Goal: Information Seeking & Learning: Learn about a topic

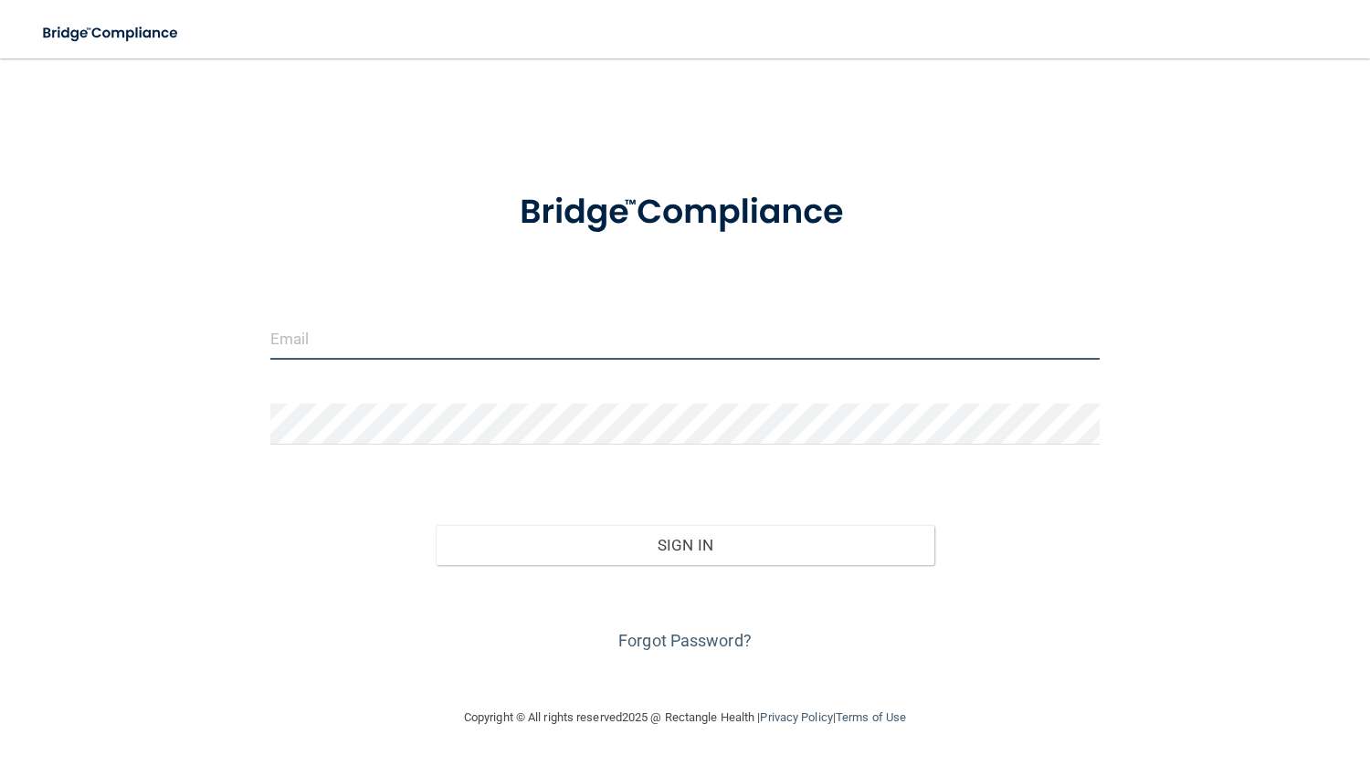
click at [418, 354] on input "email" at bounding box center [685, 339] width 830 height 41
type input "[EMAIL_ADDRESS][DOMAIN_NAME]"
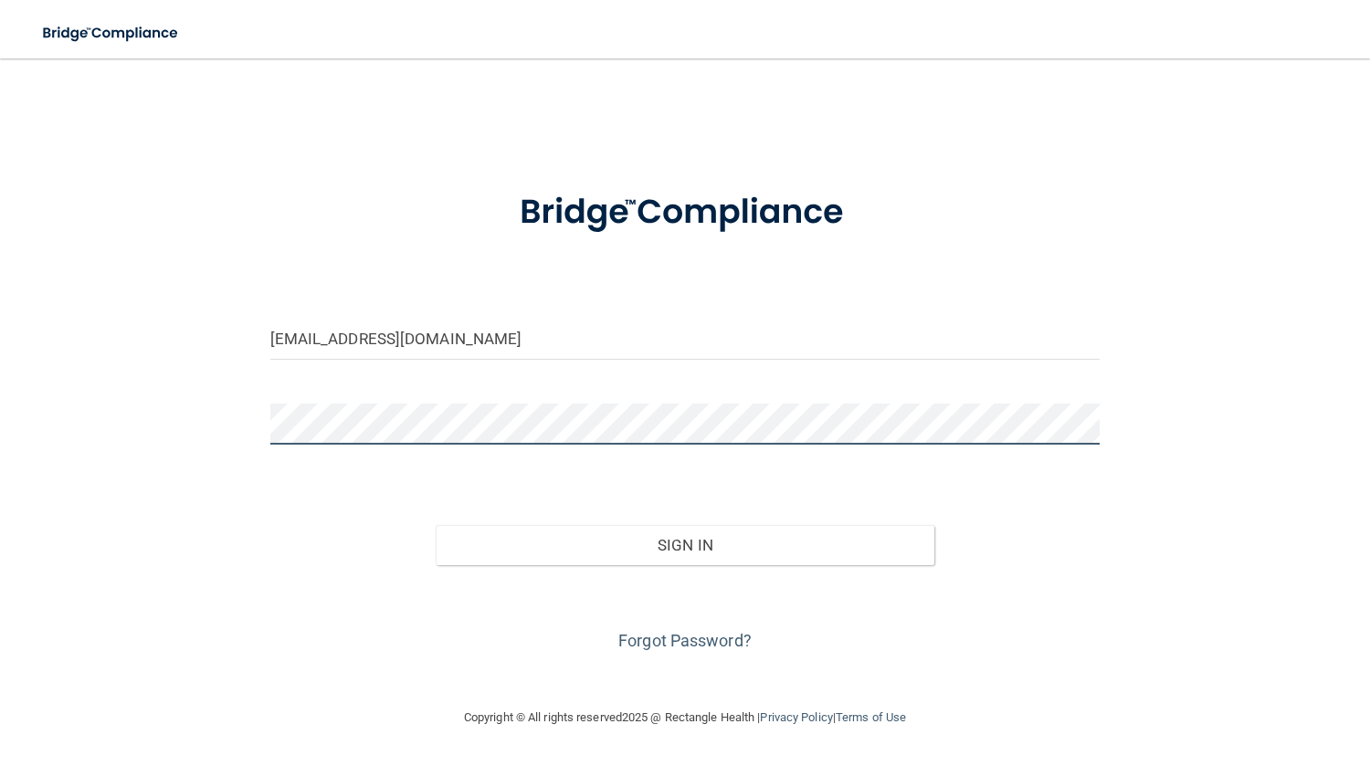
click at [436, 525] on button "Sign In" at bounding box center [685, 545] width 498 height 40
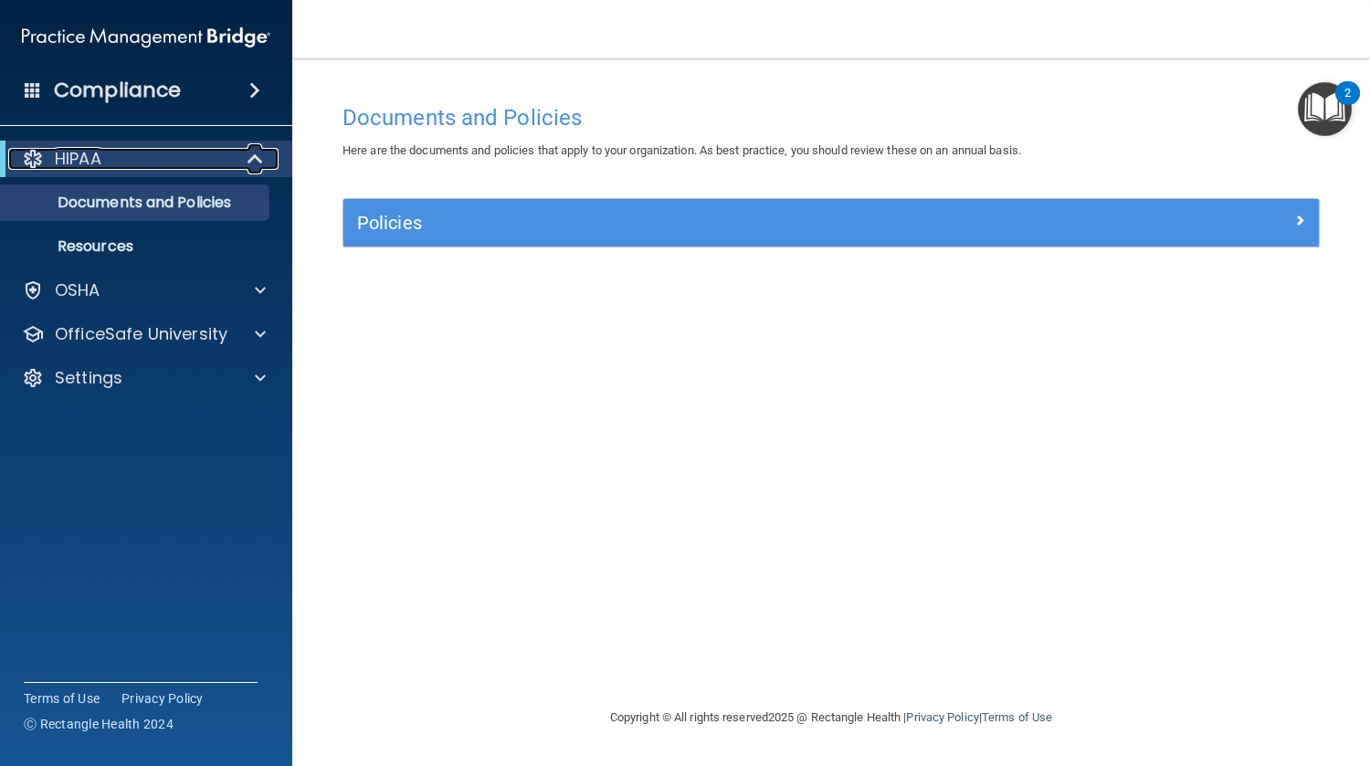
click at [255, 169] on span at bounding box center [257, 159] width 16 height 22
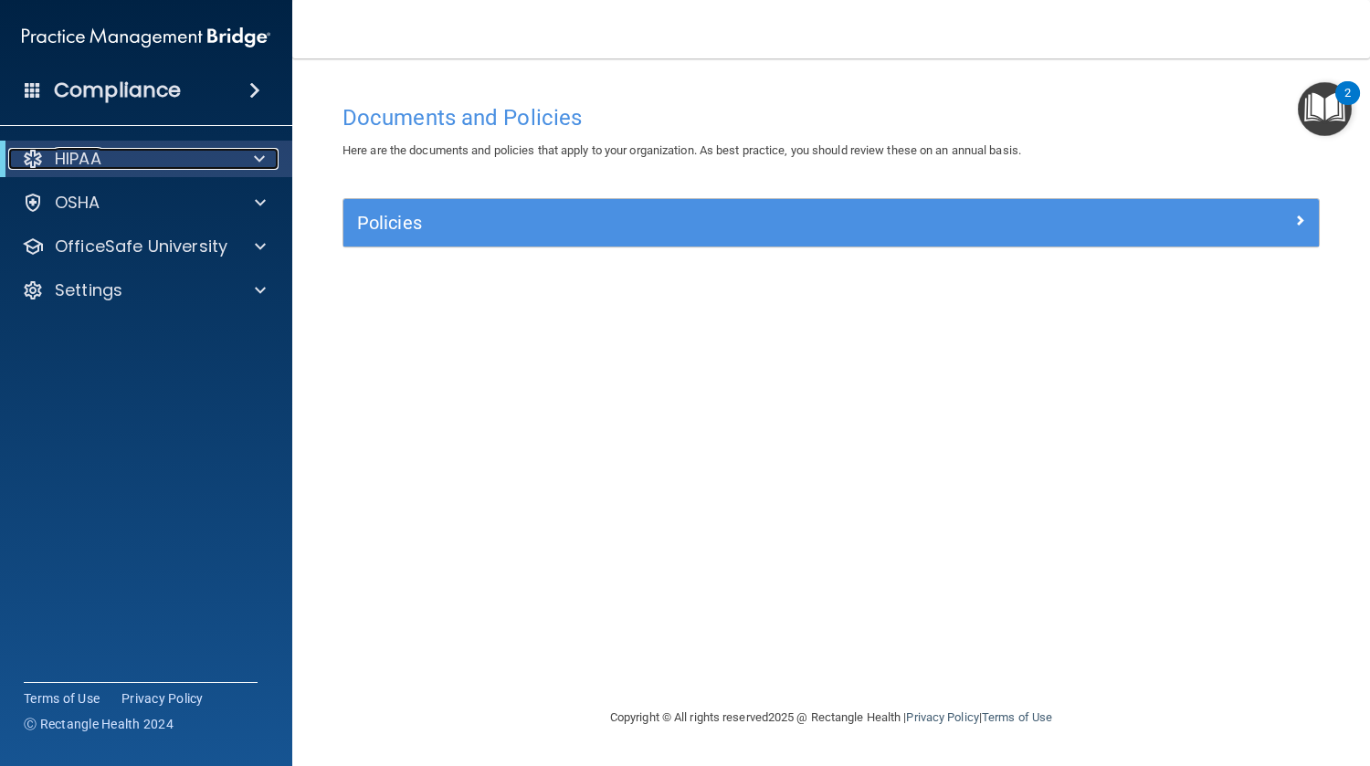
click at [255, 169] on span at bounding box center [259, 159] width 11 height 22
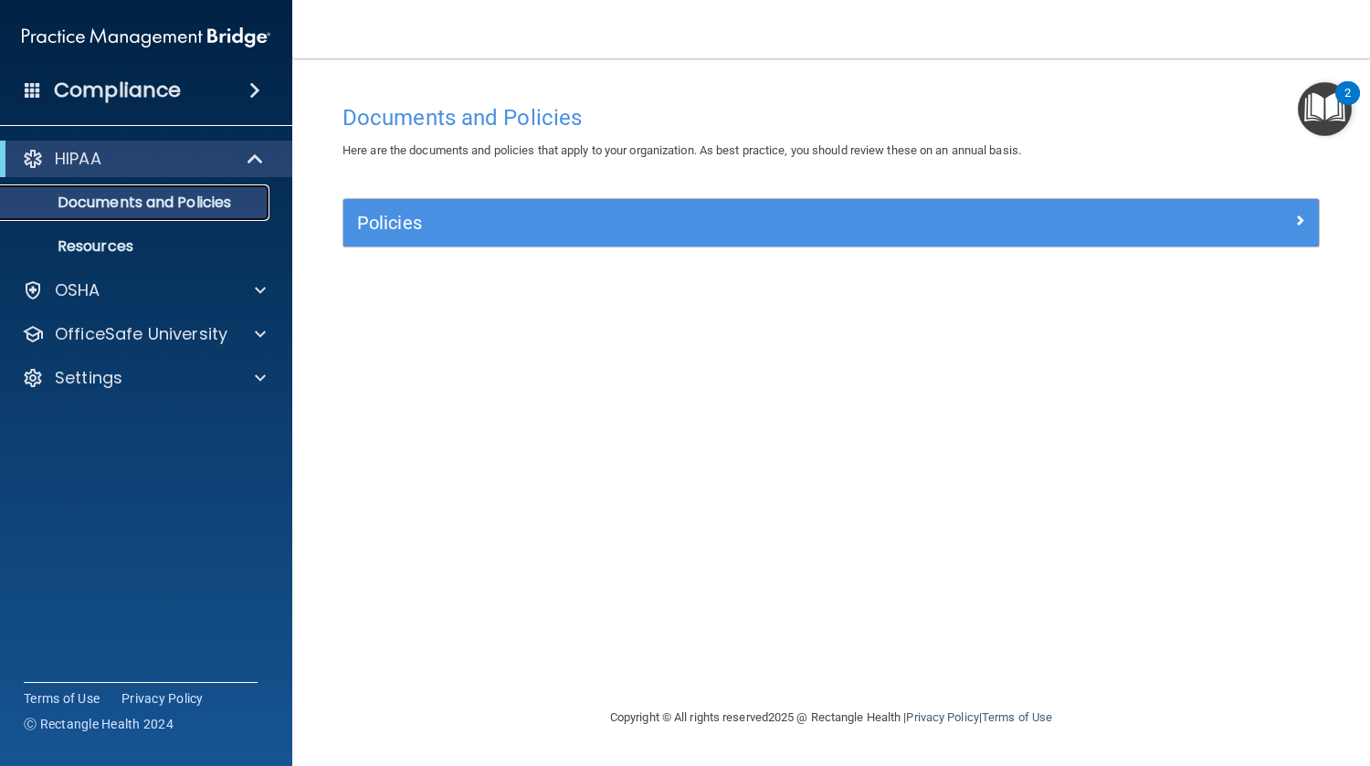
click at [237, 192] on link "Documents and Policies" at bounding box center [126, 202] width 288 height 37
click at [1037, 242] on div "Policies" at bounding box center [830, 222] width 975 height 47
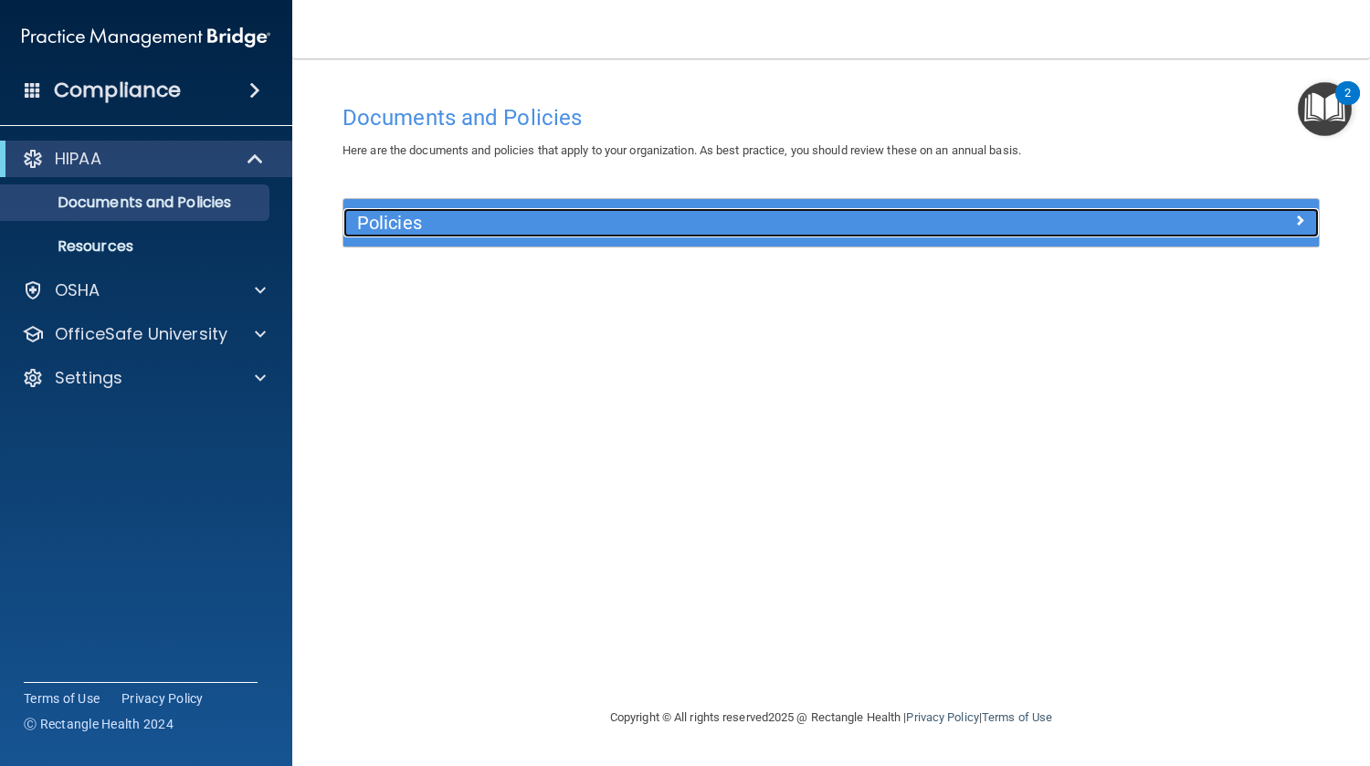
click at [1299, 216] on span at bounding box center [1299, 220] width 11 height 22
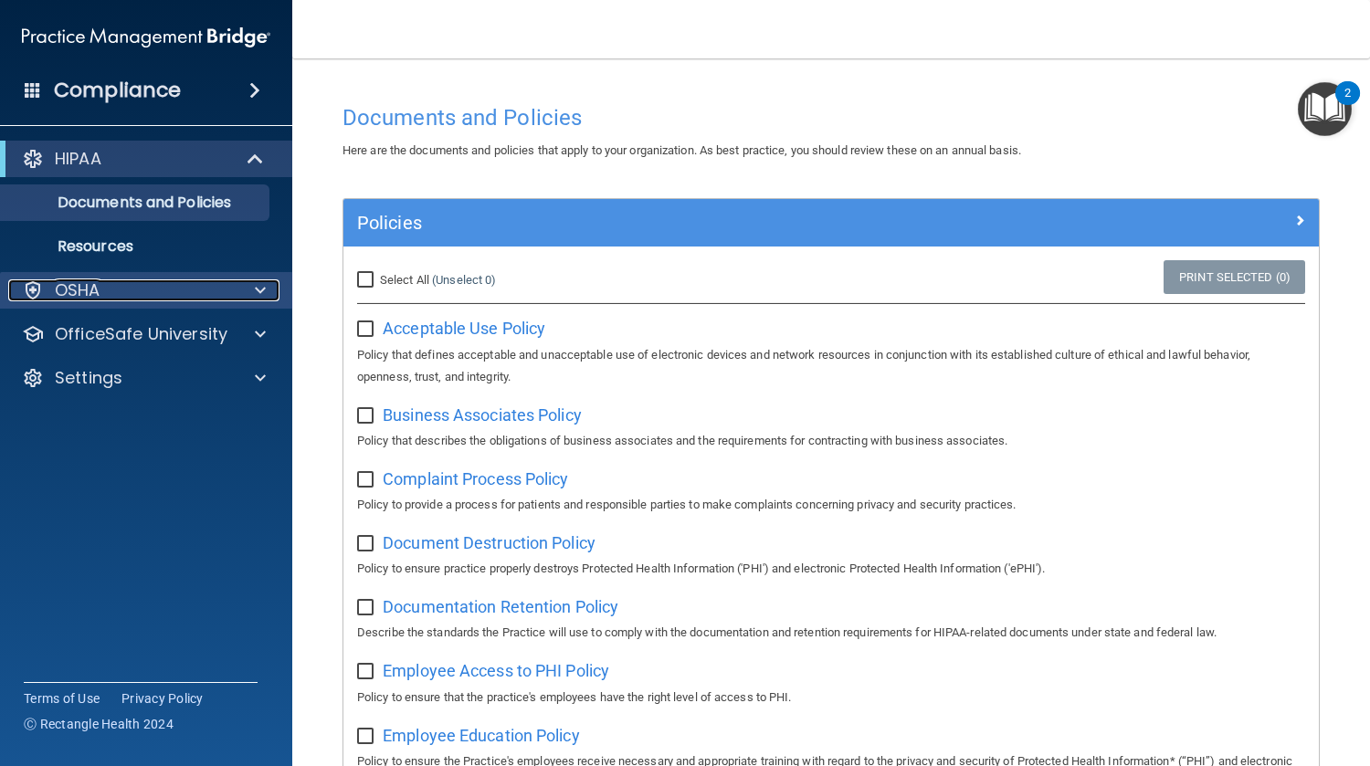
click at [214, 287] on div "OSHA" at bounding box center [121, 290] width 226 height 22
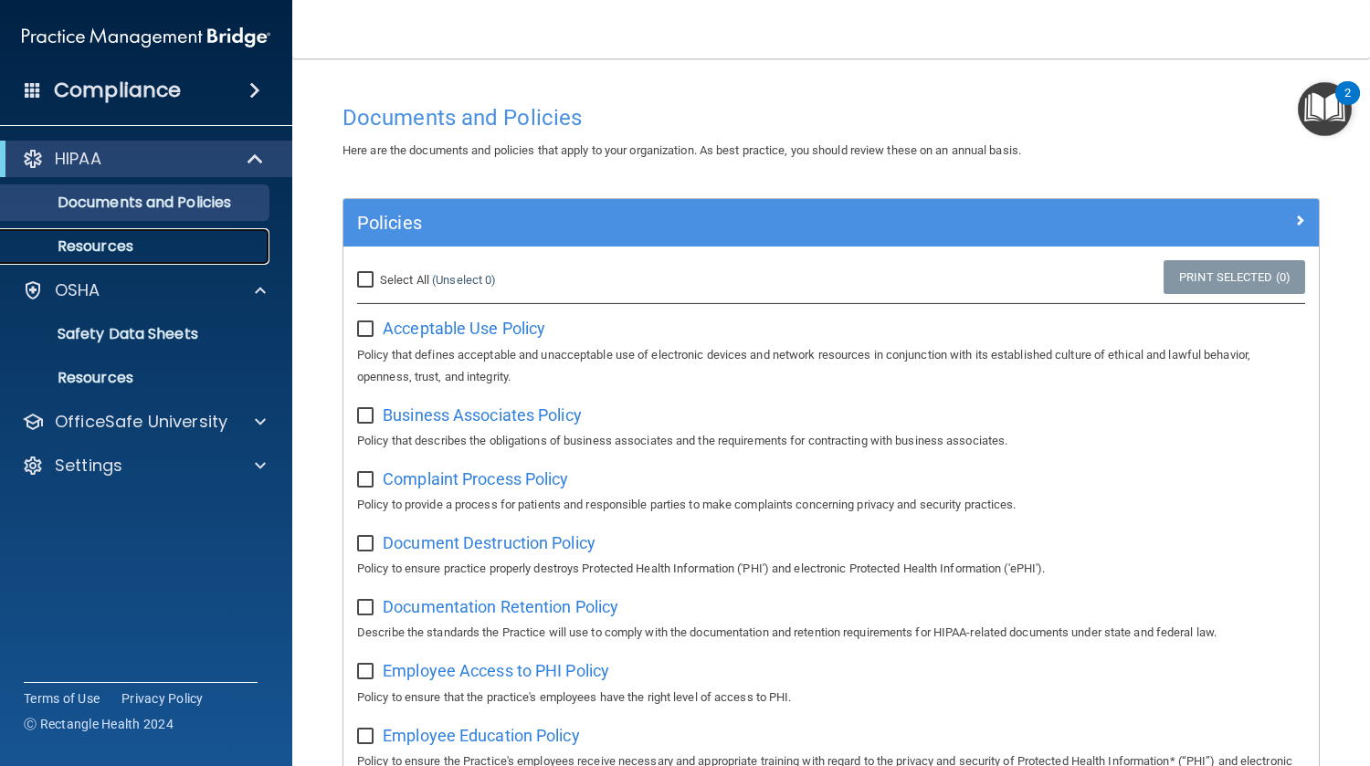
click at [100, 237] on p "Resources" at bounding box center [136, 246] width 249 height 18
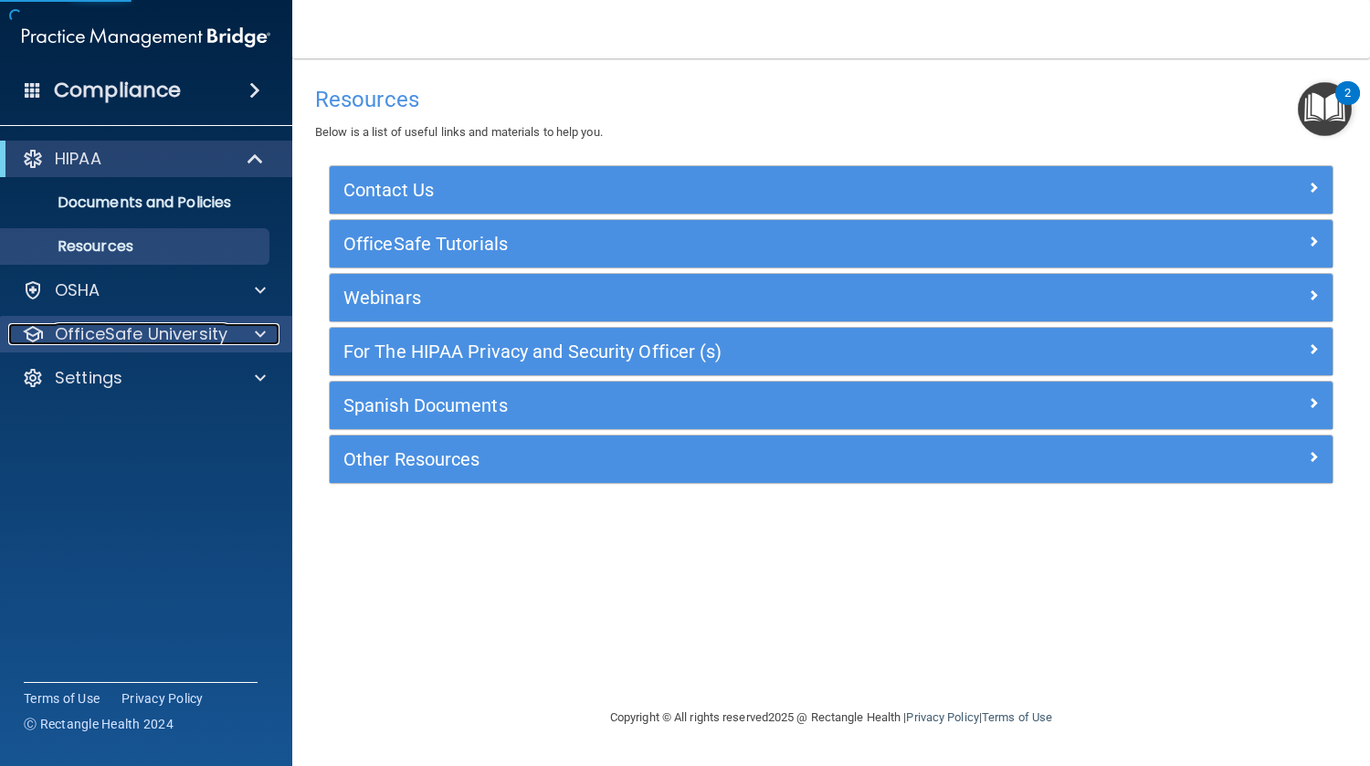
click at [132, 342] on p "OfficeSafe University" at bounding box center [141, 334] width 173 height 22
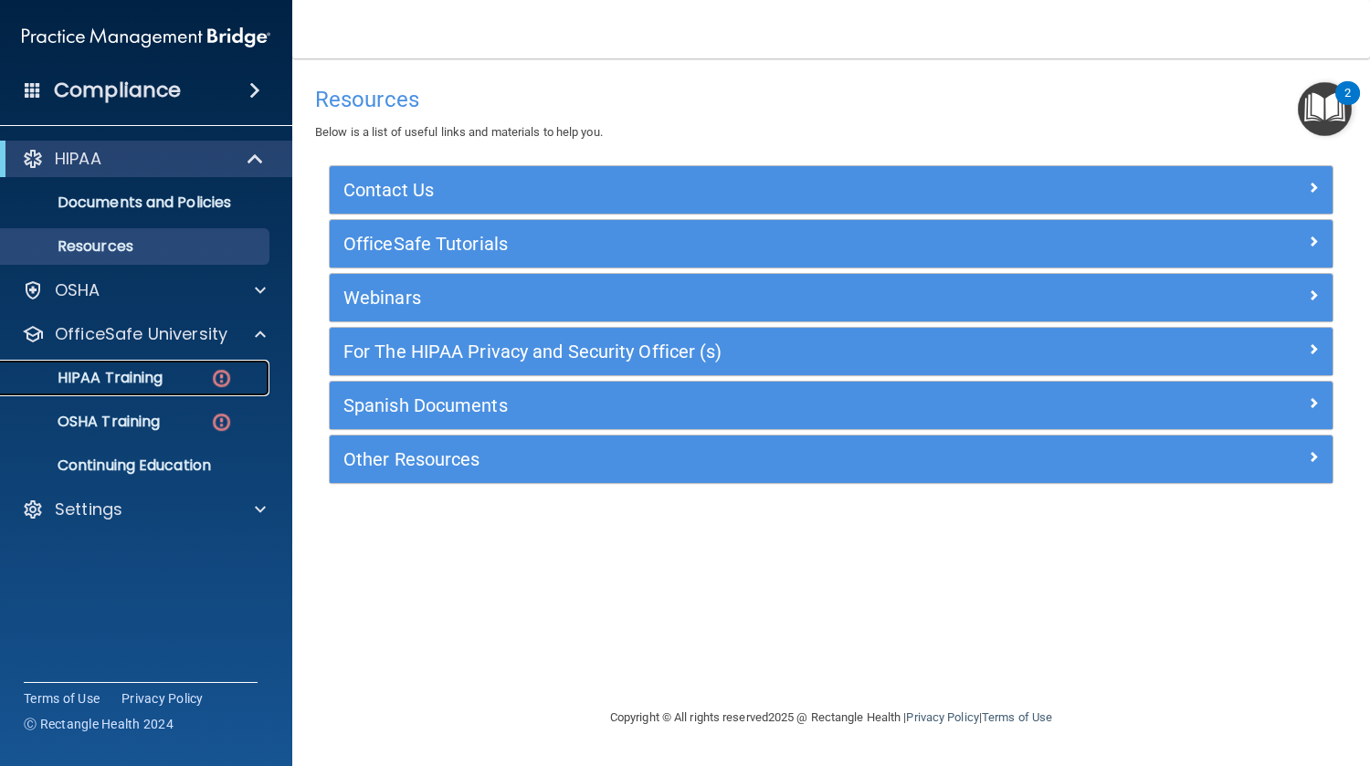
click at [137, 383] on p "HIPAA Training" at bounding box center [87, 378] width 151 height 18
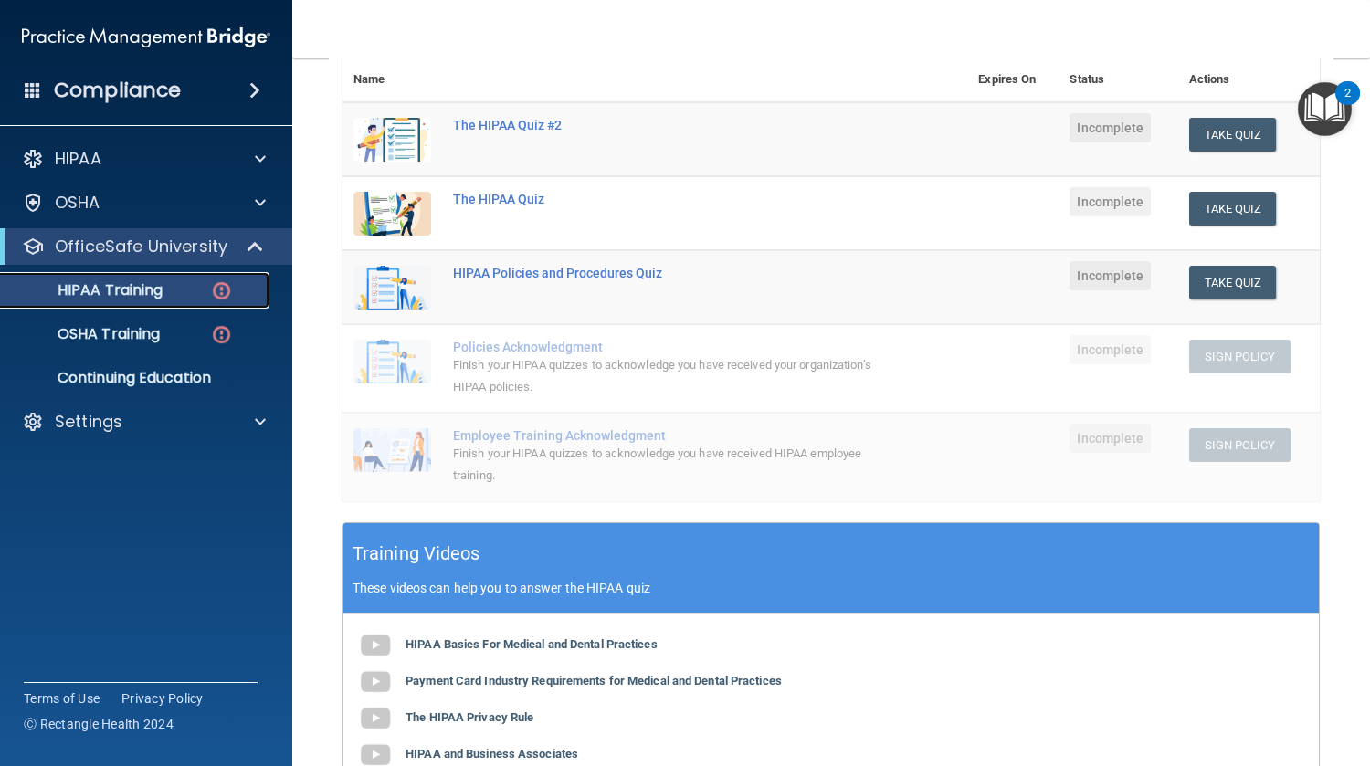
scroll to position [117, 0]
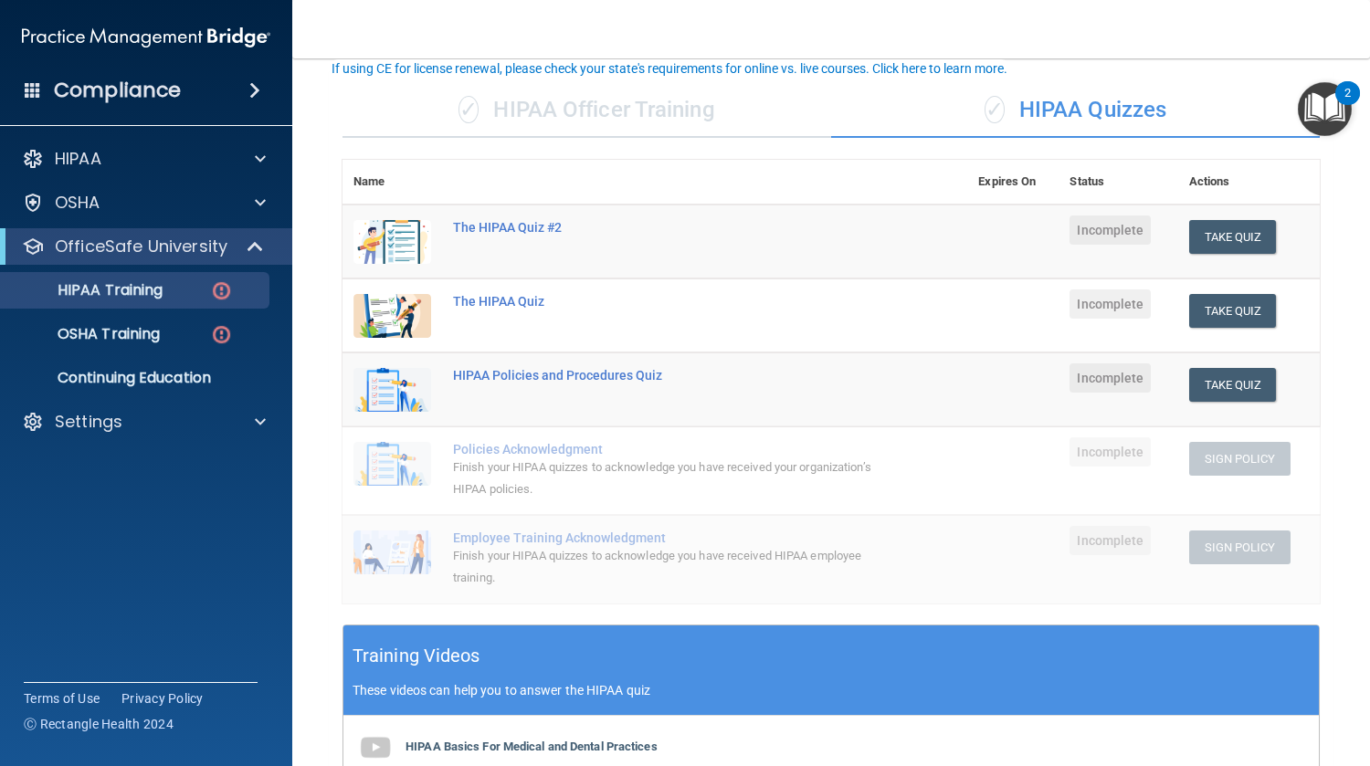
click at [1225, 255] on td "Take Quiz Download Certificate" at bounding box center [1249, 242] width 142 height 75
click at [1224, 233] on button "Take Quiz" at bounding box center [1233, 237] width 88 height 34
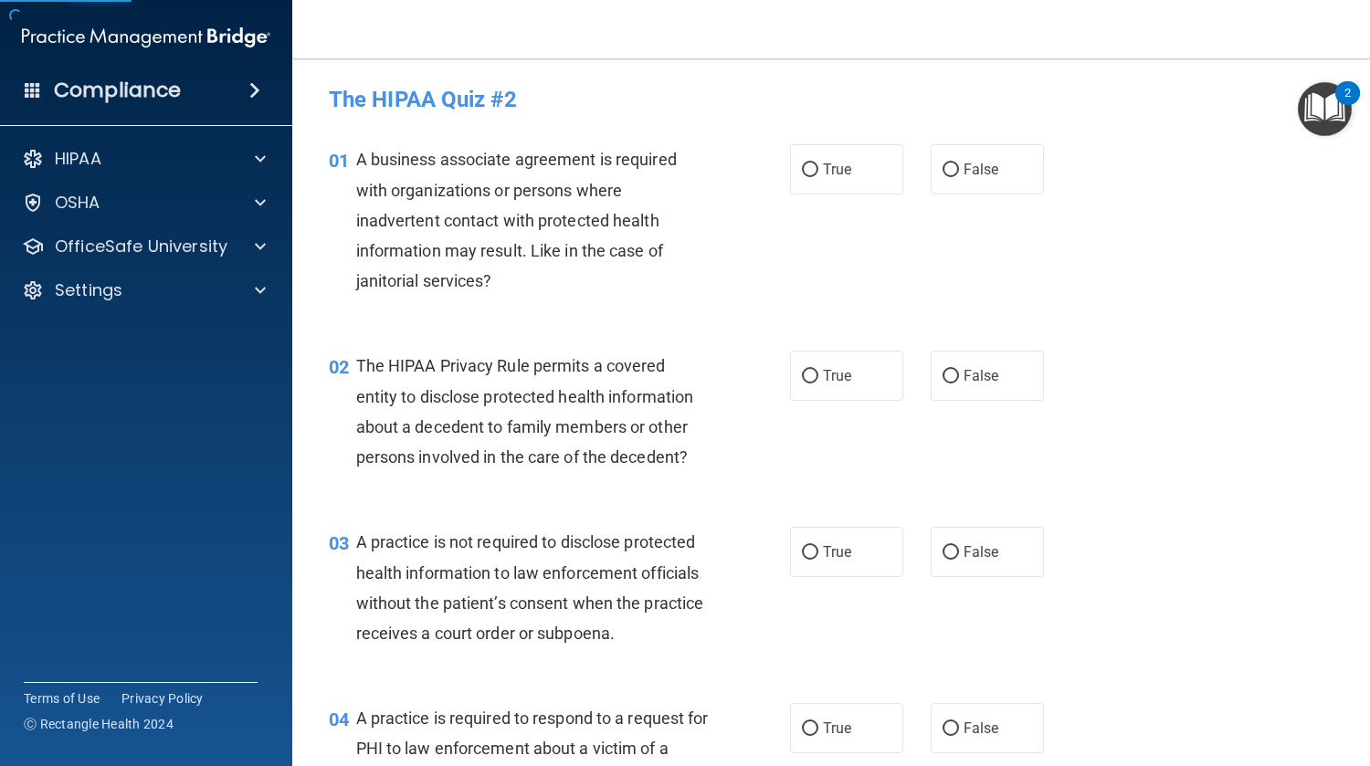
click at [1061, 257] on div "01 A business associate agreement is required with organizations or persons whe…" at bounding box center [831, 224] width 1032 height 206
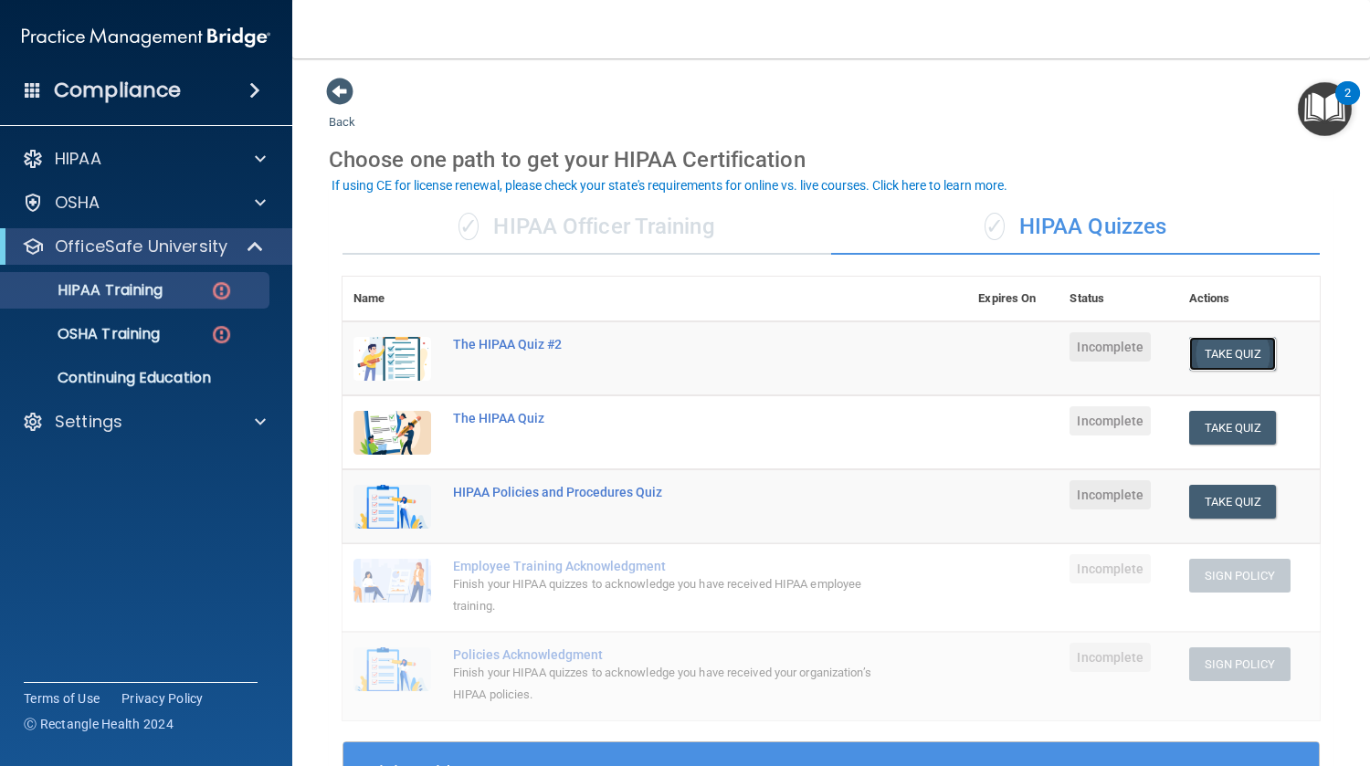
click at [1195, 352] on button "Take Quiz" at bounding box center [1233, 354] width 88 height 34
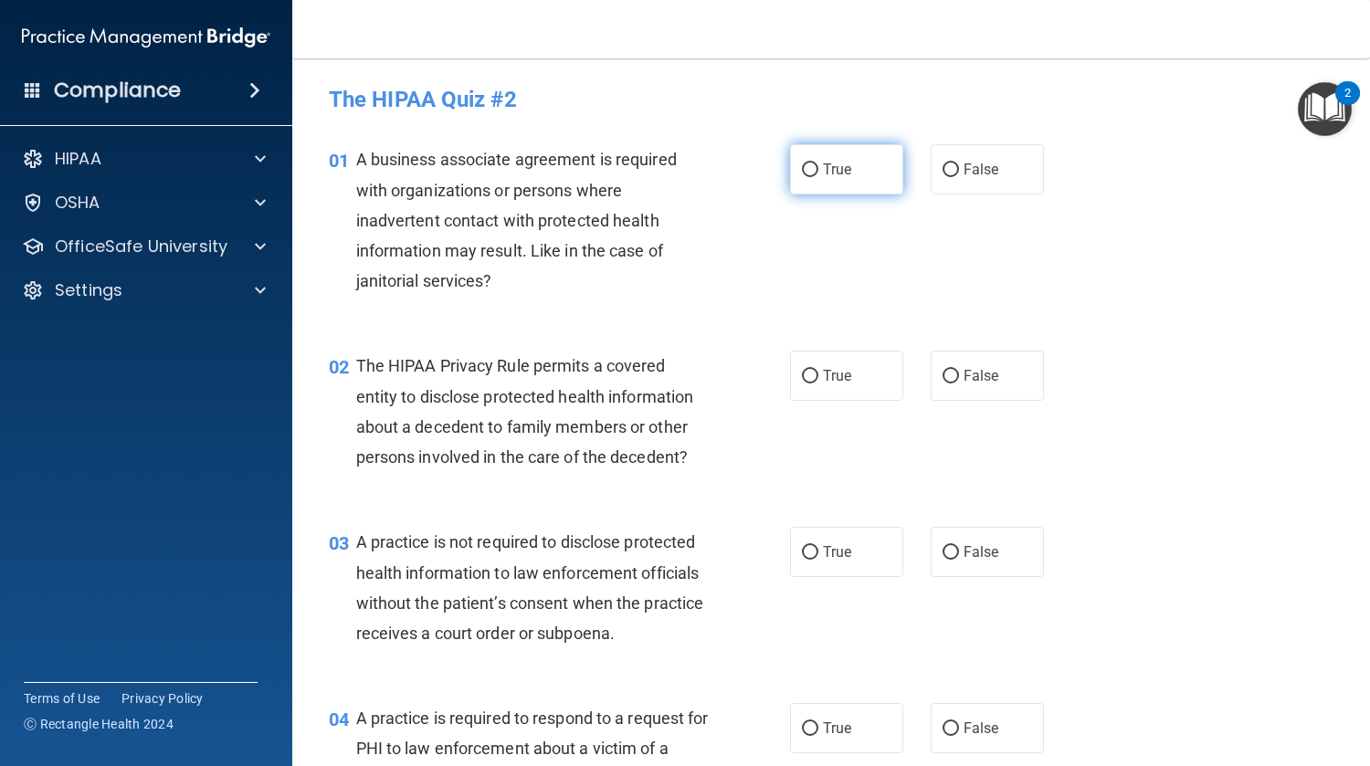
click at [867, 166] on label "True" at bounding box center [846, 169] width 113 height 50
click at [818, 166] on input "True" at bounding box center [810, 170] width 16 height 14
radio input "true"
click at [855, 371] on label "True" at bounding box center [846, 376] width 113 height 50
click at [818, 371] on input "True" at bounding box center [810, 377] width 16 height 14
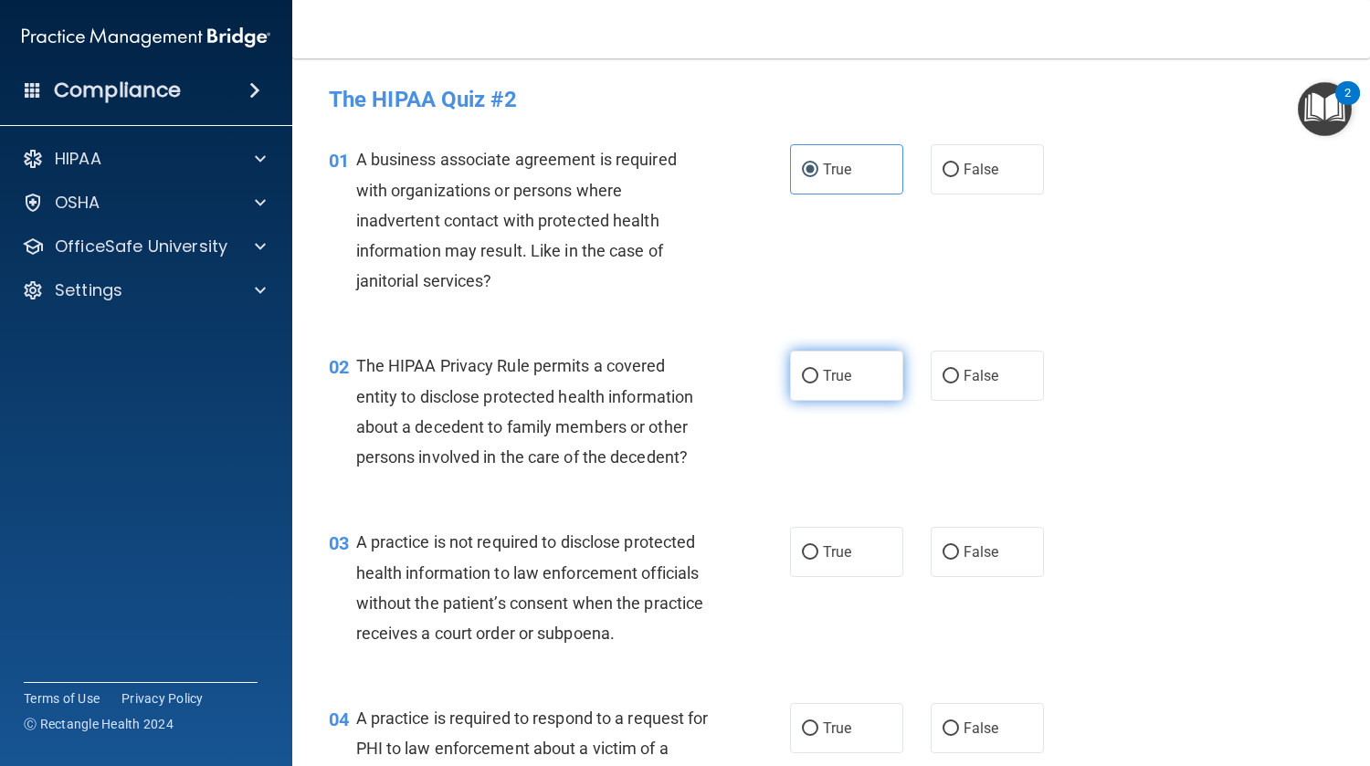
radio input "true"
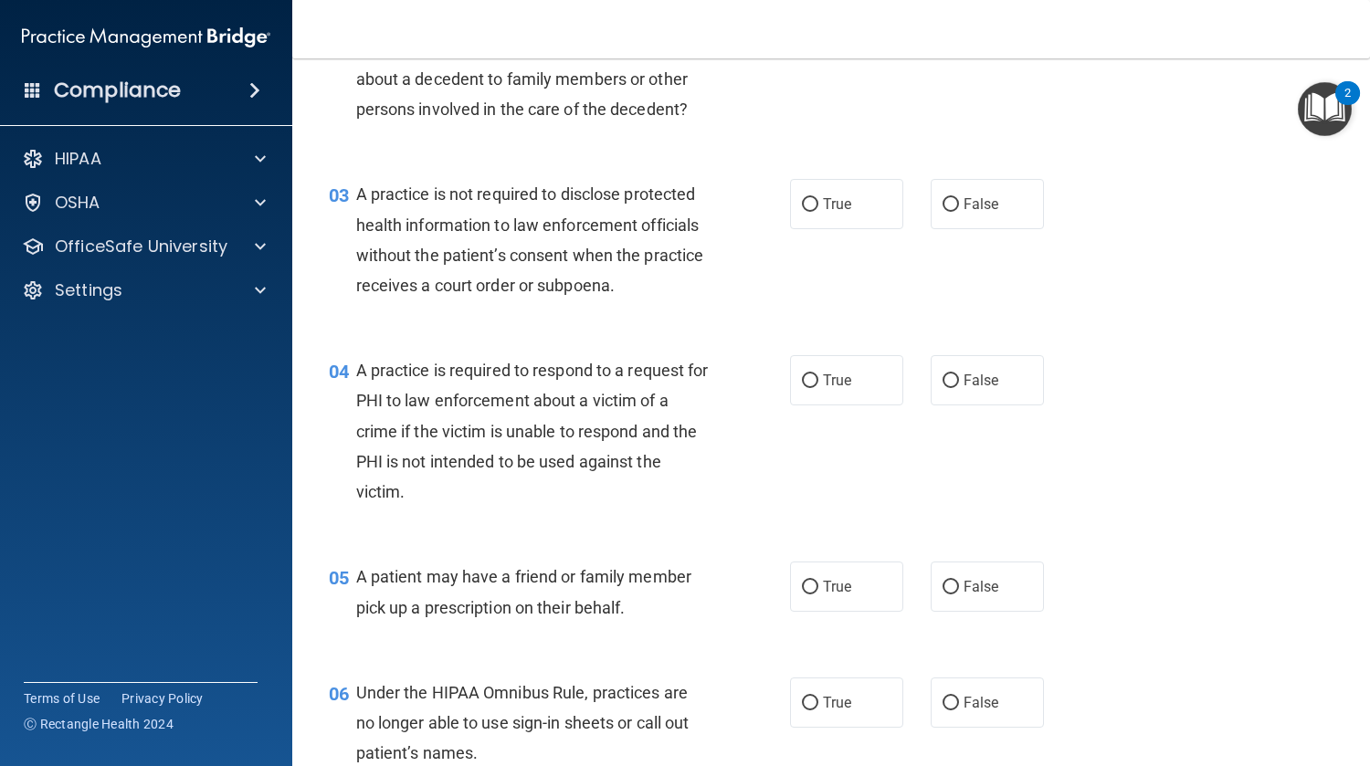
scroll to position [279, 0]
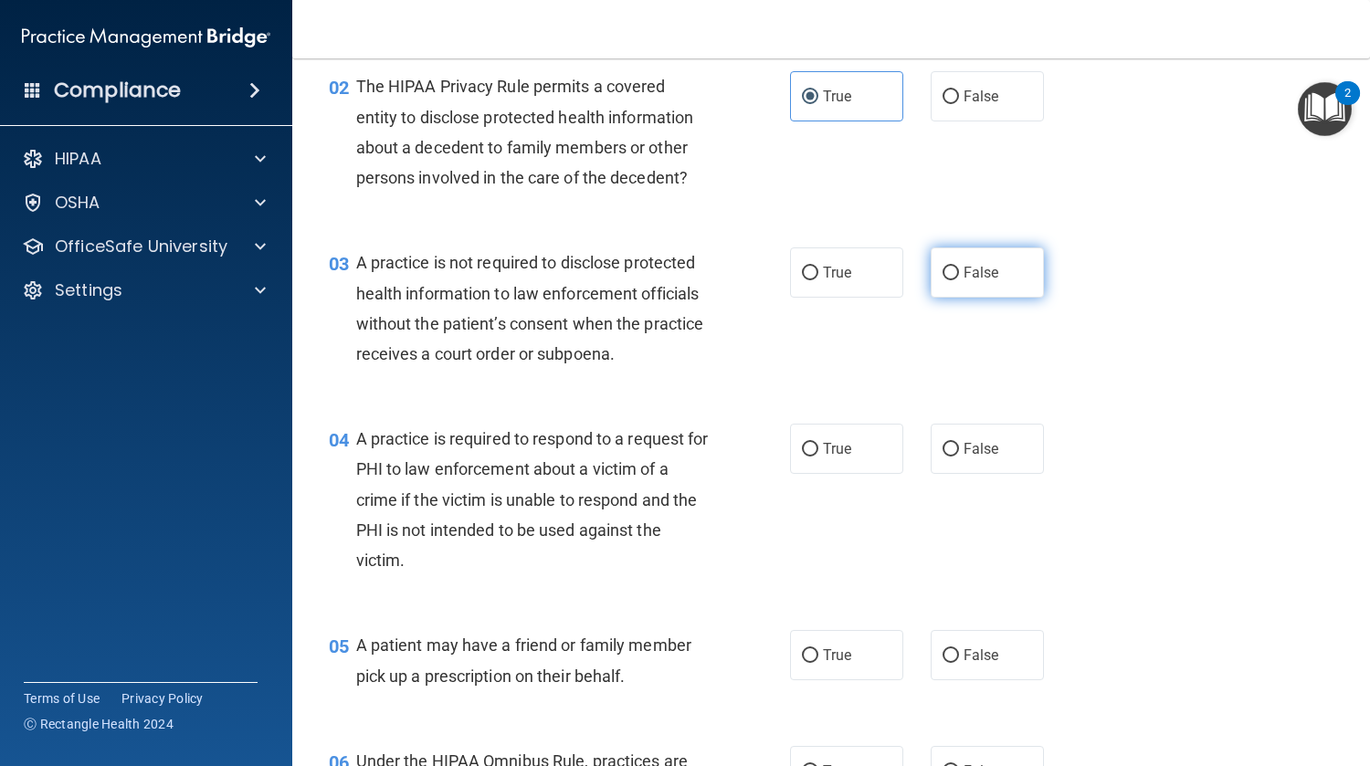
click at [984, 263] on label "False" at bounding box center [987, 272] width 113 height 50
click at [959, 267] on input "False" at bounding box center [950, 274] width 16 height 14
radio input "true"
click at [790, 464] on label "True" at bounding box center [846, 449] width 113 height 50
click at [802, 457] on input "True" at bounding box center [810, 450] width 16 height 14
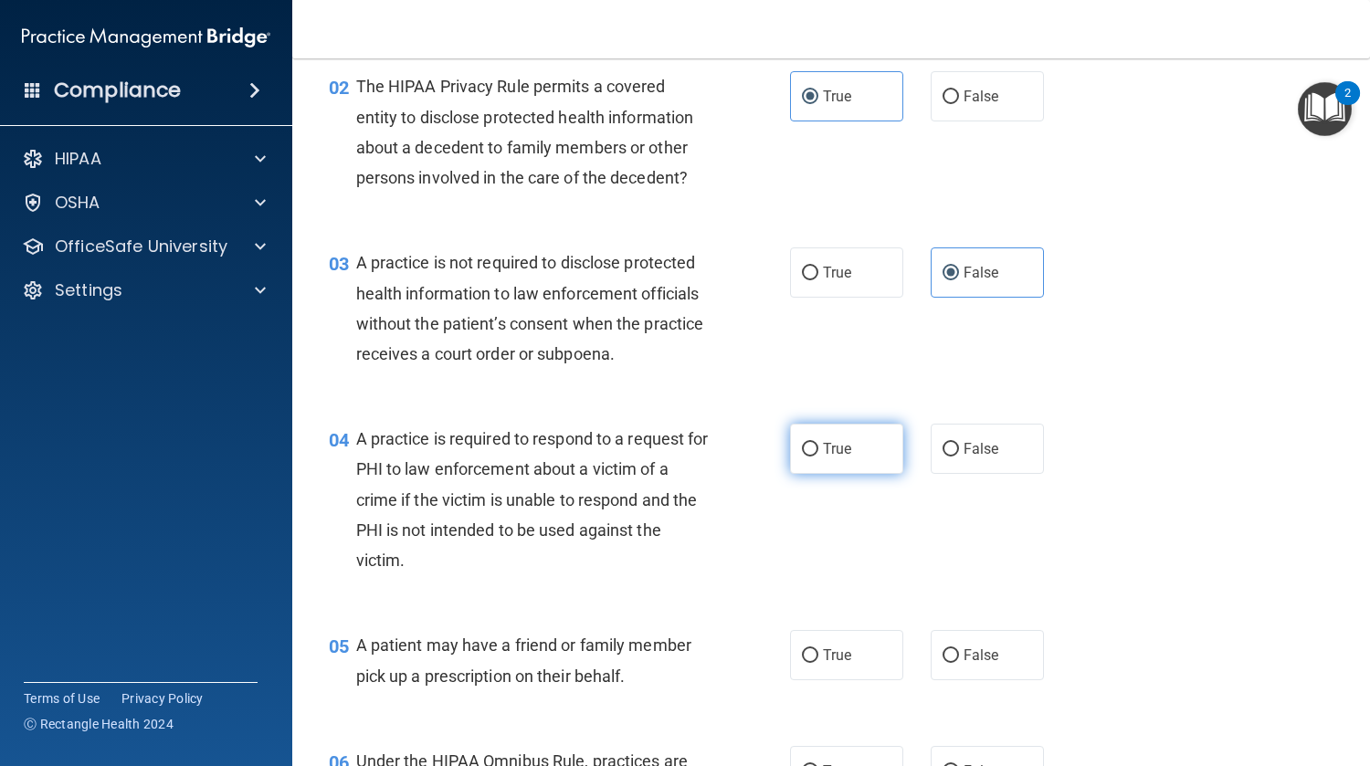
radio input "true"
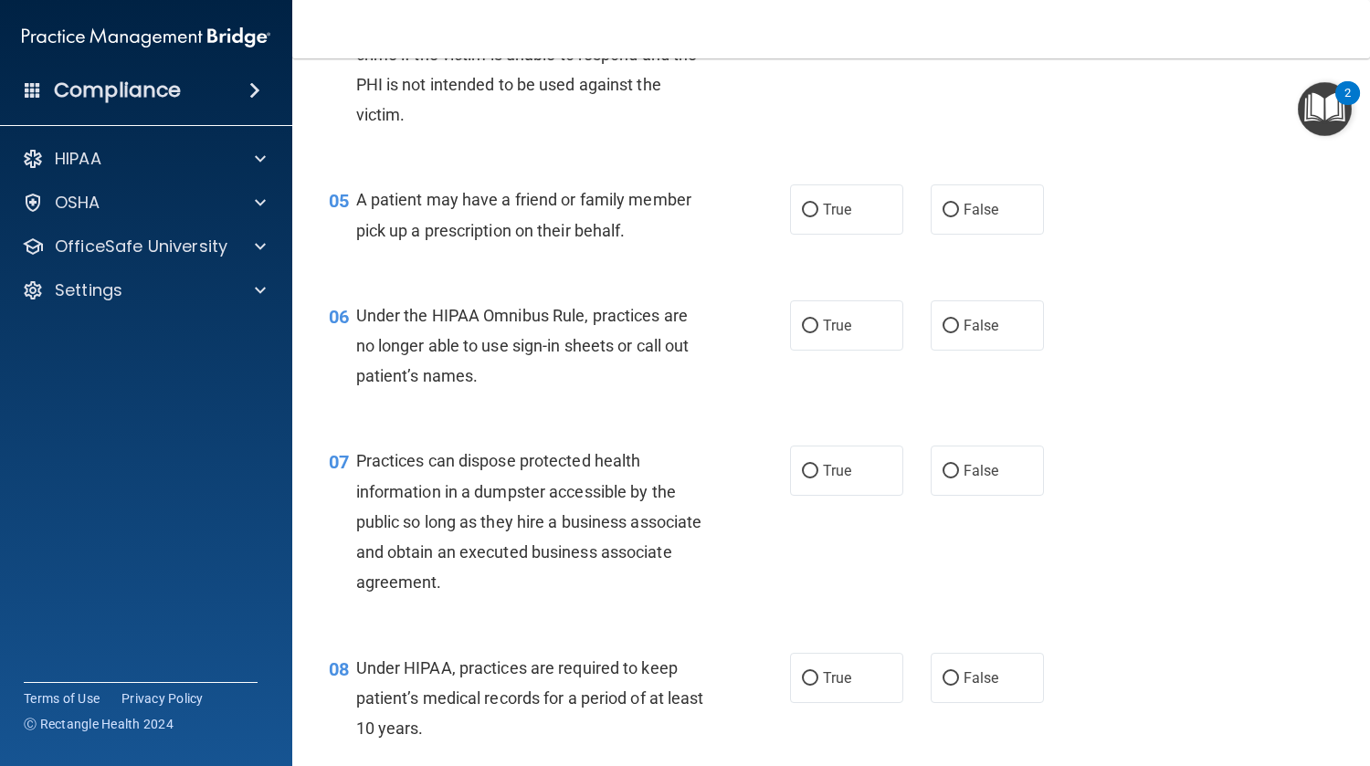
scroll to position [754, 0]
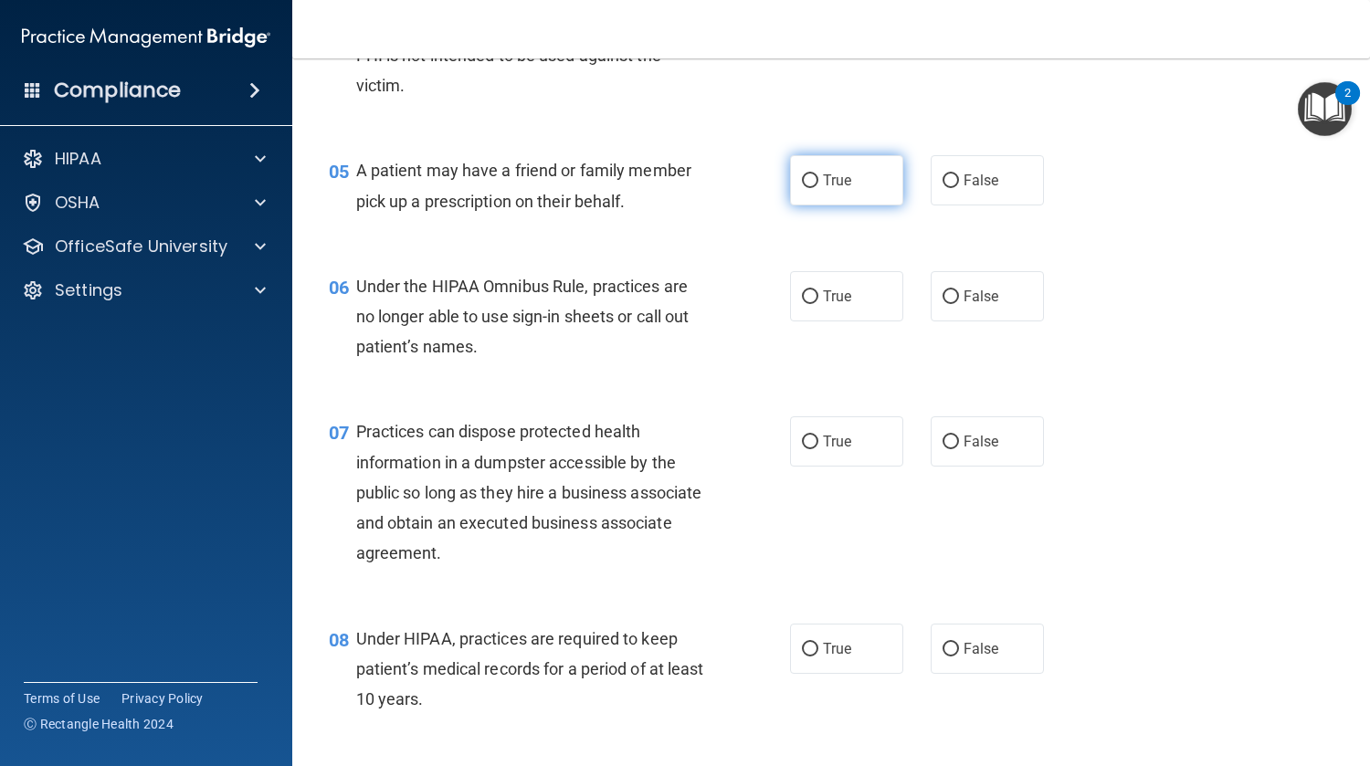
click at [828, 202] on label "True" at bounding box center [846, 180] width 113 height 50
click at [818, 188] on input "True" at bounding box center [810, 181] width 16 height 14
radio input "true"
click at [953, 287] on label "False" at bounding box center [987, 296] width 113 height 50
click at [953, 290] on input "False" at bounding box center [950, 297] width 16 height 14
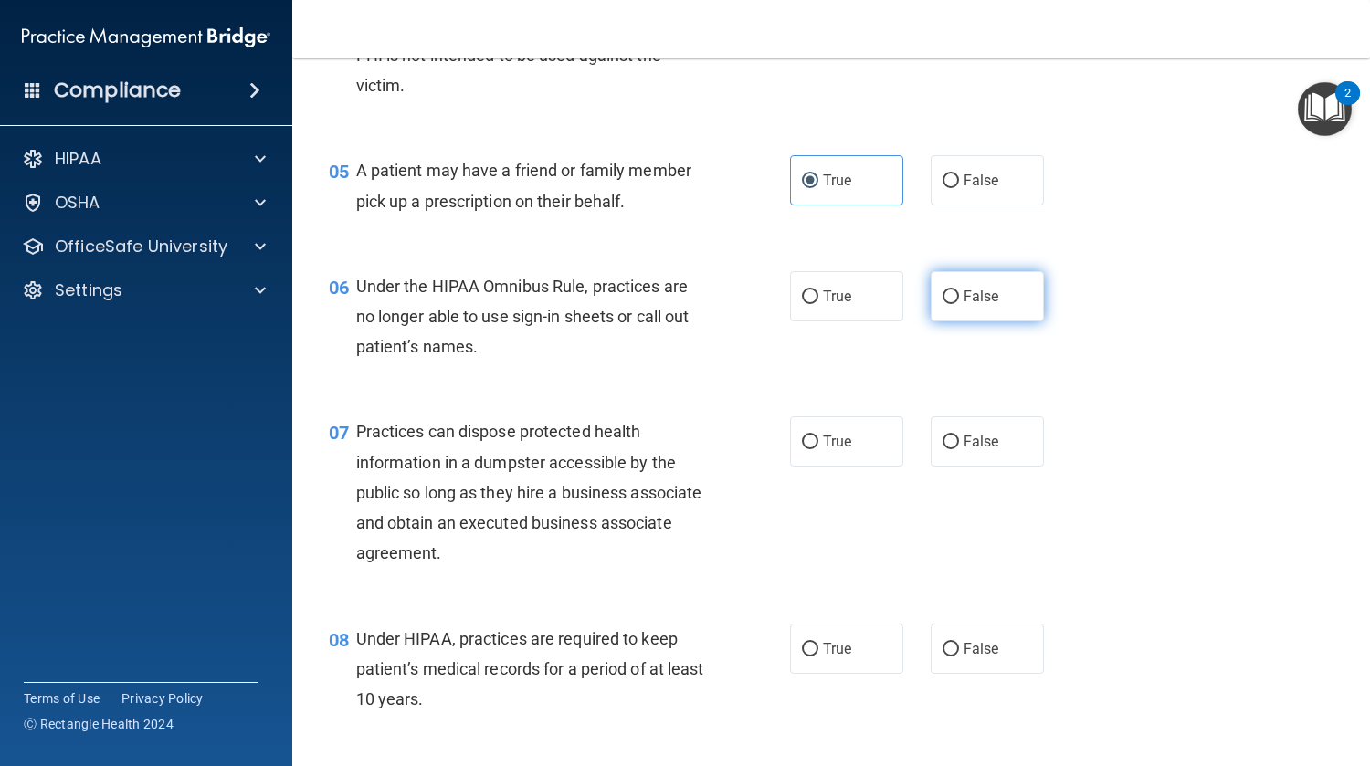
radio input "true"
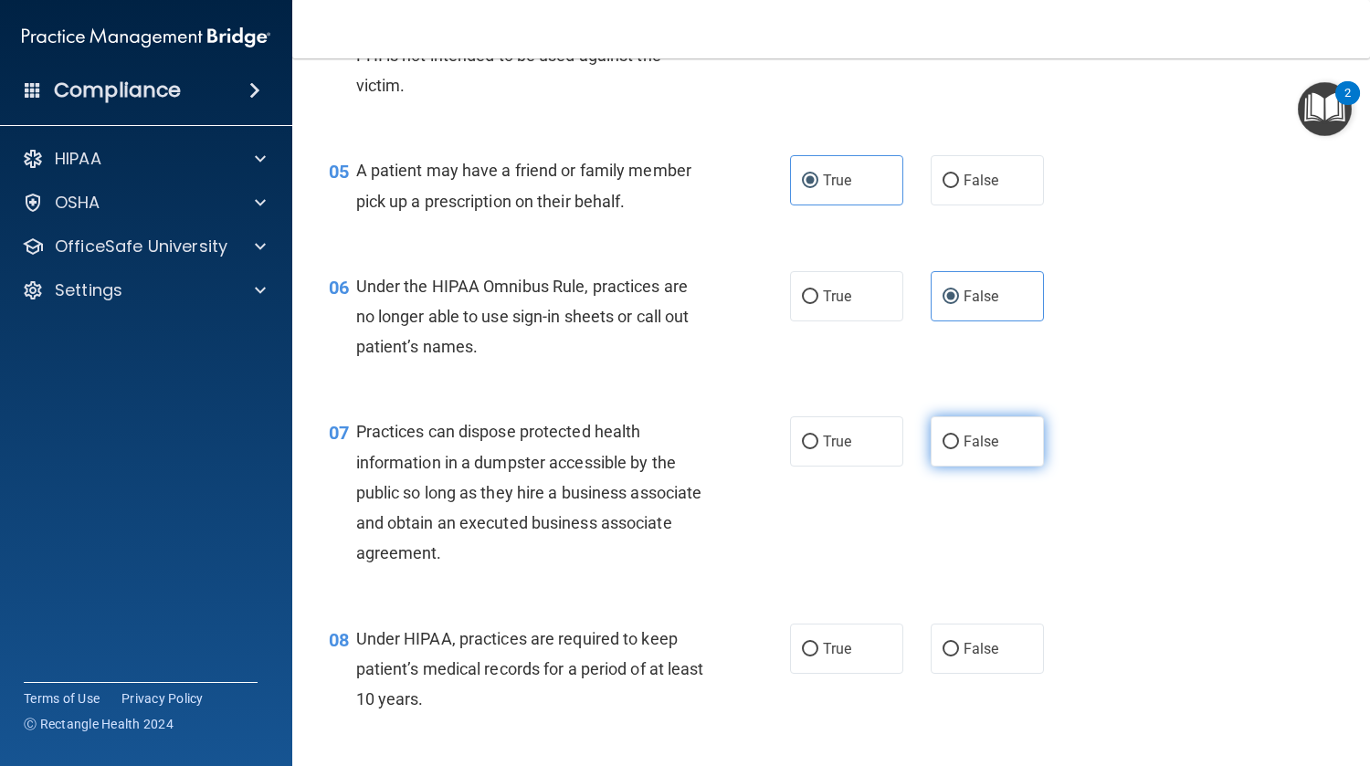
click at [995, 457] on label "False" at bounding box center [987, 441] width 113 height 50
click at [959, 449] on input "False" at bounding box center [950, 443] width 16 height 14
radio input "true"
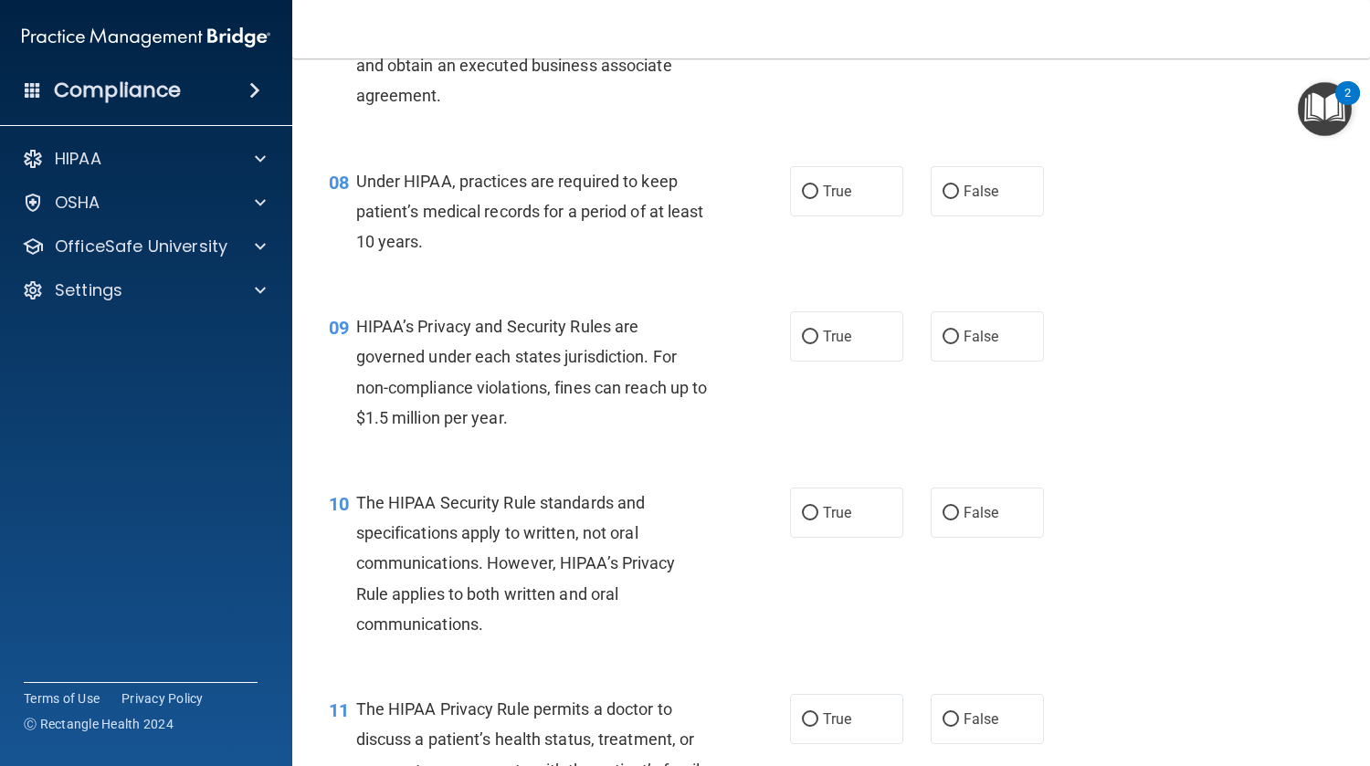
scroll to position [1208, 0]
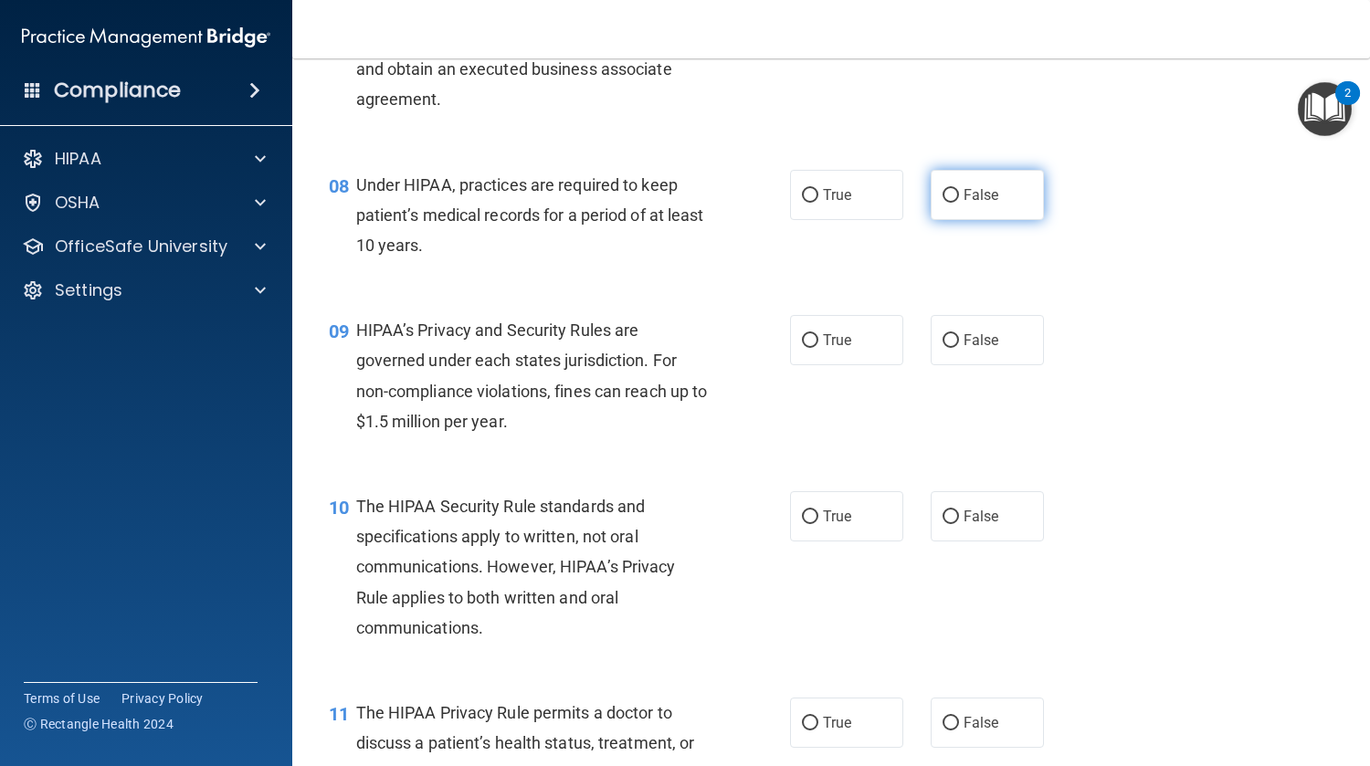
click at [1003, 216] on label "False" at bounding box center [987, 195] width 113 height 50
click at [959, 203] on input "False" at bounding box center [950, 196] width 16 height 14
radio input "true"
click at [988, 341] on span "False" at bounding box center [981, 340] width 36 height 17
click at [959, 341] on input "False" at bounding box center [950, 341] width 16 height 14
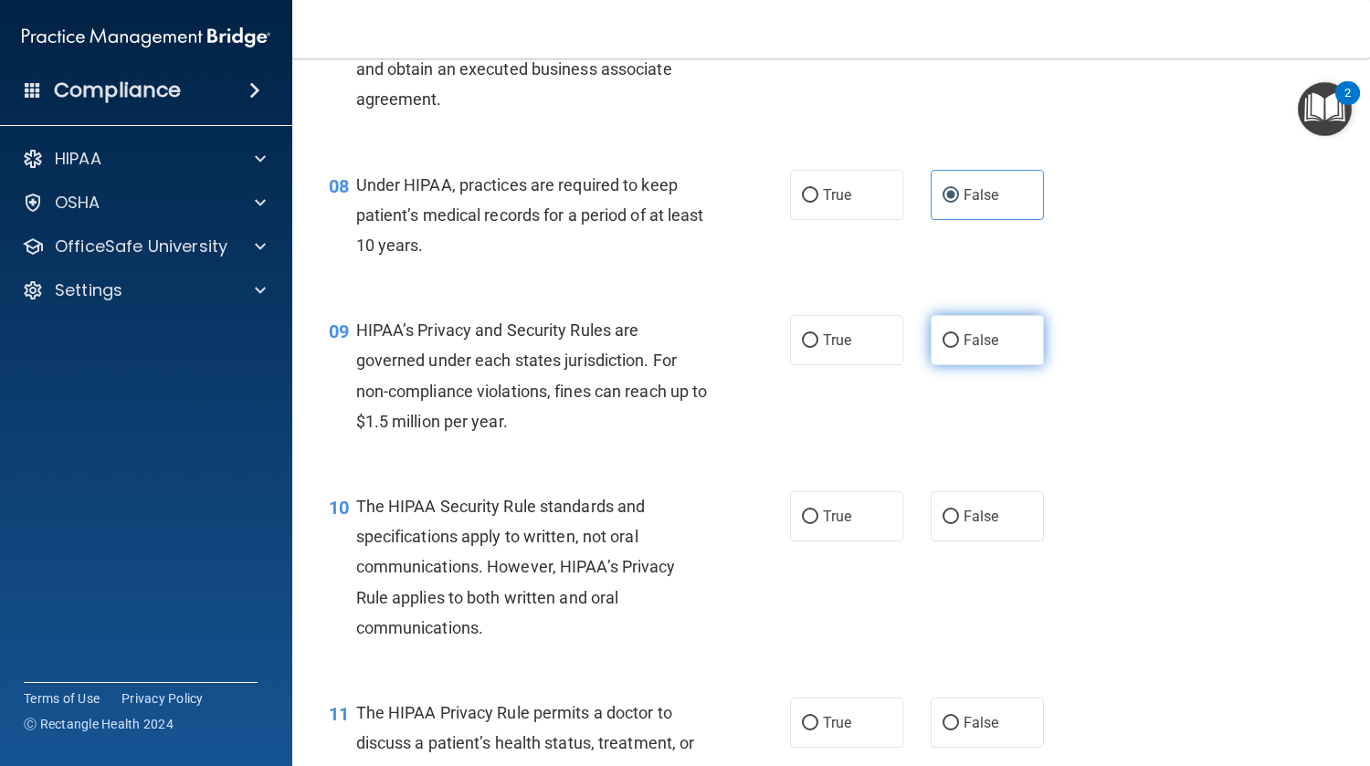
radio input "true"
click at [865, 455] on div "09 HIPAA’s Privacy and Security Rules are governed under each states jurisdicti…" at bounding box center [831, 380] width 1032 height 176
click at [820, 505] on label "True" at bounding box center [846, 516] width 113 height 50
click at [818, 511] on input "True" at bounding box center [810, 518] width 16 height 14
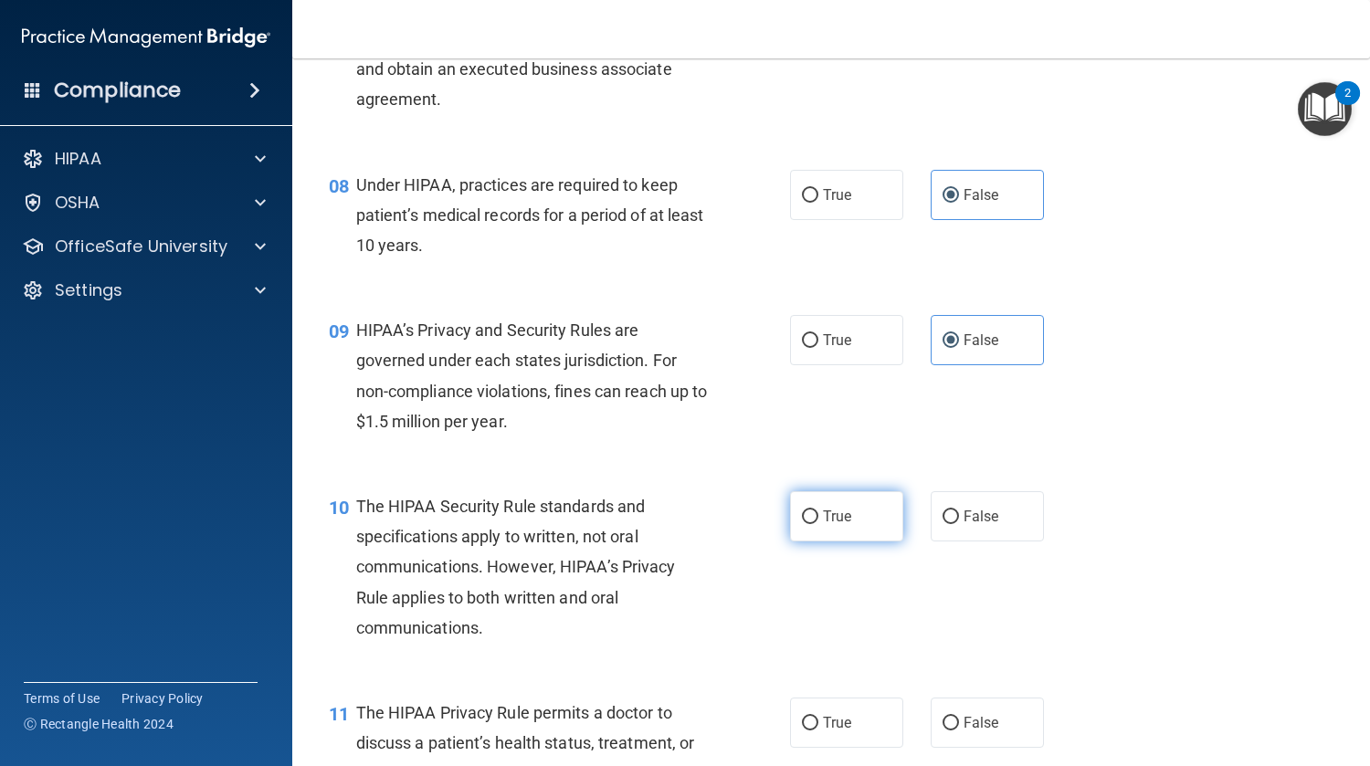
radio input "true"
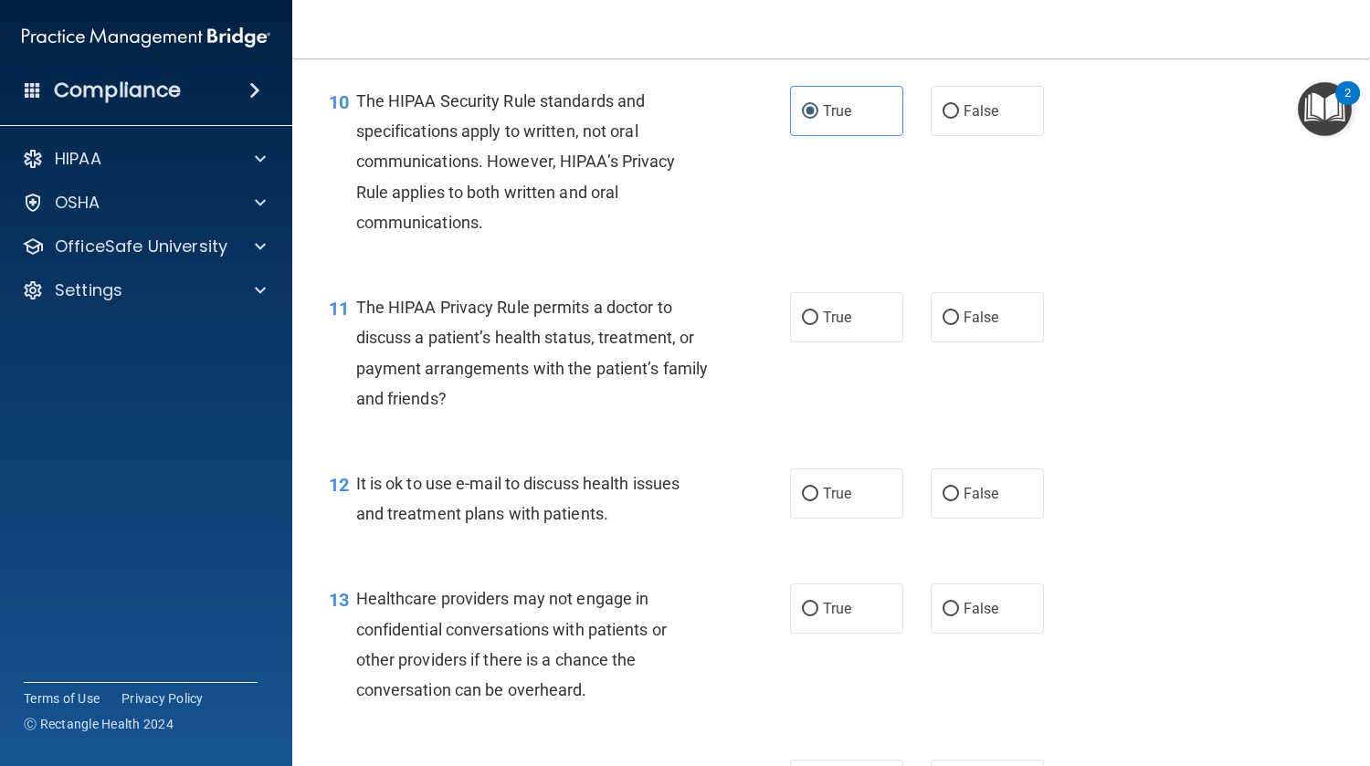
scroll to position [1614, 0]
click at [874, 603] on label "True" at bounding box center [846, 609] width 113 height 50
click at [818, 603] on input "True" at bounding box center [810, 610] width 16 height 14
radio input "true"
click at [806, 293] on label "True" at bounding box center [846, 317] width 113 height 50
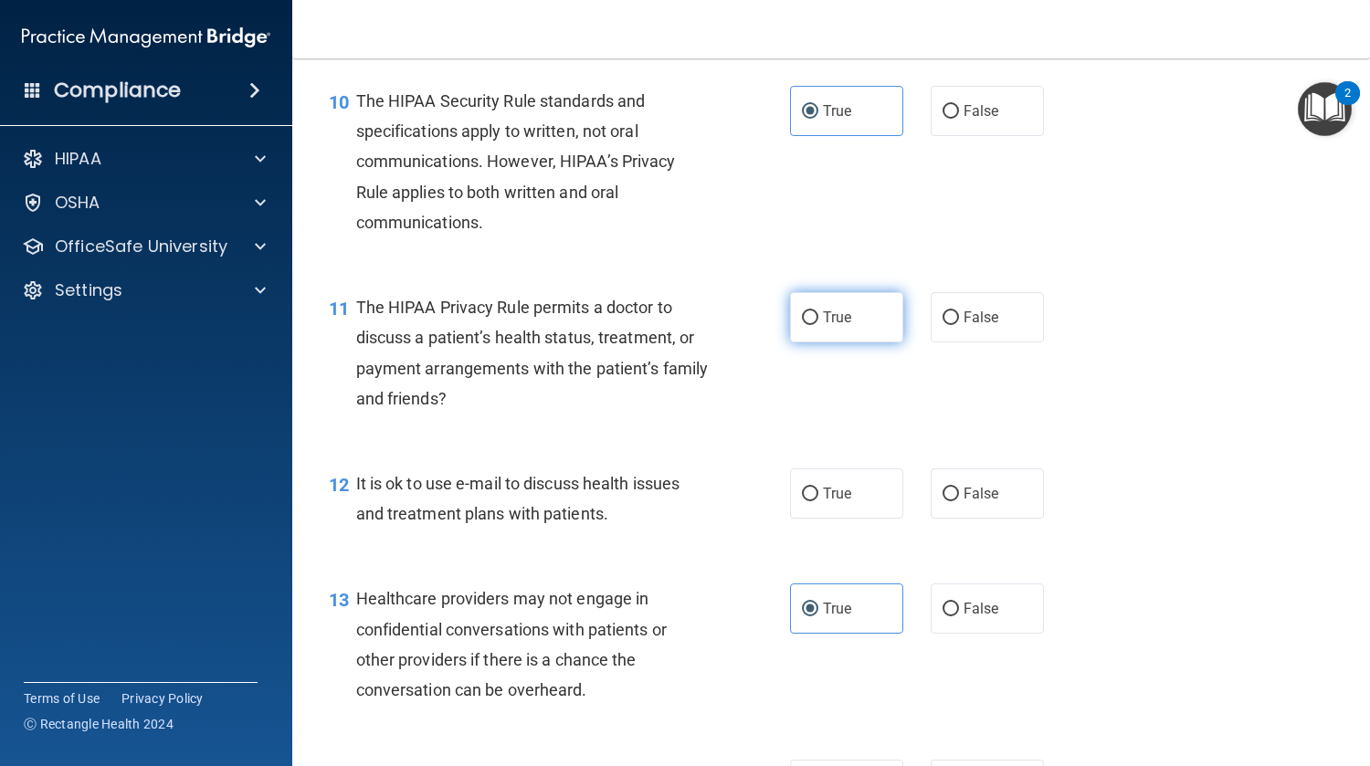
click at [806, 311] on input "True" at bounding box center [810, 318] width 16 height 14
radio input "true"
click at [832, 483] on label "True" at bounding box center [846, 494] width 113 height 50
click at [818, 488] on input "True" at bounding box center [810, 495] width 16 height 14
radio input "true"
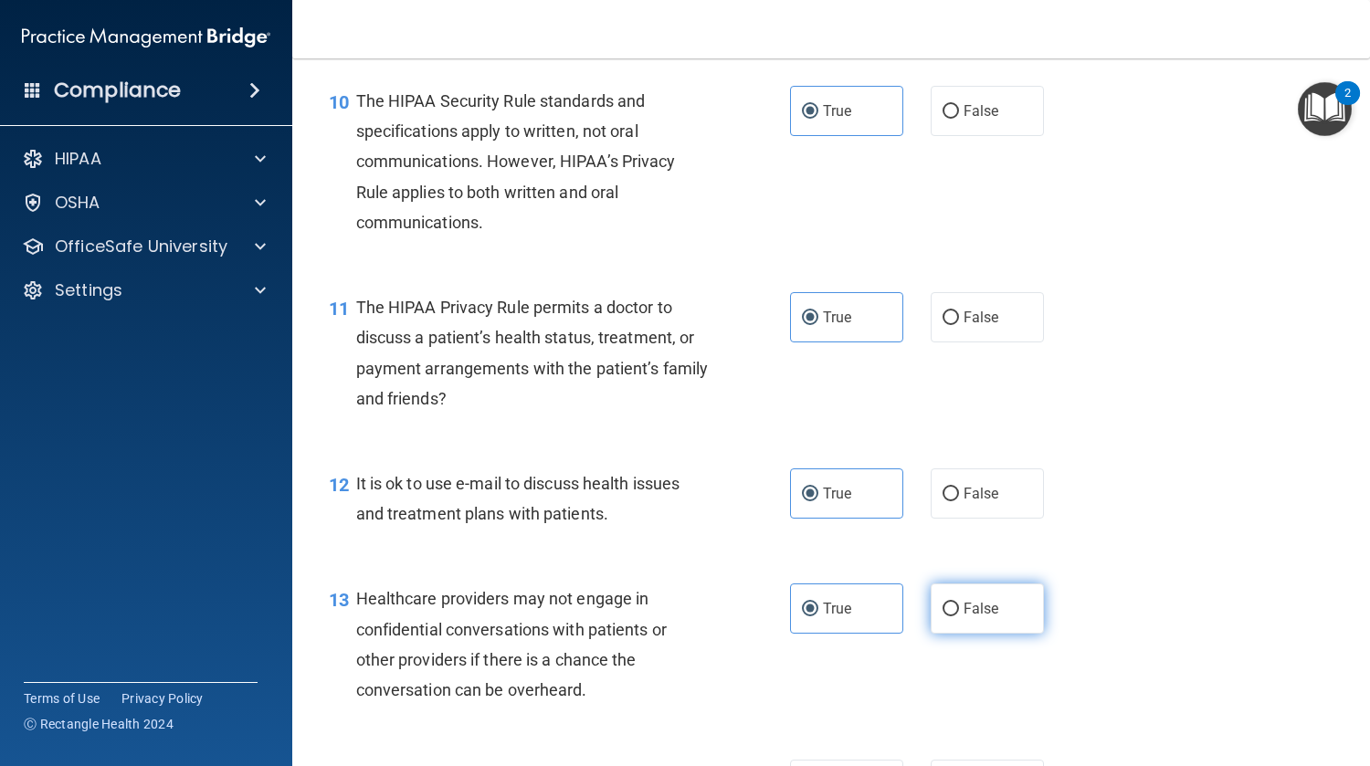
click at [967, 615] on span "False" at bounding box center [981, 608] width 36 height 17
click at [959, 615] on input "False" at bounding box center [950, 610] width 16 height 14
radio input "true"
radio input "false"
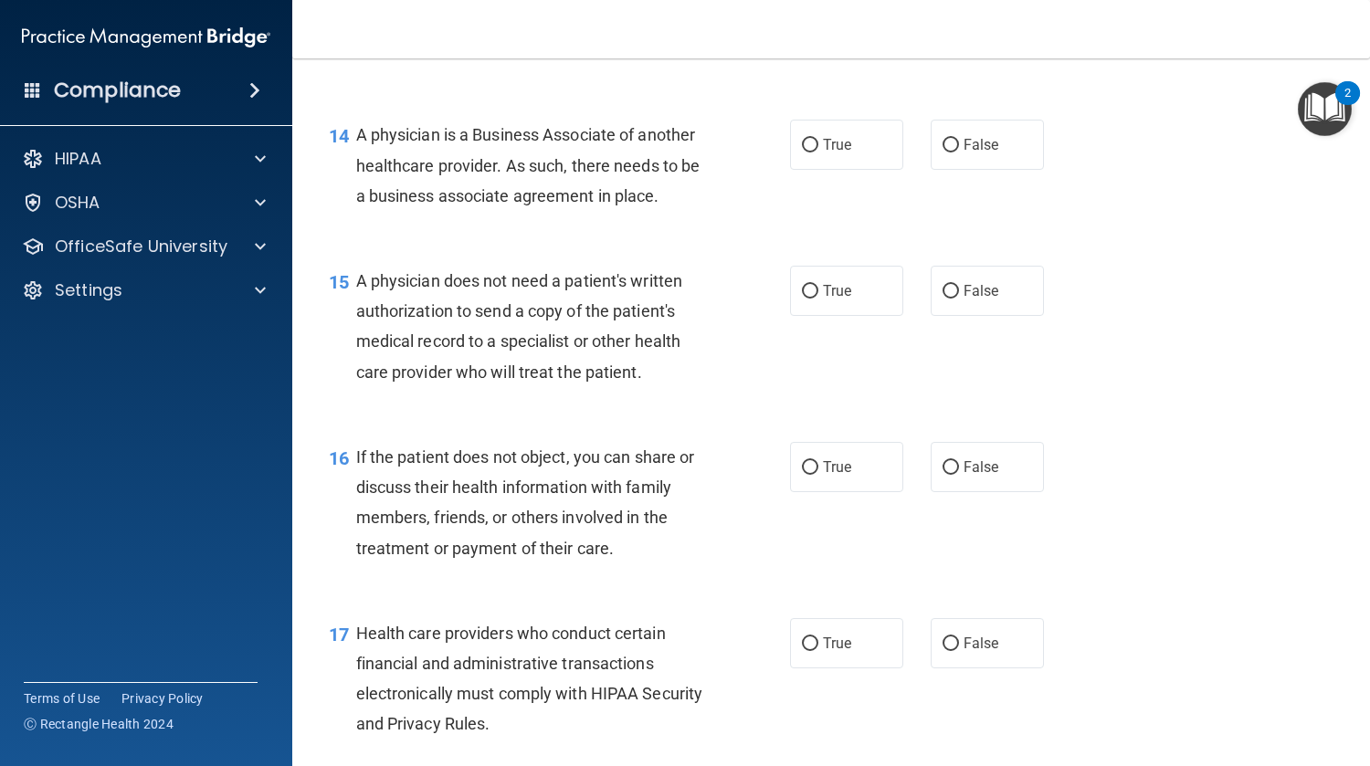
scroll to position [2256, 0]
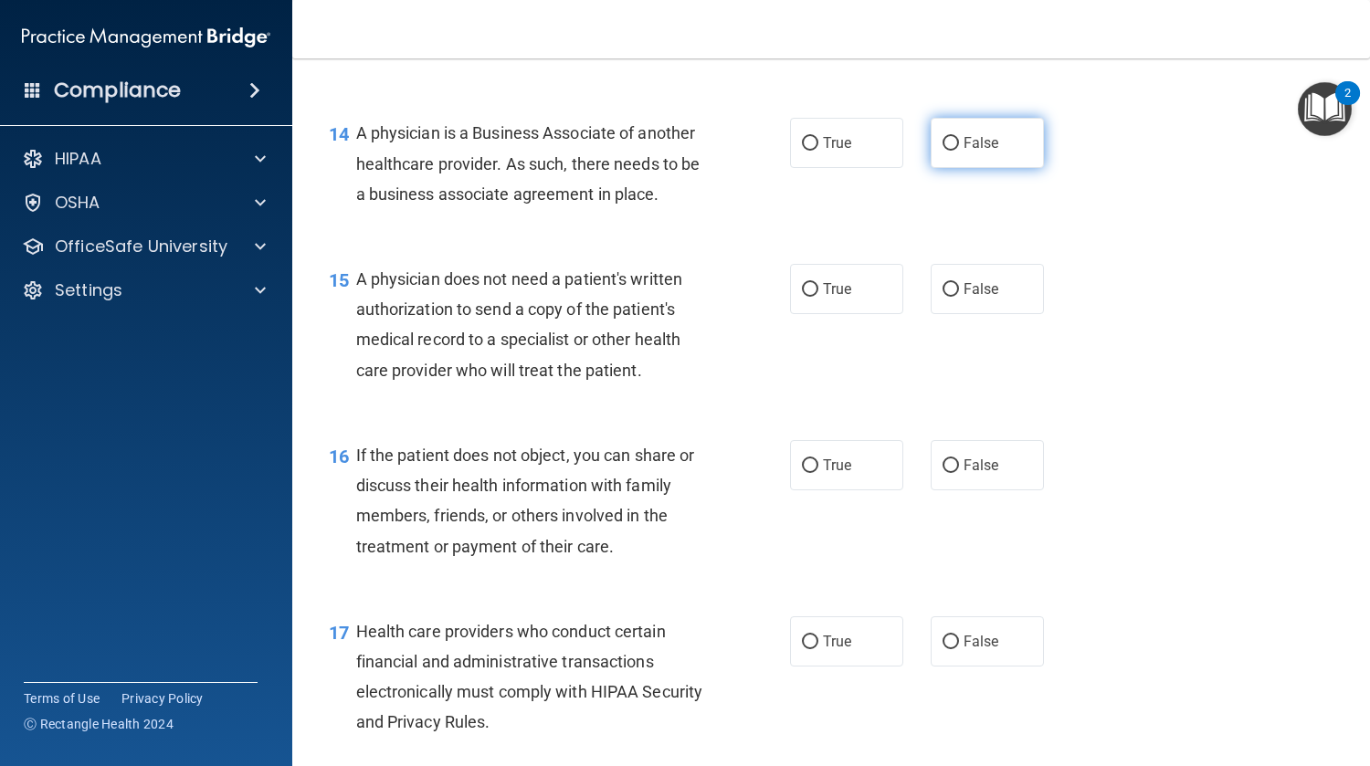
click at [988, 163] on label "False" at bounding box center [987, 143] width 113 height 50
click at [959, 151] on input "False" at bounding box center [950, 144] width 16 height 14
radio input "true"
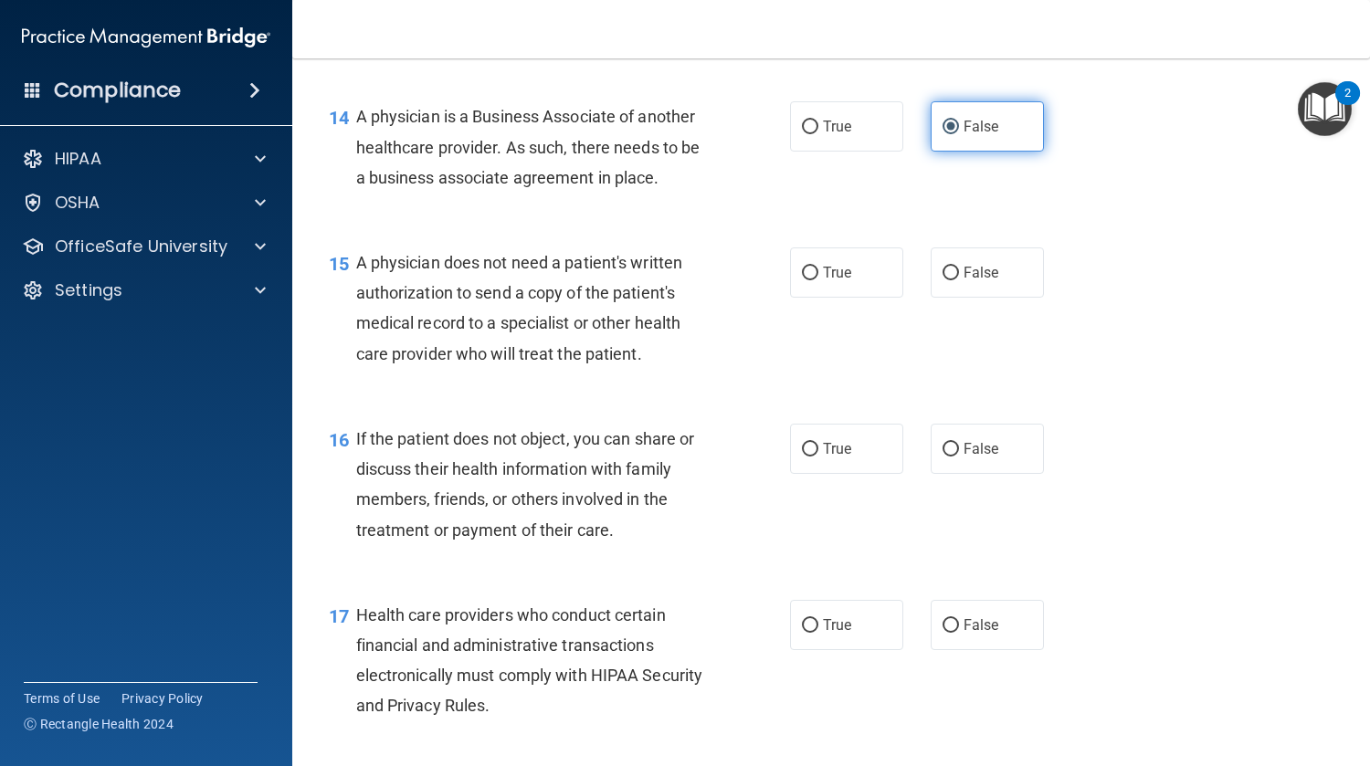
scroll to position [2270, 0]
click at [890, 257] on label "True" at bounding box center [846, 274] width 113 height 50
click at [818, 269] on input "True" at bounding box center [810, 276] width 16 height 14
radio input "true"
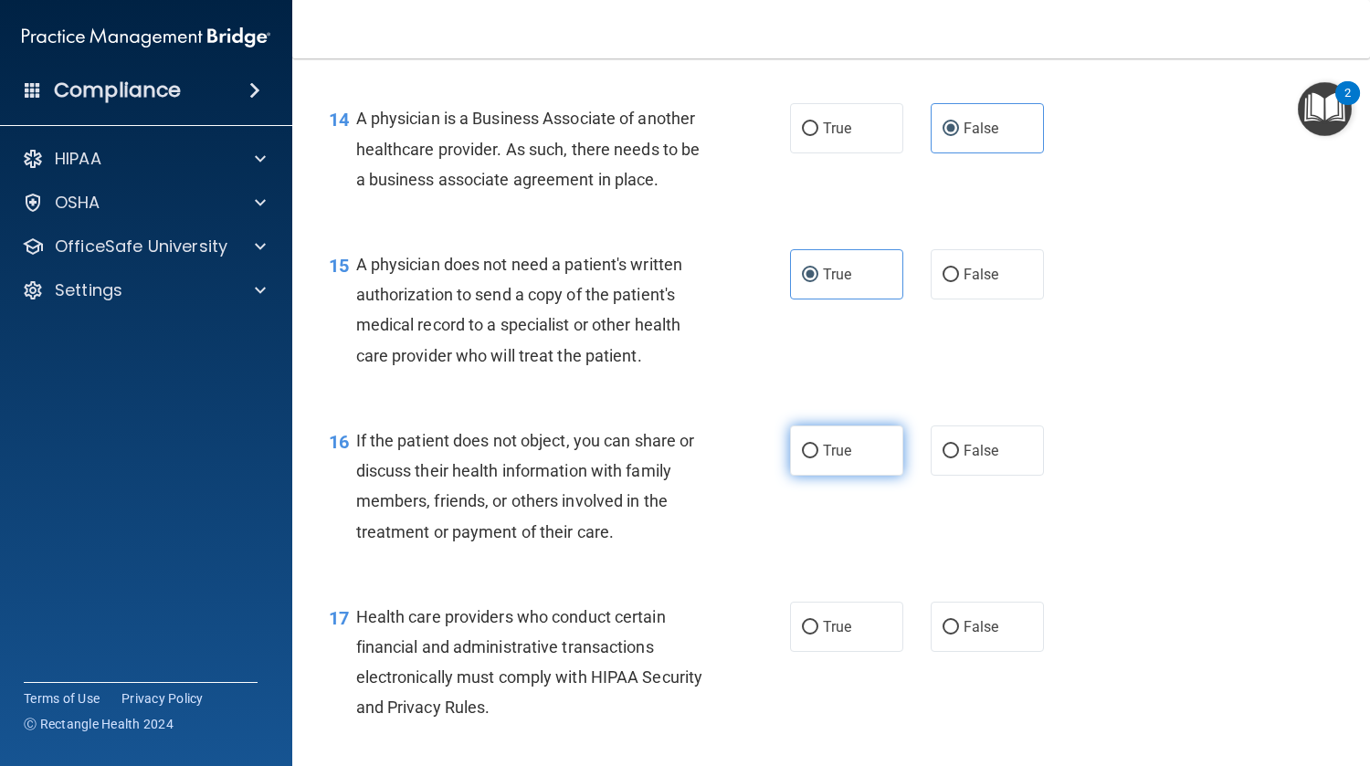
click at [847, 469] on label "True" at bounding box center [846, 451] width 113 height 50
click at [818, 458] on input "True" at bounding box center [810, 452] width 16 height 14
radio input "true"
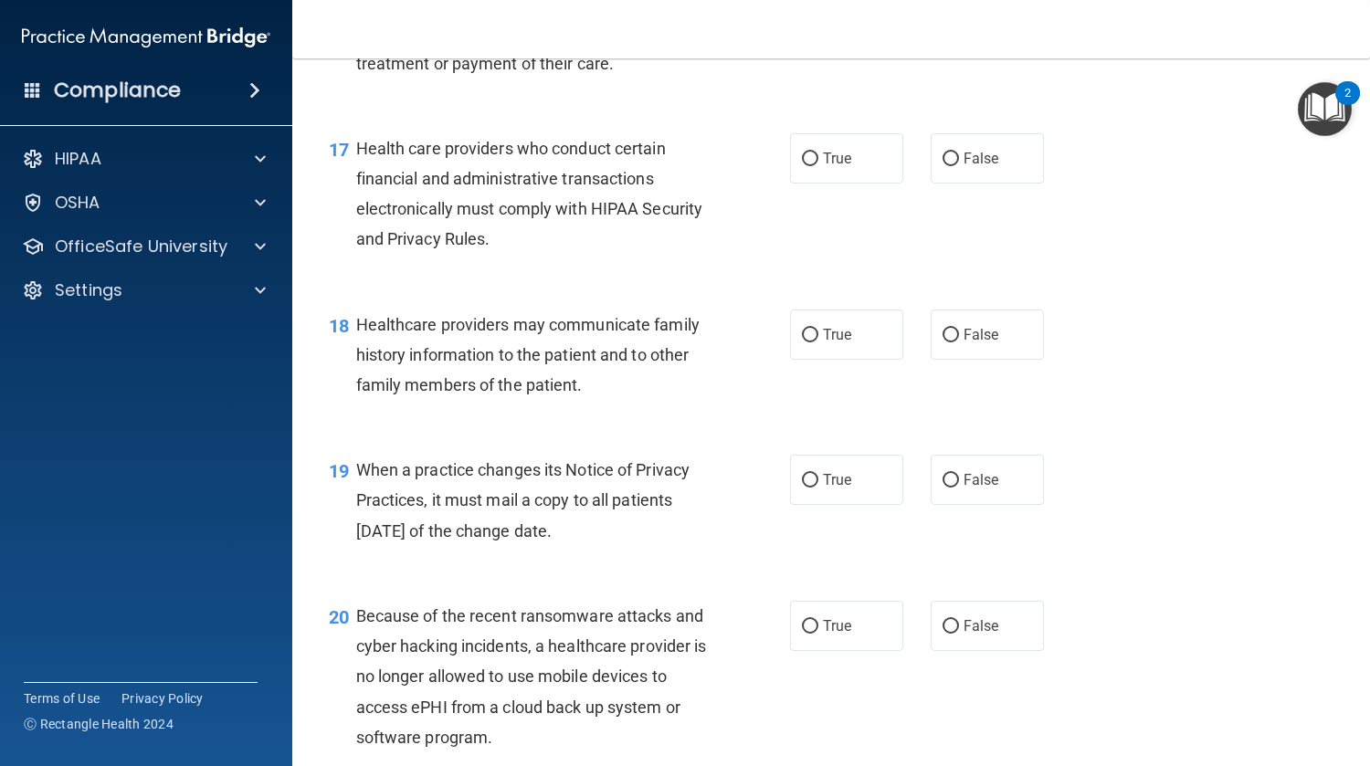
scroll to position [2754, 0]
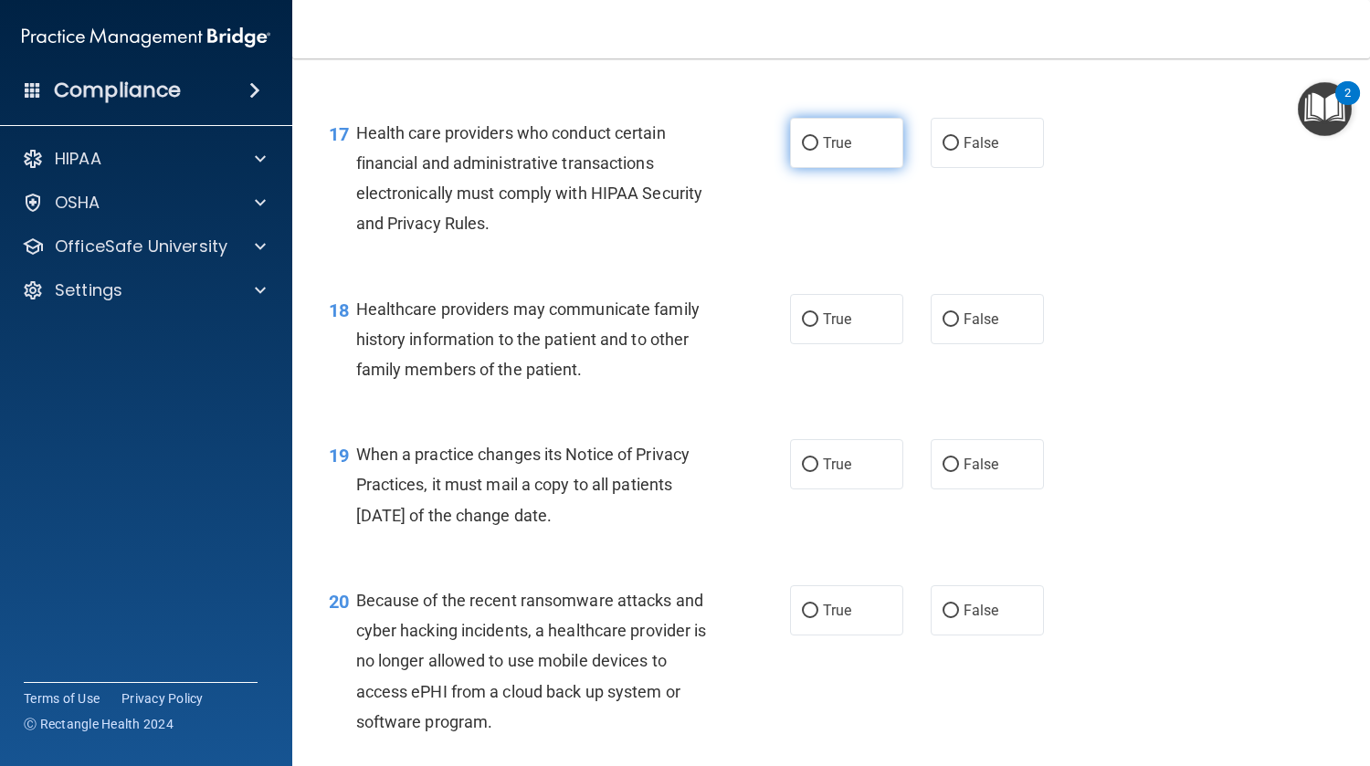
click at [808, 163] on label "True" at bounding box center [846, 143] width 113 height 50
click at [808, 151] on input "True" at bounding box center [810, 144] width 16 height 14
radio input "true"
click at [839, 330] on label "True" at bounding box center [846, 319] width 113 height 50
click at [818, 327] on input "True" at bounding box center [810, 320] width 16 height 14
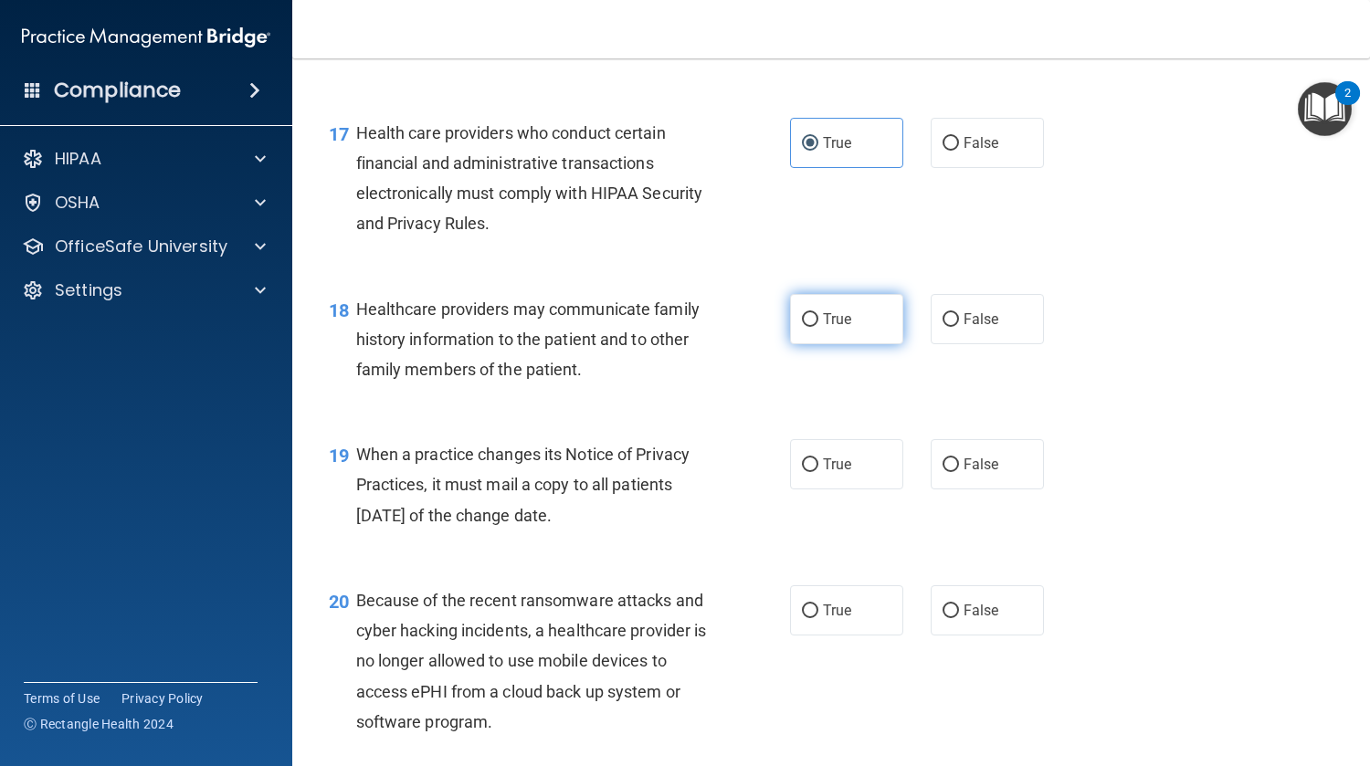
radio input "true"
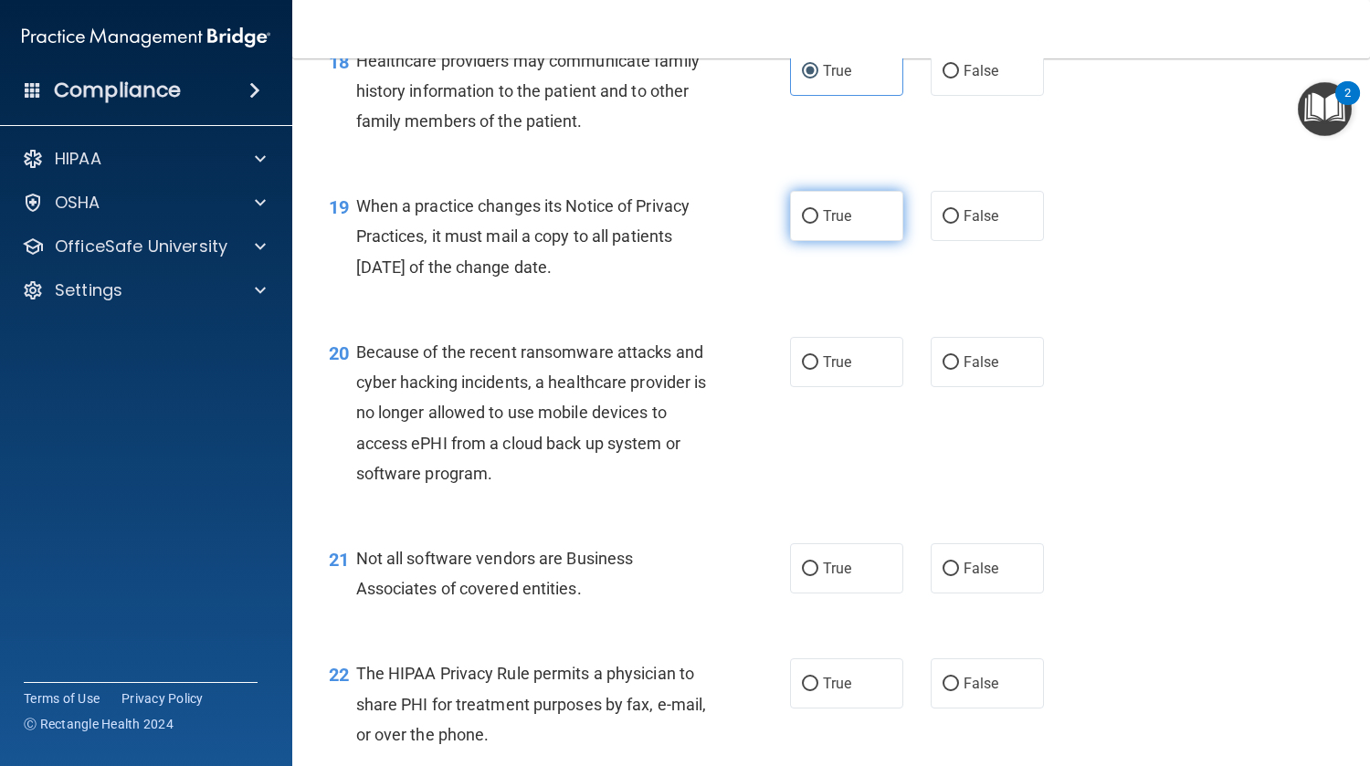
scroll to position [3017, 0]
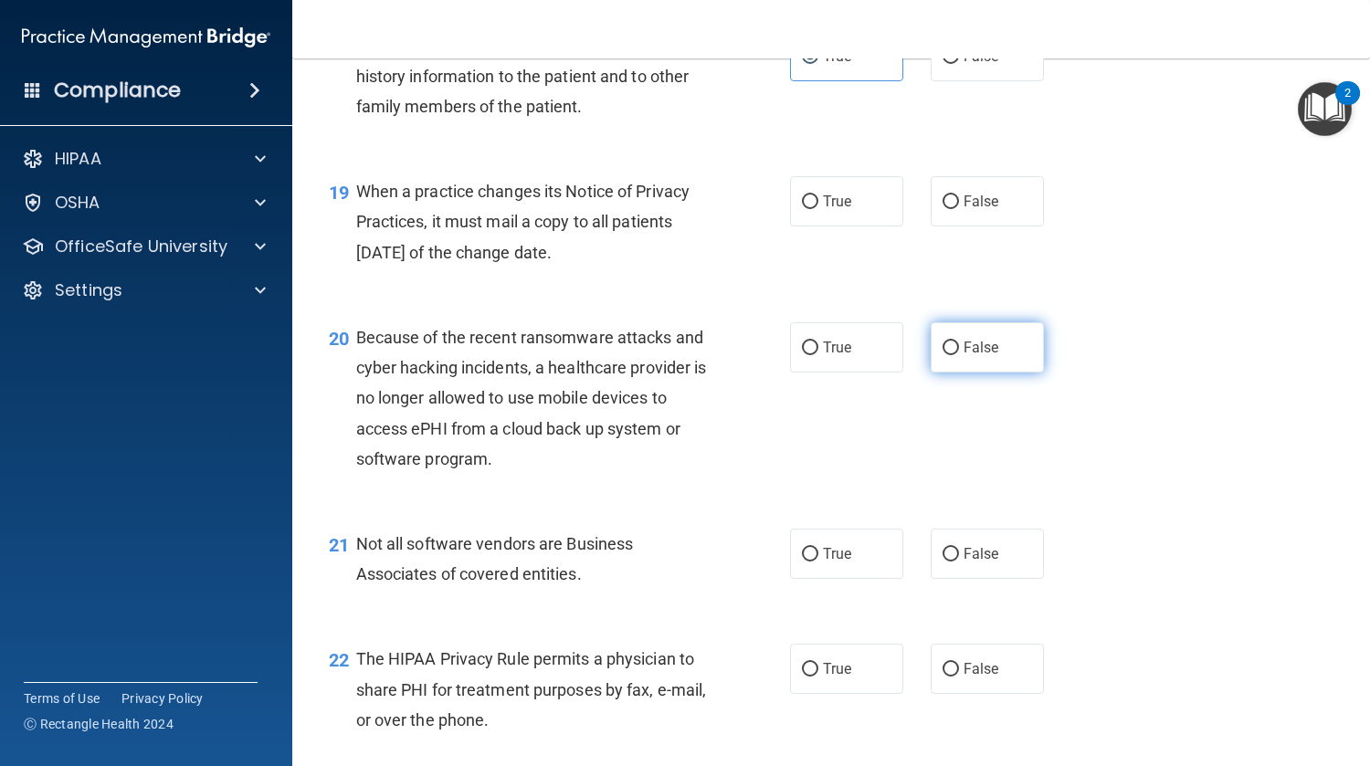
click at [991, 350] on label "False" at bounding box center [987, 347] width 113 height 50
click at [959, 350] on input "False" at bounding box center [950, 349] width 16 height 14
radio input "true"
click at [958, 226] on label "False" at bounding box center [987, 201] width 113 height 50
click at [958, 209] on input "False" at bounding box center [950, 202] width 16 height 14
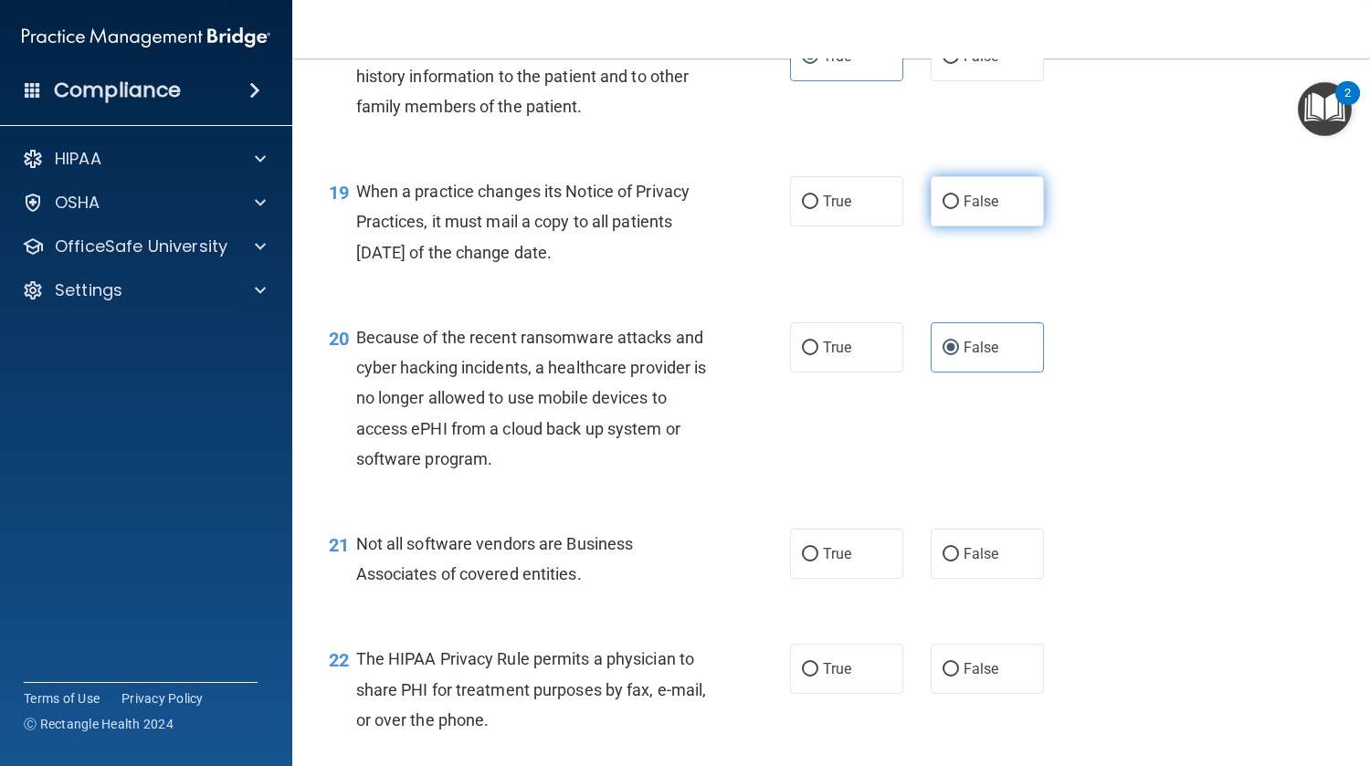
radio input "true"
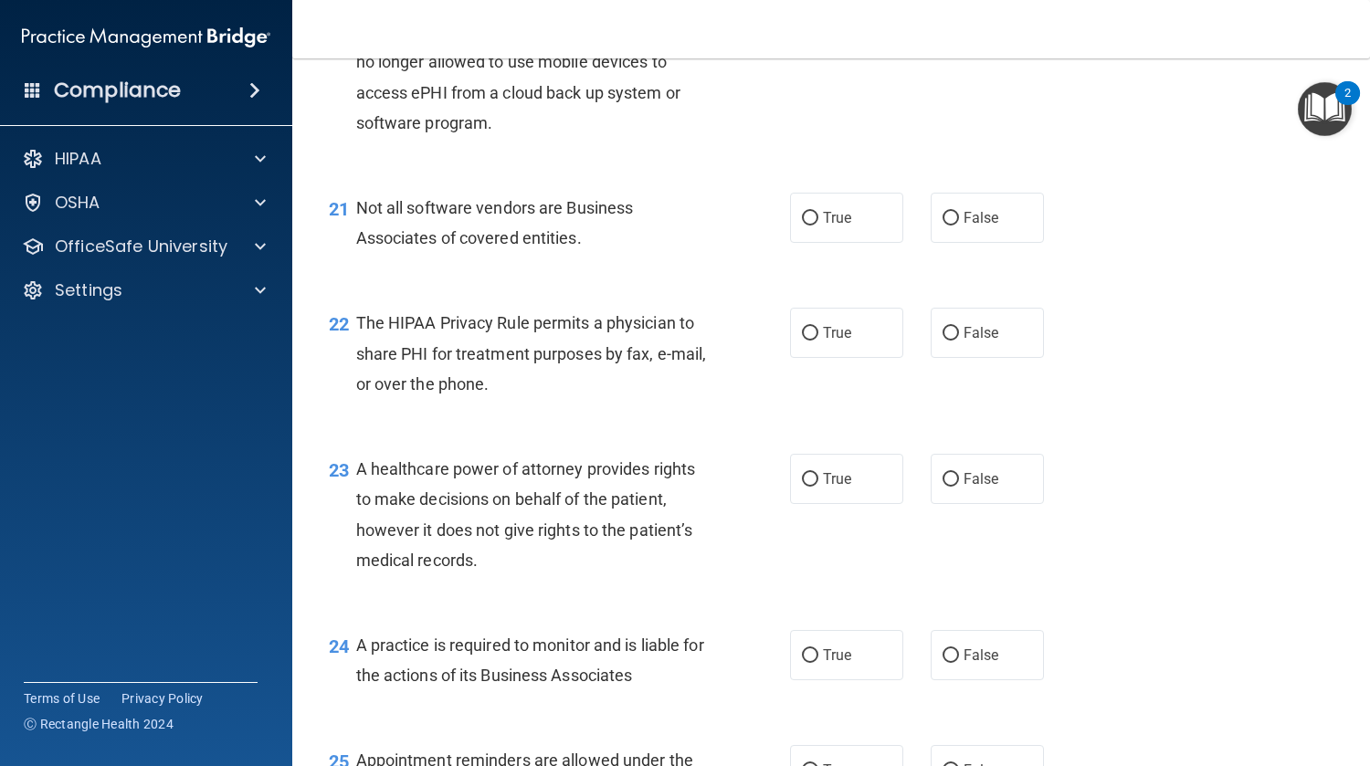
scroll to position [3350, 0]
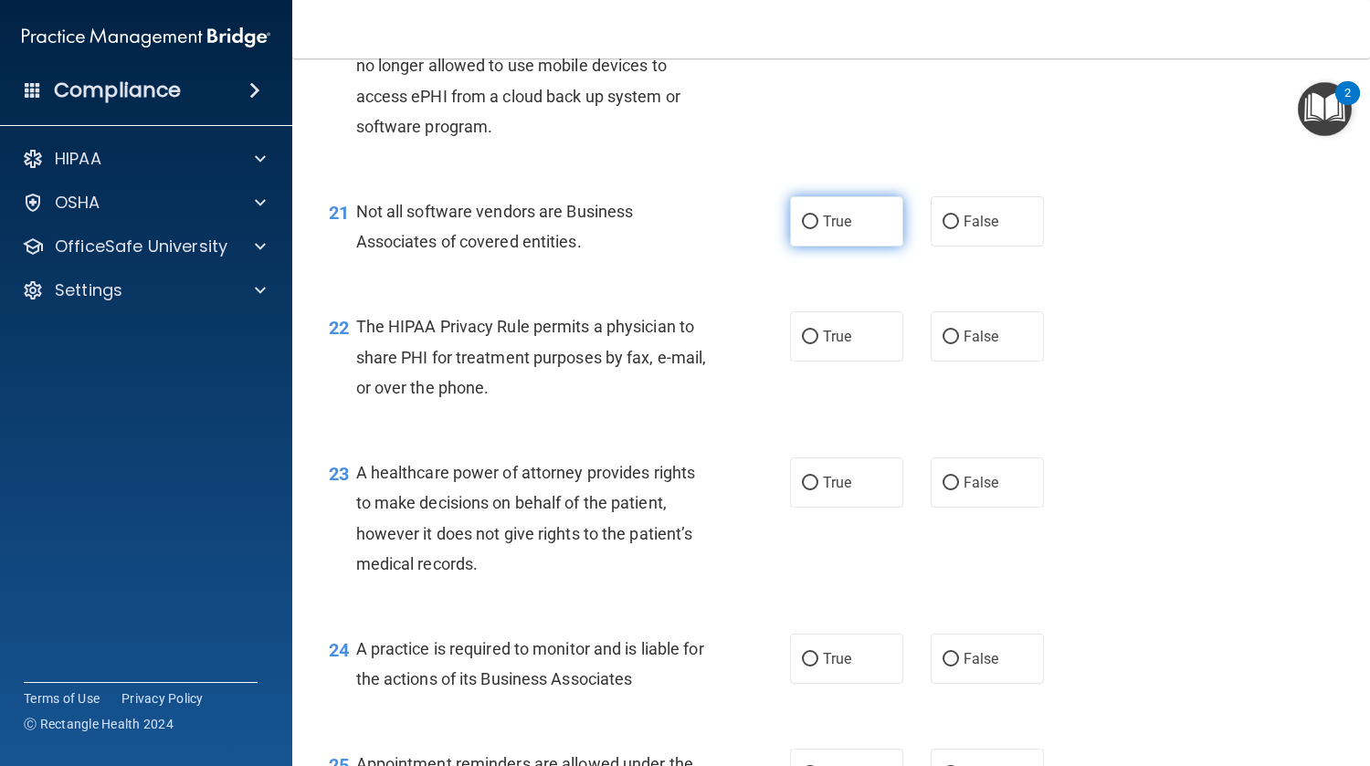
click at [830, 214] on span "True" at bounding box center [837, 221] width 28 height 17
click at [818, 216] on input "True" at bounding box center [810, 223] width 16 height 14
radio input "true"
click at [806, 352] on label "True" at bounding box center [846, 336] width 113 height 50
click at [806, 344] on input "True" at bounding box center [810, 338] width 16 height 14
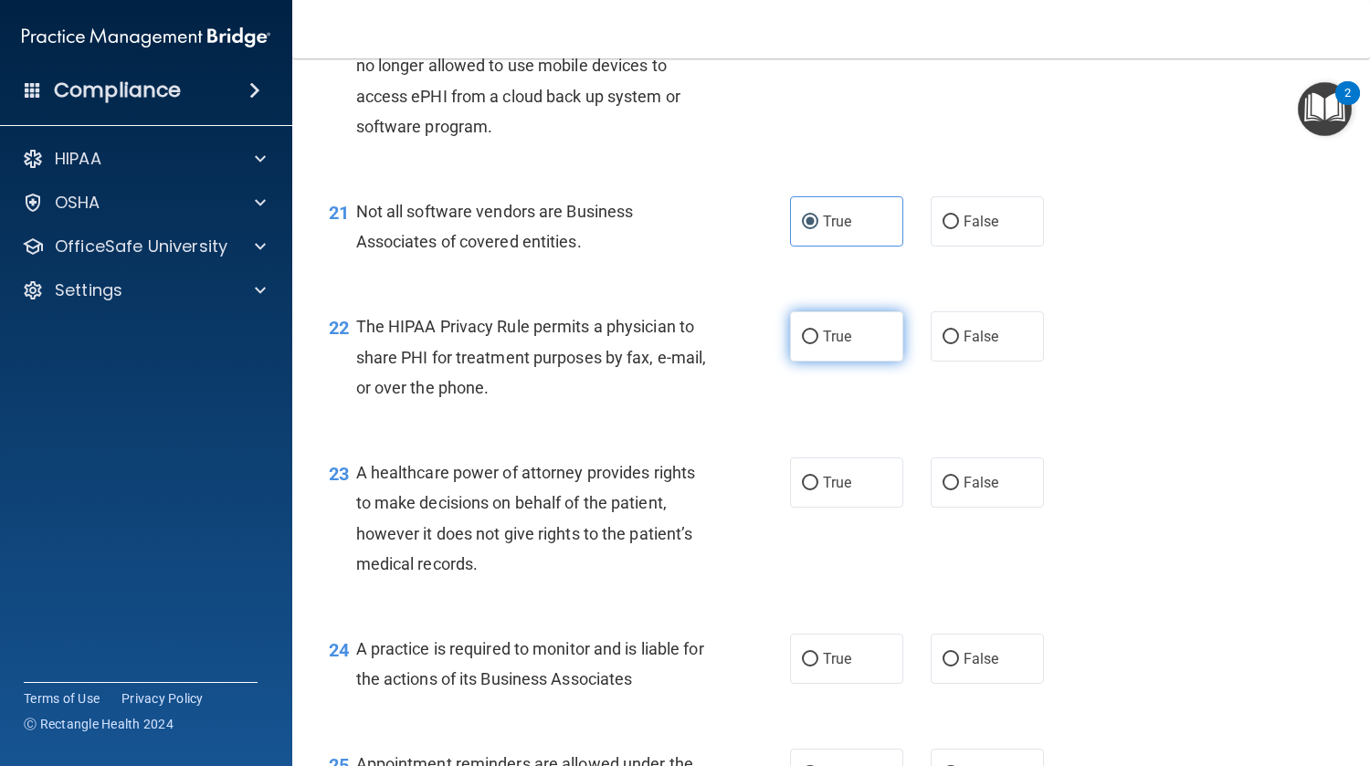
radio input "true"
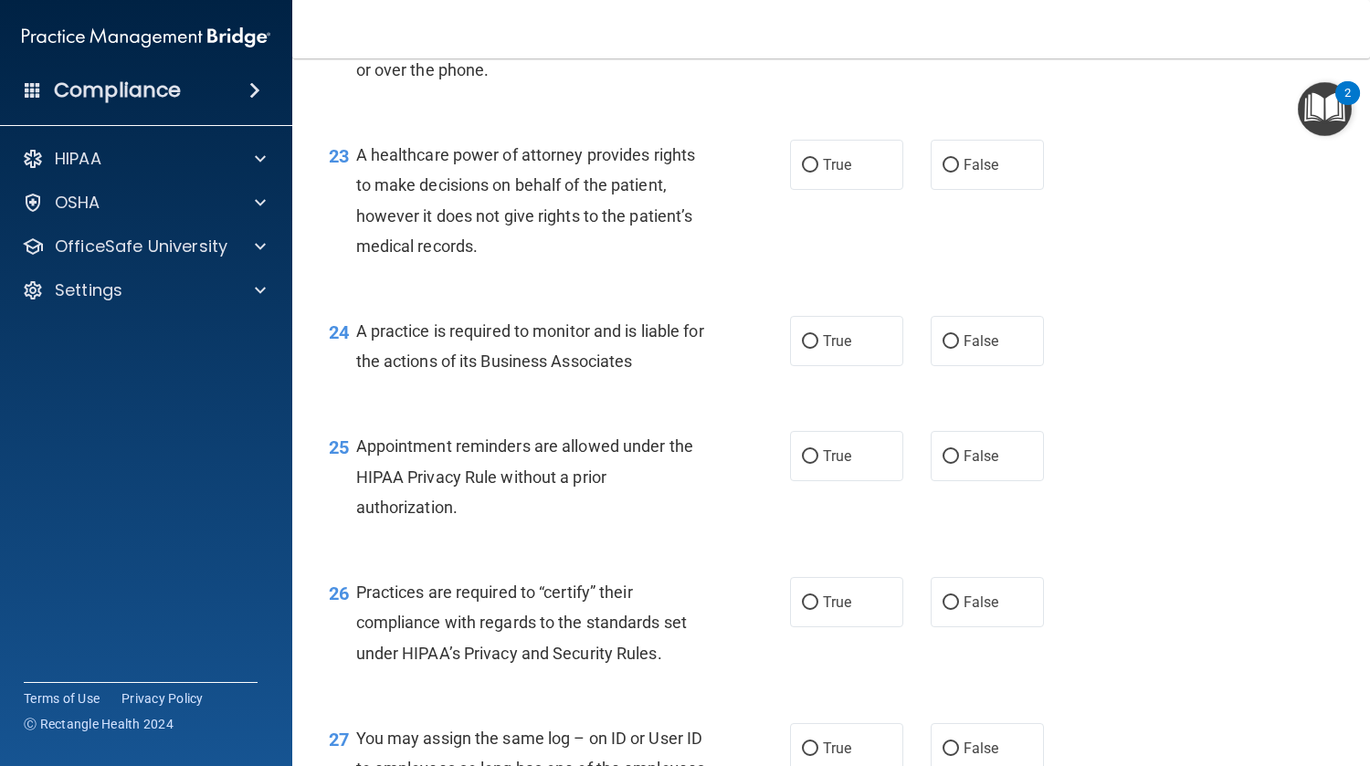
scroll to position [3669, 0]
click at [946, 168] on input "False" at bounding box center [950, 165] width 16 height 14
radio input "true"
click at [833, 362] on label "True" at bounding box center [846, 340] width 113 height 50
click at [818, 348] on input "True" at bounding box center [810, 341] width 16 height 14
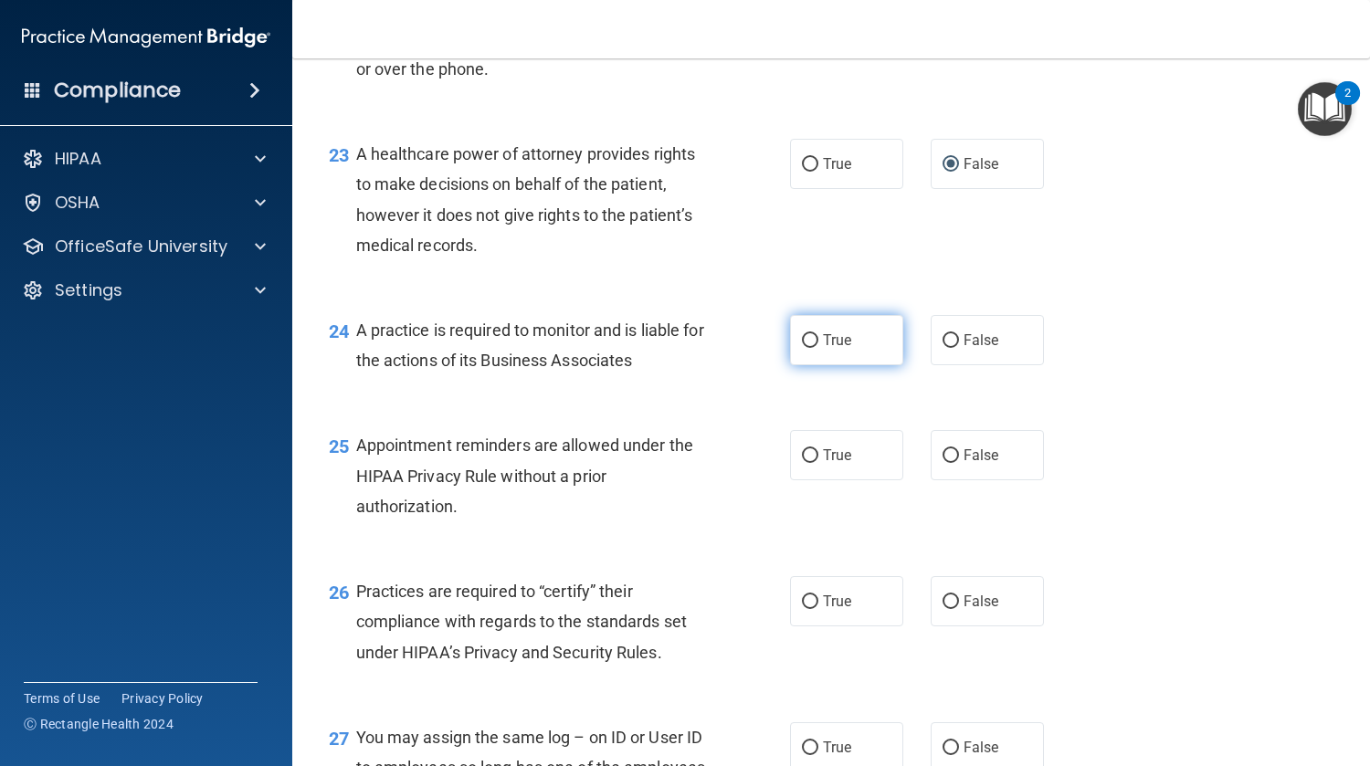
radio input "true"
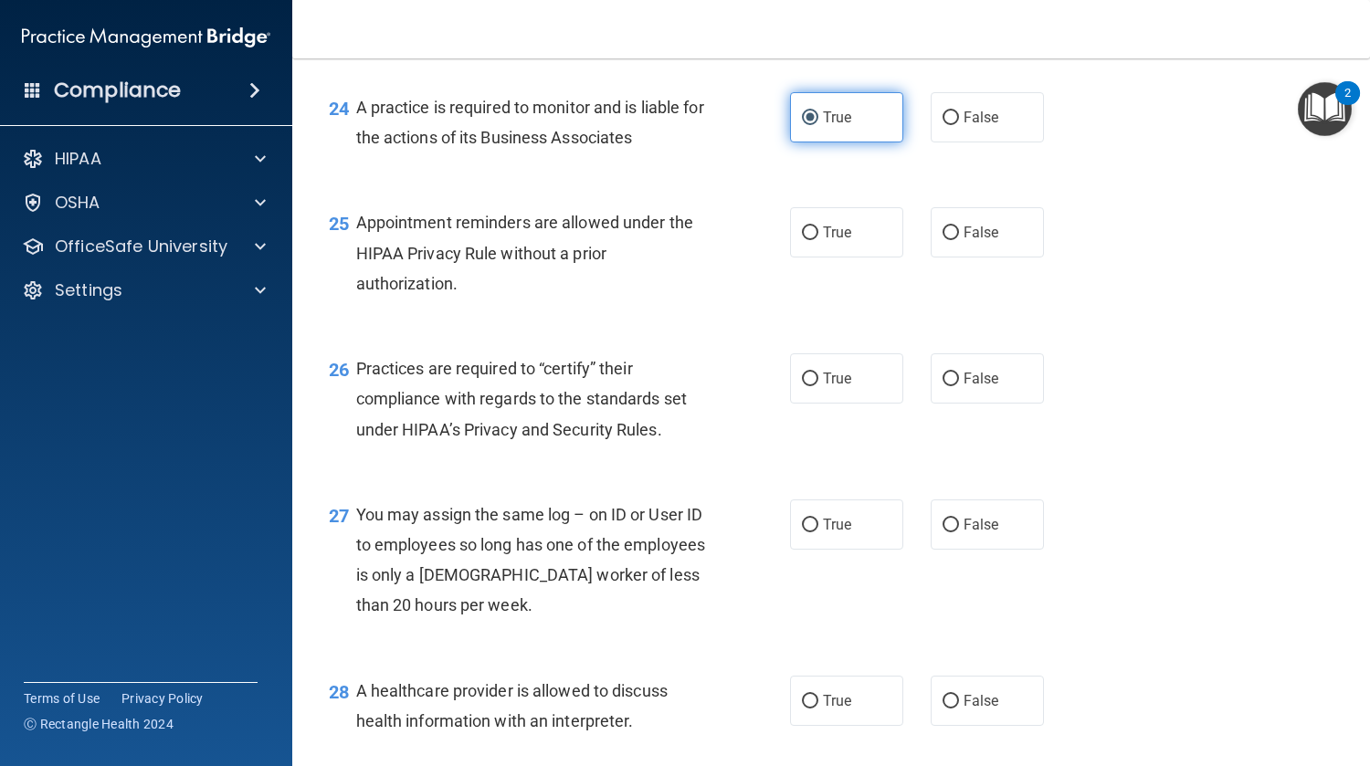
scroll to position [3889, 0]
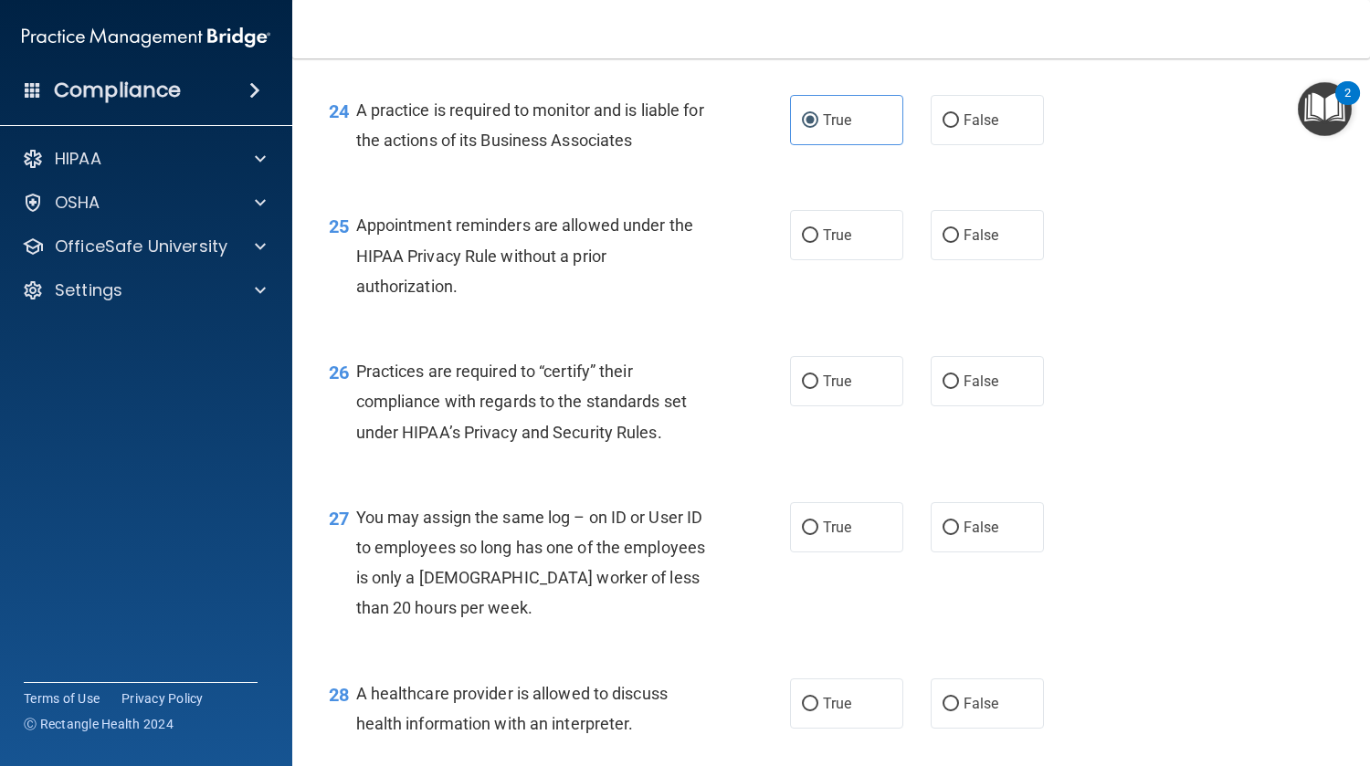
click at [816, 261] on div "25 Appointment reminders are allowed under the HIPAA Privacy Rule without a pri…" at bounding box center [831, 260] width 1032 height 146
click at [815, 254] on label "True" at bounding box center [846, 235] width 113 height 50
click at [815, 243] on input "True" at bounding box center [810, 236] width 16 height 14
radio input "true"
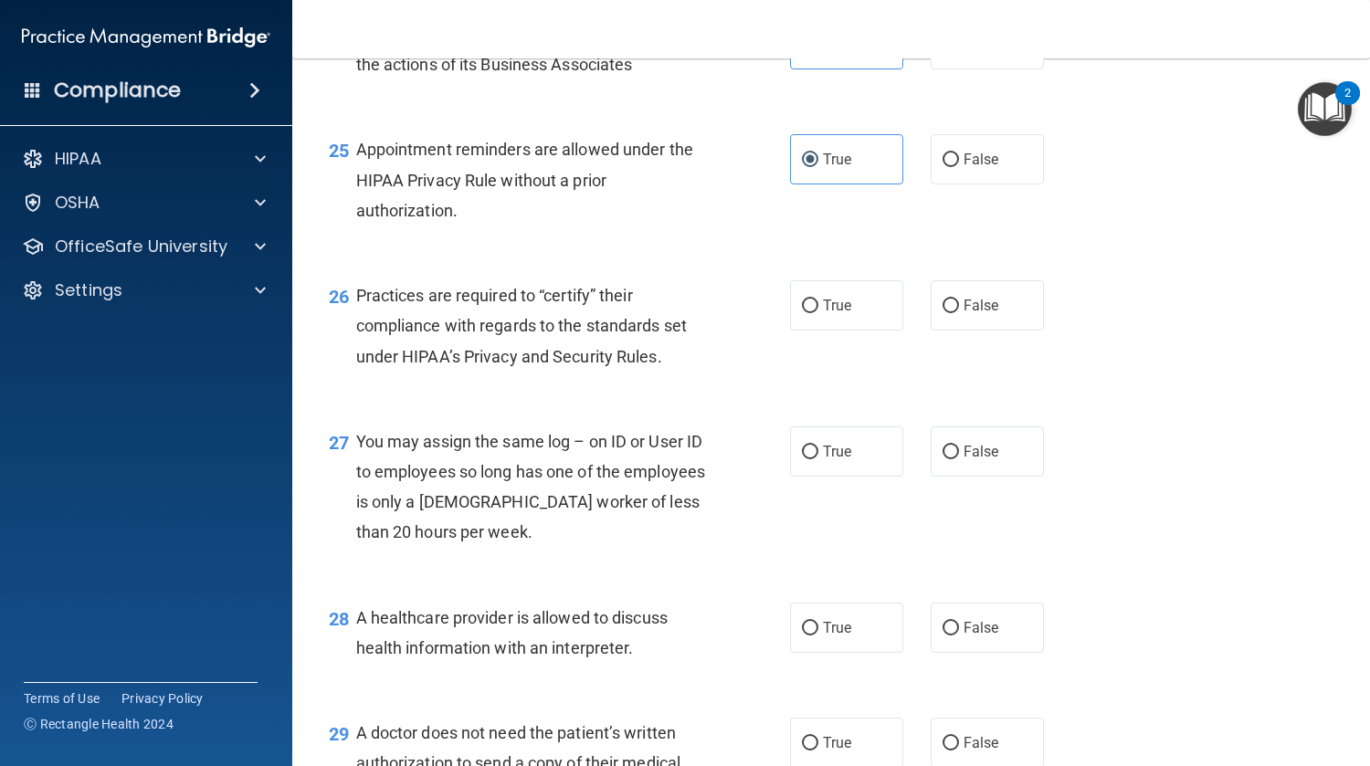
scroll to position [4028, 0]
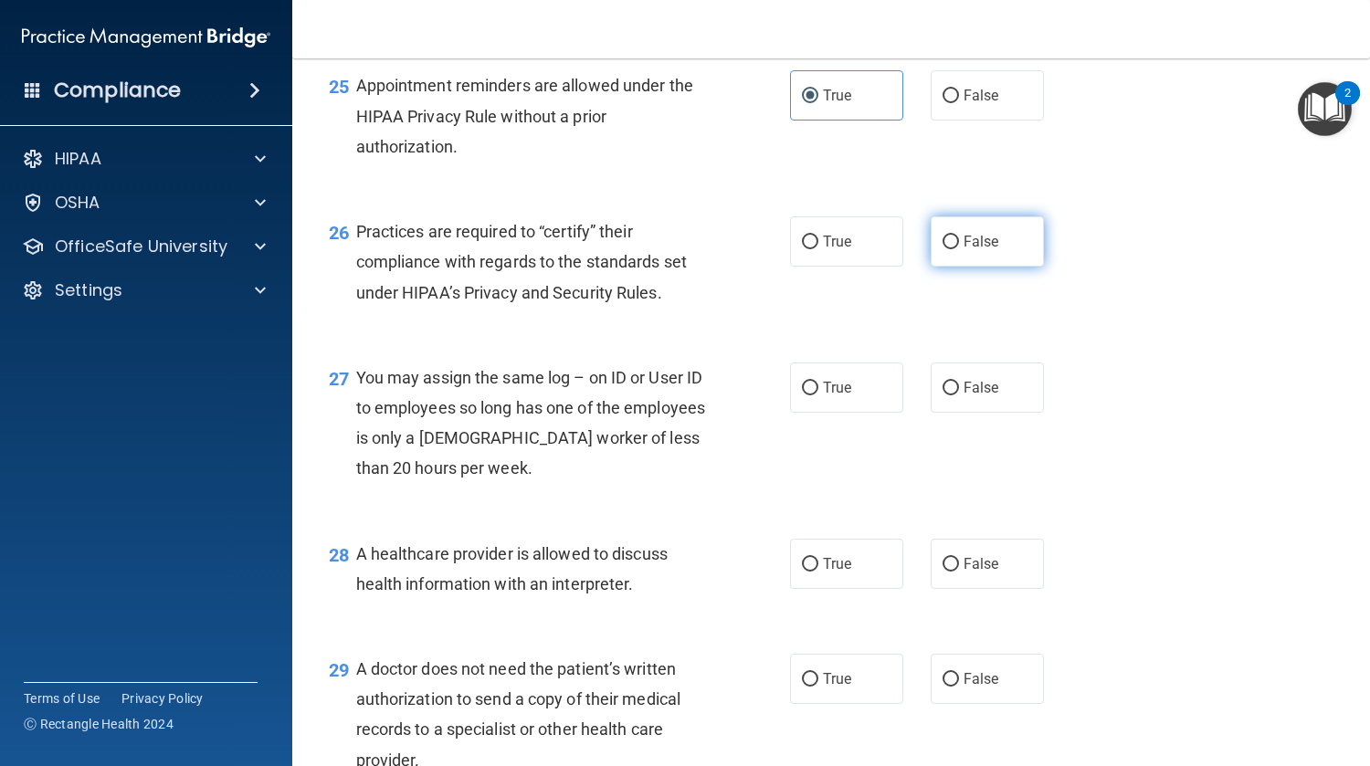
click at [968, 246] on span "False" at bounding box center [981, 241] width 36 height 17
click at [959, 246] on input "False" at bounding box center [950, 243] width 16 height 14
radio input "true"
click at [948, 368] on label "False" at bounding box center [987, 388] width 113 height 50
click at [948, 382] on input "False" at bounding box center [950, 389] width 16 height 14
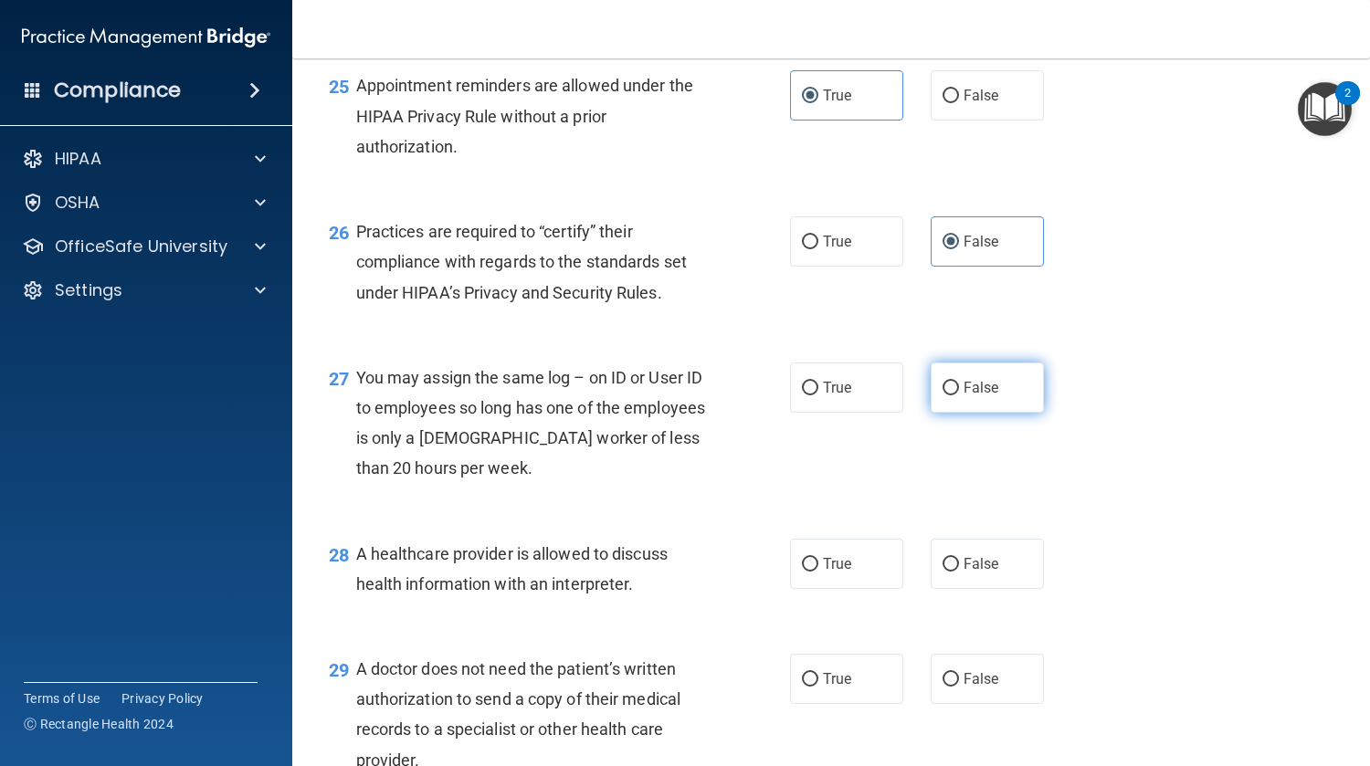
radio input "true"
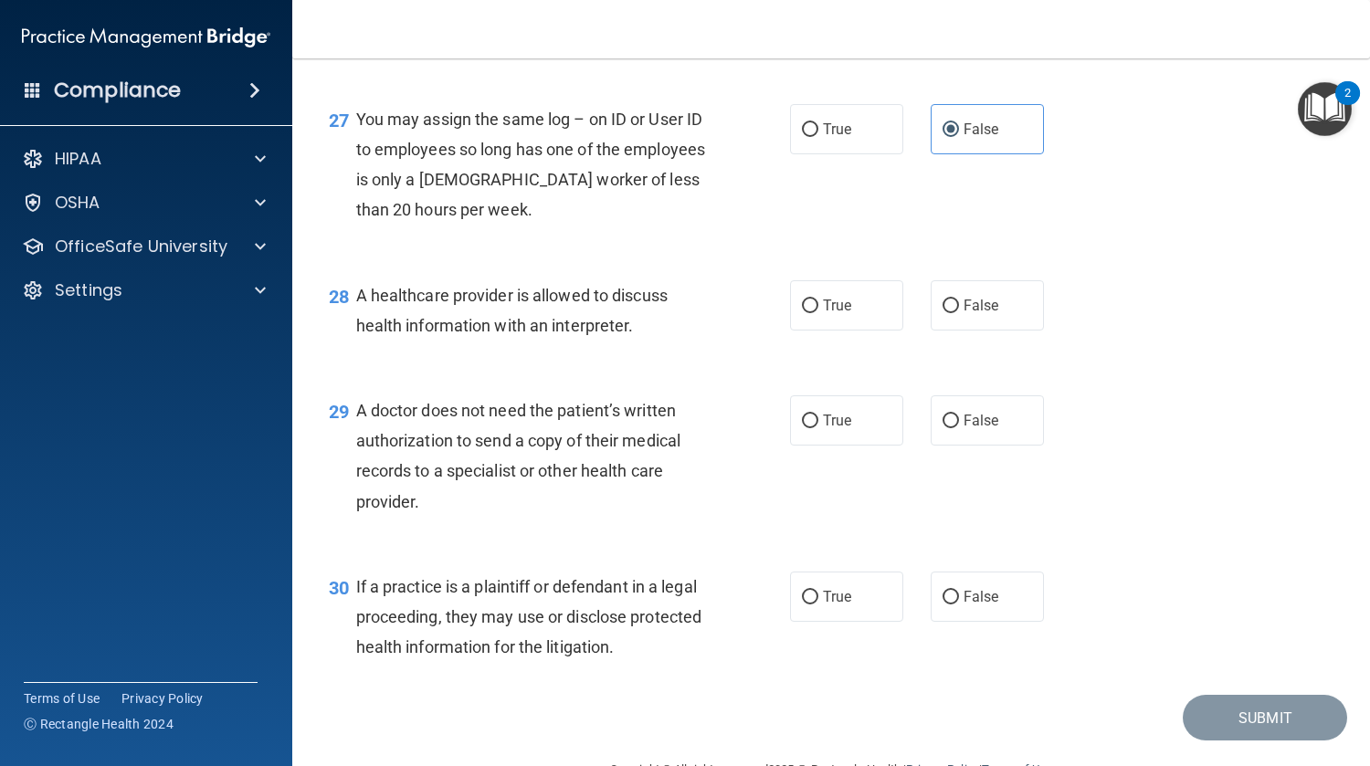
scroll to position [4293, 0]
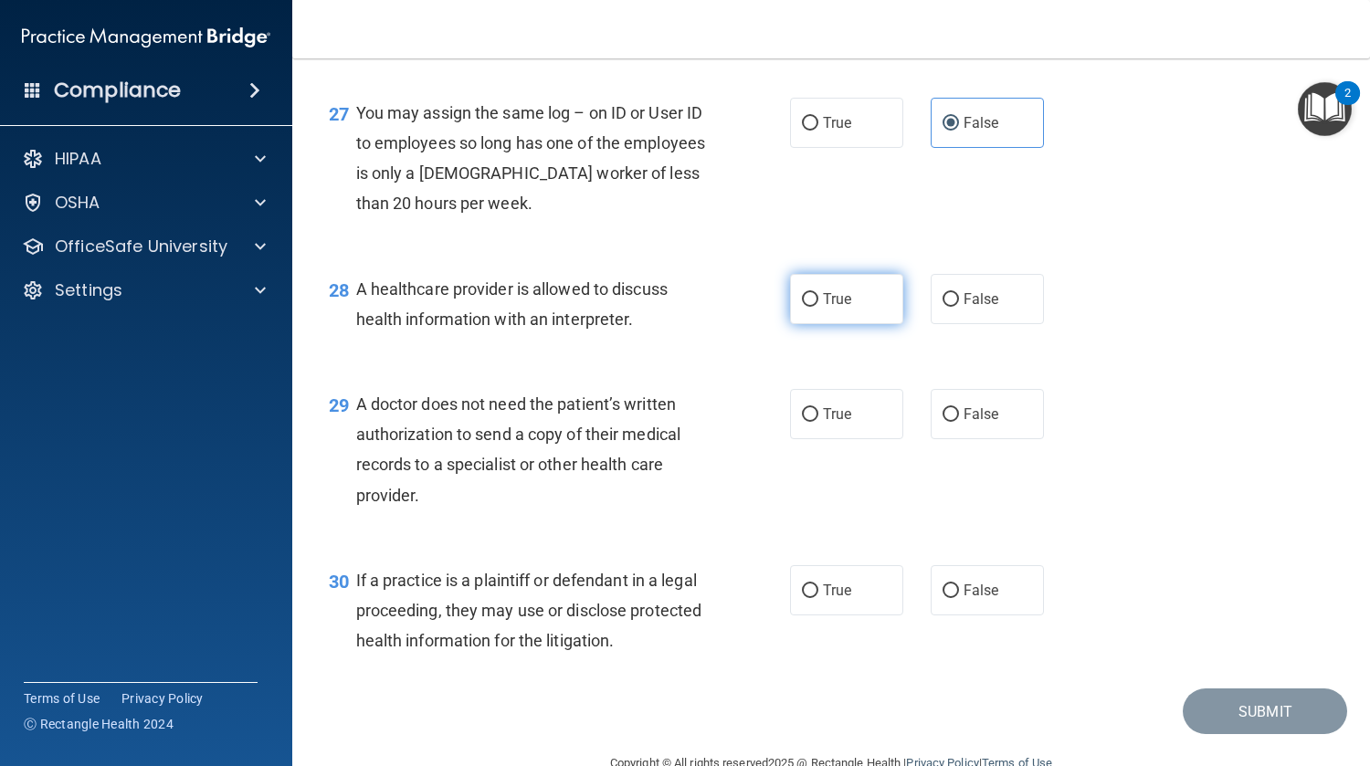
click at [822, 311] on label "True" at bounding box center [846, 299] width 113 height 50
click at [818, 307] on input "True" at bounding box center [810, 300] width 16 height 14
radio input "true"
click at [808, 413] on input "True" at bounding box center [810, 415] width 16 height 14
radio input "true"
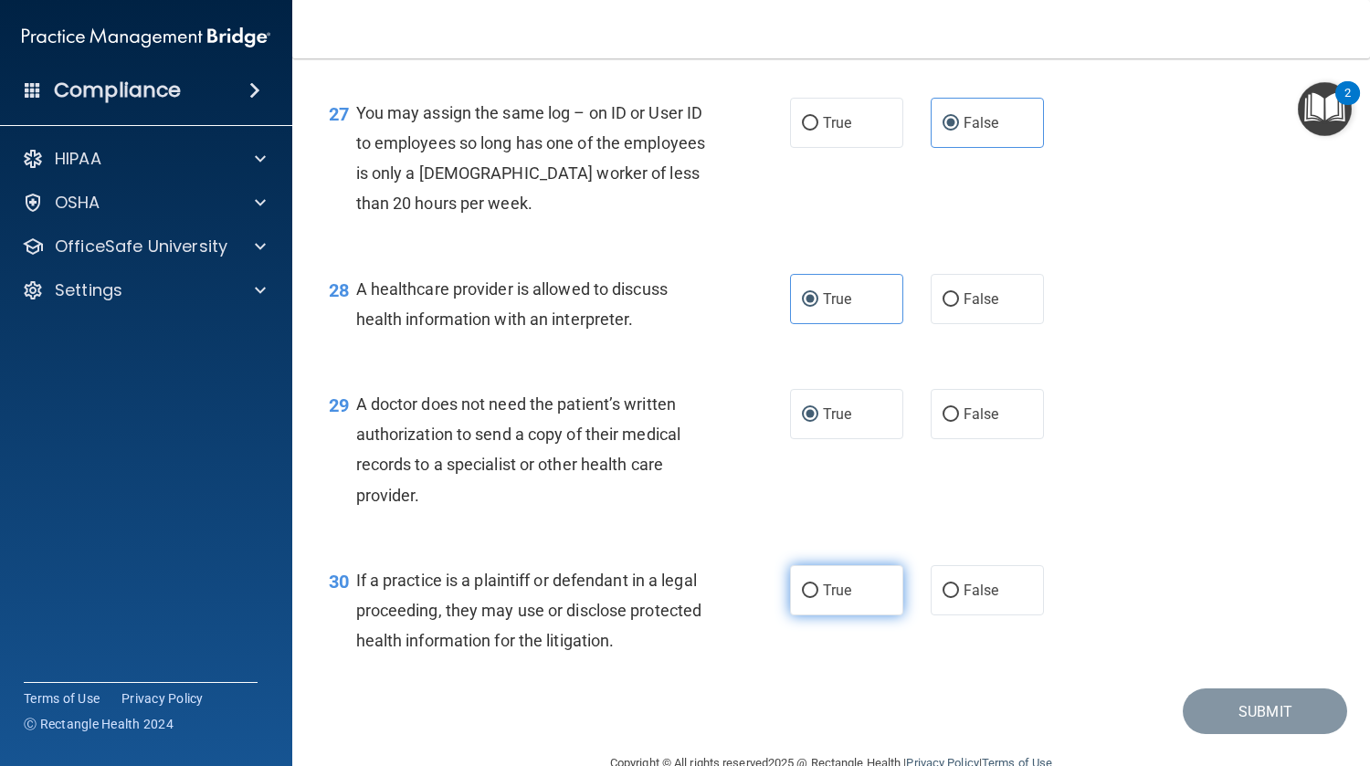
click at [801, 567] on label "True" at bounding box center [846, 590] width 113 height 50
click at [802, 584] on input "True" at bounding box center [810, 591] width 16 height 14
radio input "true"
click at [1194, 722] on button "Submit" at bounding box center [1265, 712] width 164 height 47
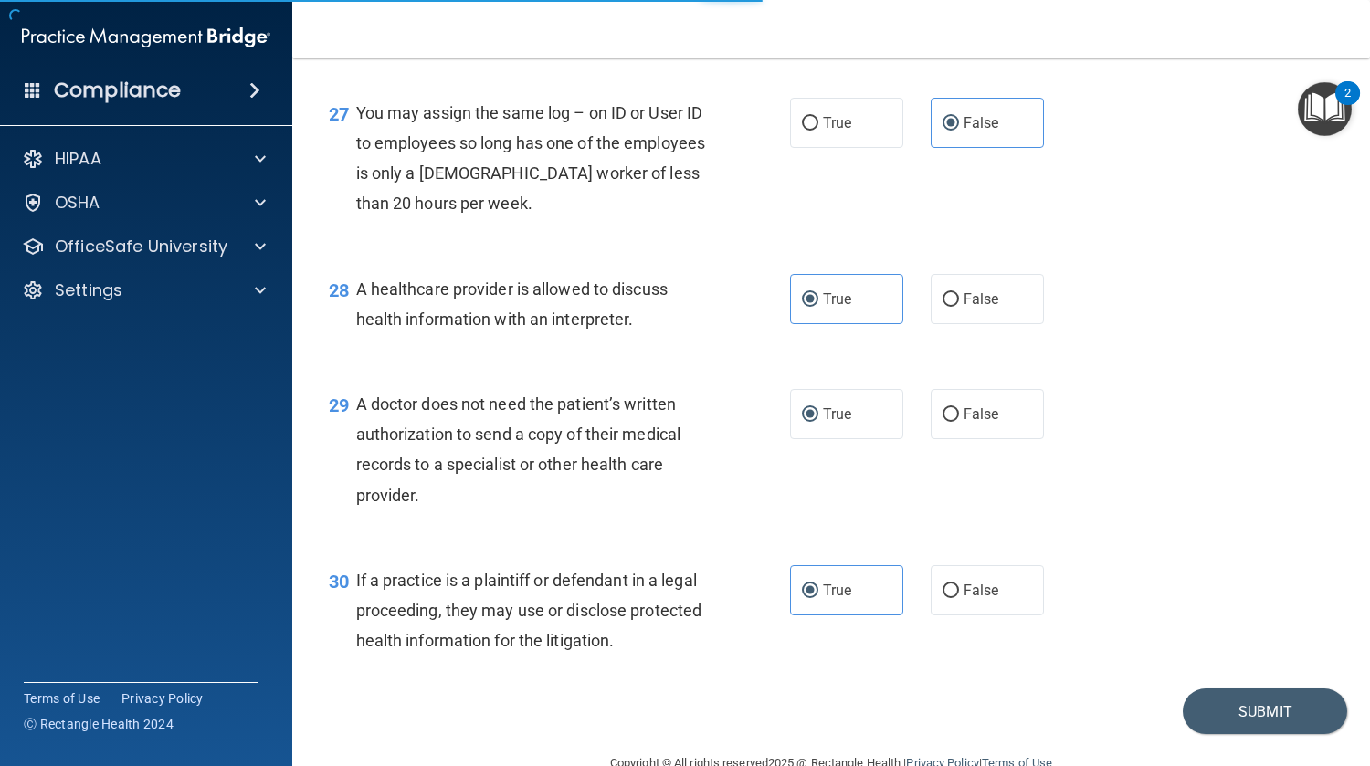
click at [1216, 685] on div "30 If a practice is a plaintiff or defendant in a legal proceeding, they may us…" at bounding box center [831, 615] width 1032 height 146
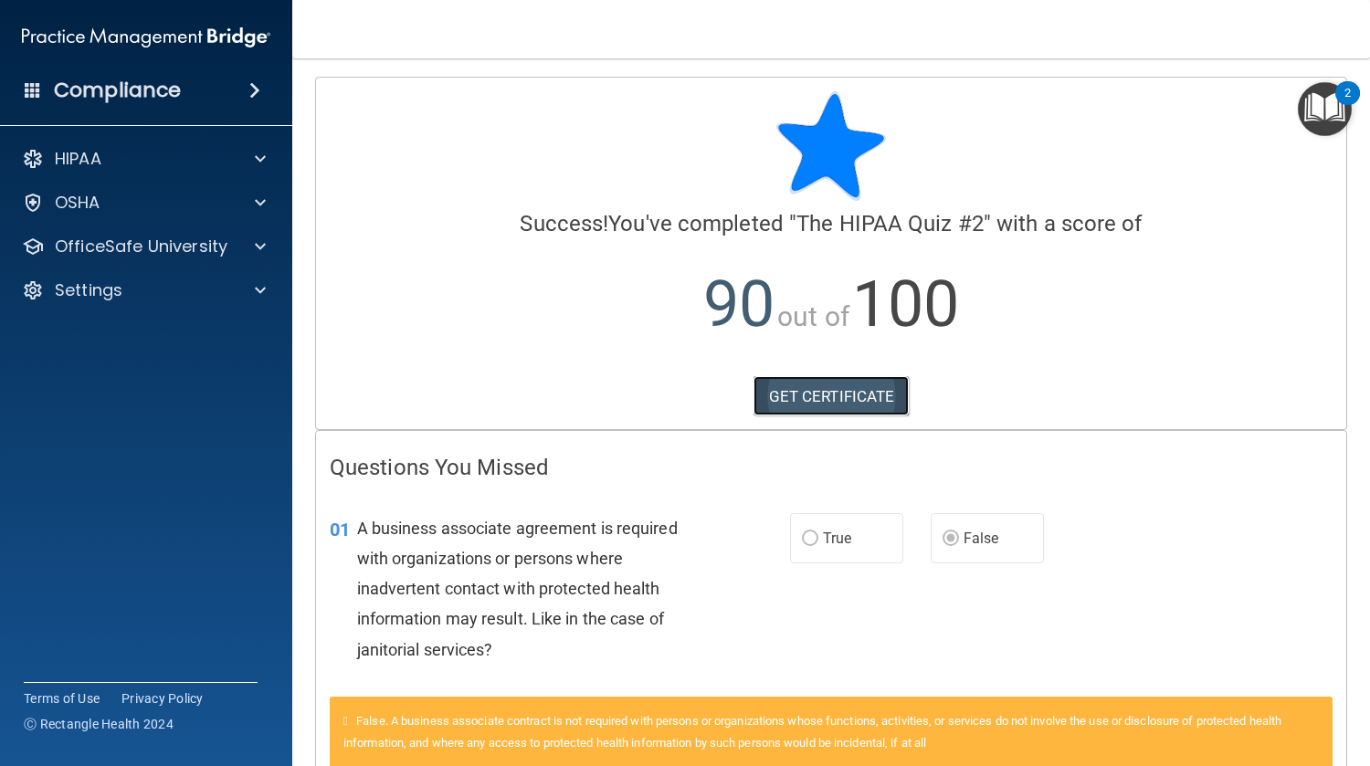
click at [892, 384] on link "GET CERTIFICATE" at bounding box center [831, 396] width 156 height 40
click at [143, 228] on div "OfficeSafe University" at bounding box center [146, 246] width 293 height 37
click at [205, 254] on p "OfficeSafe University" at bounding box center [141, 247] width 173 height 22
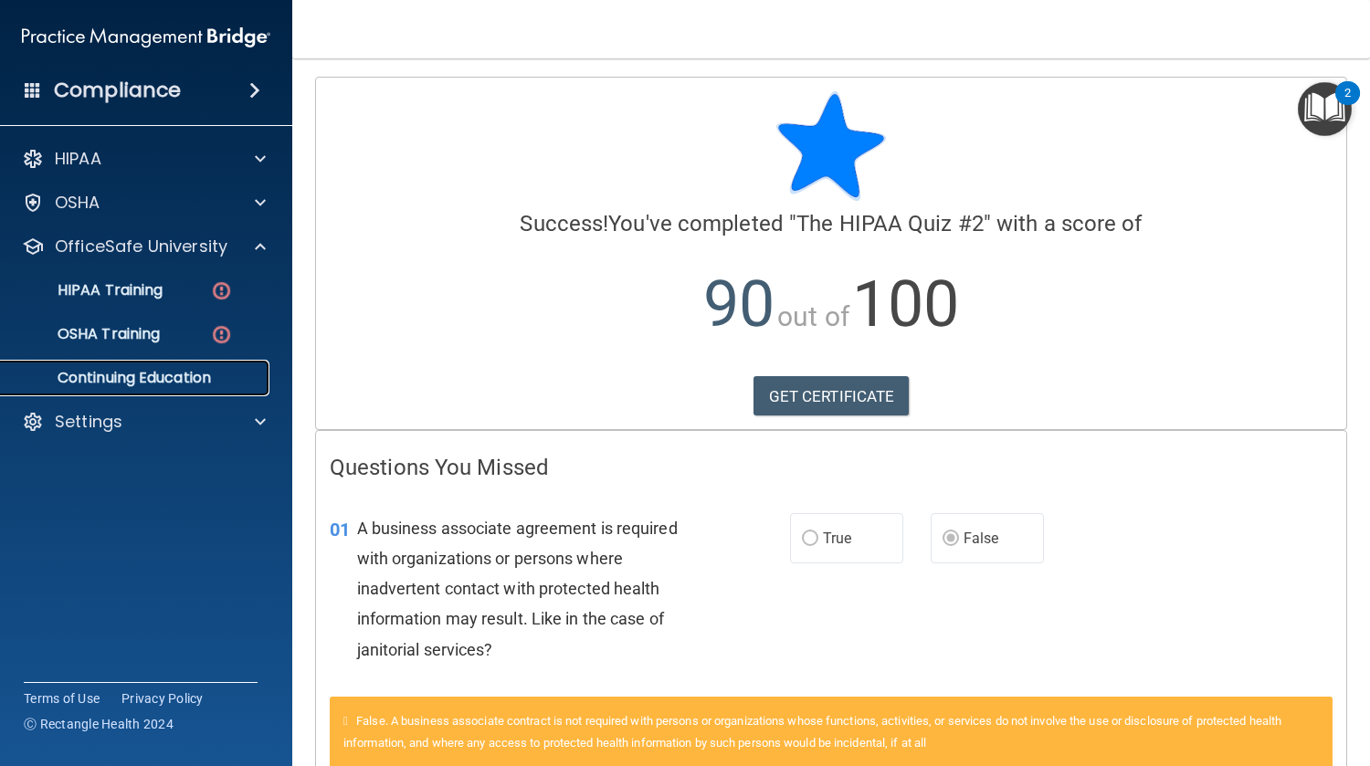
click at [179, 378] on p "Continuing Education" at bounding box center [136, 378] width 249 height 18
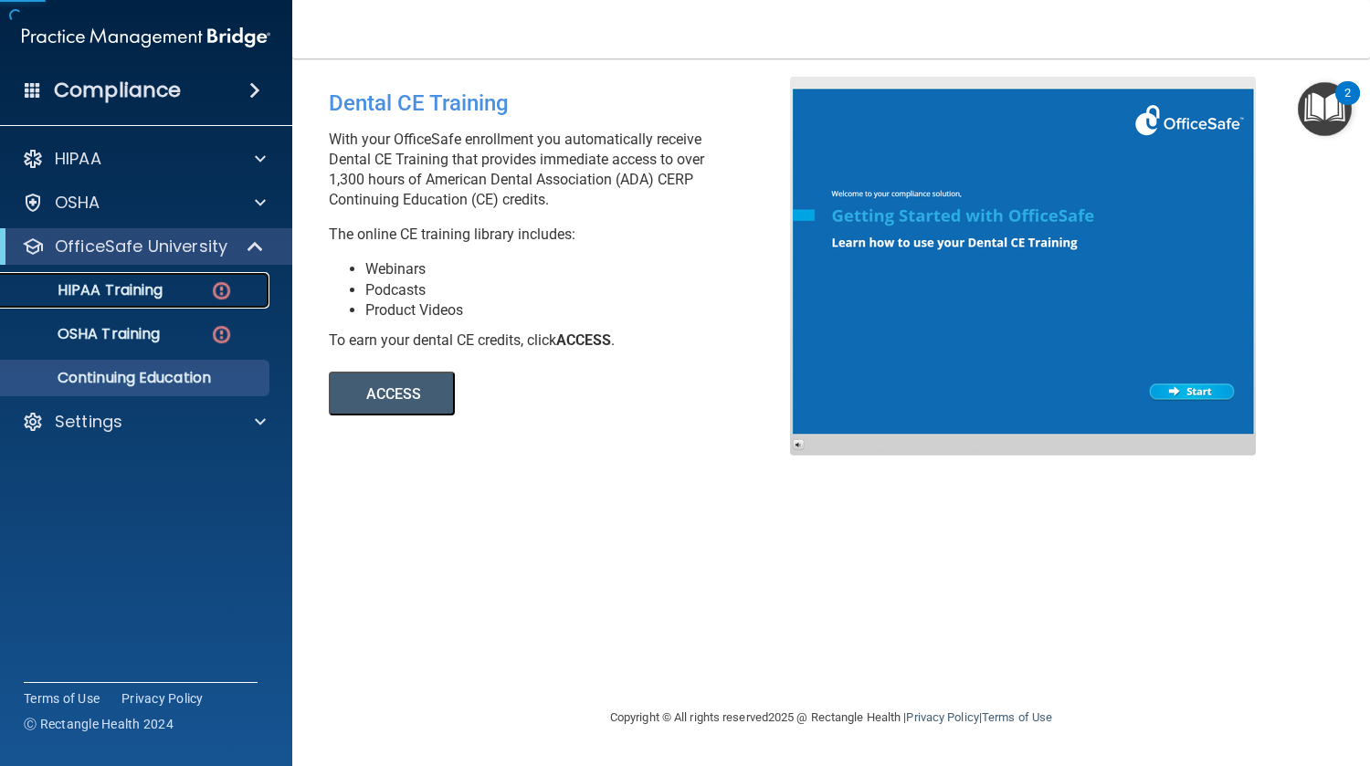
click at [146, 299] on p "HIPAA Training" at bounding box center [87, 290] width 151 height 18
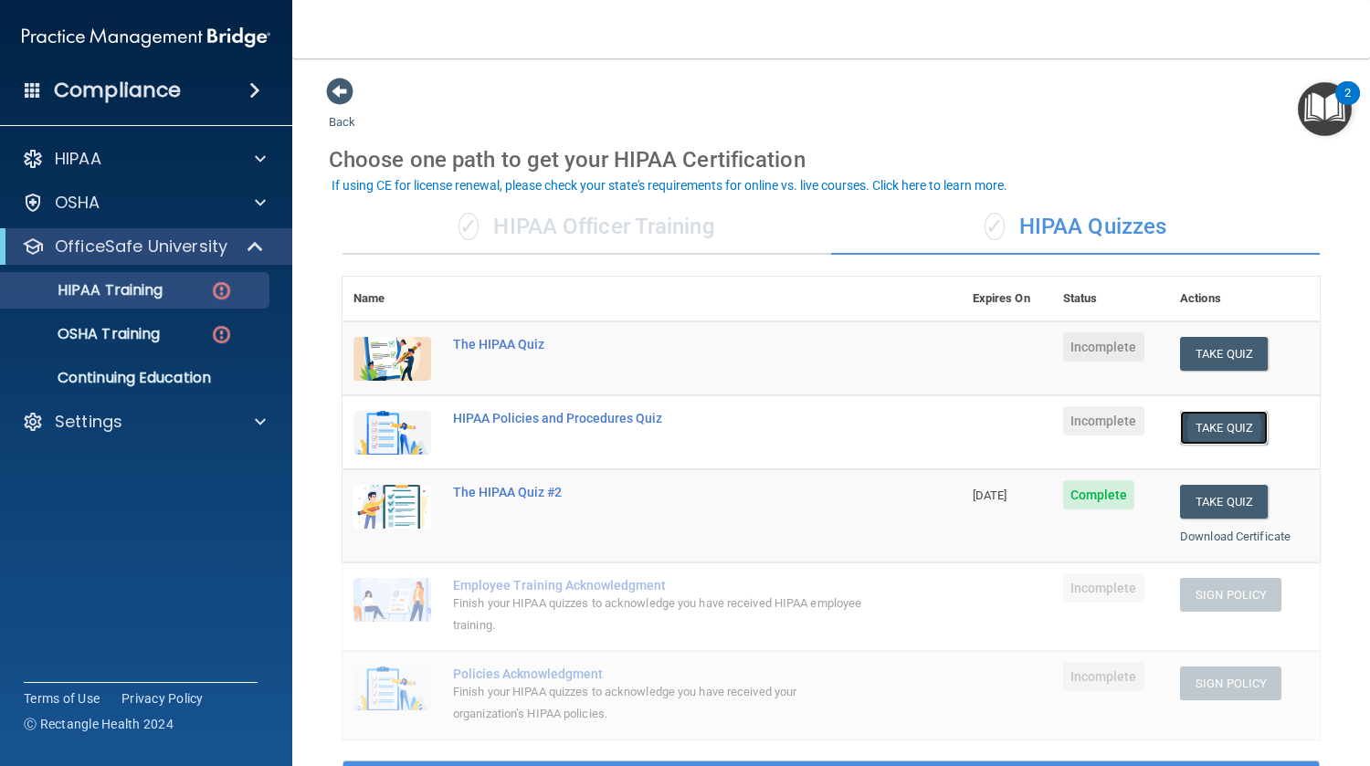
click at [1212, 428] on button "Take Quiz" at bounding box center [1224, 428] width 88 height 34
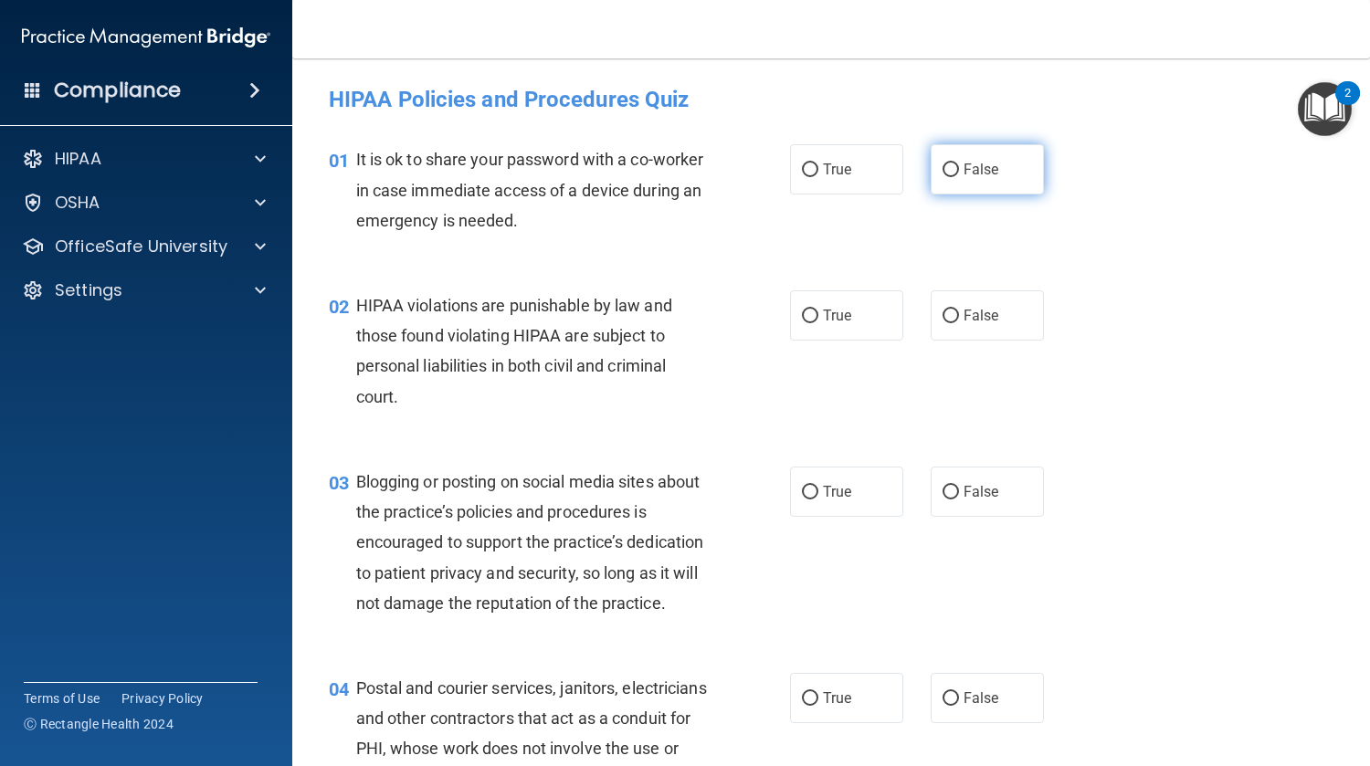
click at [952, 164] on label "False" at bounding box center [987, 169] width 113 height 50
click at [952, 164] on input "False" at bounding box center [950, 170] width 16 height 14
radio input "true"
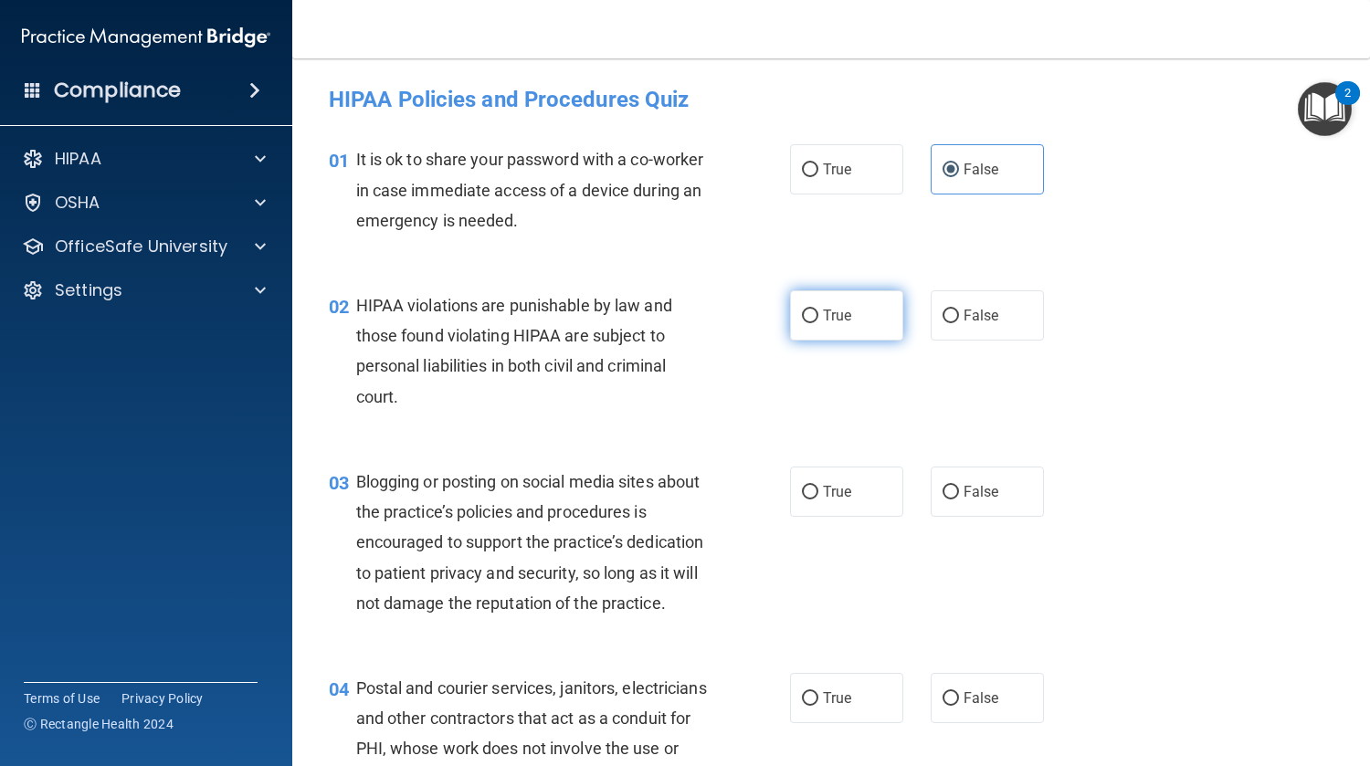
click at [805, 294] on label "True" at bounding box center [846, 315] width 113 height 50
click at [805, 310] on input "True" at bounding box center [810, 317] width 16 height 14
radio input "true"
click at [970, 500] on label "False" at bounding box center [987, 492] width 113 height 50
click at [959, 500] on input "False" at bounding box center [950, 493] width 16 height 14
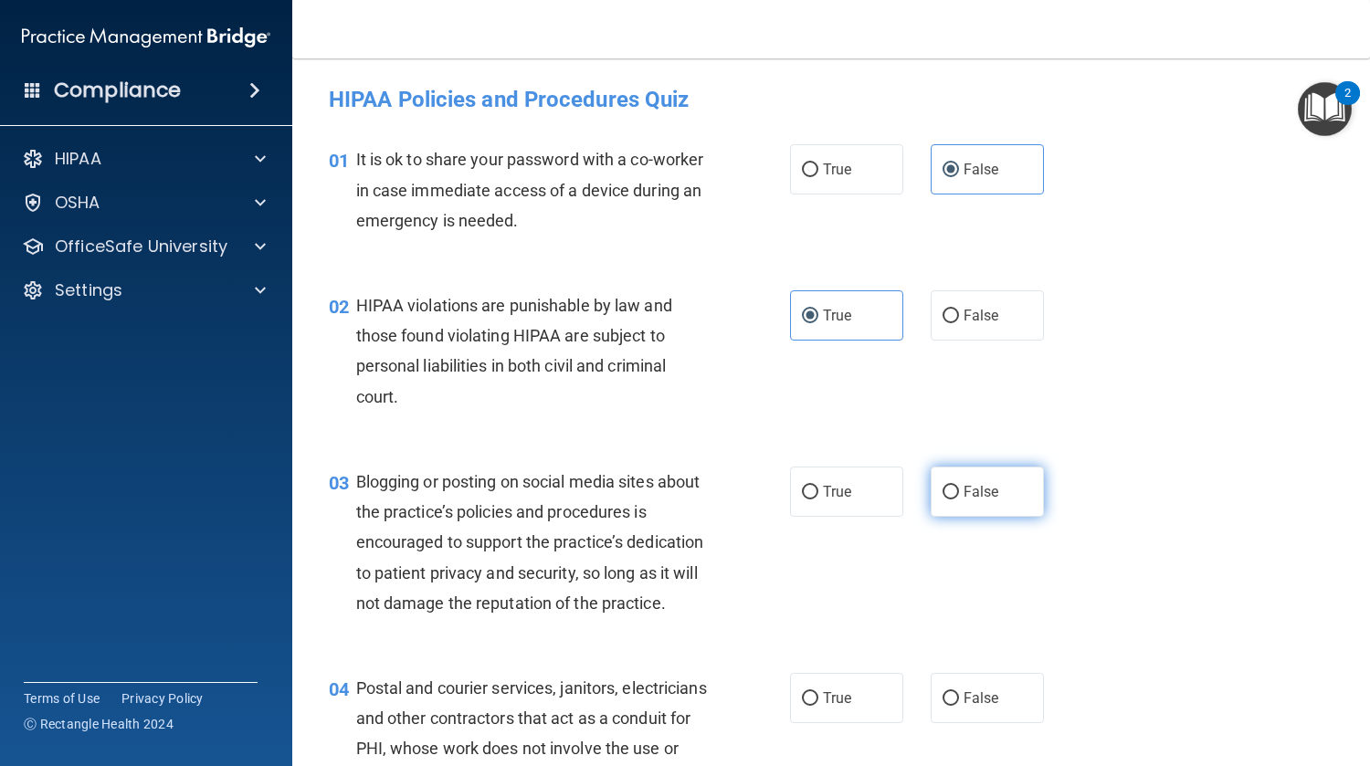
radio input "true"
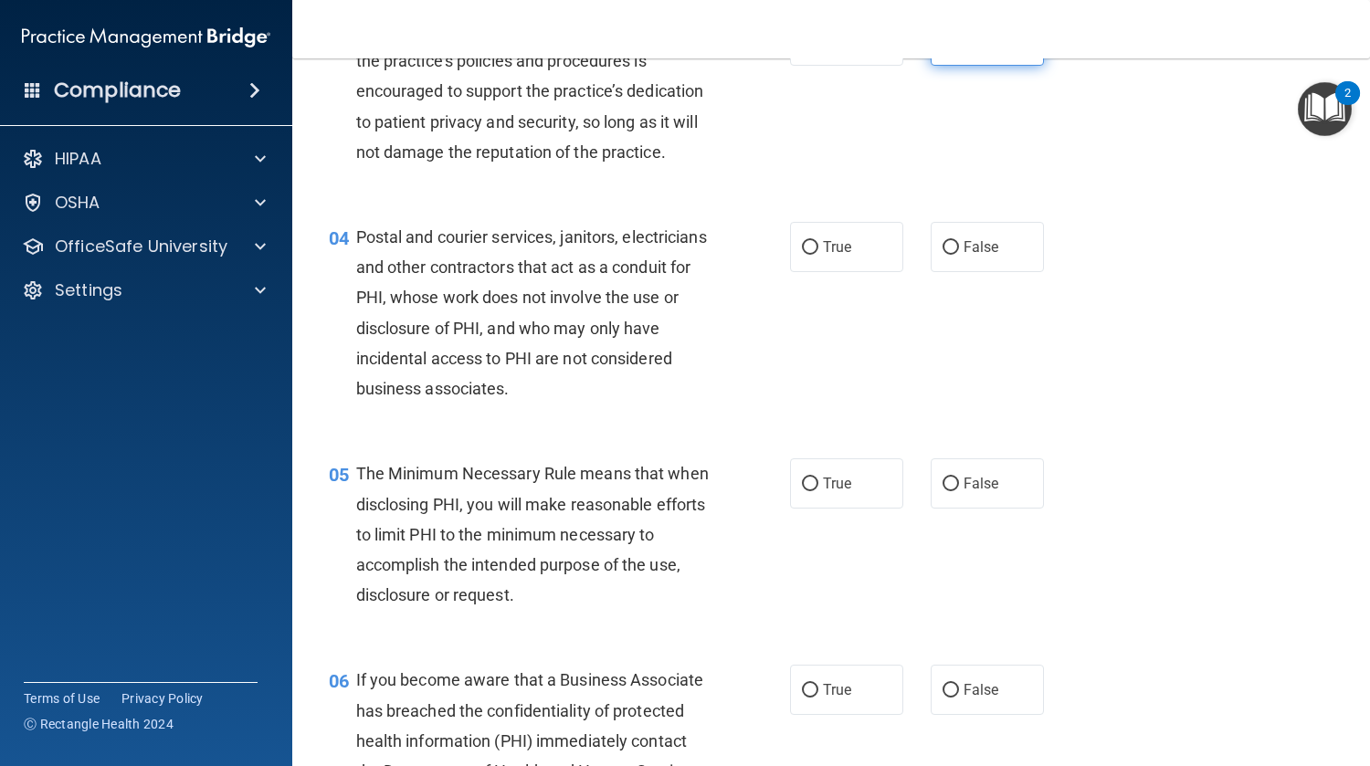
scroll to position [461, 0]
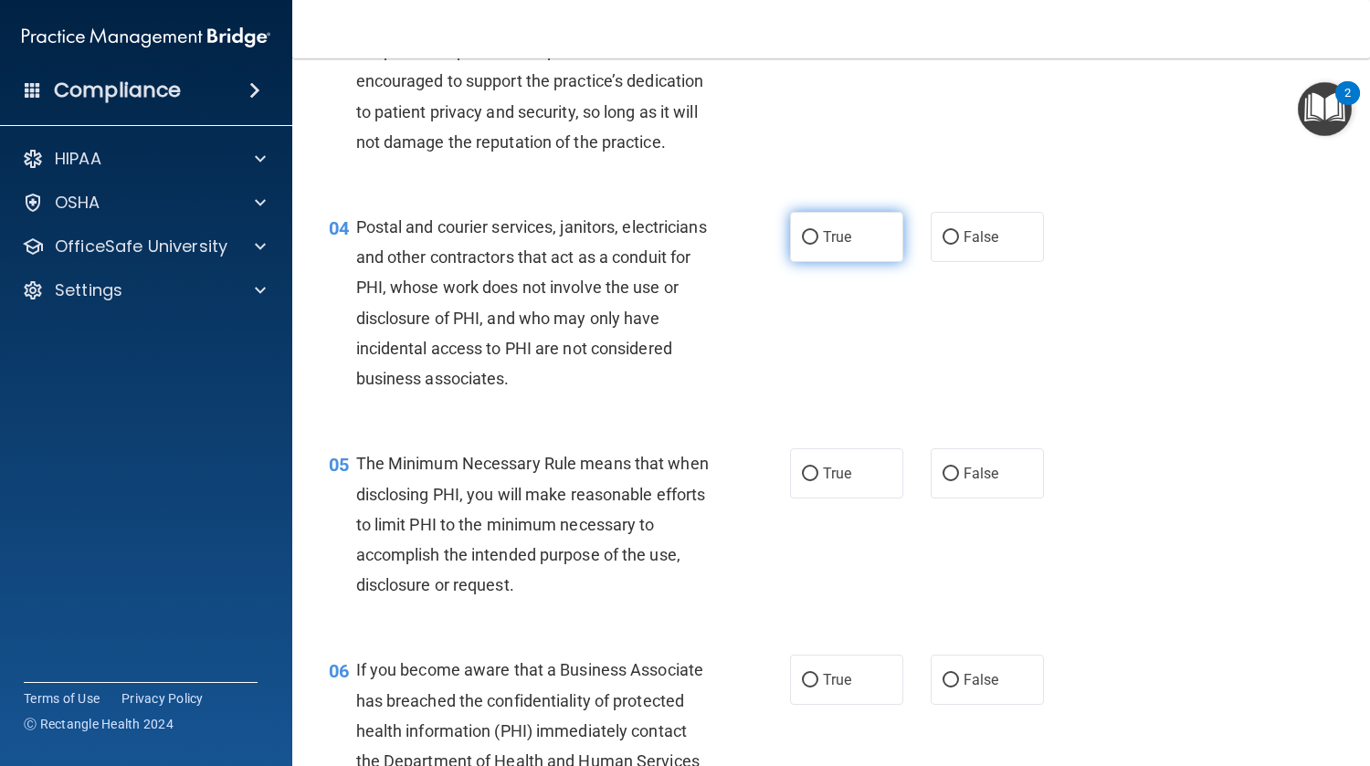
click at [835, 262] on label "True" at bounding box center [846, 237] width 113 height 50
click at [818, 245] on input "True" at bounding box center [810, 238] width 16 height 14
radio input "true"
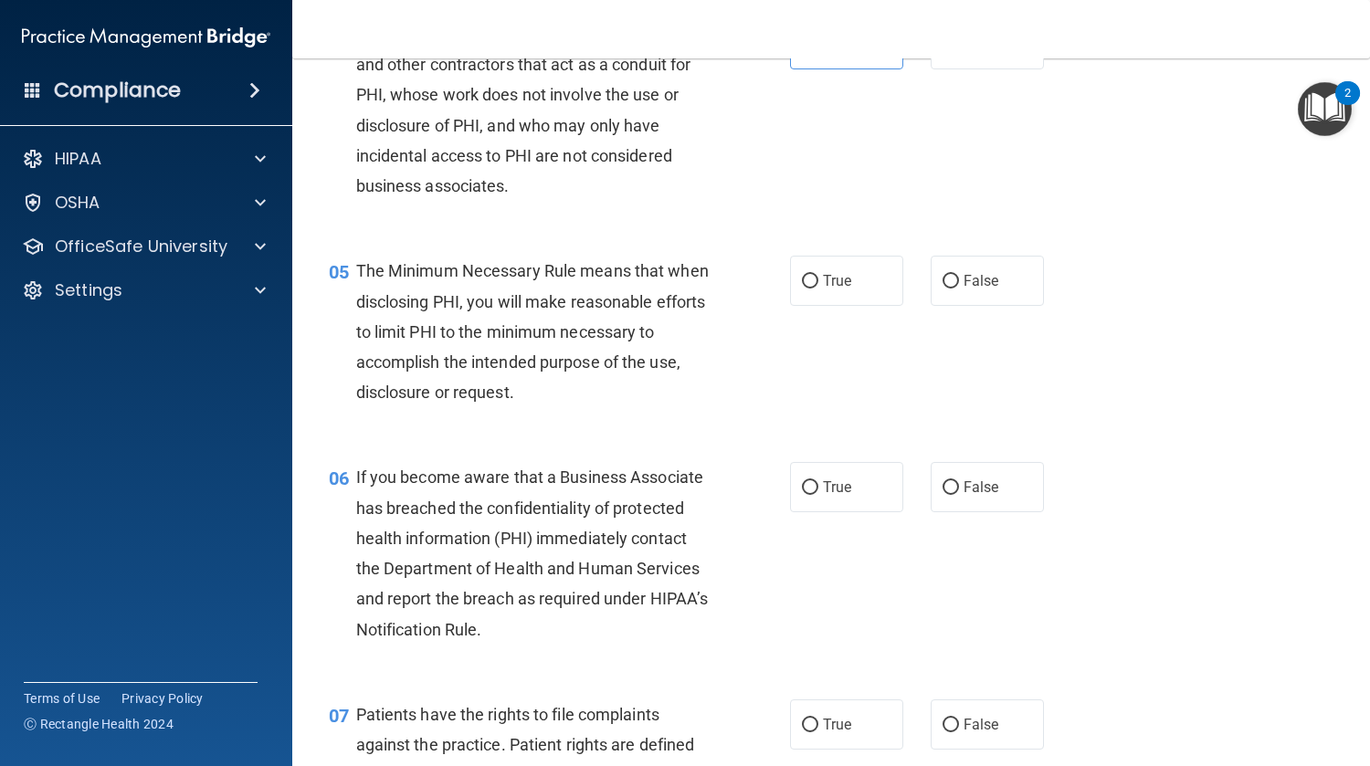
scroll to position [663, 0]
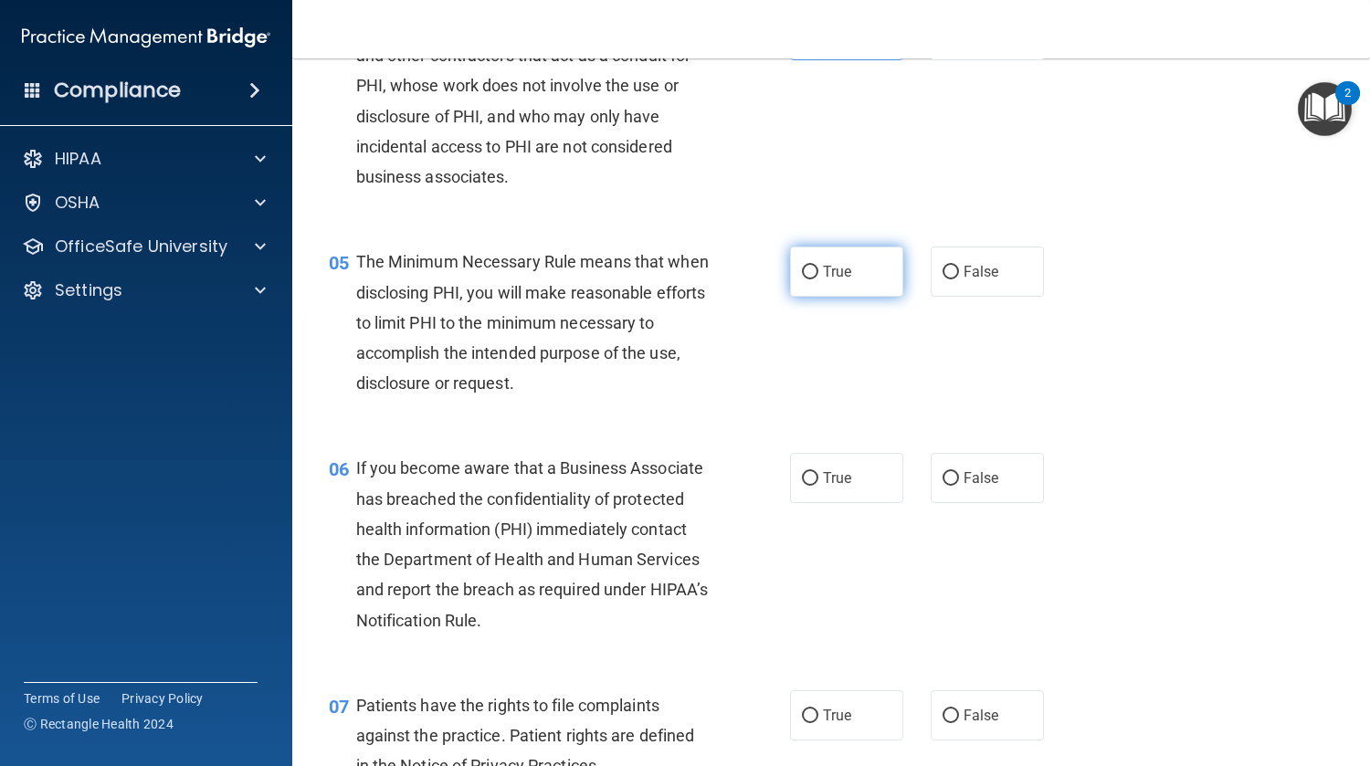
click at [824, 280] on span "True" at bounding box center [837, 271] width 28 height 17
click at [818, 279] on input "True" at bounding box center [810, 273] width 16 height 14
radio input "true"
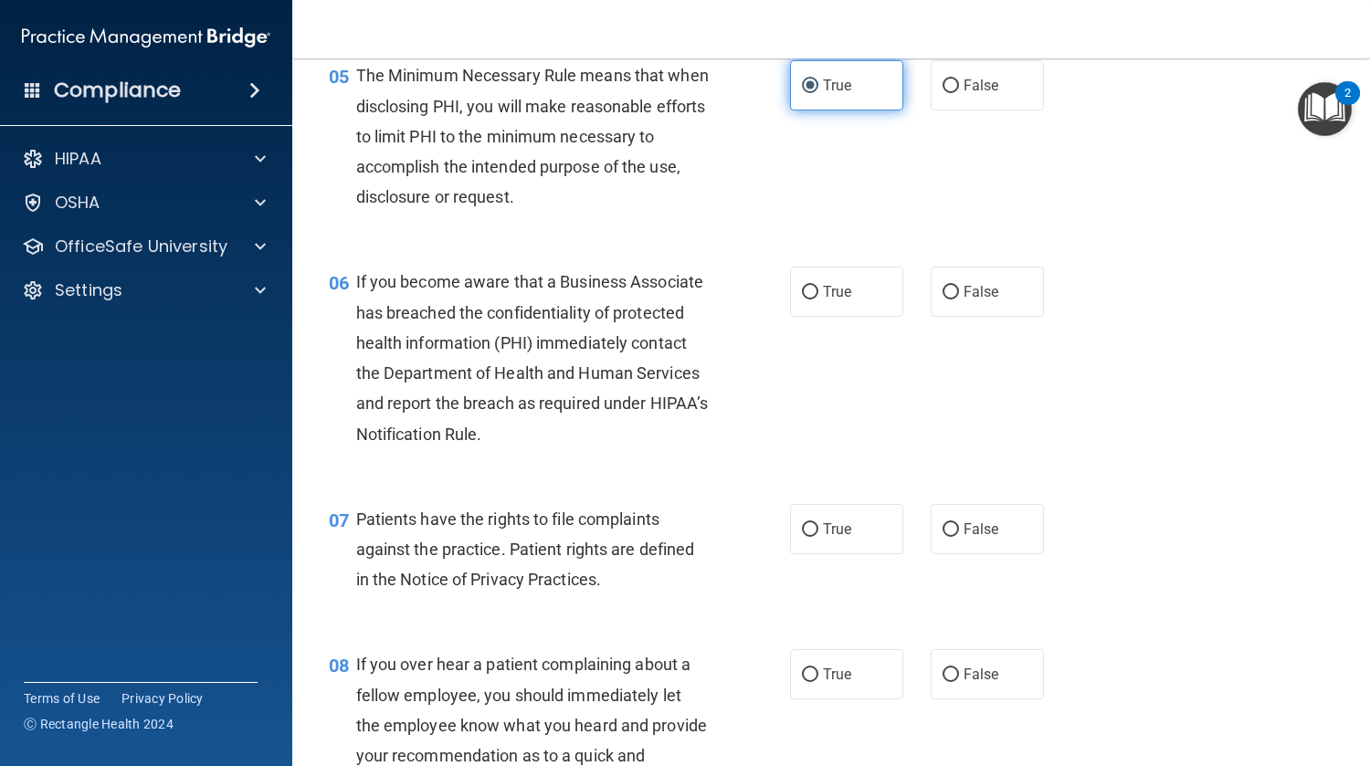
scroll to position [867, 0]
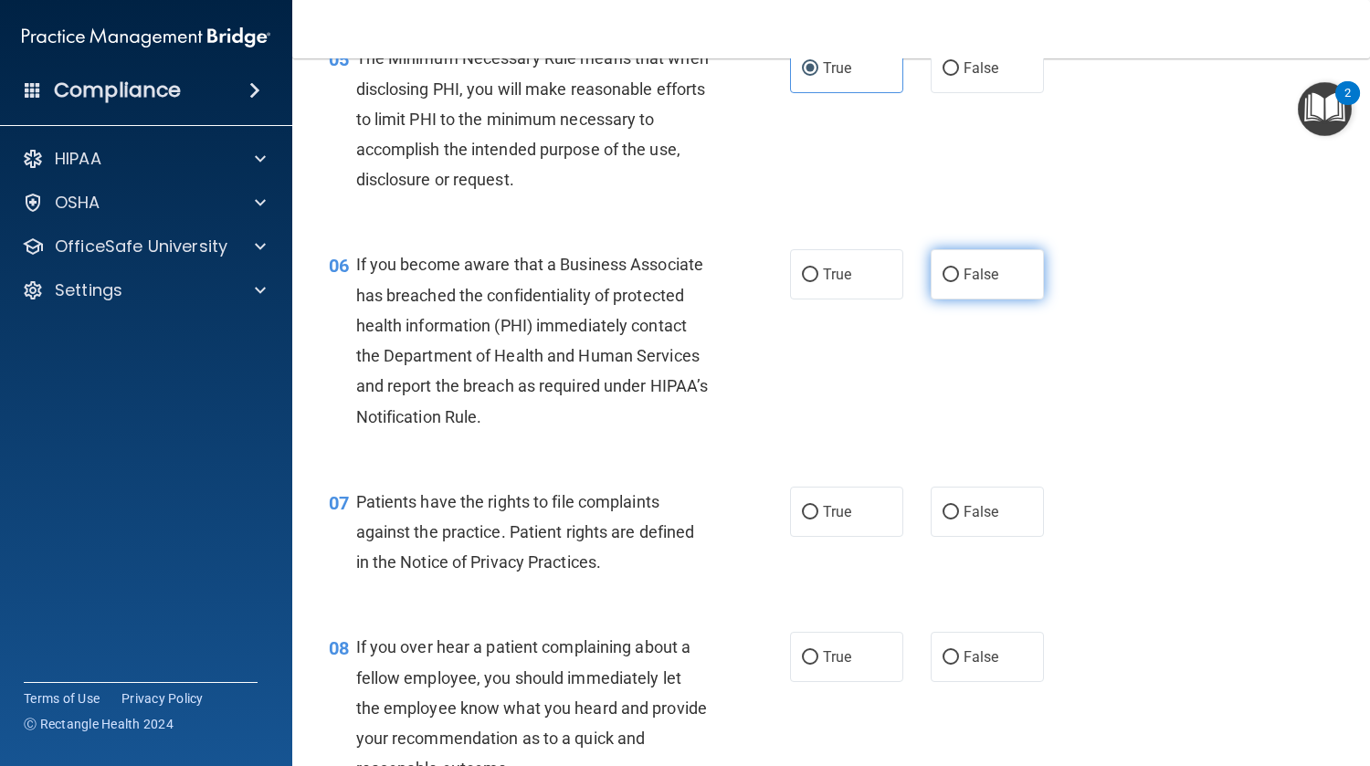
click at [942, 300] on label "False" at bounding box center [987, 274] width 113 height 50
click at [942, 282] on input "False" at bounding box center [950, 276] width 16 height 14
radio input "true"
click at [836, 521] on span "True" at bounding box center [837, 511] width 28 height 17
click at [818, 520] on input "True" at bounding box center [810, 513] width 16 height 14
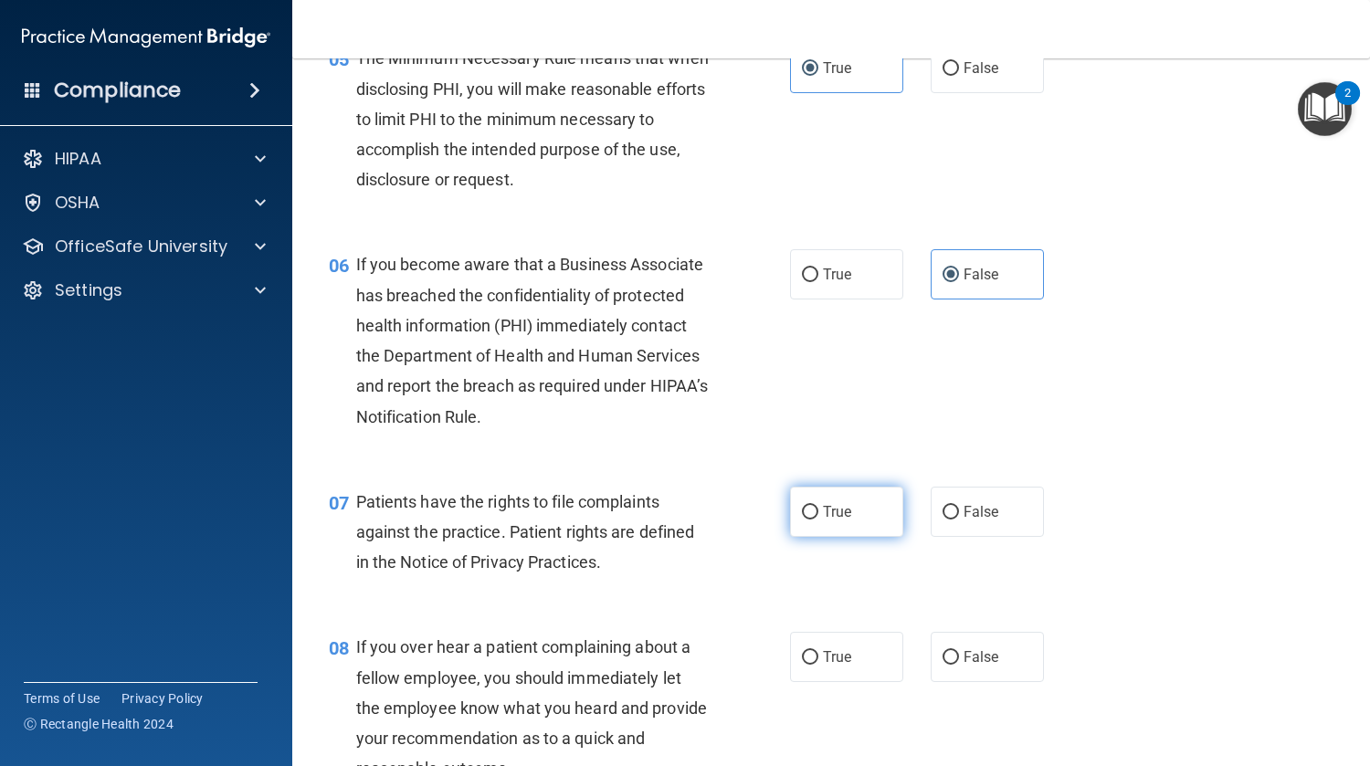
radio input "true"
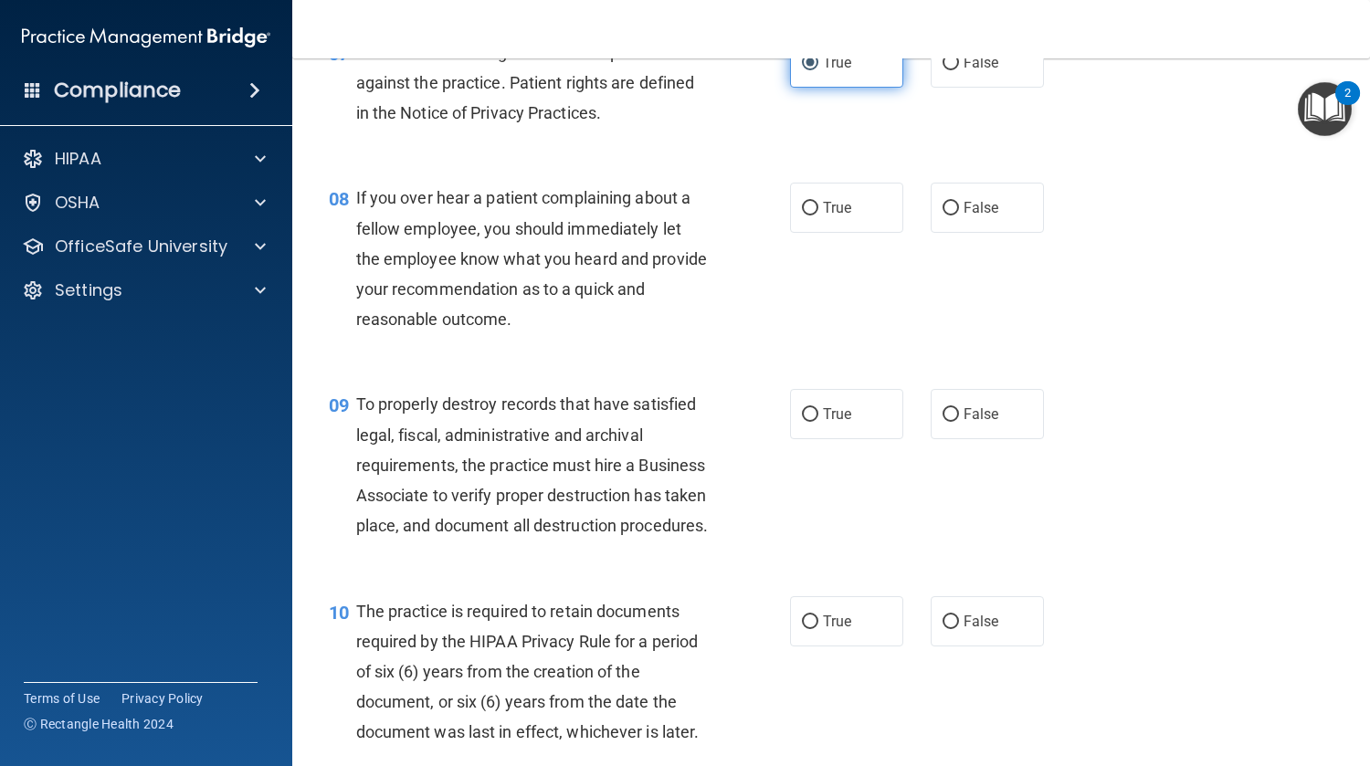
scroll to position [1313, 0]
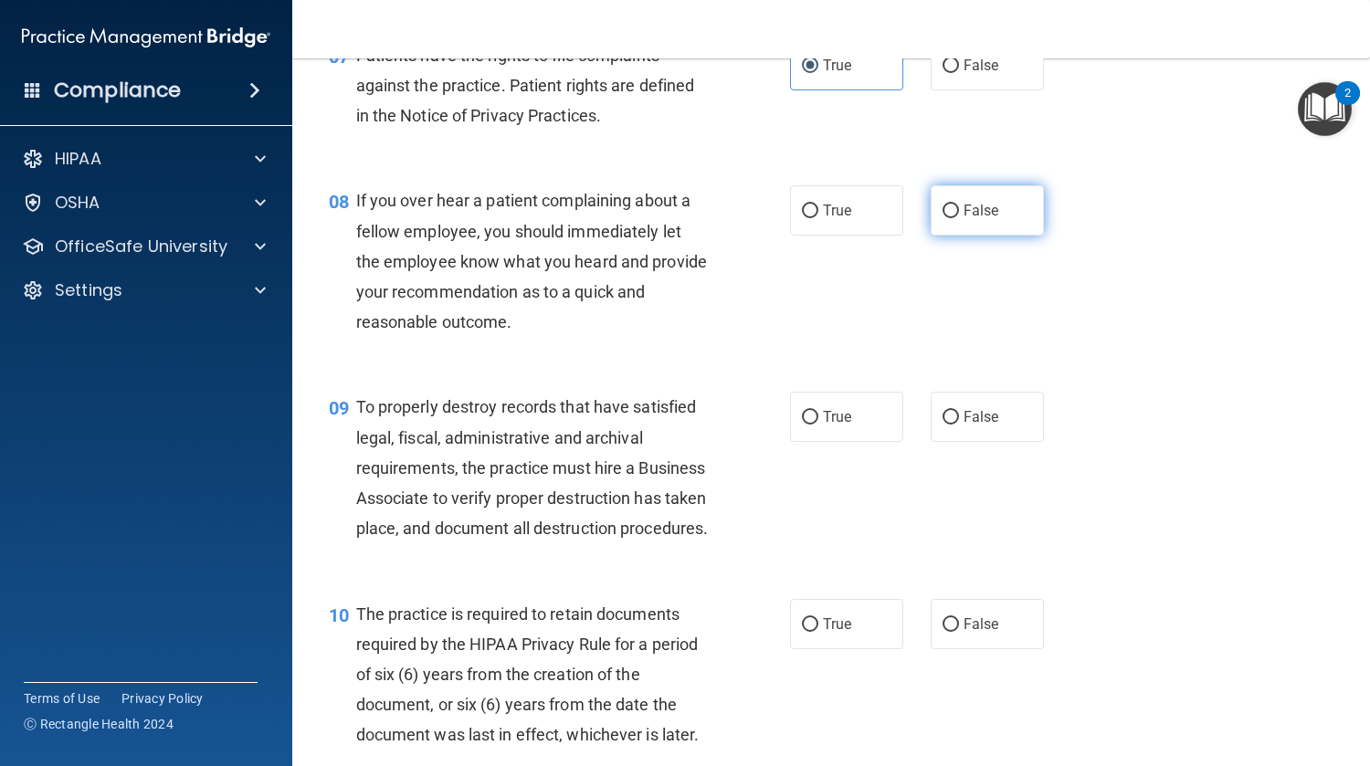
click at [972, 231] on label "False" at bounding box center [987, 210] width 113 height 50
click at [959, 218] on input "False" at bounding box center [950, 212] width 16 height 14
radio input "true"
click at [975, 426] on span "False" at bounding box center [981, 416] width 36 height 17
click at [959, 425] on input "False" at bounding box center [950, 418] width 16 height 14
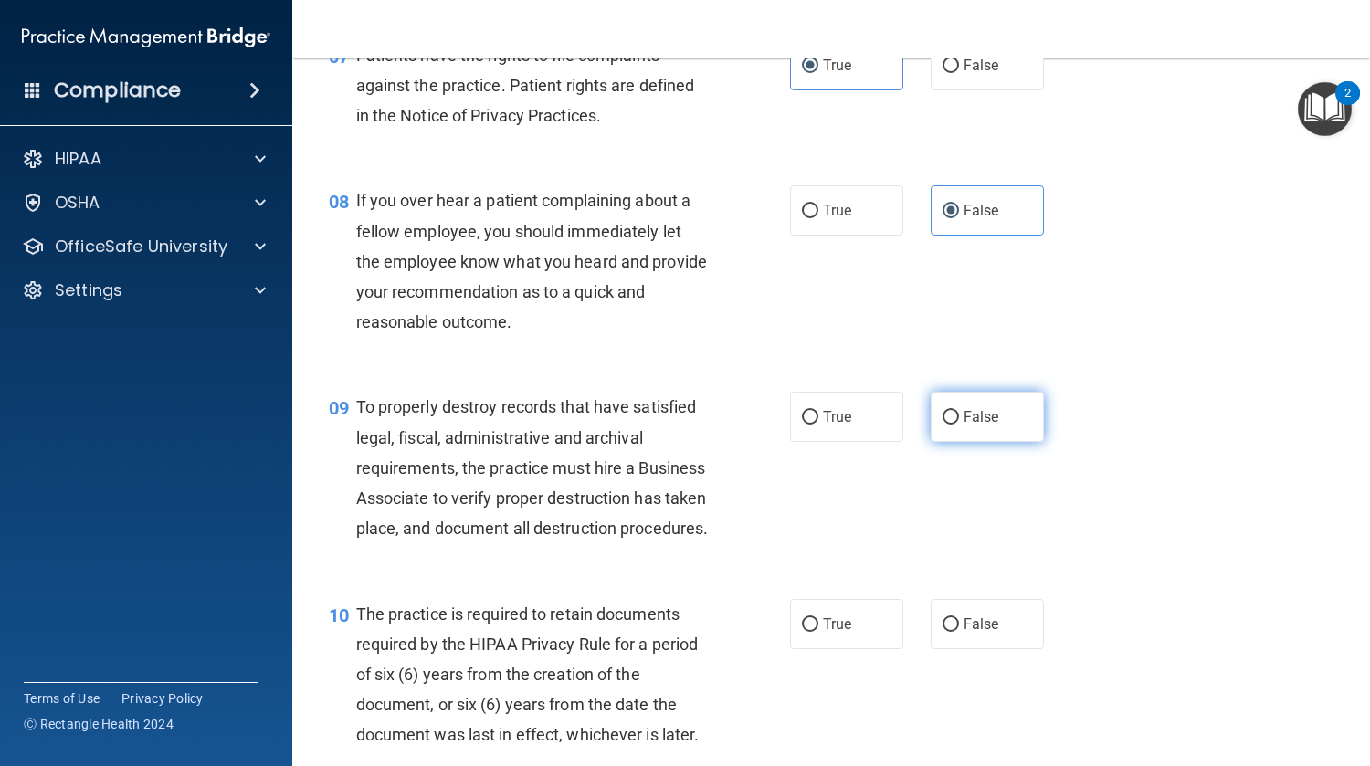
radio input "true"
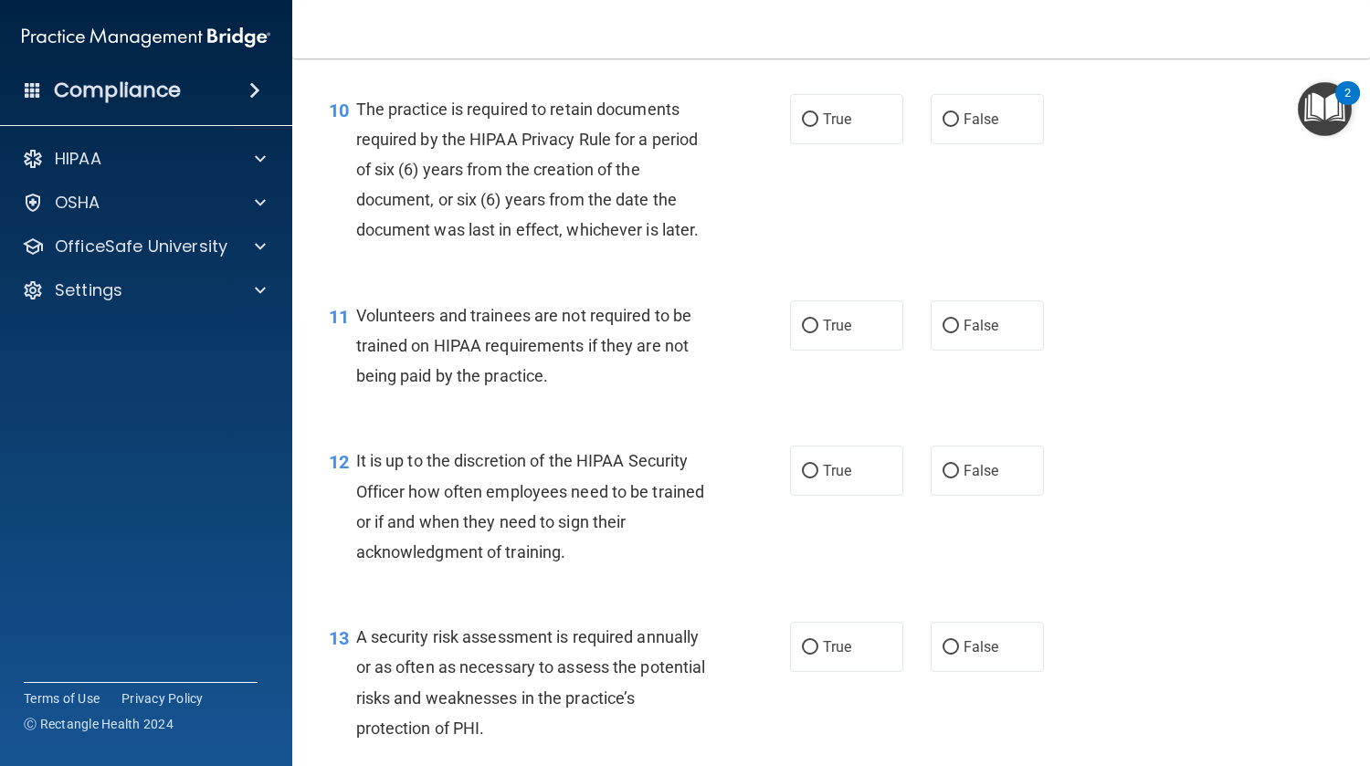
scroll to position [1812, 0]
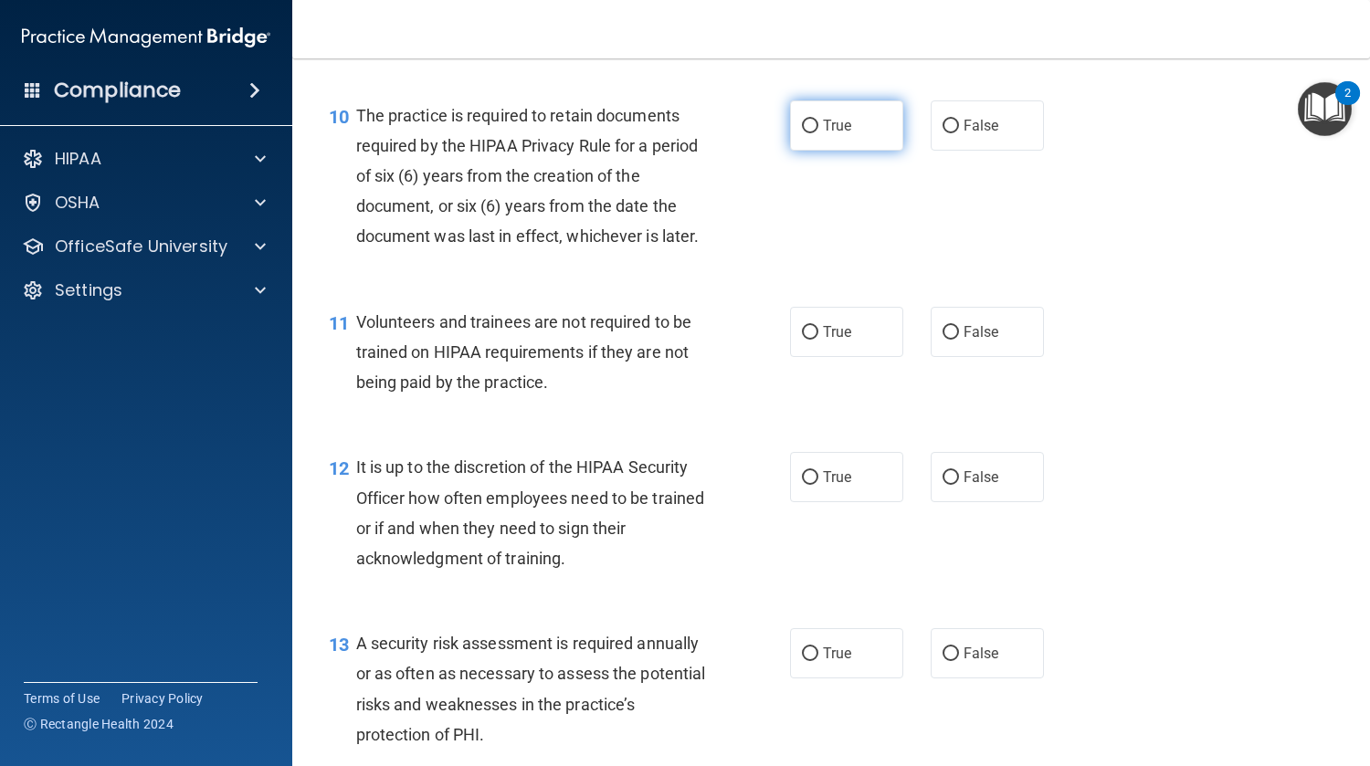
click at [861, 151] on label "True" at bounding box center [846, 125] width 113 height 50
click at [818, 133] on input "True" at bounding box center [810, 127] width 16 height 14
radio input "true"
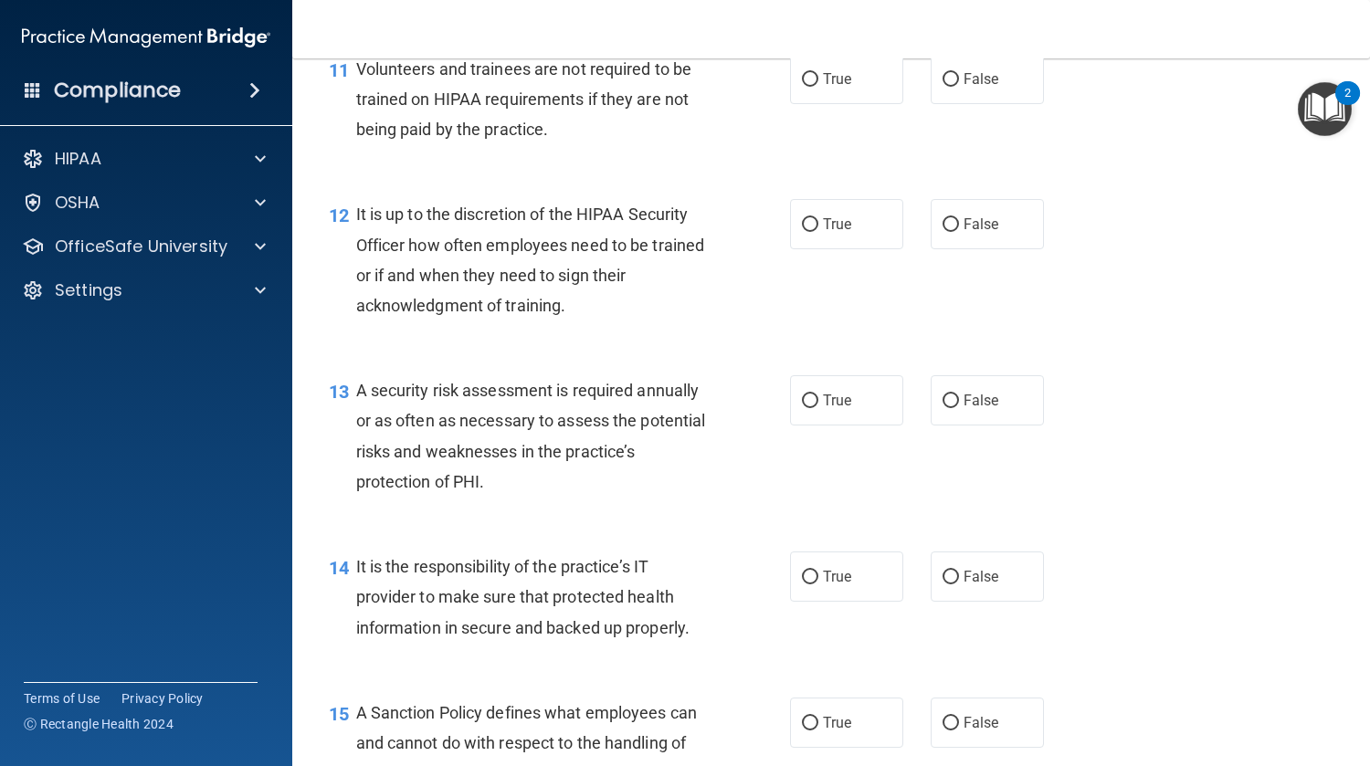
scroll to position [2079, 0]
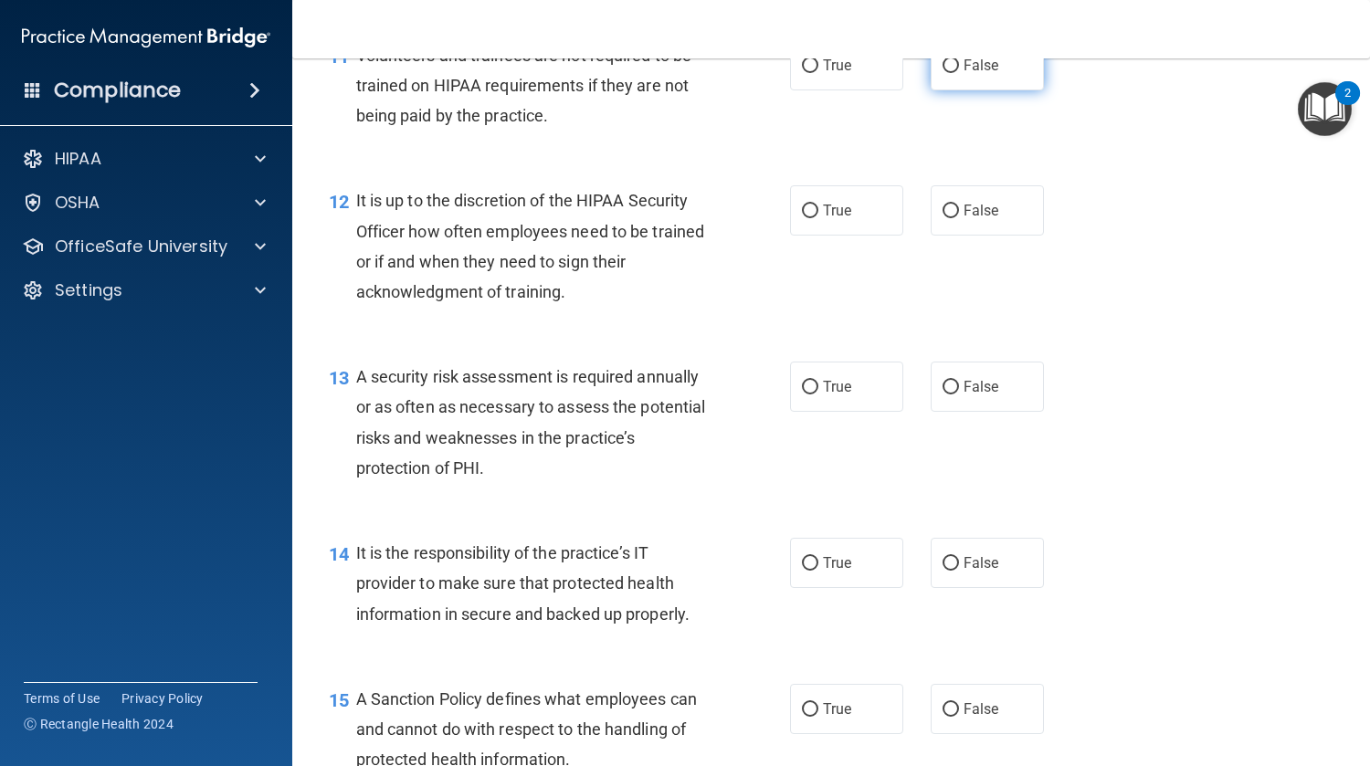
click at [986, 74] on span "False" at bounding box center [981, 65] width 36 height 17
click at [959, 73] on input "False" at bounding box center [950, 66] width 16 height 14
radio input "true"
click at [986, 74] on span "False" at bounding box center [981, 65] width 36 height 17
click at [959, 73] on input "False" at bounding box center [950, 66] width 16 height 14
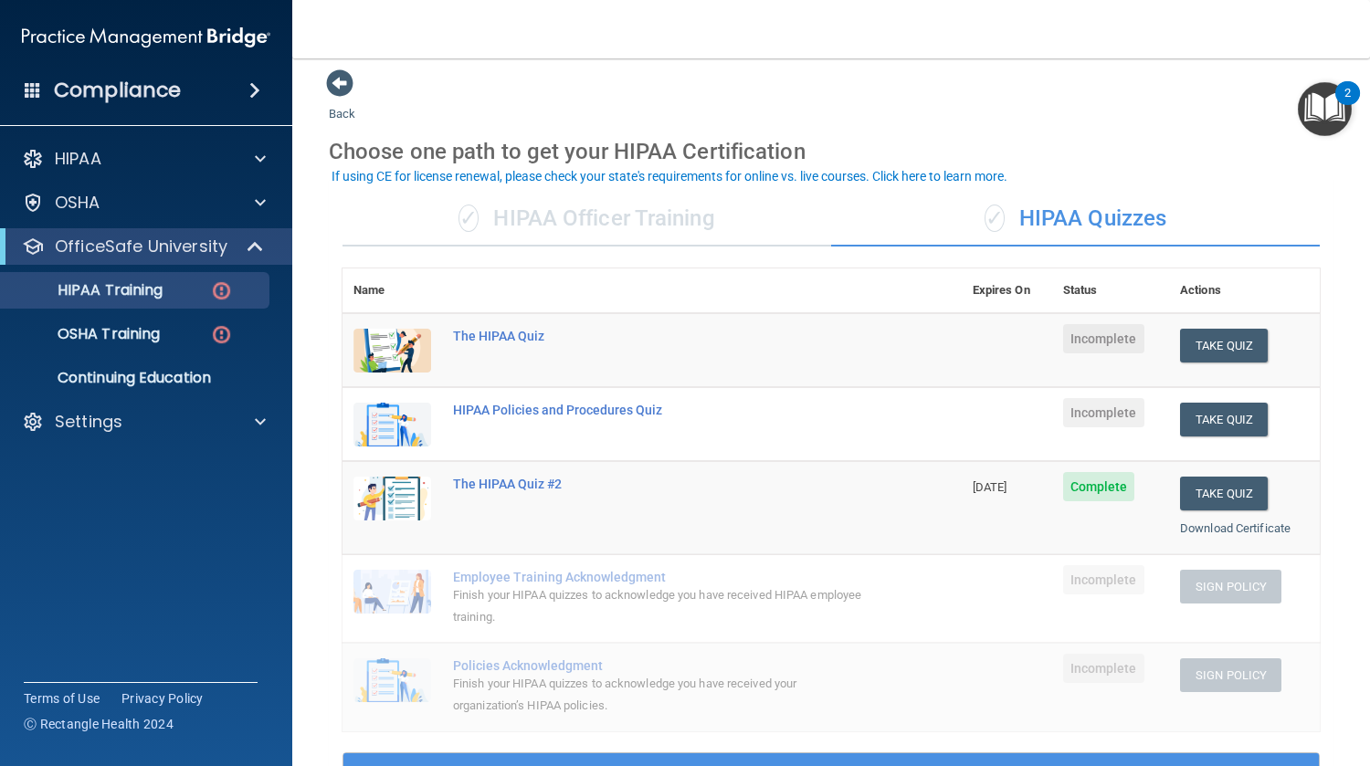
scroll to position [9, 0]
click at [1206, 357] on button "Take Quiz" at bounding box center [1224, 345] width 88 height 34
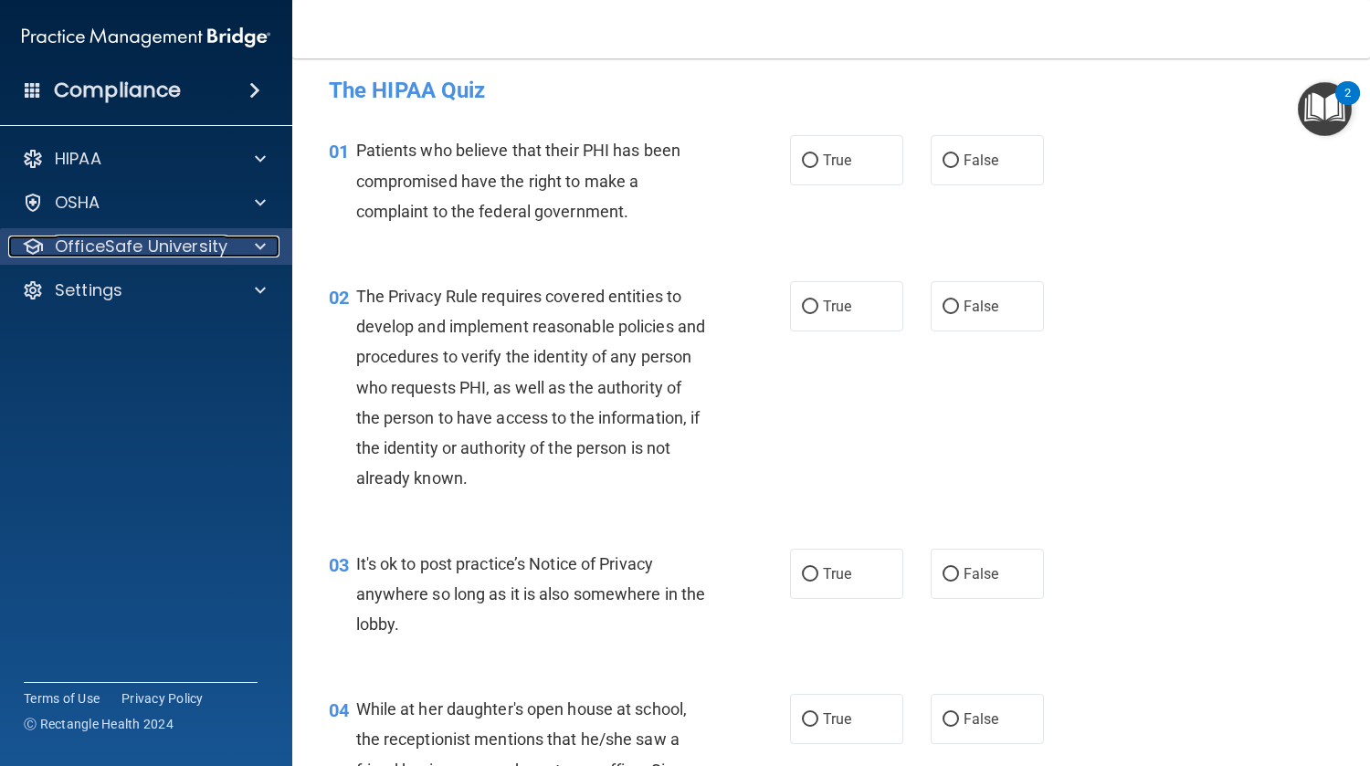
click at [183, 247] on p "OfficeSafe University" at bounding box center [141, 247] width 173 height 22
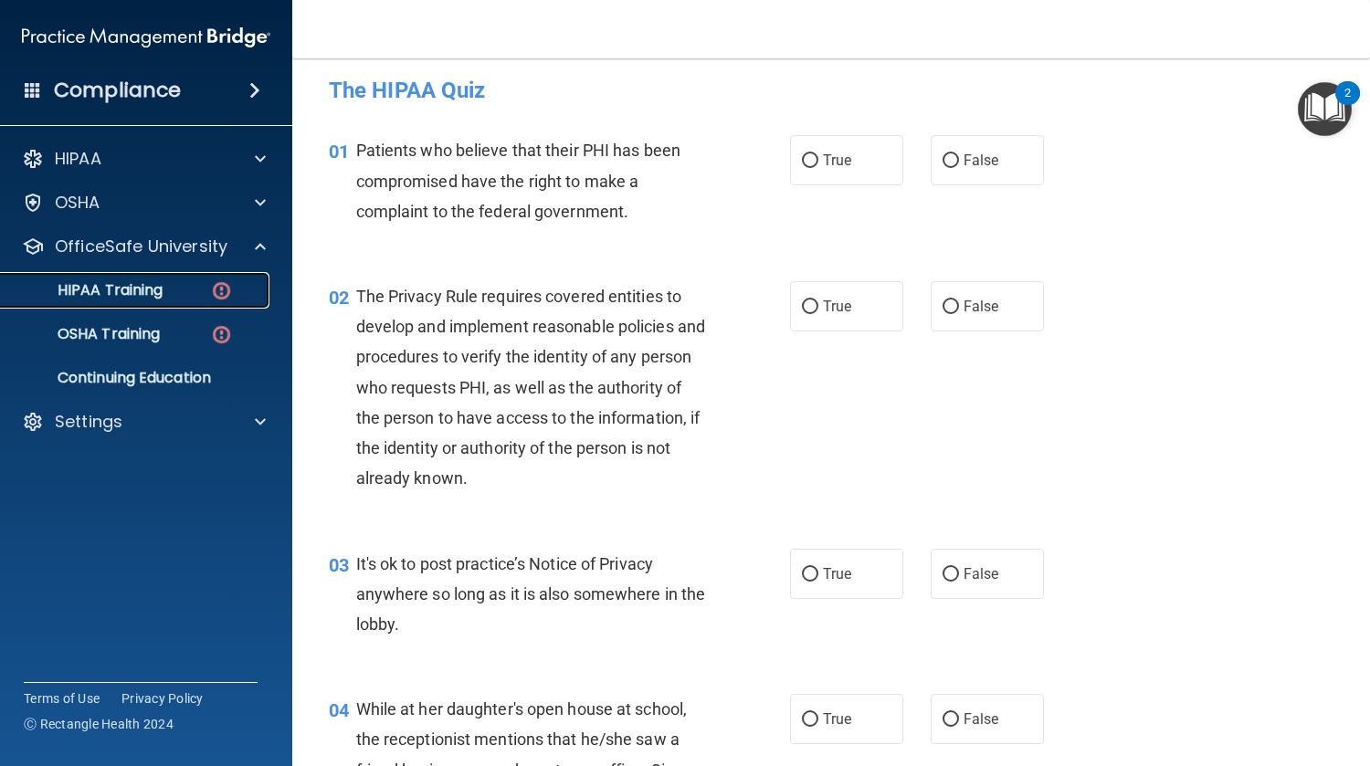
click at [172, 291] on div "HIPAA Training" at bounding box center [136, 290] width 249 height 18
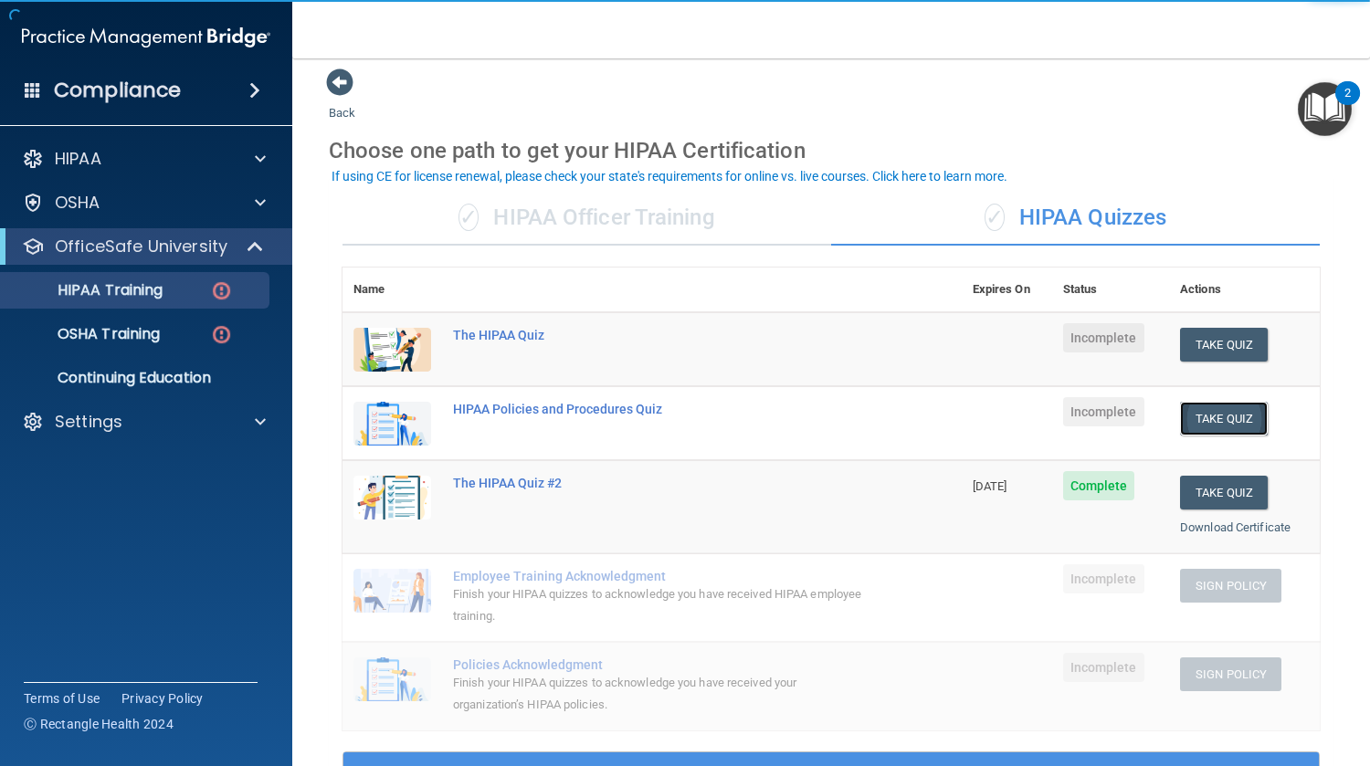
click at [1187, 422] on button "Take Quiz" at bounding box center [1224, 419] width 88 height 34
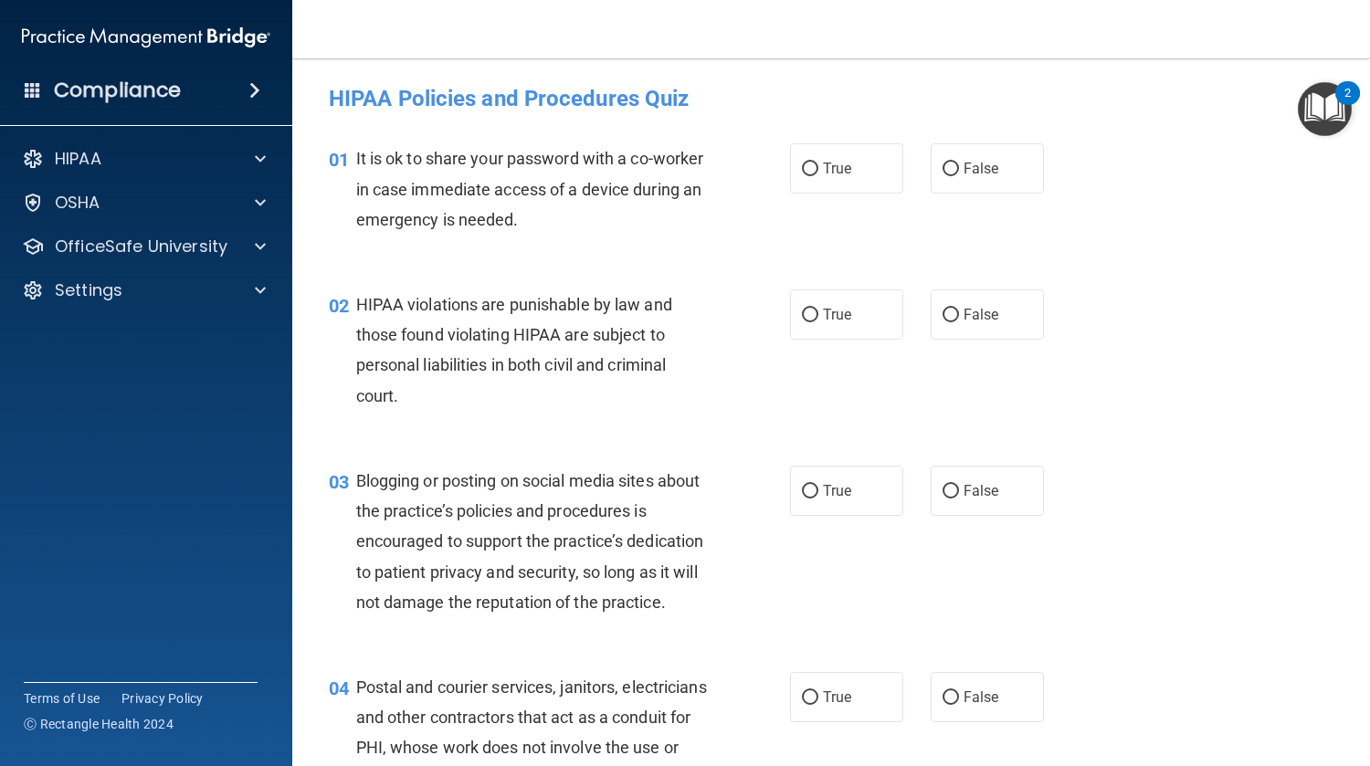
scroll to position [5, 0]
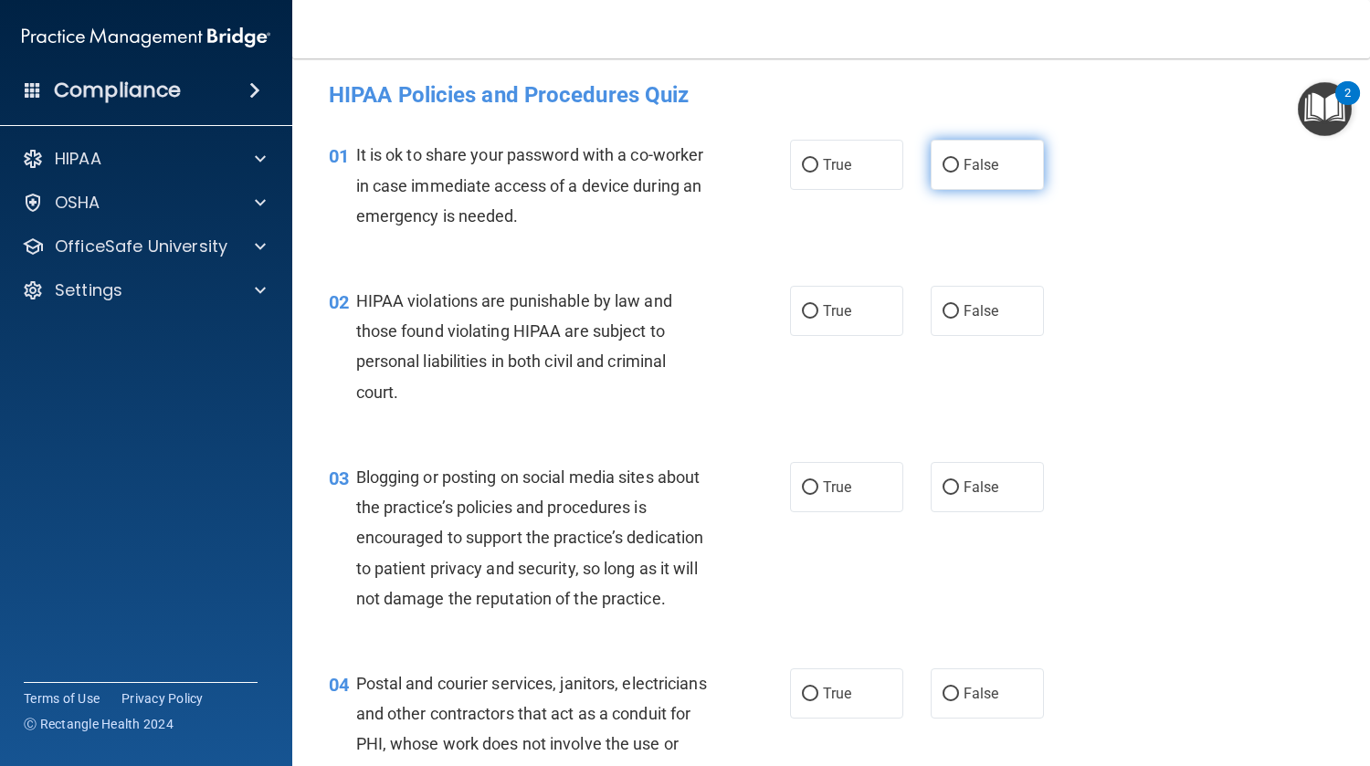
click at [1005, 165] on label "False" at bounding box center [987, 165] width 113 height 50
click at [959, 165] on input "False" at bounding box center [950, 166] width 16 height 14
radio input "true"
click at [841, 310] on span "True" at bounding box center [837, 310] width 28 height 17
click at [818, 310] on input "True" at bounding box center [810, 312] width 16 height 14
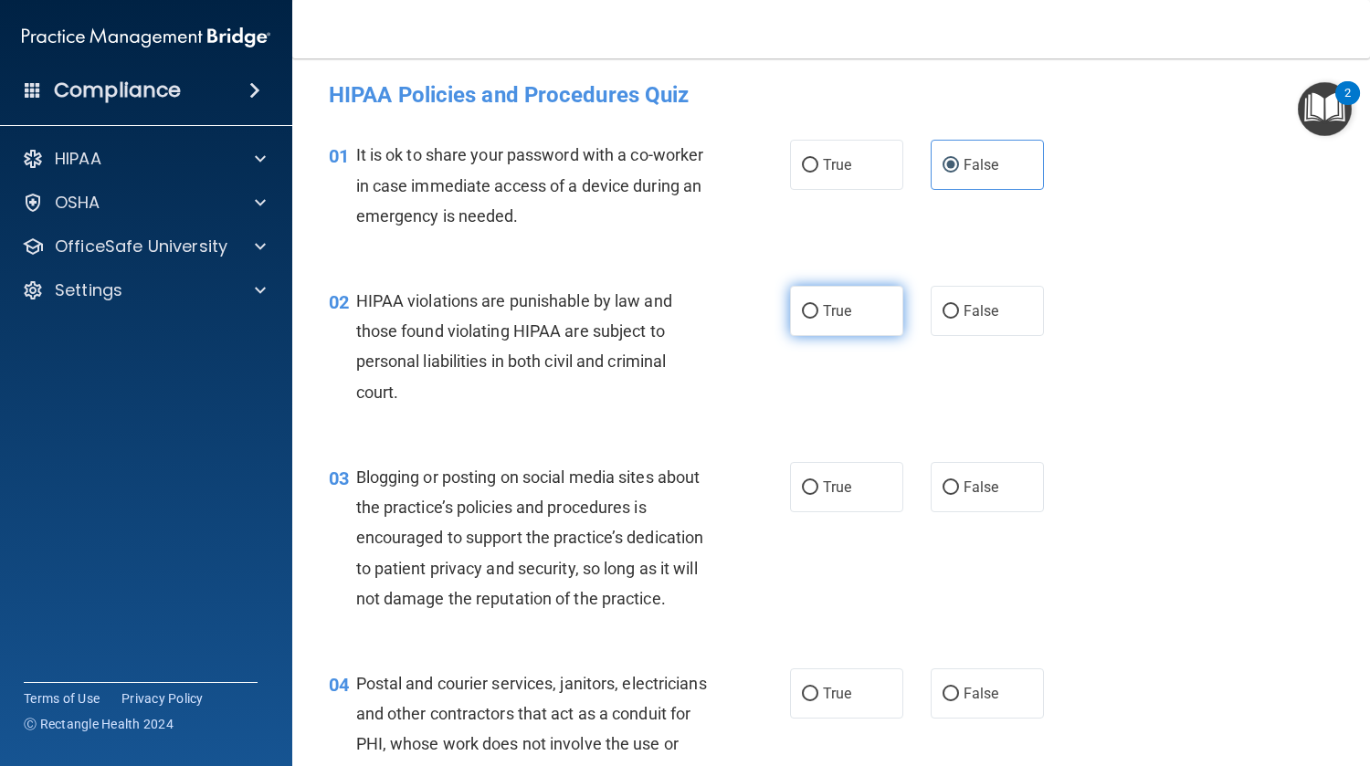
radio input "true"
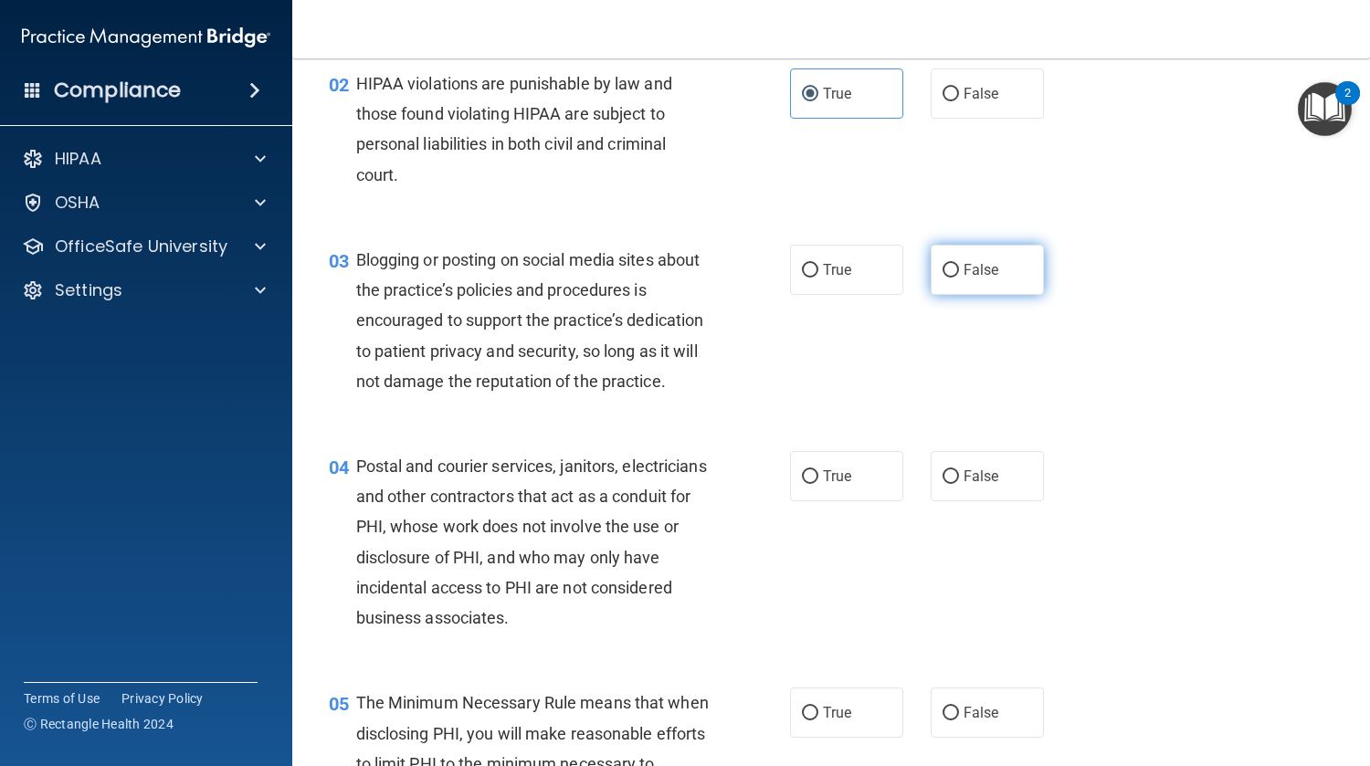
scroll to position [216, 0]
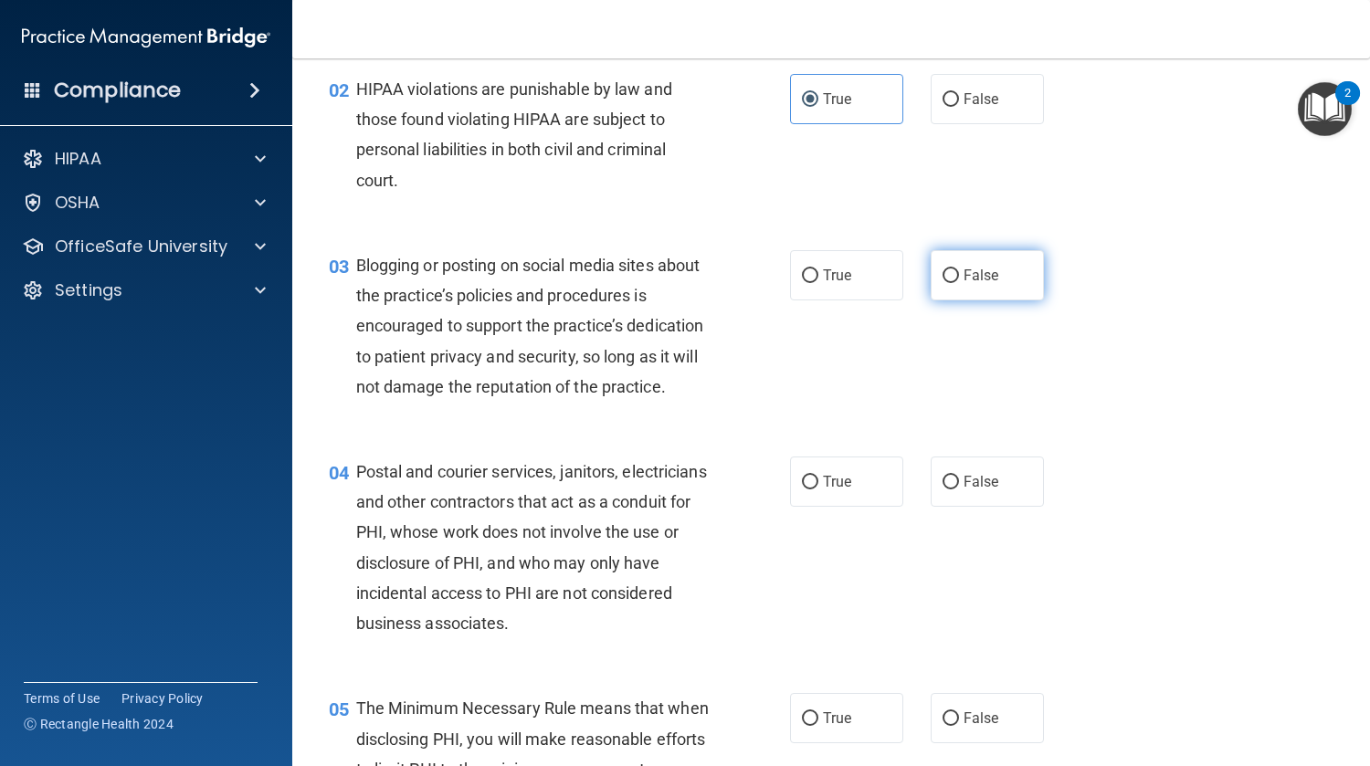
click at [983, 281] on span "False" at bounding box center [981, 275] width 36 height 17
click at [959, 281] on input "False" at bounding box center [950, 276] width 16 height 14
radio input "true"
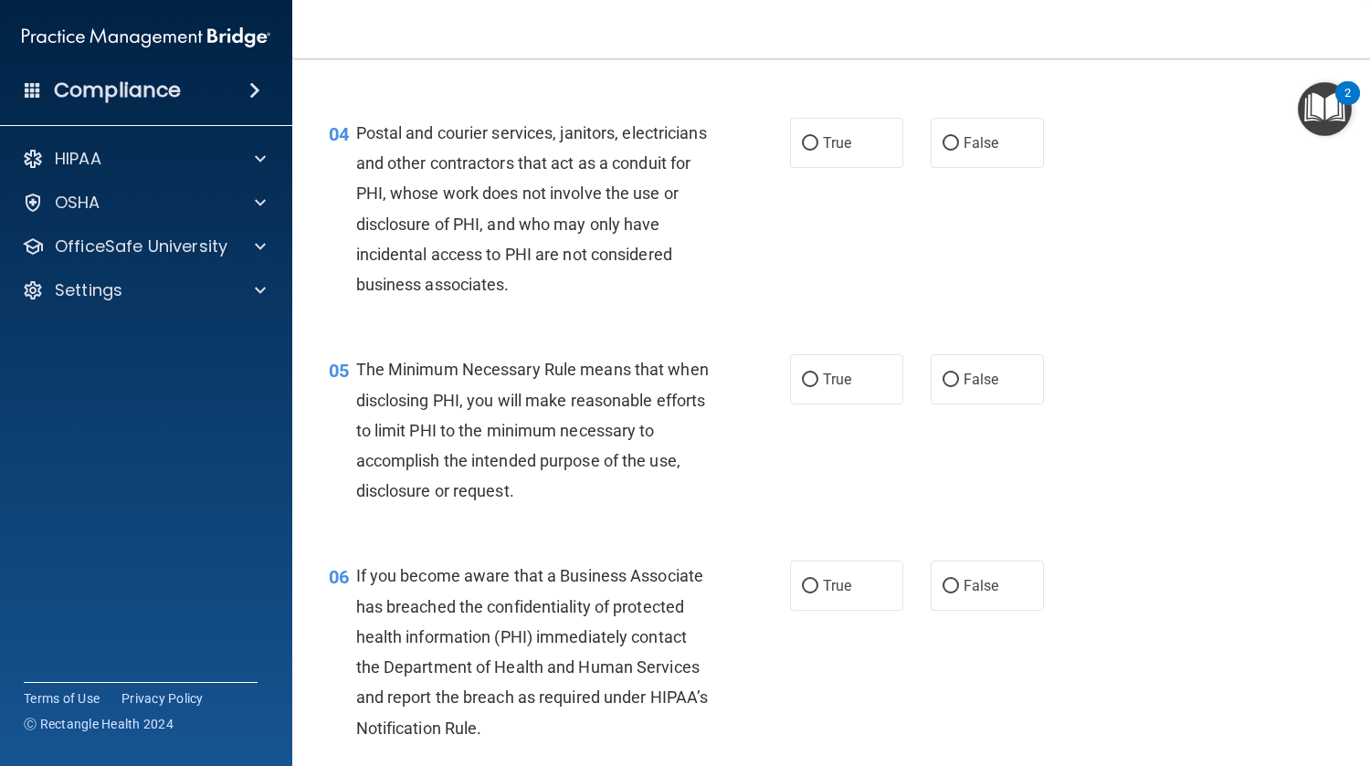
scroll to position [545, 0]
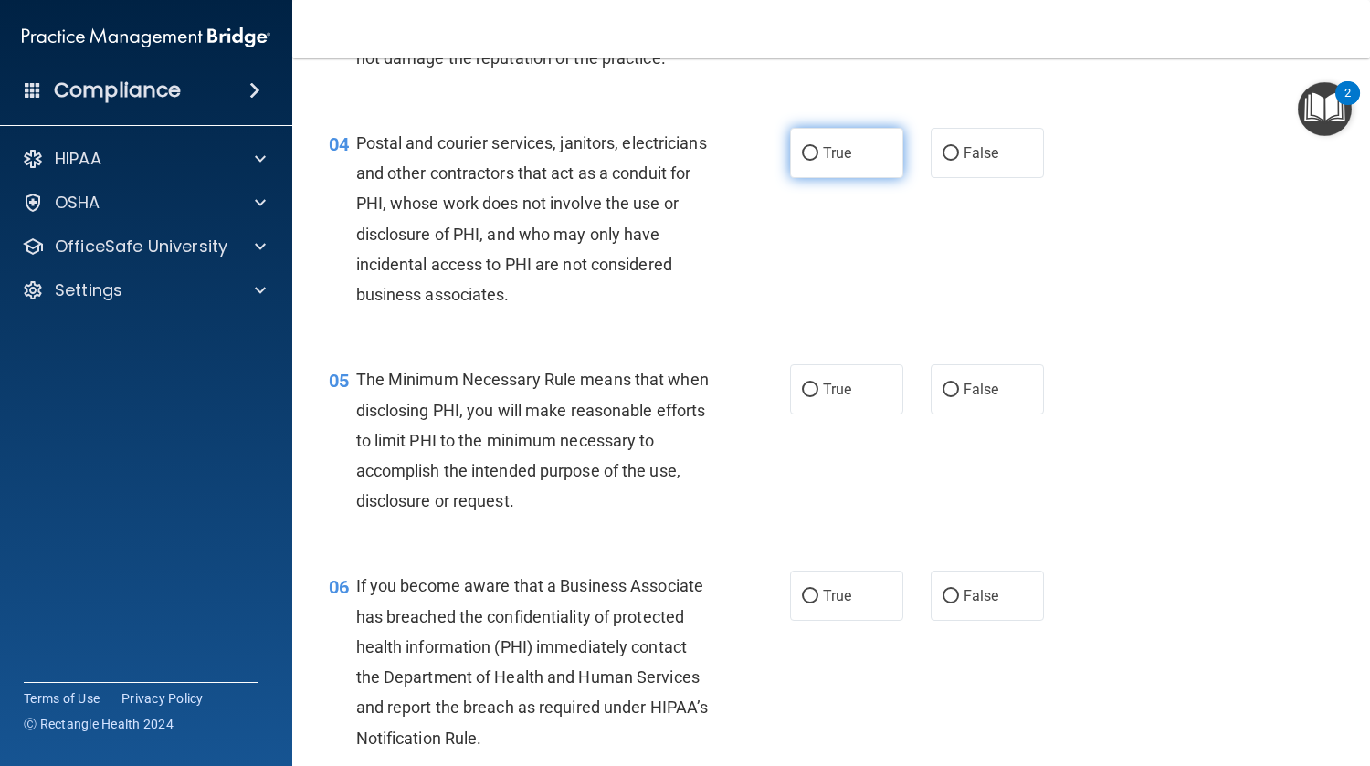
click at [857, 177] on label "True" at bounding box center [846, 153] width 113 height 50
click at [818, 161] on input "True" at bounding box center [810, 154] width 16 height 14
radio input "true"
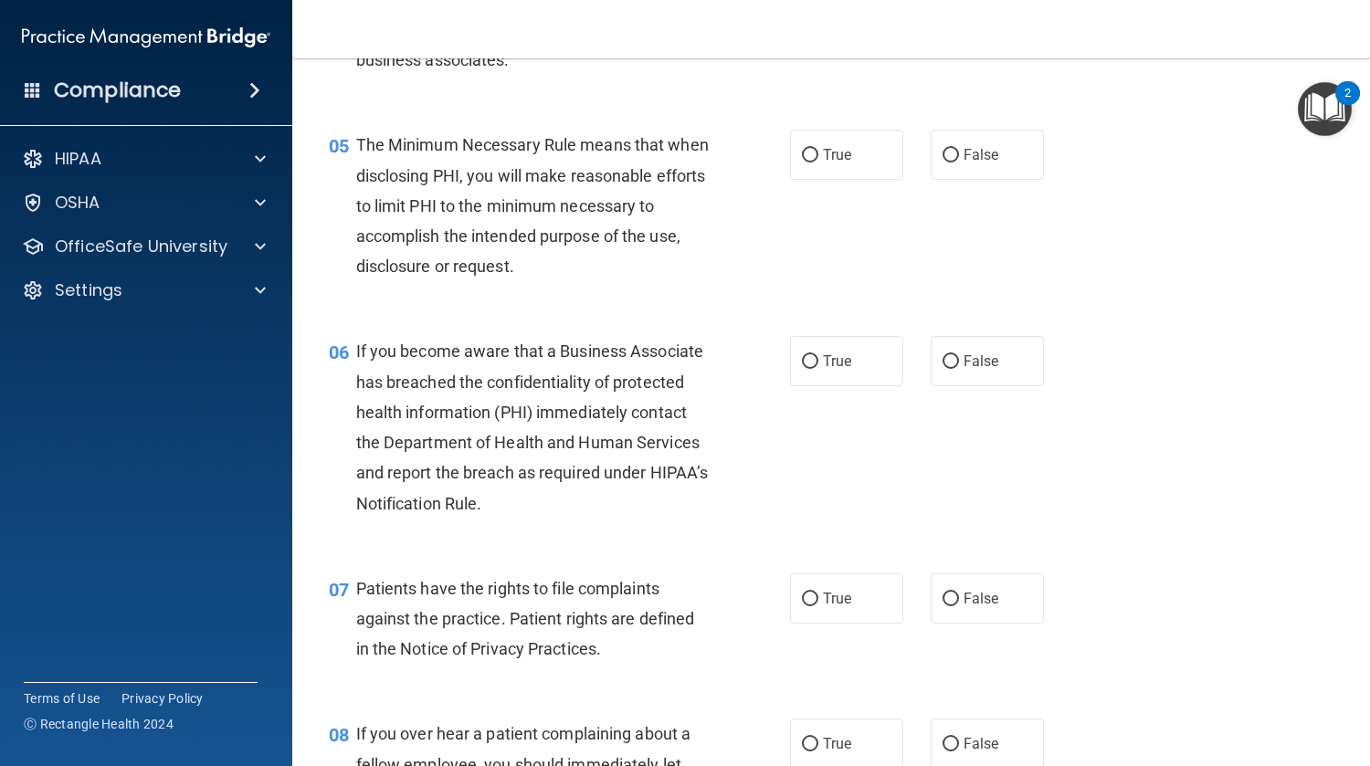
scroll to position [776, 0]
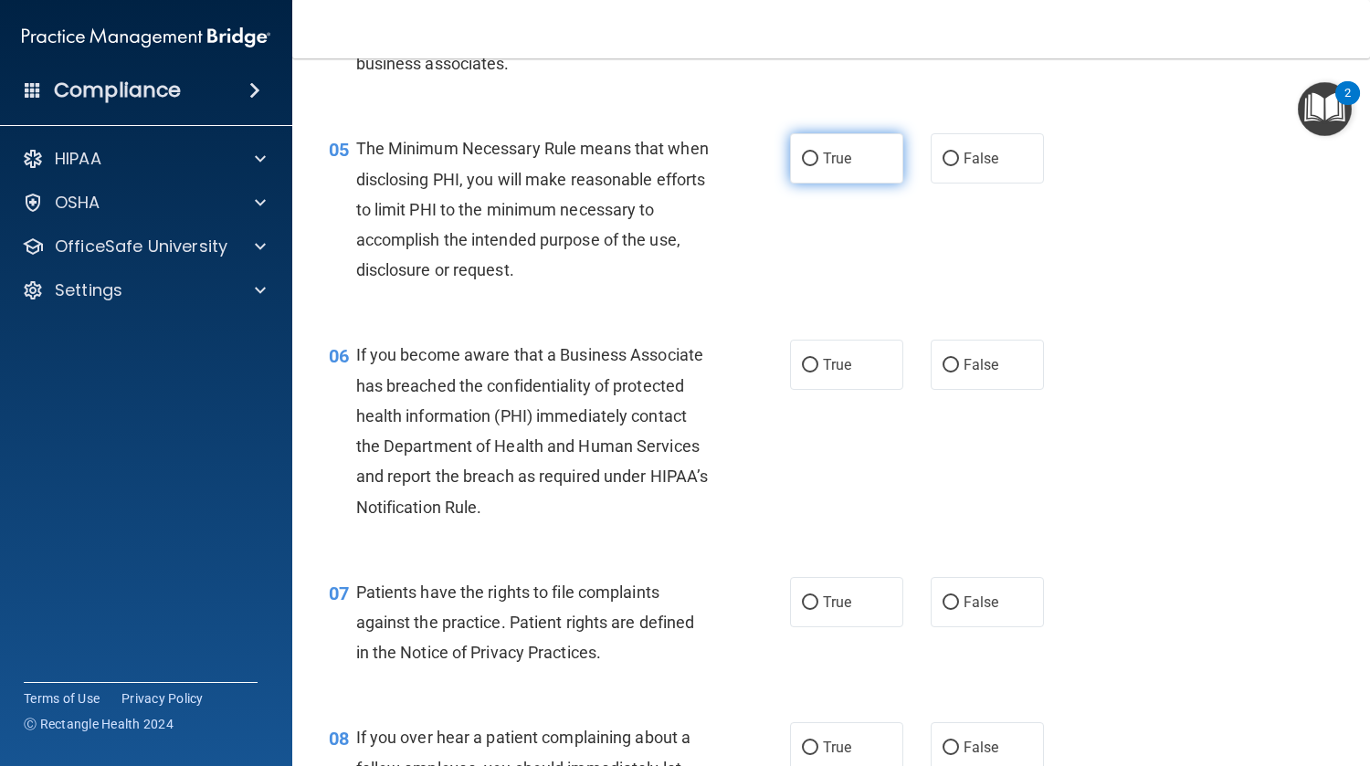
click at [853, 184] on label "True" at bounding box center [846, 158] width 113 height 50
click at [818, 166] on input "True" at bounding box center [810, 160] width 16 height 14
radio input "true"
click at [971, 390] on label "False" at bounding box center [987, 365] width 113 height 50
click at [959, 373] on input "False" at bounding box center [950, 366] width 16 height 14
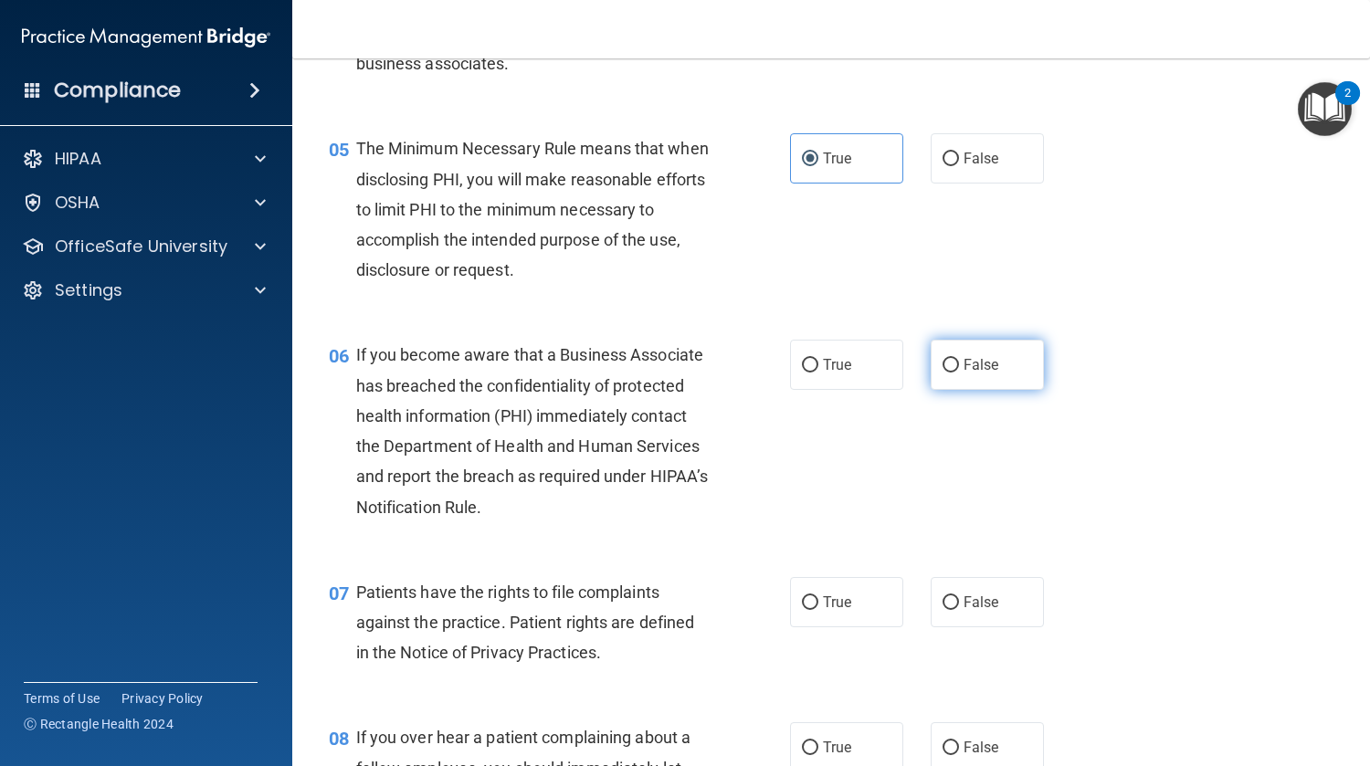
radio input "true"
click at [827, 611] on span "True" at bounding box center [837, 602] width 28 height 17
click at [818, 610] on input "True" at bounding box center [810, 603] width 16 height 14
radio input "true"
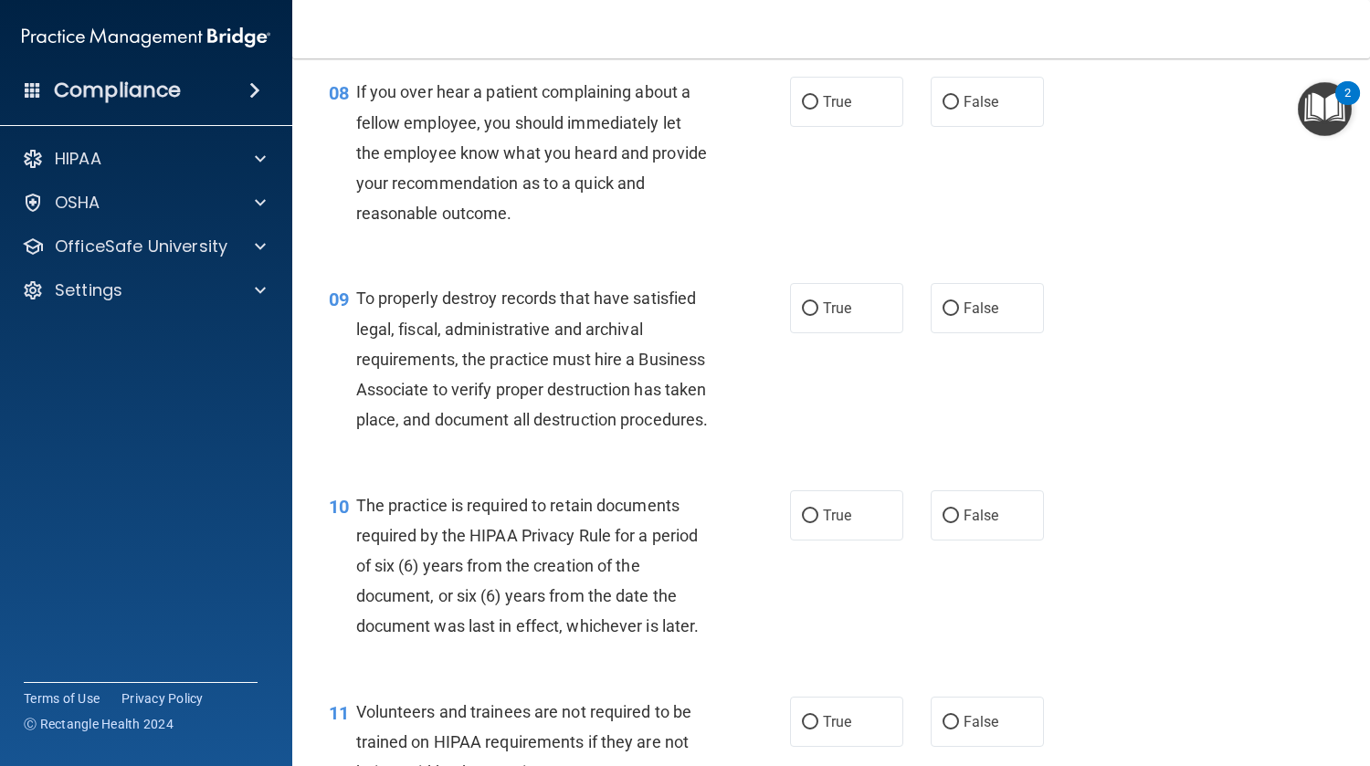
scroll to position [1422, 0]
click at [968, 127] on label "False" at bounding box center [987, 102] width 113 height 50
click at [959, 110] on input "False" at bounding box center [950, 103] width 16 height 14
radio input "true"
click at [994, 330] on label "False" at bounding box center [987, 308] width 113 height 50
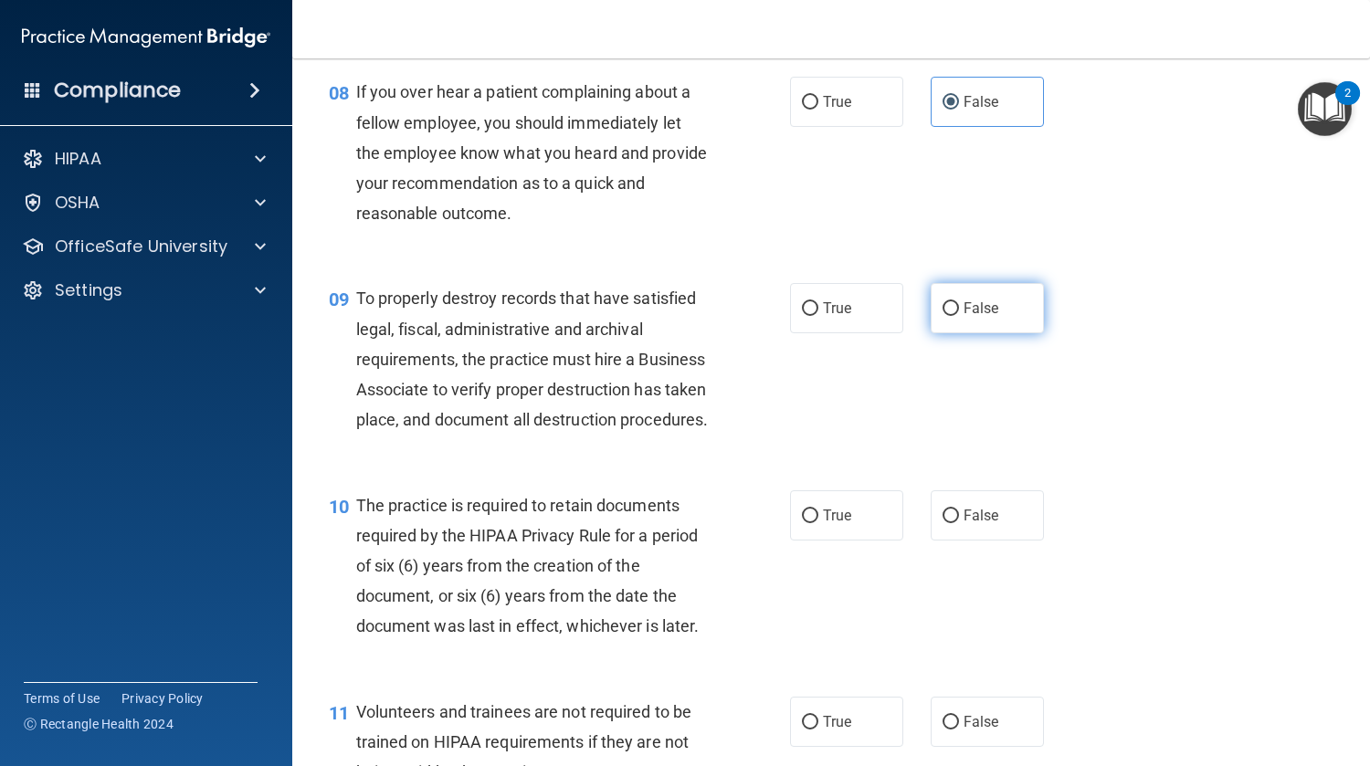
click at [959, 316] on input "False" at bounding box center [950, 309] width 16 height 14
radio input "true"
click at [843, 524] on span "True" at bounding box center [837, 515] width 28 height 17
click at [818, 523] on input "True" at bounding box center [810, 517] width 16 height 14
radio input "true"
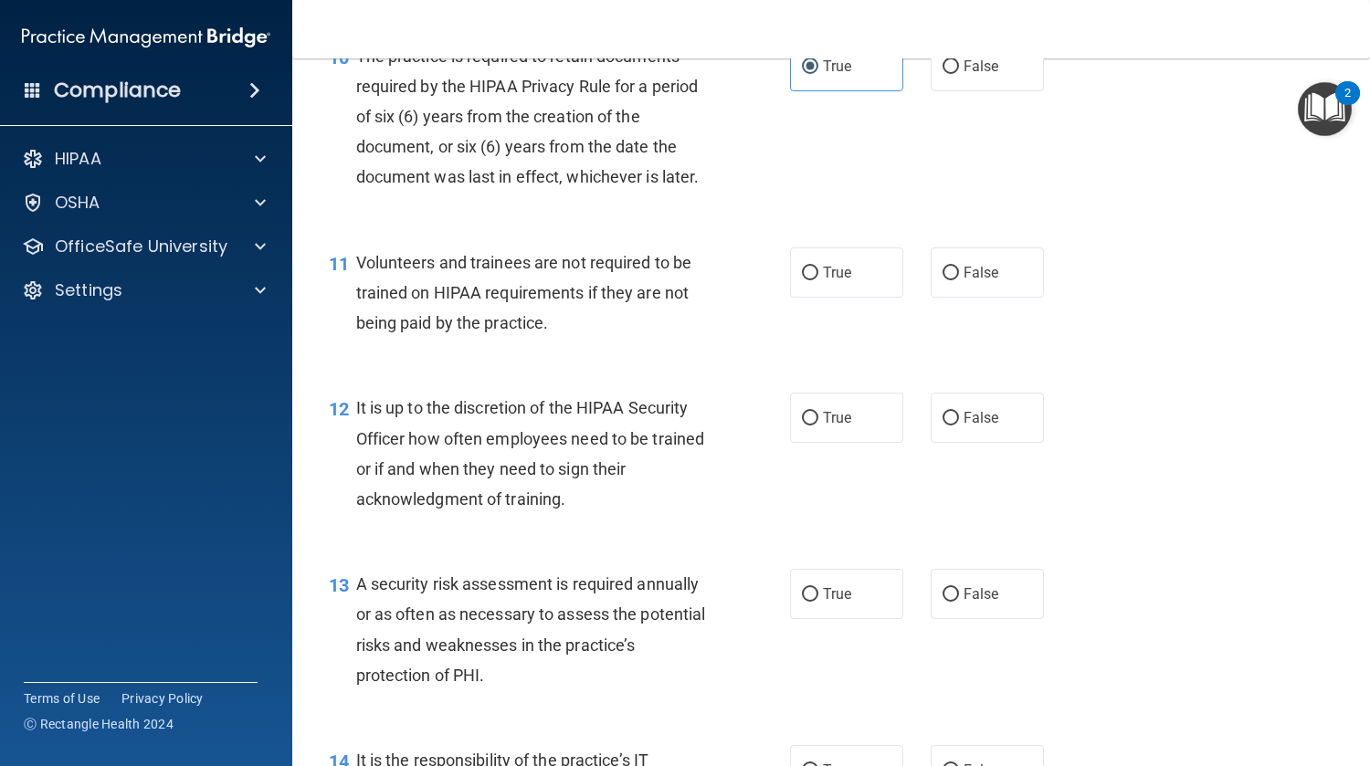
scroll to position [1870, 0]
click at [986, 299] on label "False" at bounding box center [987, 273] width 113 height 50
click at [959, 281] on input "False" at bounding box center [950, 275] width 16 height 14
radio input "true"
click at [965, 444] on label "False" at bounding box center [987, 419] width 113 height 50
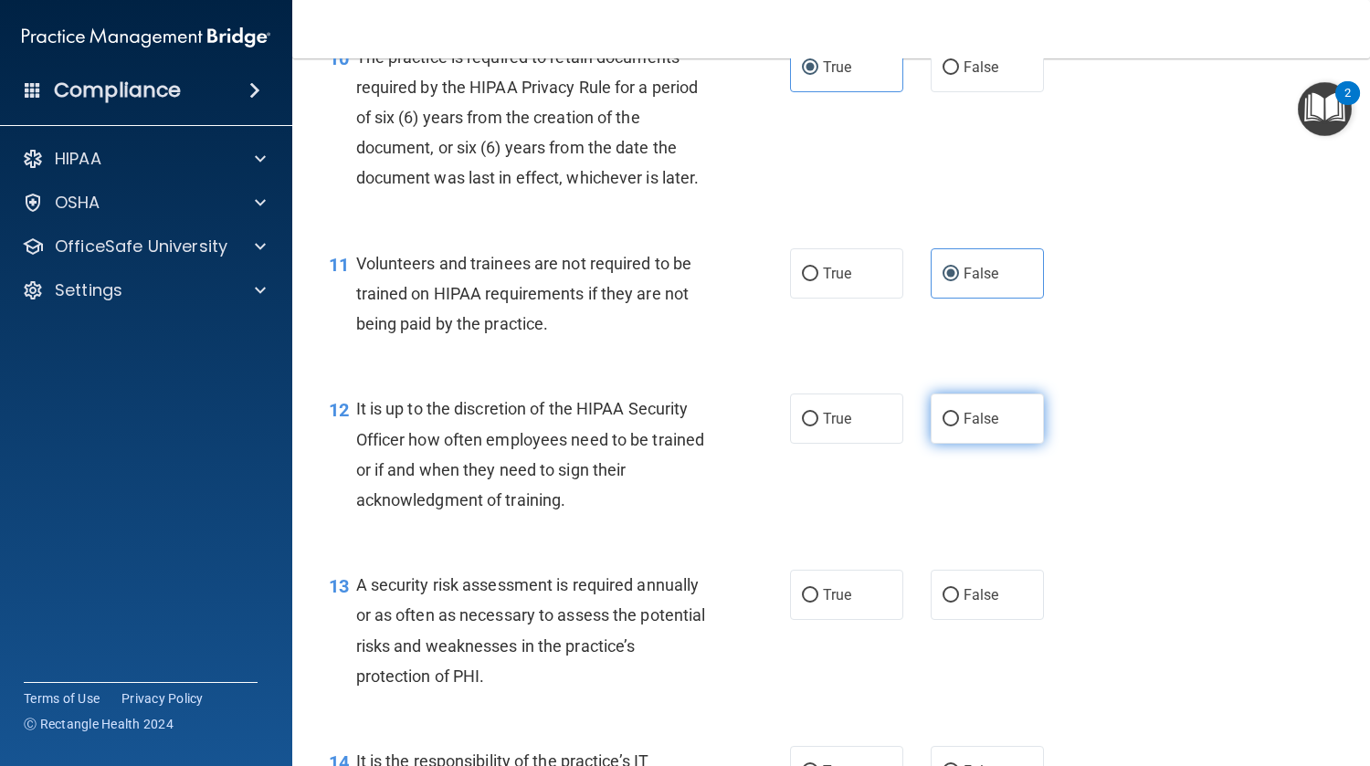
click at [959, 426] on input "False" at bounding box center [950, 420] width 16 height 14
radio input "true"
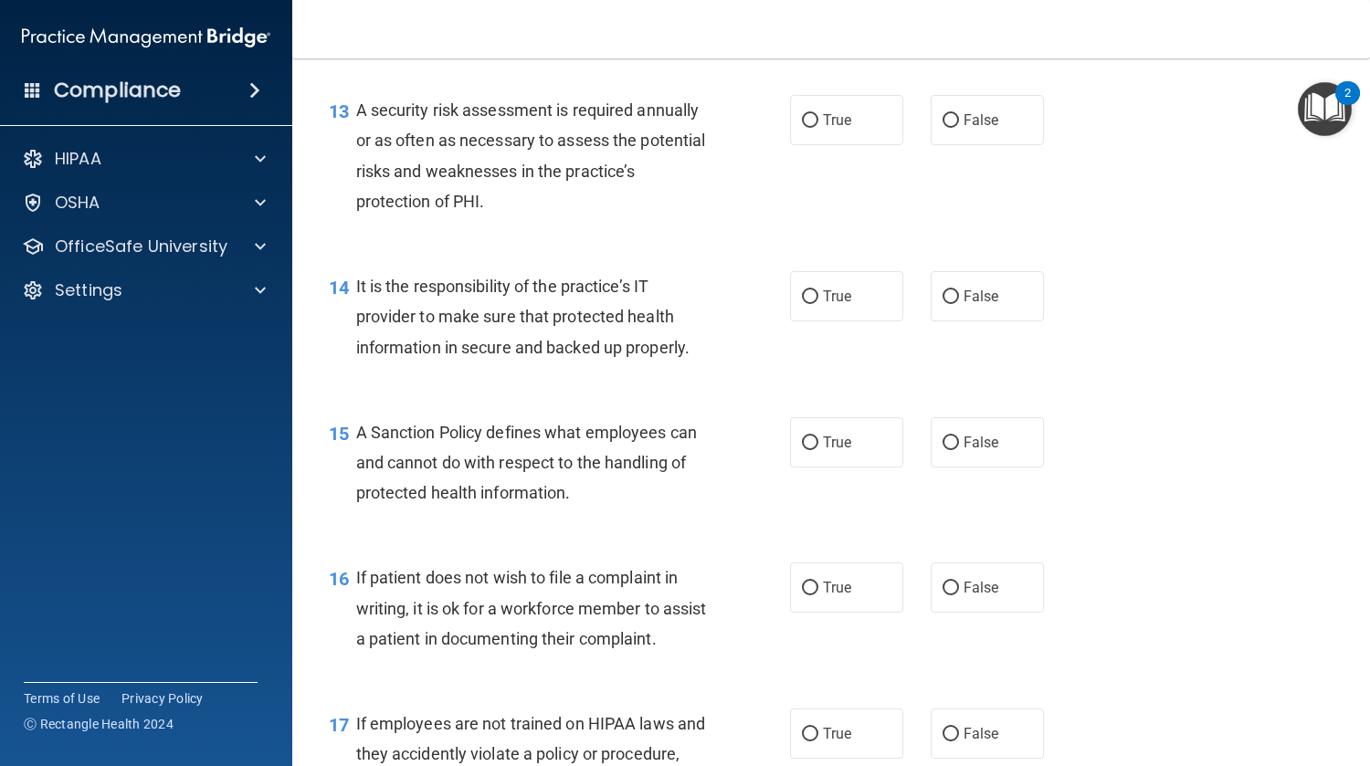
scroll to position [2353, 0]
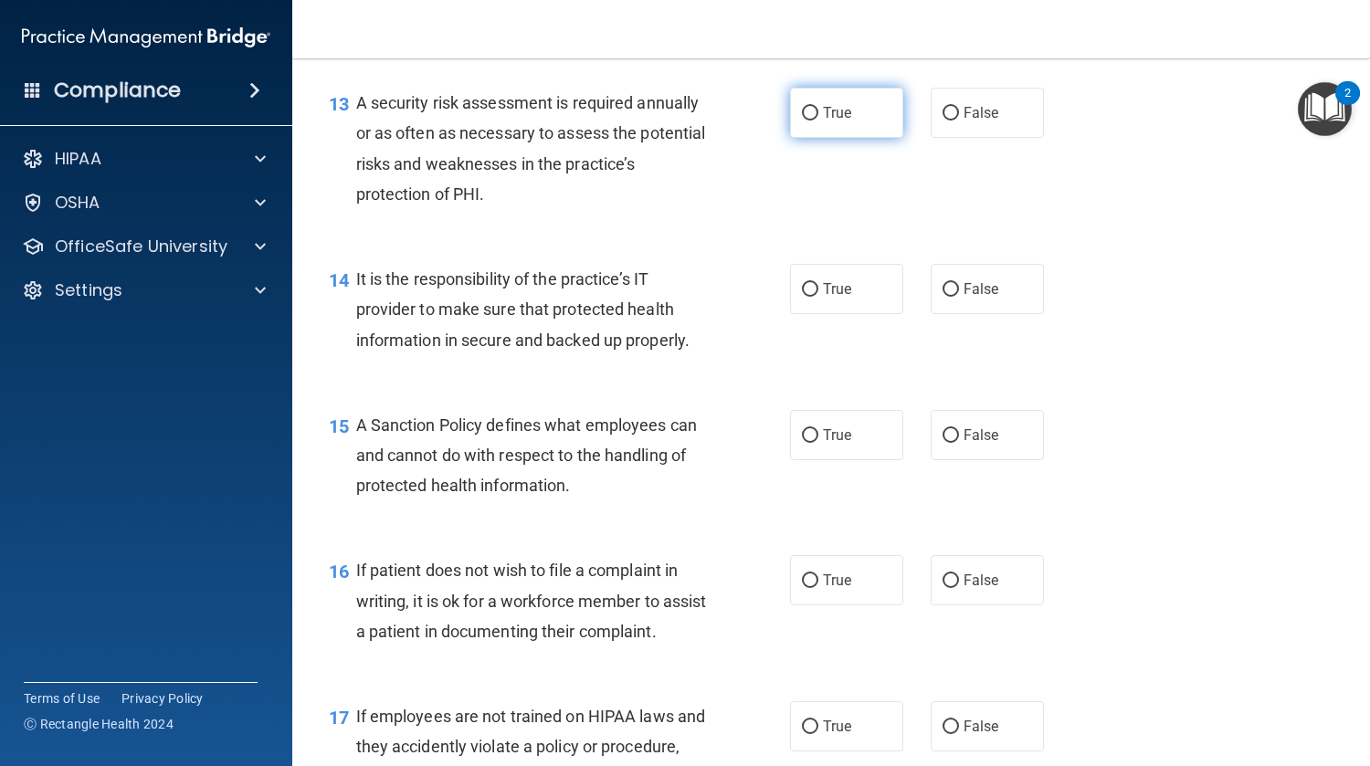
click at [837, 121] on span "True" at bounding box center [837, 112] width 28 height 17
click at [818, 121] on input "True" at bounding box center [810, 114] width 16 height 14
radio input "true"
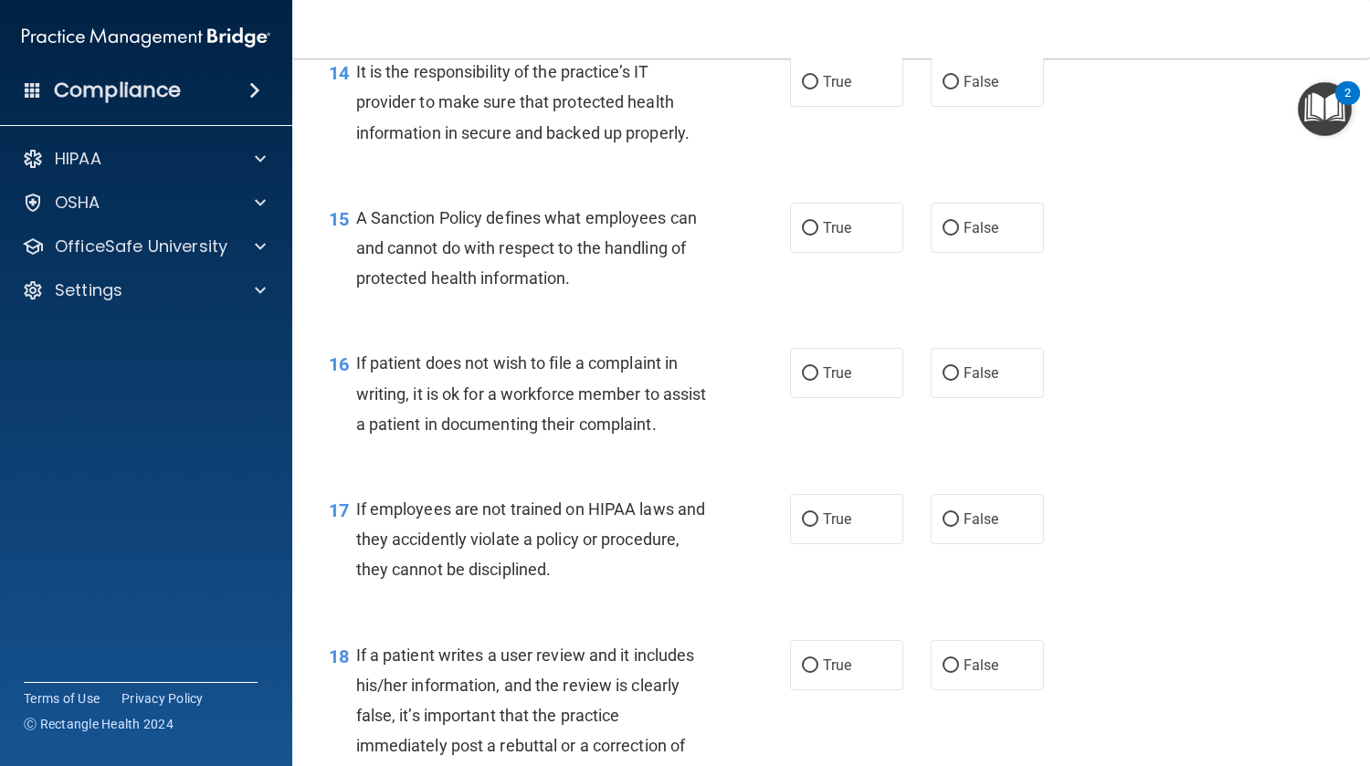
scroll to position [2562, 0]
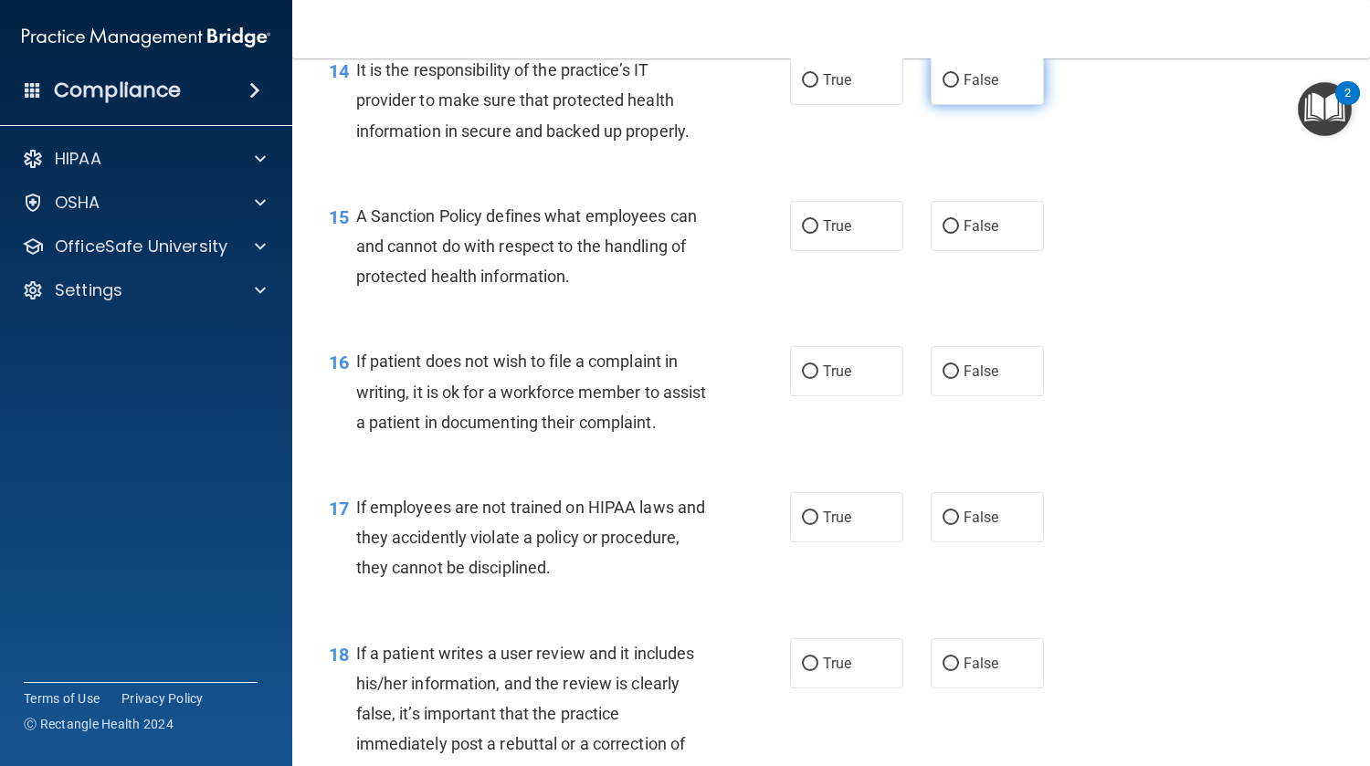
click at [982, 105] on label "False" at bounding box center [987, 80] width 113 height 50
click at [959, 88] on input "False" at bounding box center [950, 81] width 16 height 14
radio input "true"
click at [853, 251] on label "True" at bounding box center [846, 226] width 113 height 50
click at [818, 234] on input "True" at bounding box center [810, 227] width 16 height 14
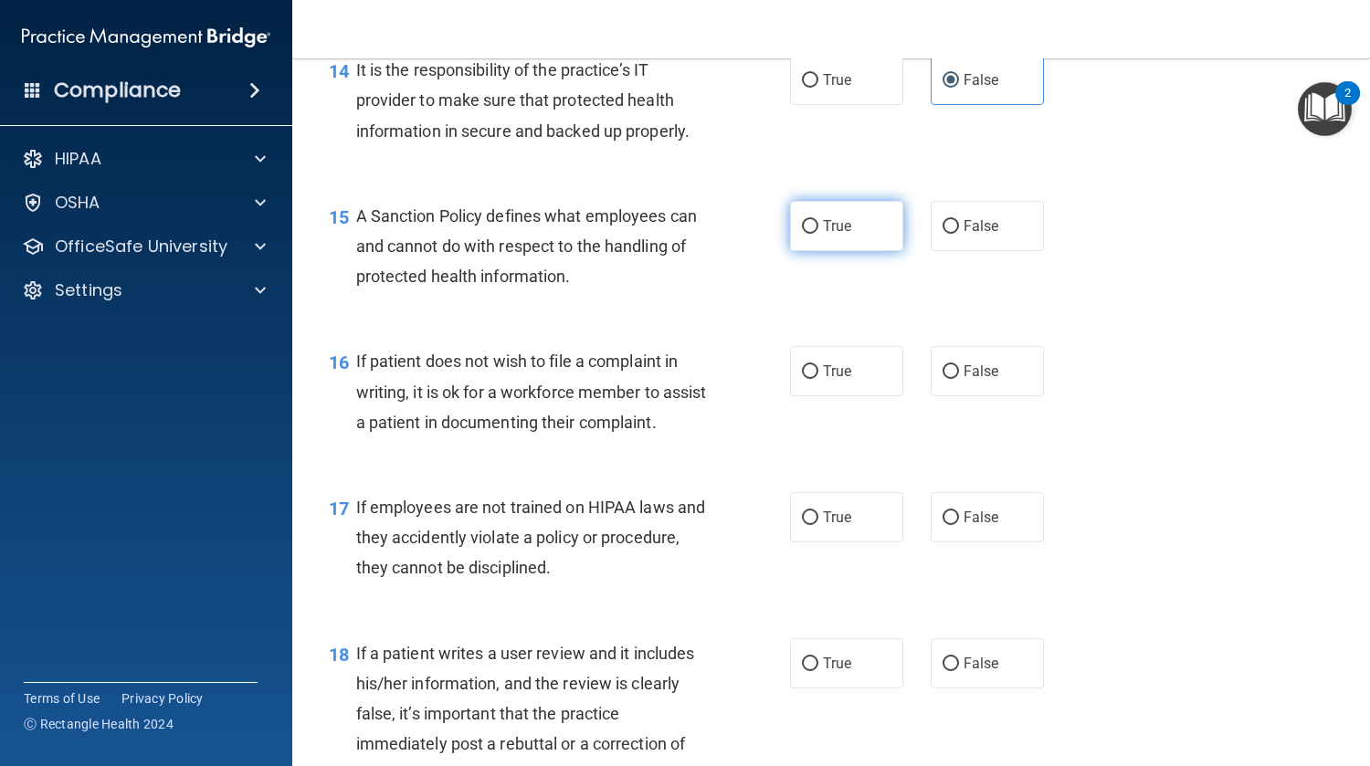
radio input "true"
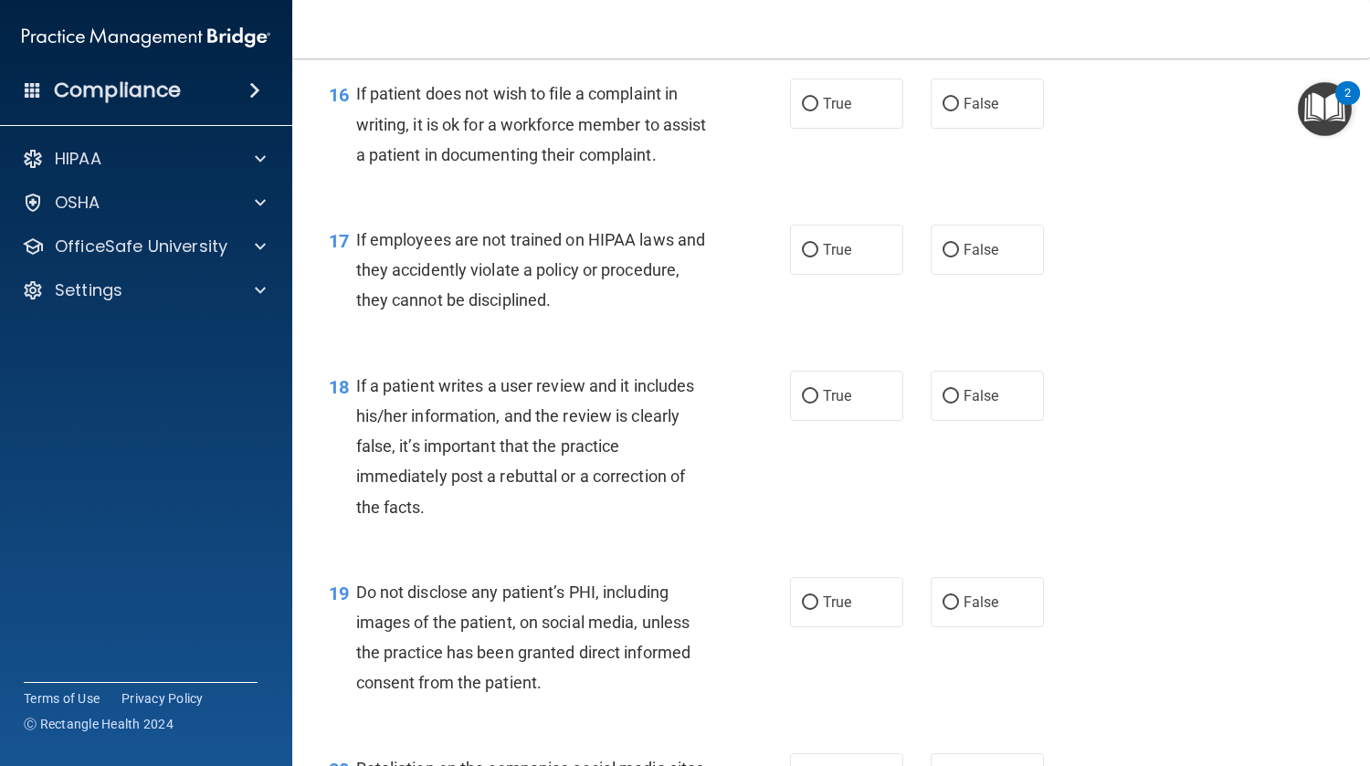
scroll to position [2850, 0]
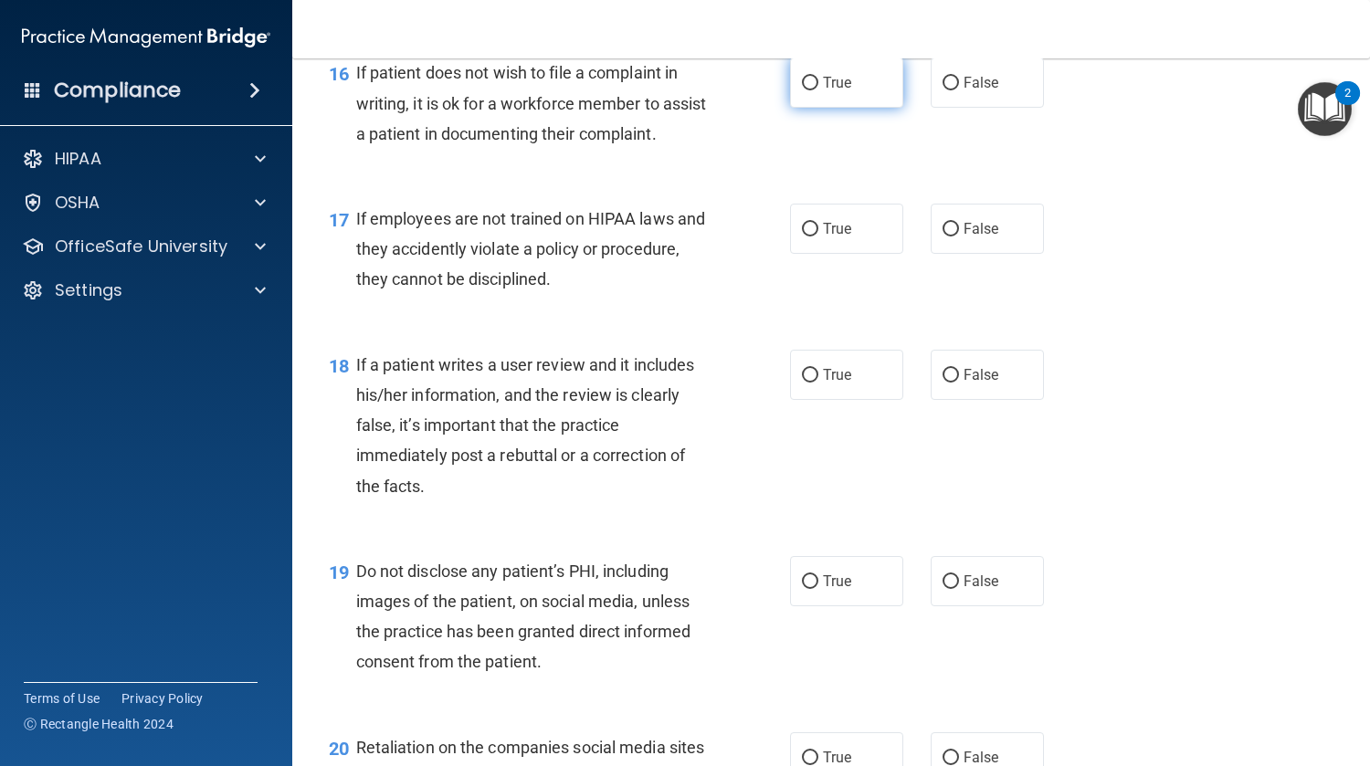
click at [870, 108] on label "True" at bounding box center [846, 83] width 113 height 50
click at [818, 90] on input "True" at bounding box center [810, 84] width 16 height 14
radio input "true"
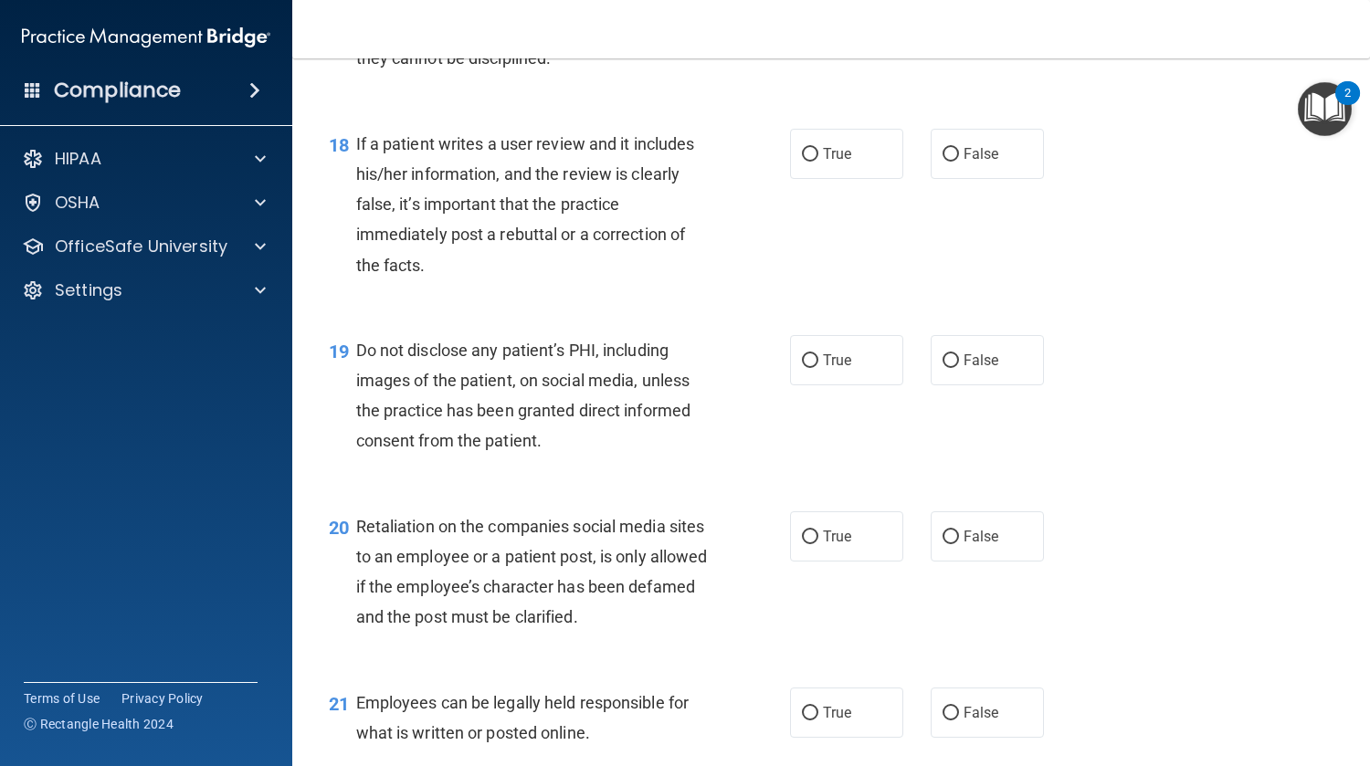
scroll to position [3067, 0]
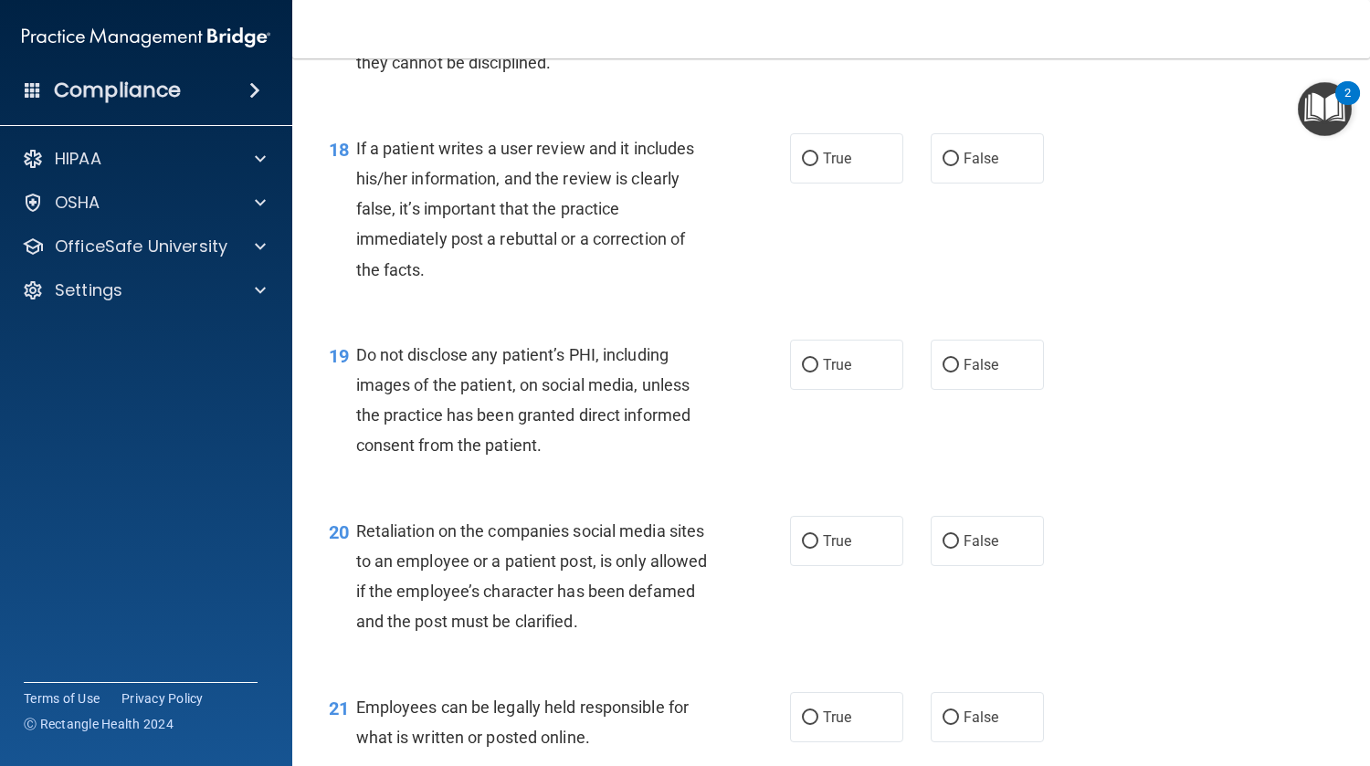
click at [958, 37] on label "False" at bounding box center [987, 12] width 113 height 50
click at [958, 20] on input "False" at bounding box center [950, 13] width 16 height 14
radio input "true"
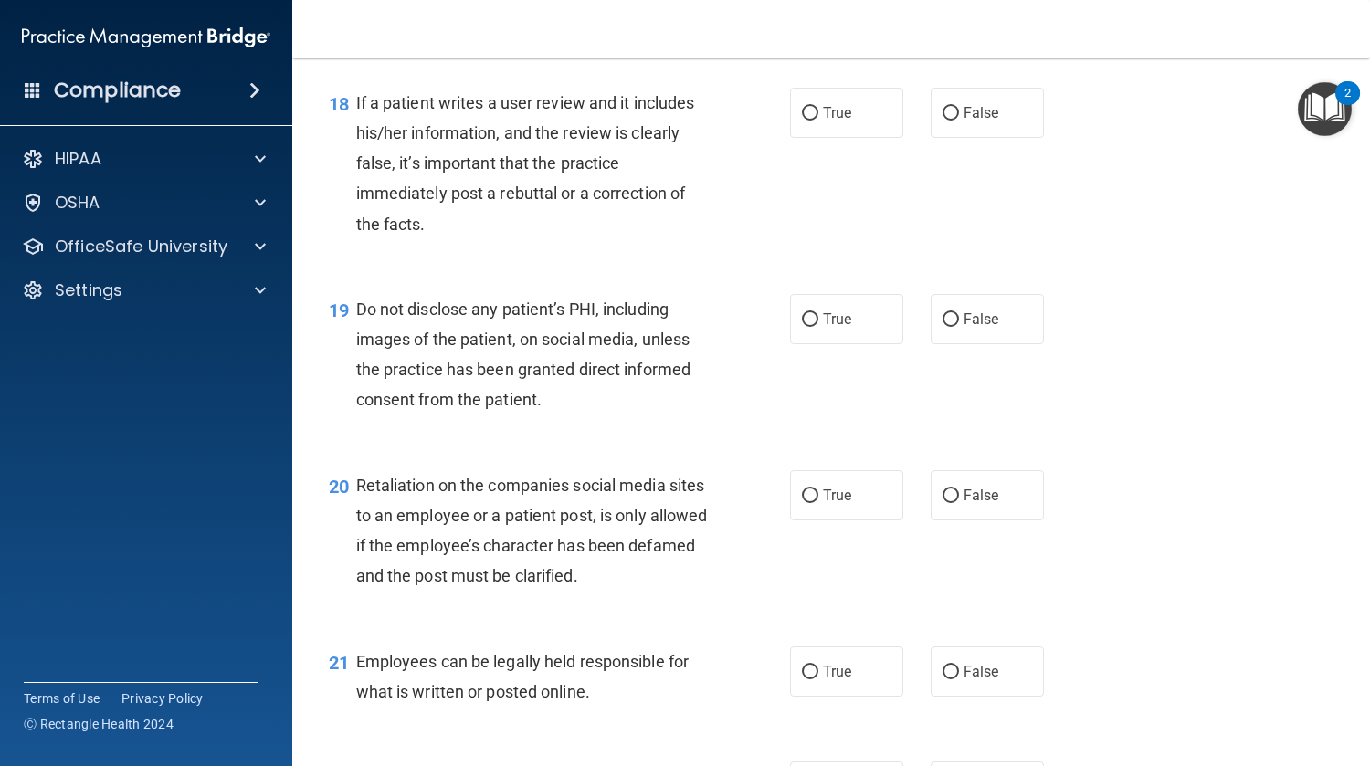
scroll to position [3216, 0]
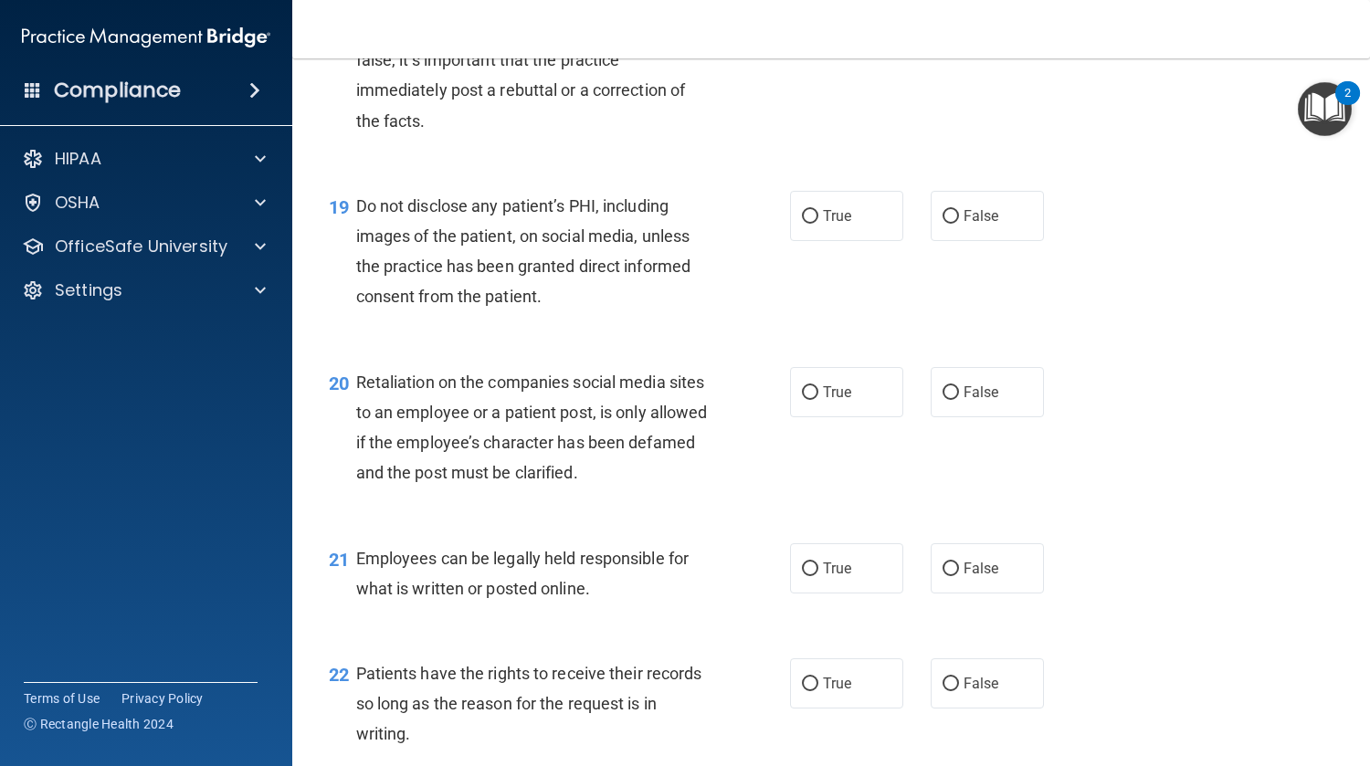
click at [1014, 35] on label "False" at bounding box center [987, 9] width 113 height 50
click at [959, 17] on input "False" at bounding box center [950, 11] width 16 height 14
radio input "true"
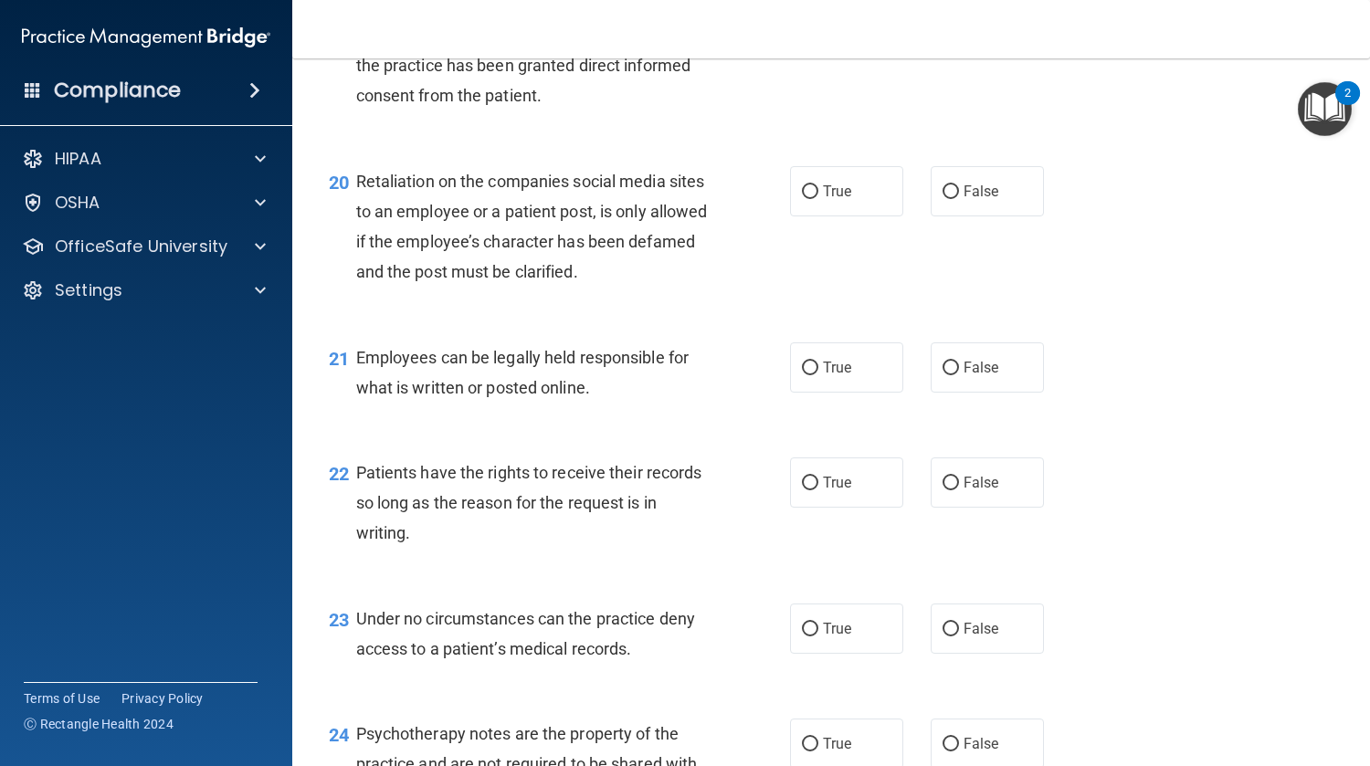
scroll to position [3419, 0]
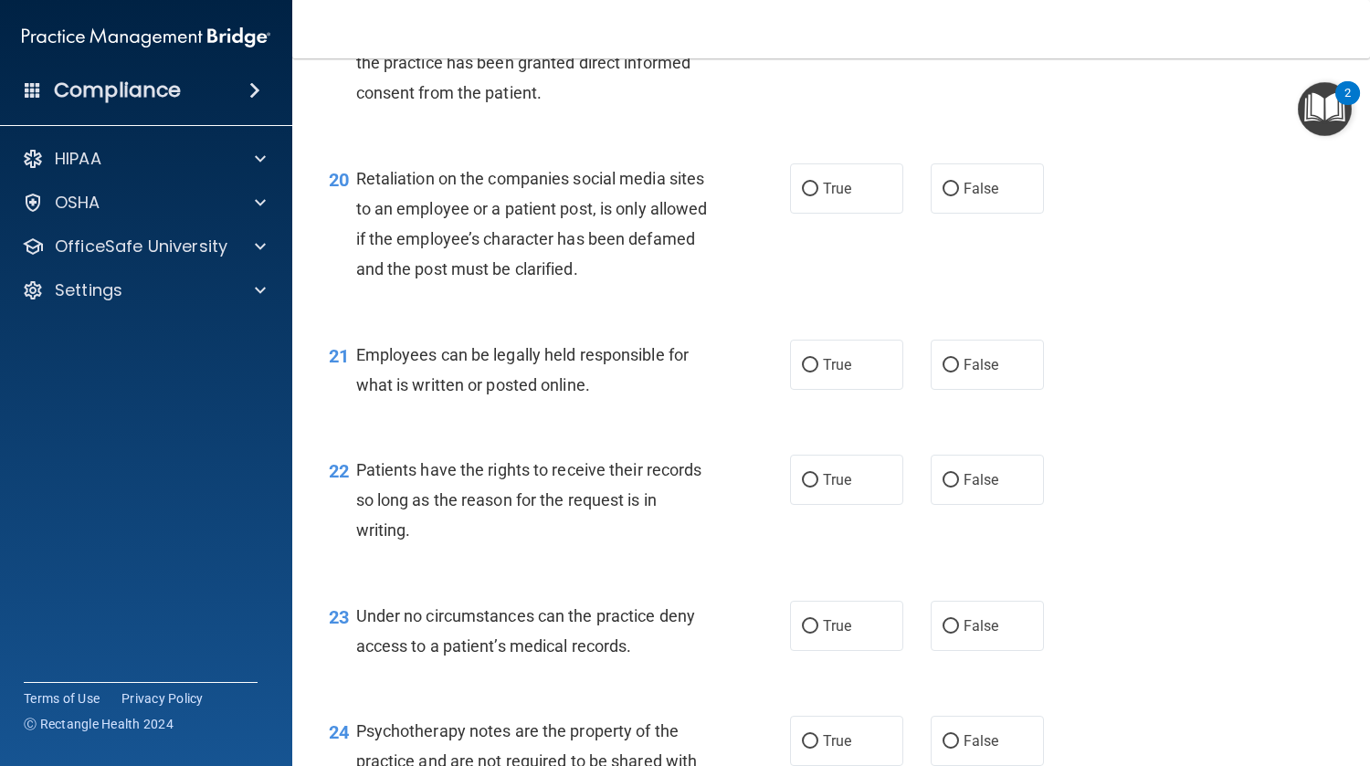
click at [852, 37] on label "True" at bounding box center [846, 12] width 113 height 50
click at [818, 20] on input "True" at bounding box center [810, 13] width 16 height 14
radio input "true"
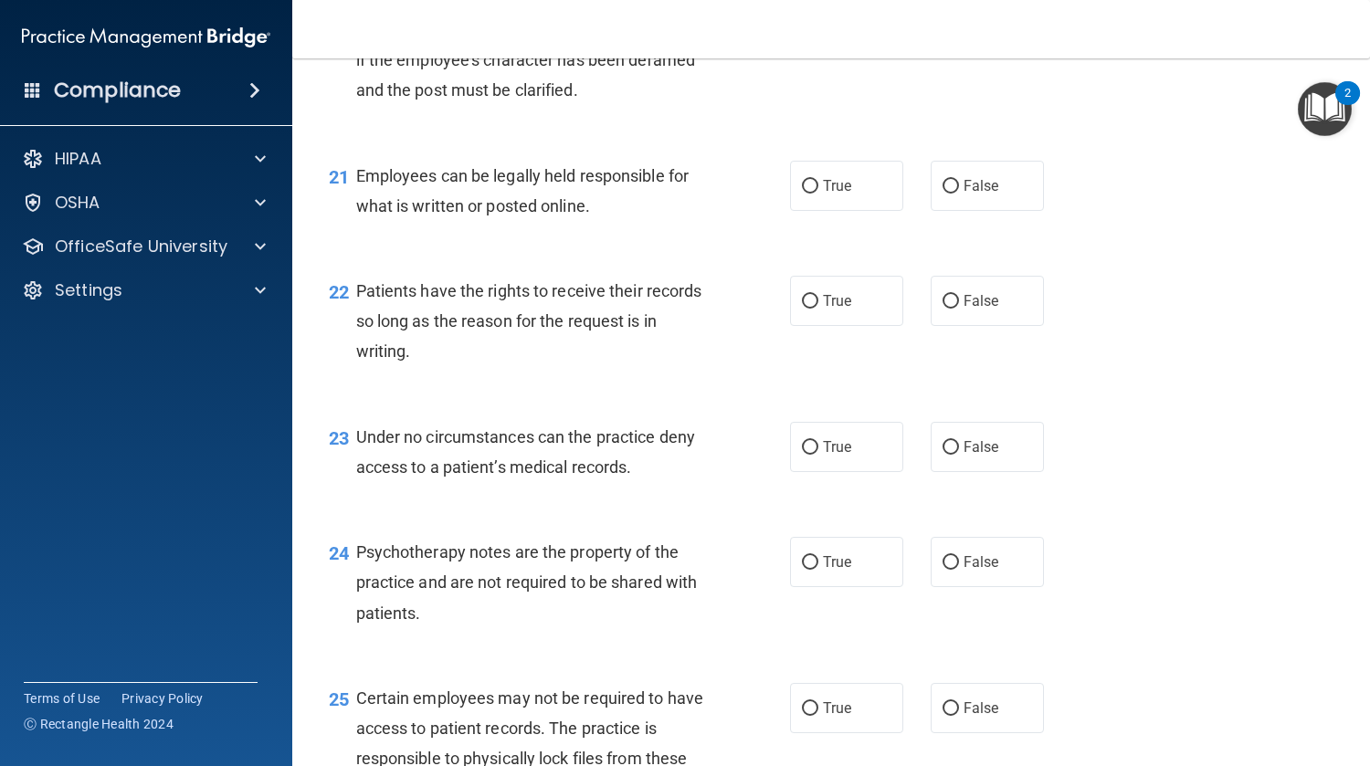
scroll to position [3596, 0]
click at [944, 19] on input "False" at bounding box center [950, 12] width 16 height 14
radio input "true"
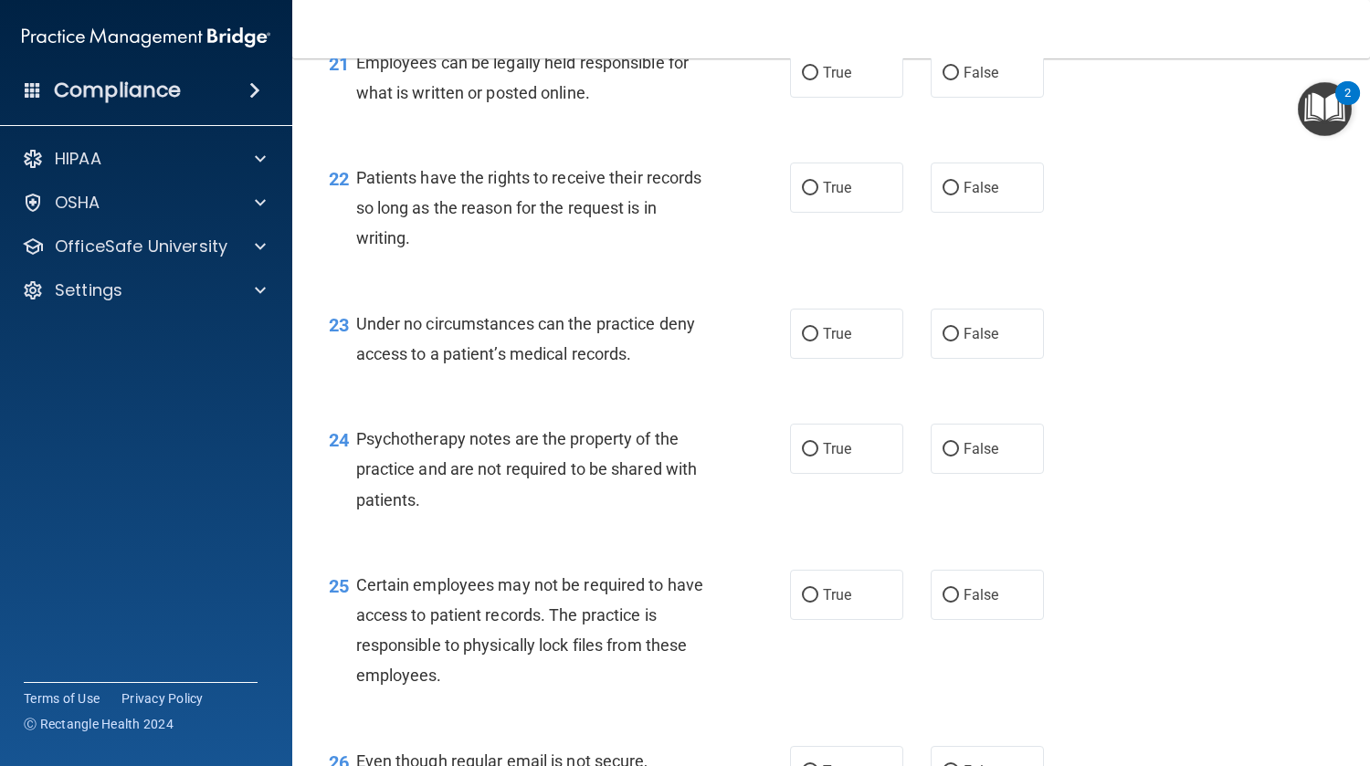
scroll to position [3713, 0]
click at [804, 79] on input "True" at bounding box center [810, 72] width 16 height 14
radio input "true"
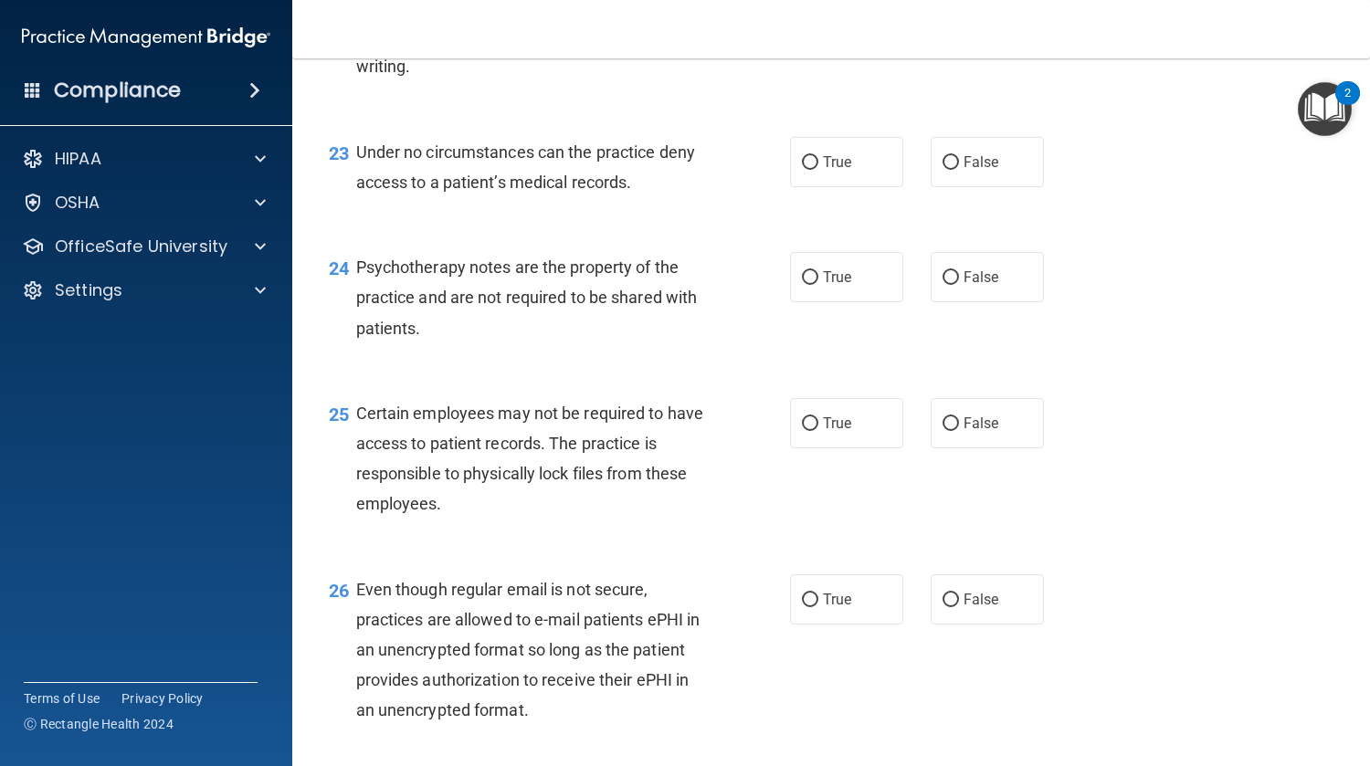
scroll to position [3886, 0]
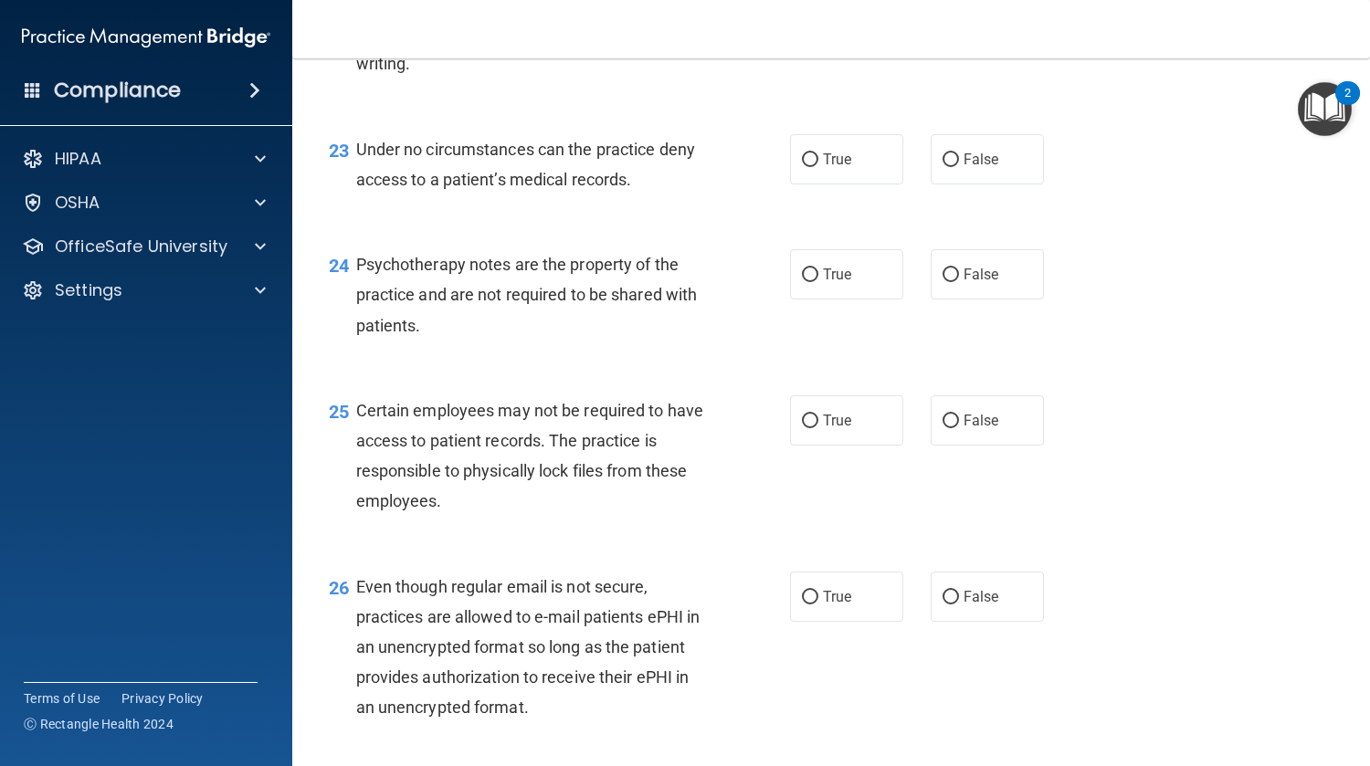
click at [942, 21] on input "False" at bounding box center [950, 14] width 16 height 14
radio input "true"
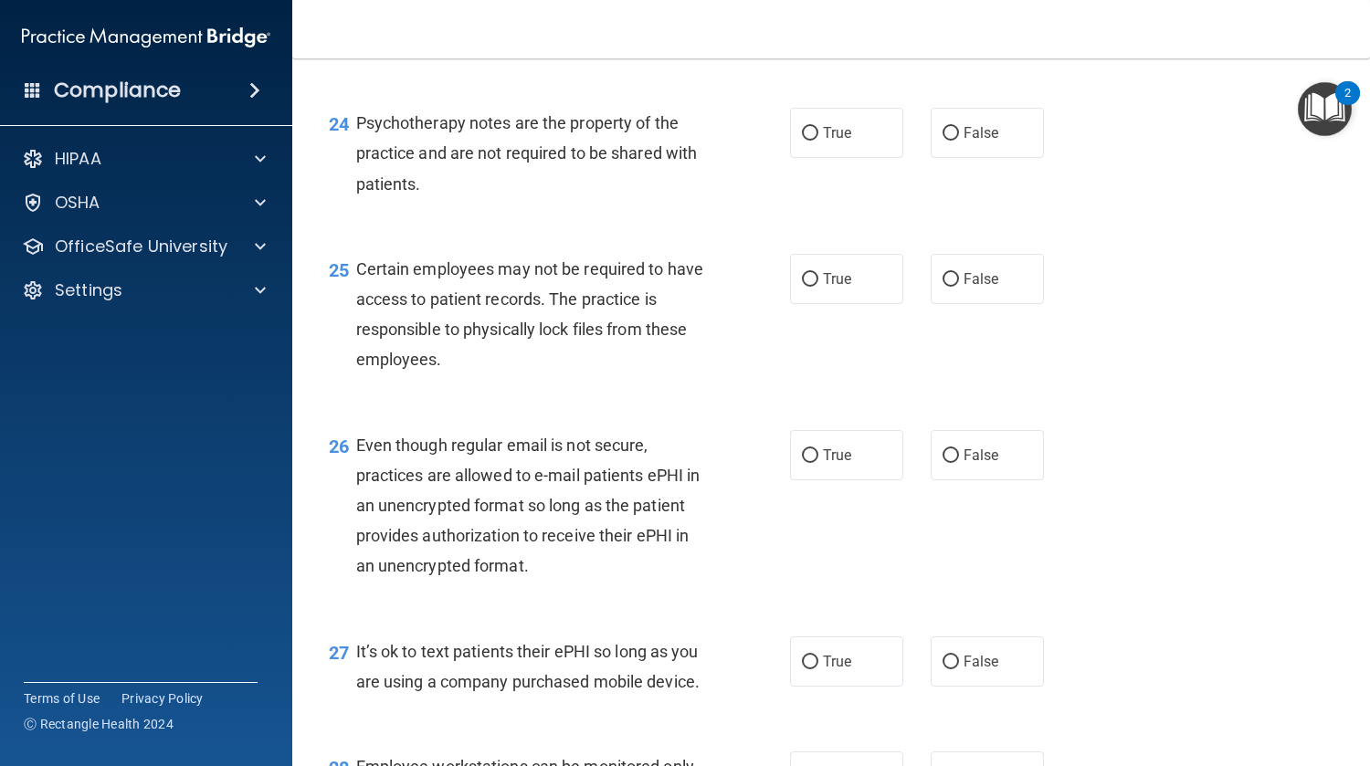
scroll to position [4024, 0]
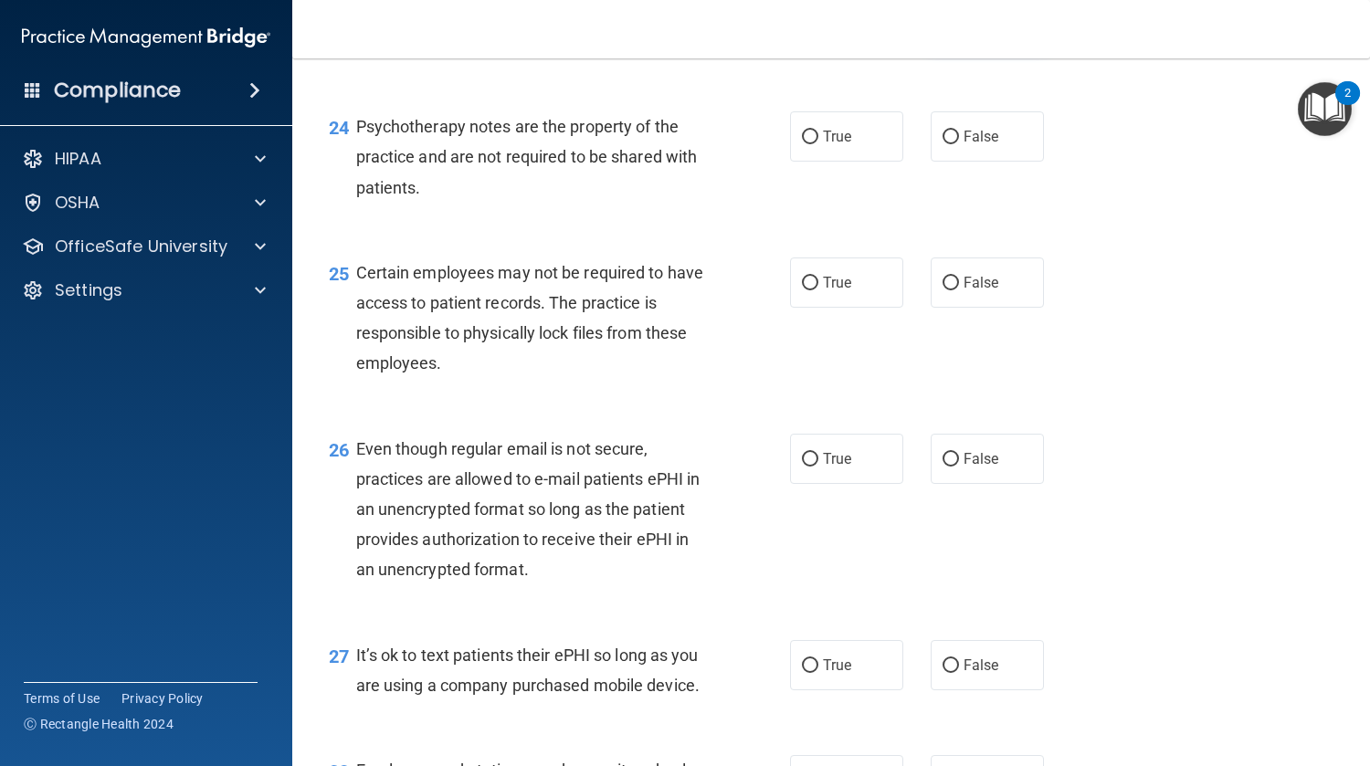
click at [948, 29] on input "False" at bounding box center [950, 23] width 16 height 14
radio input "true"
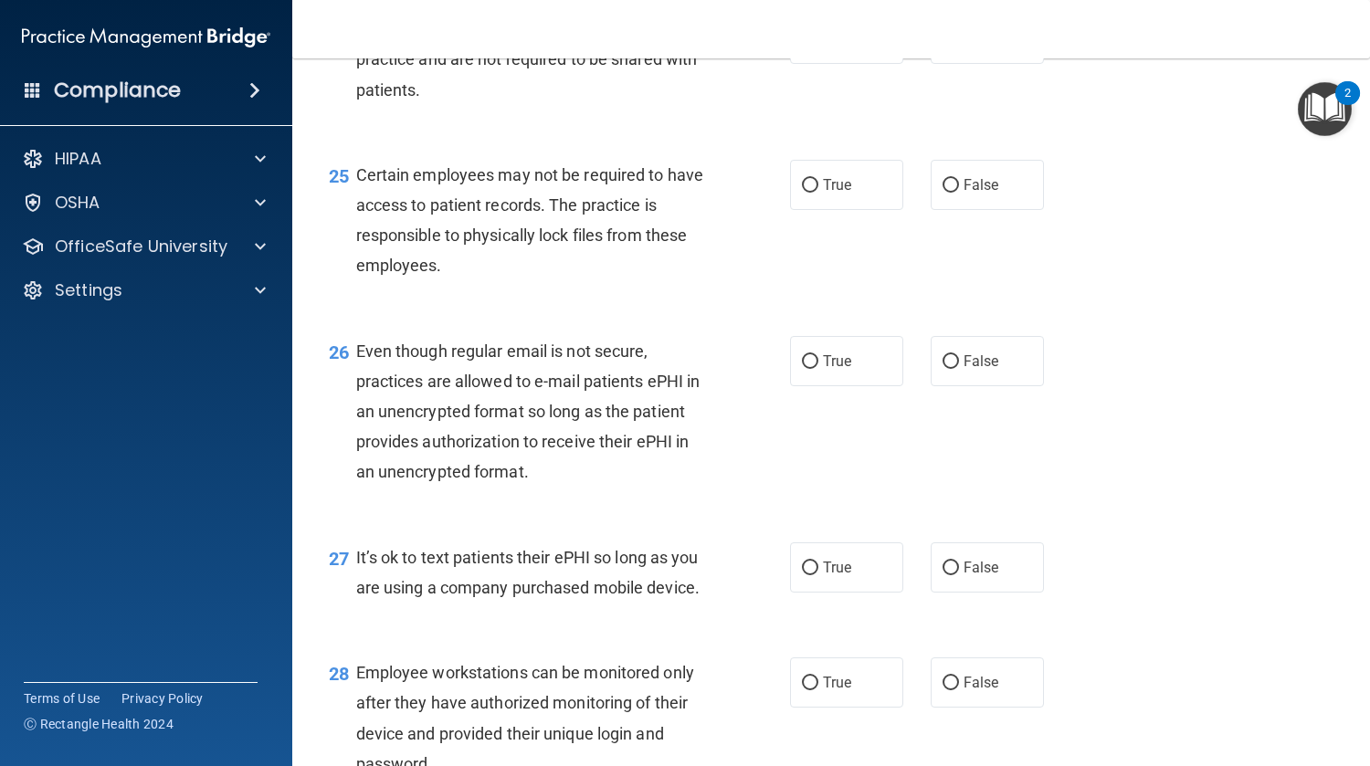
scroll to position [4120, 0]
click at [805, 48] on input "True" at bounding box center [810, 42] width 16 height 14
radio input "true"
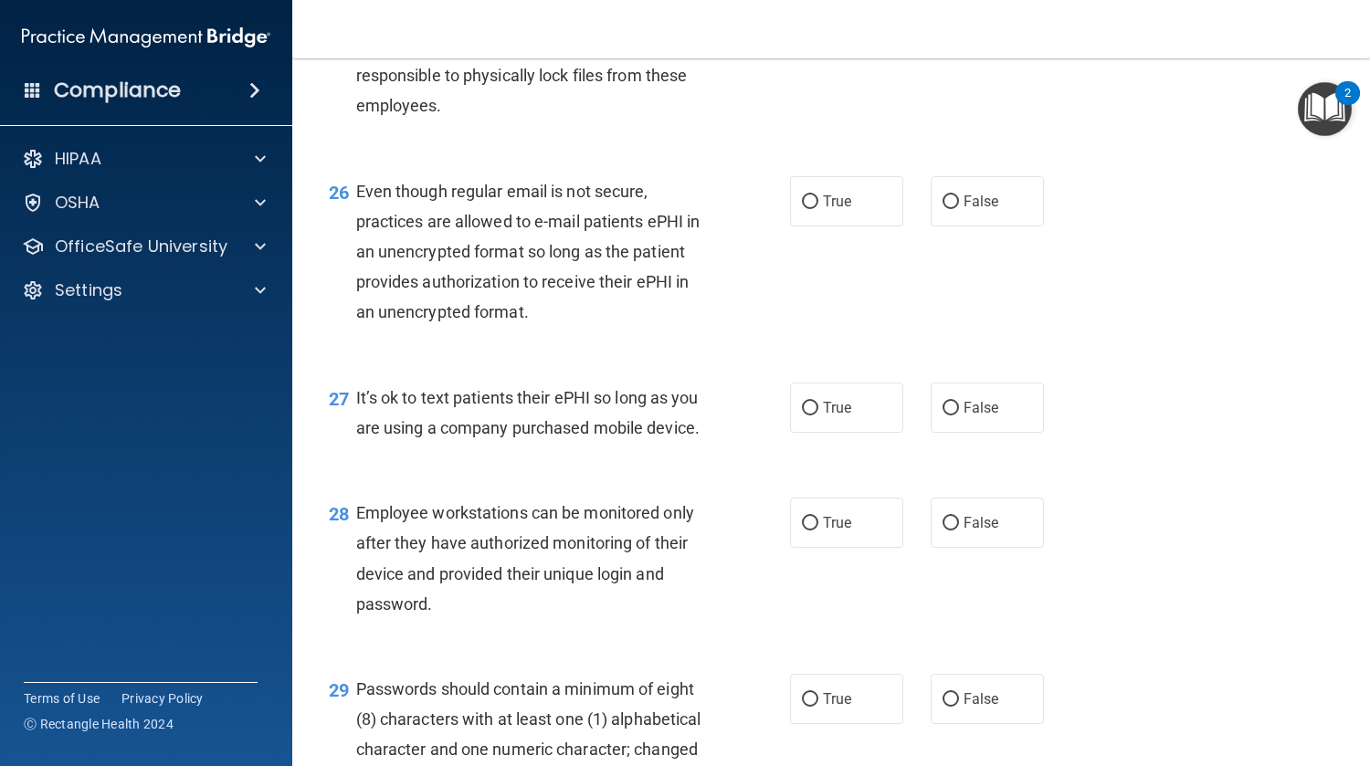
scroll to position [4283, 0]
click at [803, 31] on input "True" at bounding box center [810, 24] width 16 height 14
radio input "true"
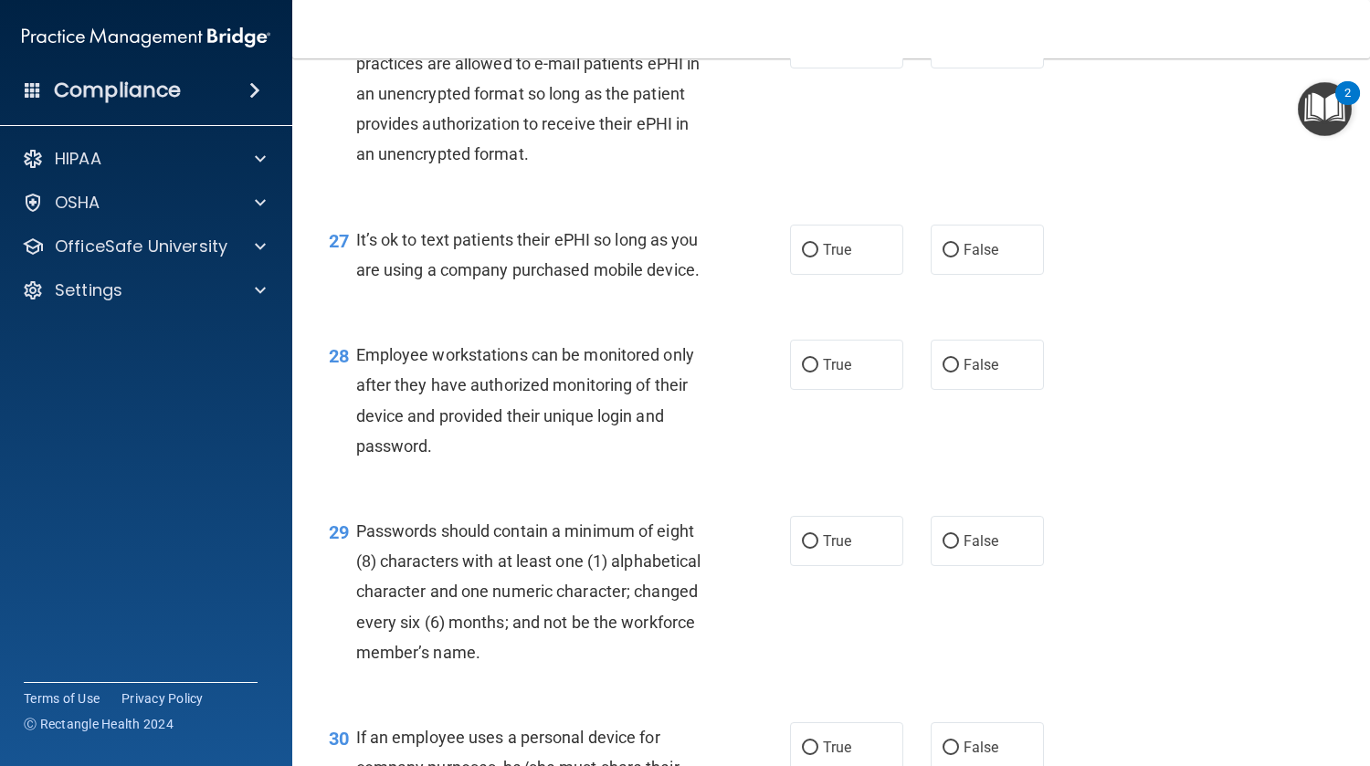
scroll to position [4445, 0]
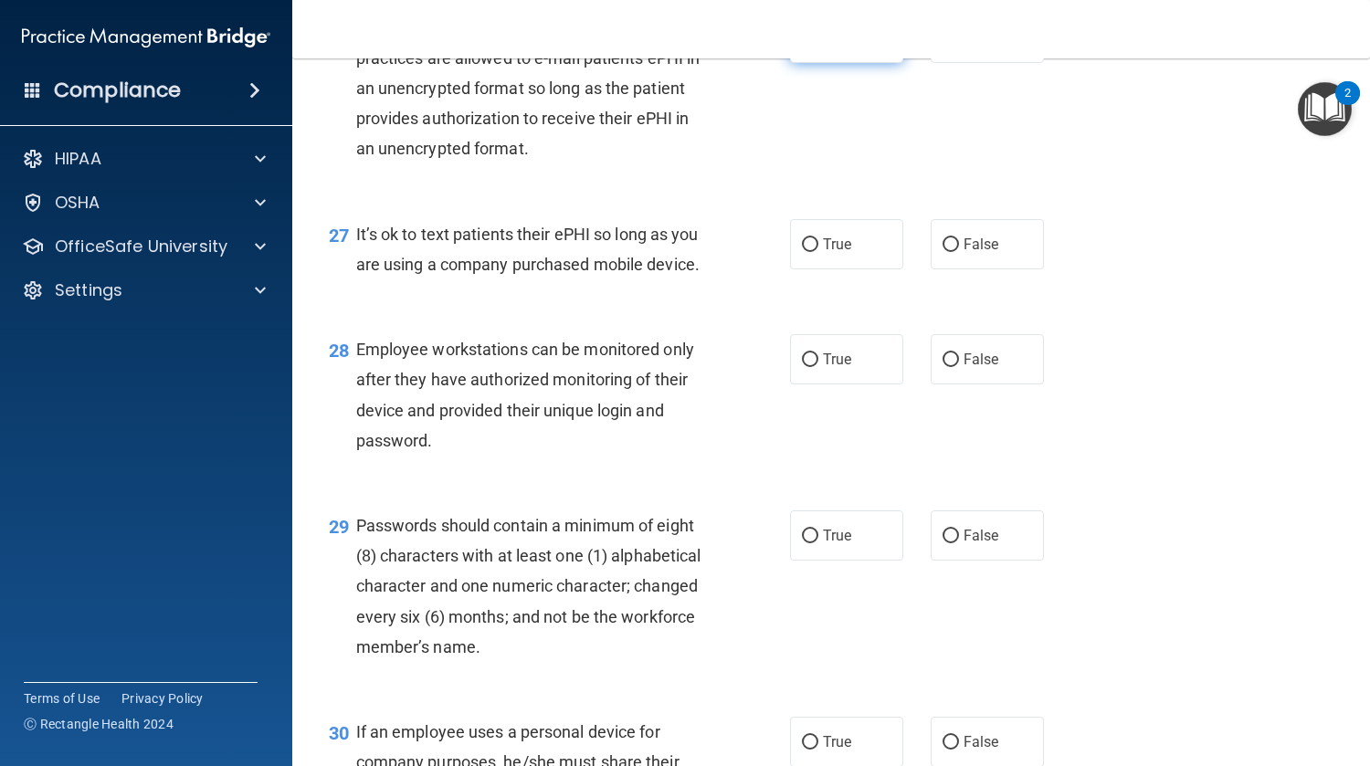
click at [802, 46] on input "True" at bounding box center [810, 39] width 16 height 14
radio input "true"
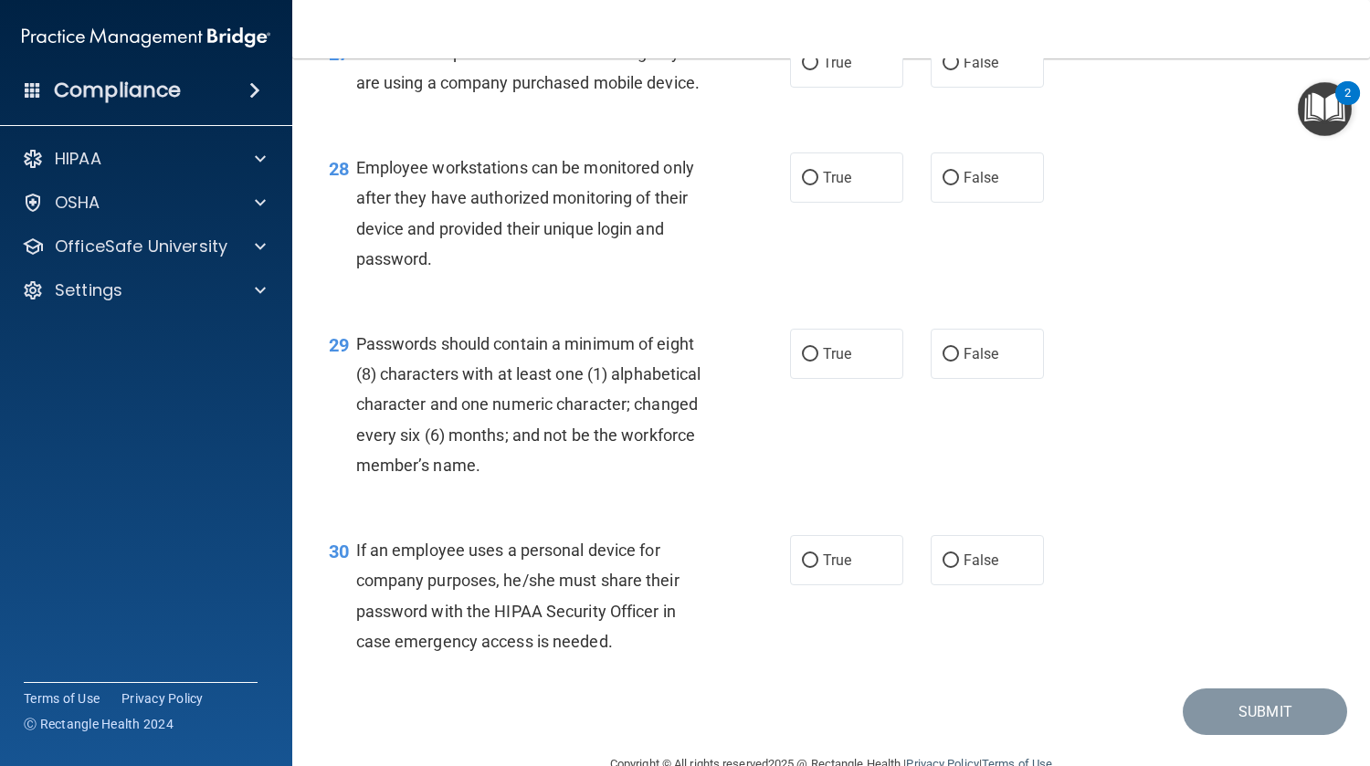
scroll to position [4649, 0]
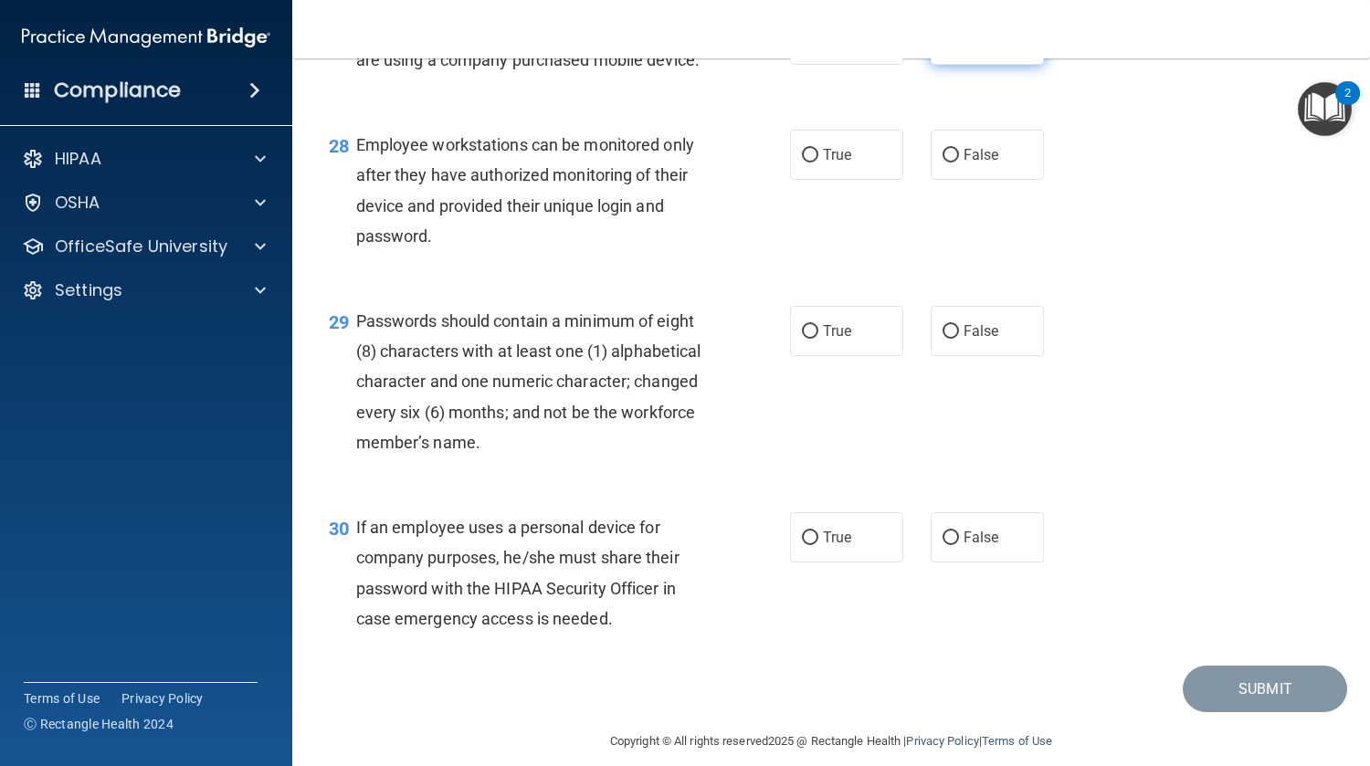
click at [946, 47] on input "False" at bounding box center [950, 41] width 16 height 14
radio input "true"
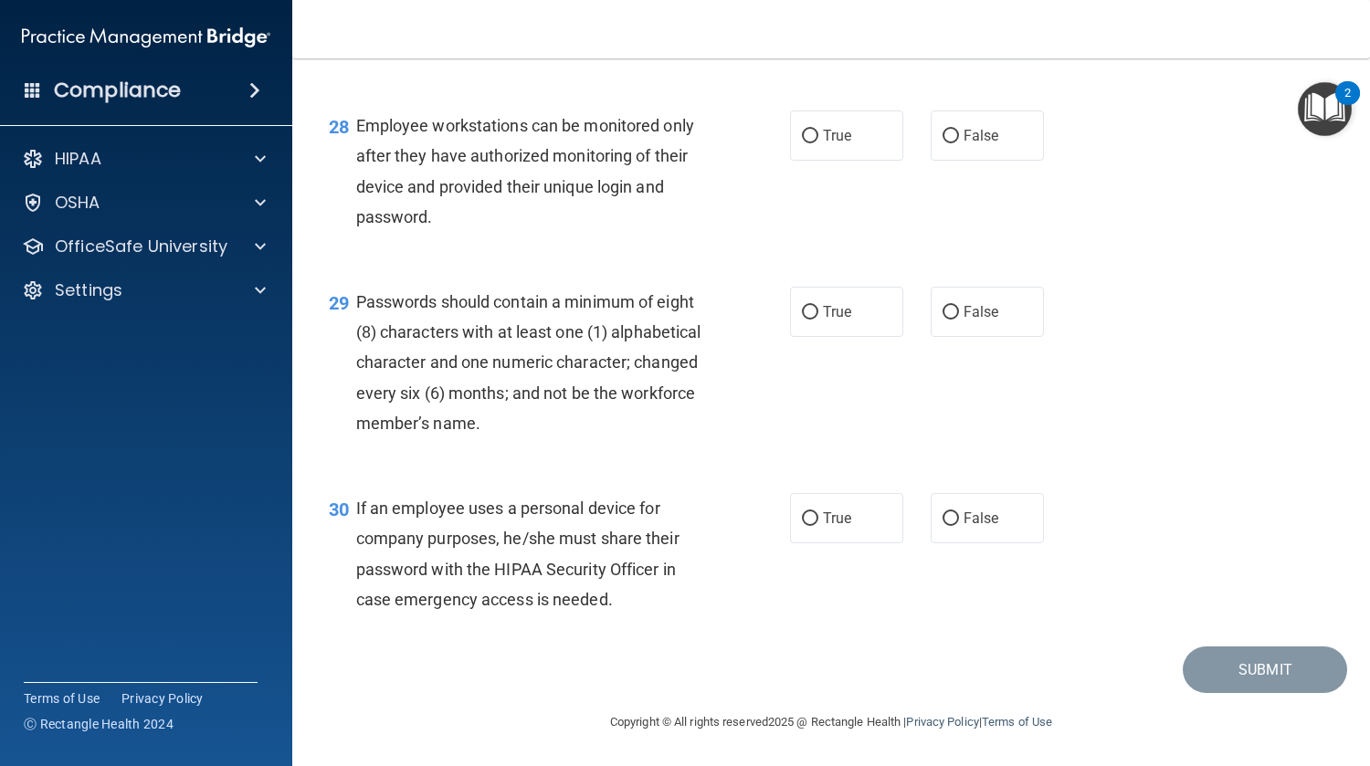
scroll to position [4753, 0]
click at [946, 141] on input "False" at bounding box center [950, 137] width 16 height 14
radio input "true"
click at [802, 320] on input "True" at bounding box center [810, 313] width 16 height 14
radio input "true"
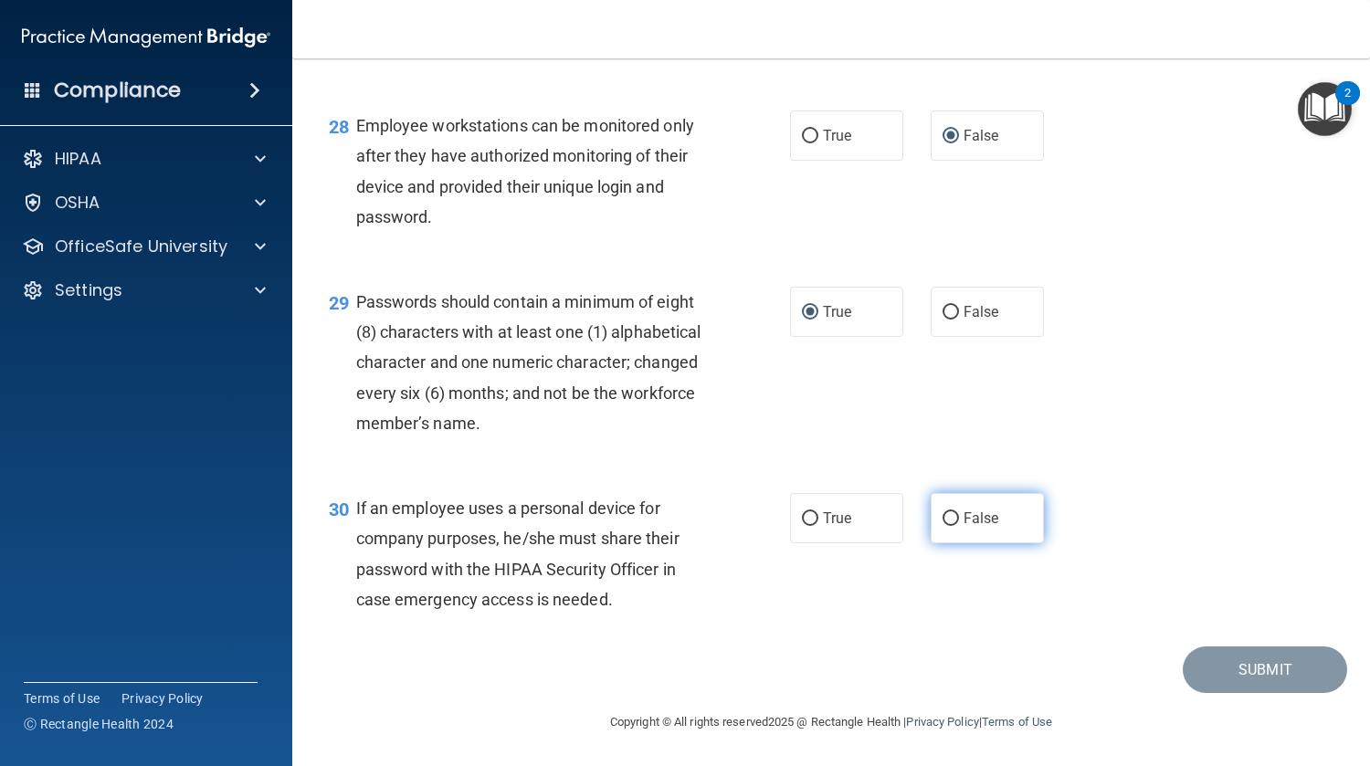
click at [980, 527] on span "False" at bounding box center [981, 518] width 36 height 17
click at [959, 526] on input "False" at bounding box center [950, 519] width 16 height 14
radio input "true"
click at [1276, 673] on button "Submit" at bounding box center [1265, 670] width 164 height 47
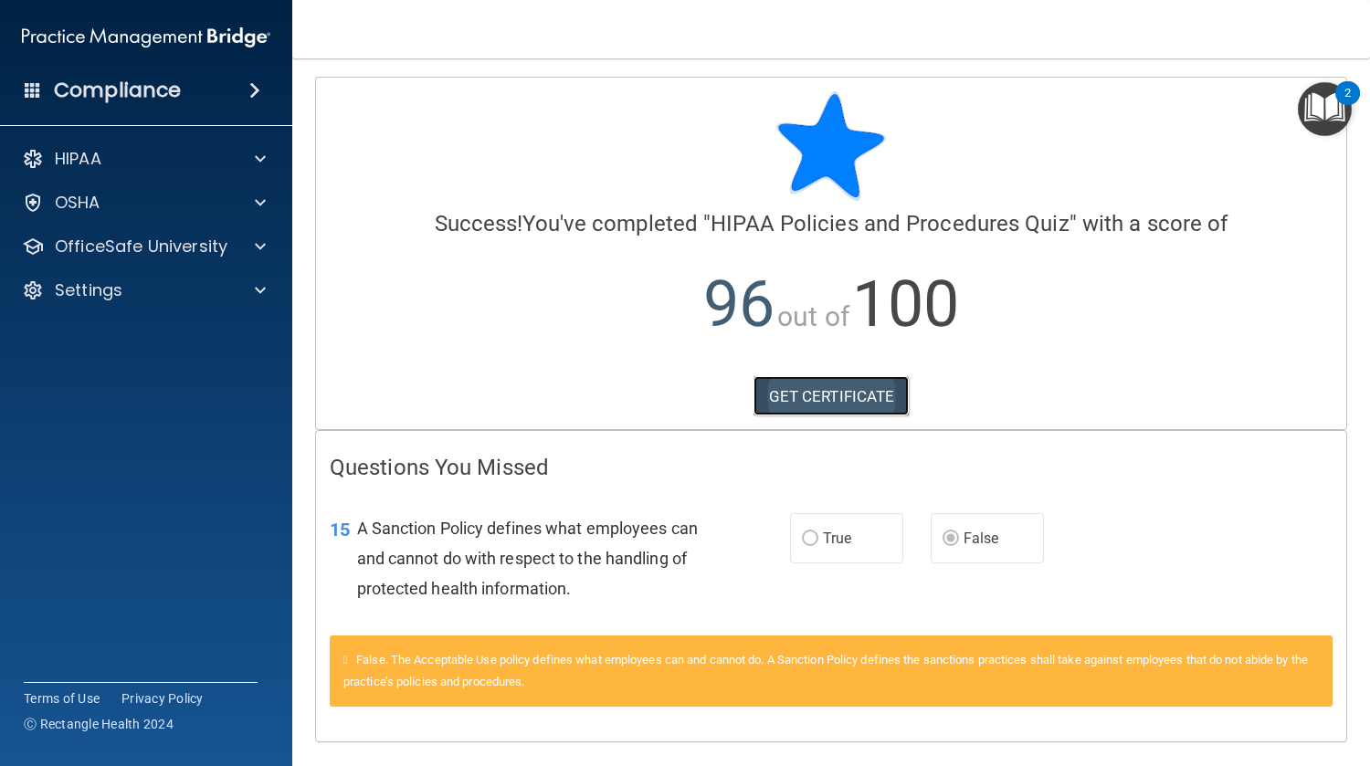
click at [887, 399] on link "GET CERTIFICATE" at bounding box center [831, 396] width 156 height 40
click at [200, 237] on p "OfficeSafe University" at bounding box center [141, 247] width 173 height 22
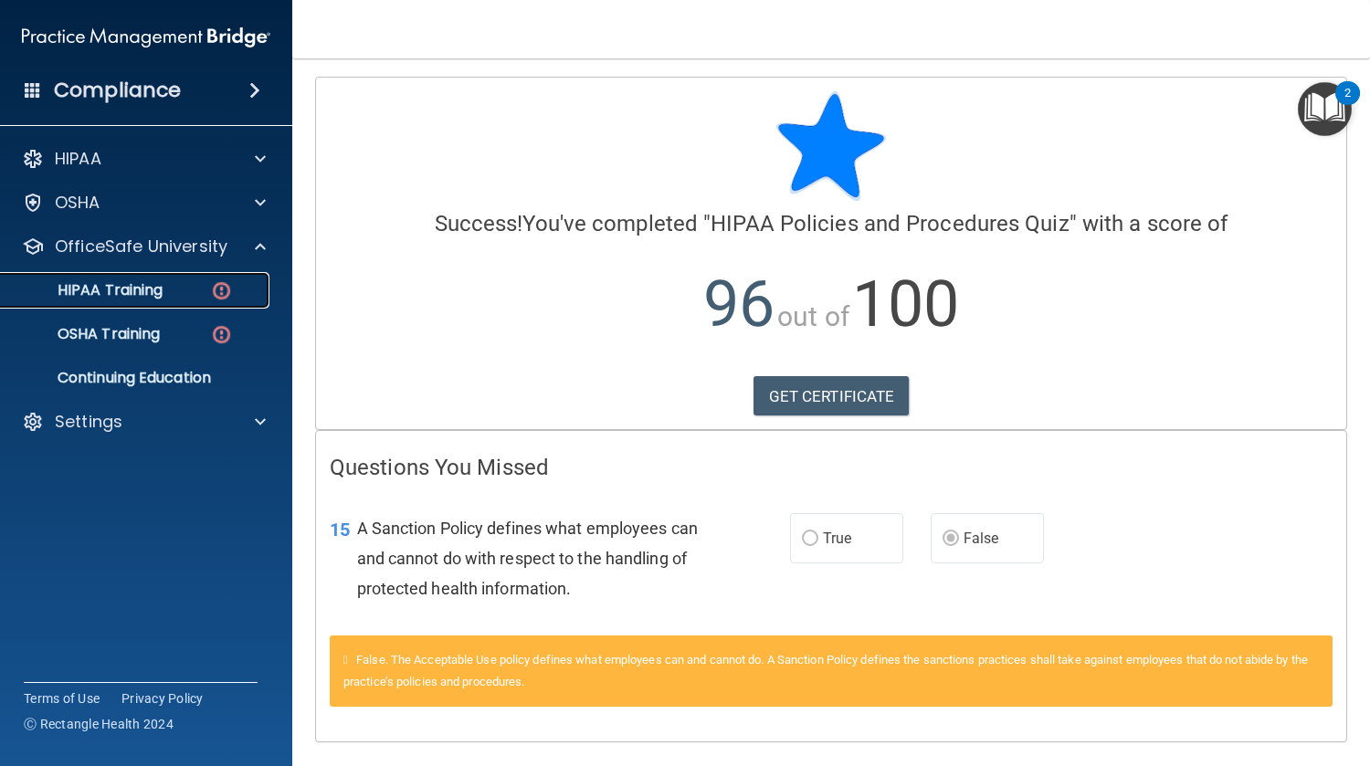
click at [175, 291] on div "HIPAA Training" at bounding box center [136, 290] width 249 height 18
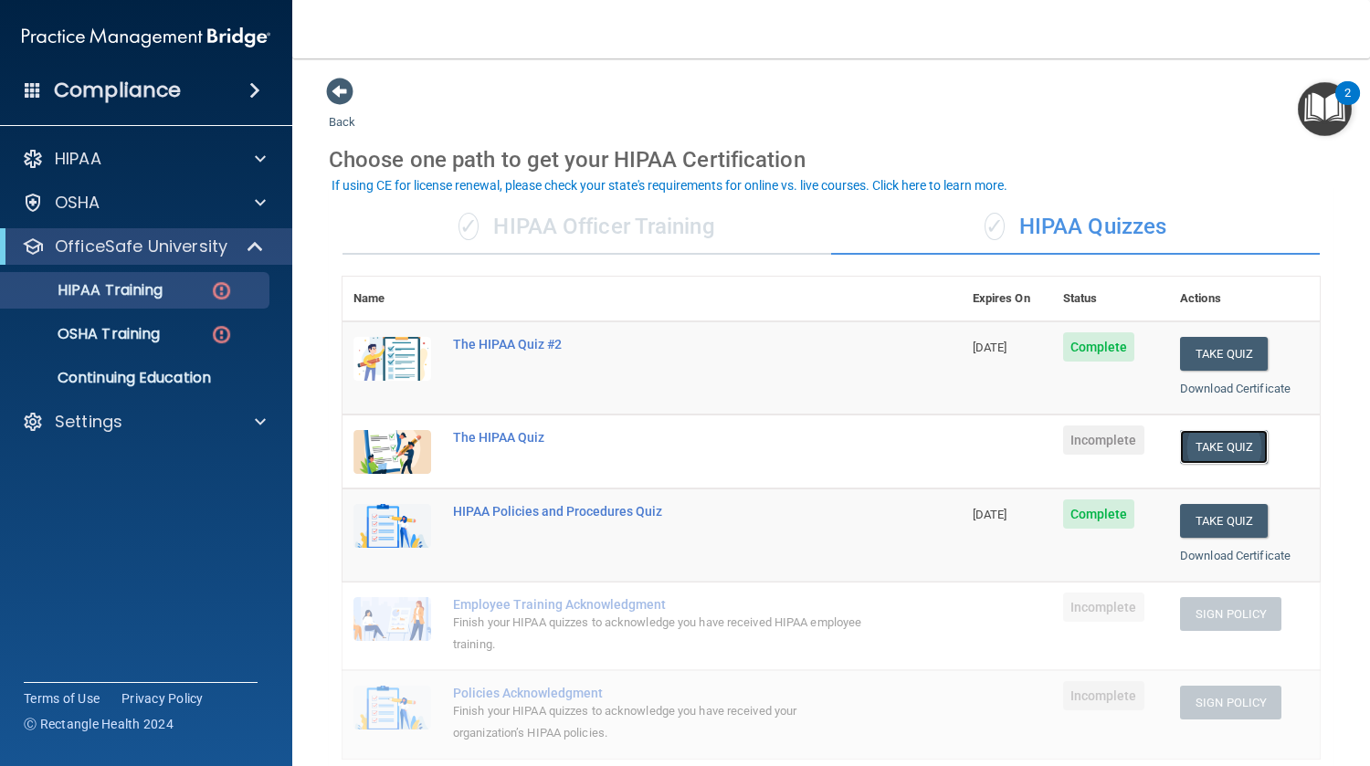
click at [1208, 444] on button "Take Quiz" at bounding box center [1224, 447] width 88 height 34
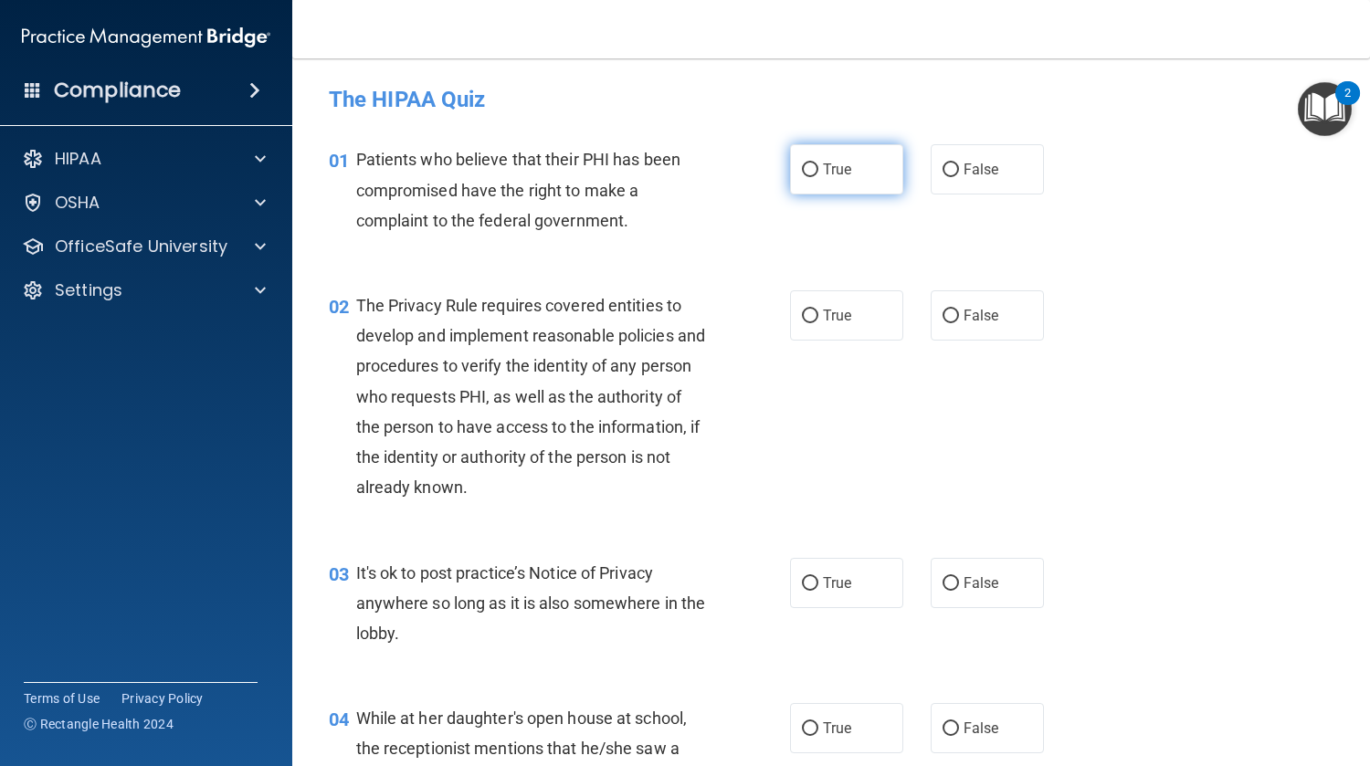
click at [833, 149] on label "True" at bounding box center [846, 169] width 113 height 50
click at [818, 163] on input "True" at bounding box center [810, 170] width 16 height 14
radio input "true"
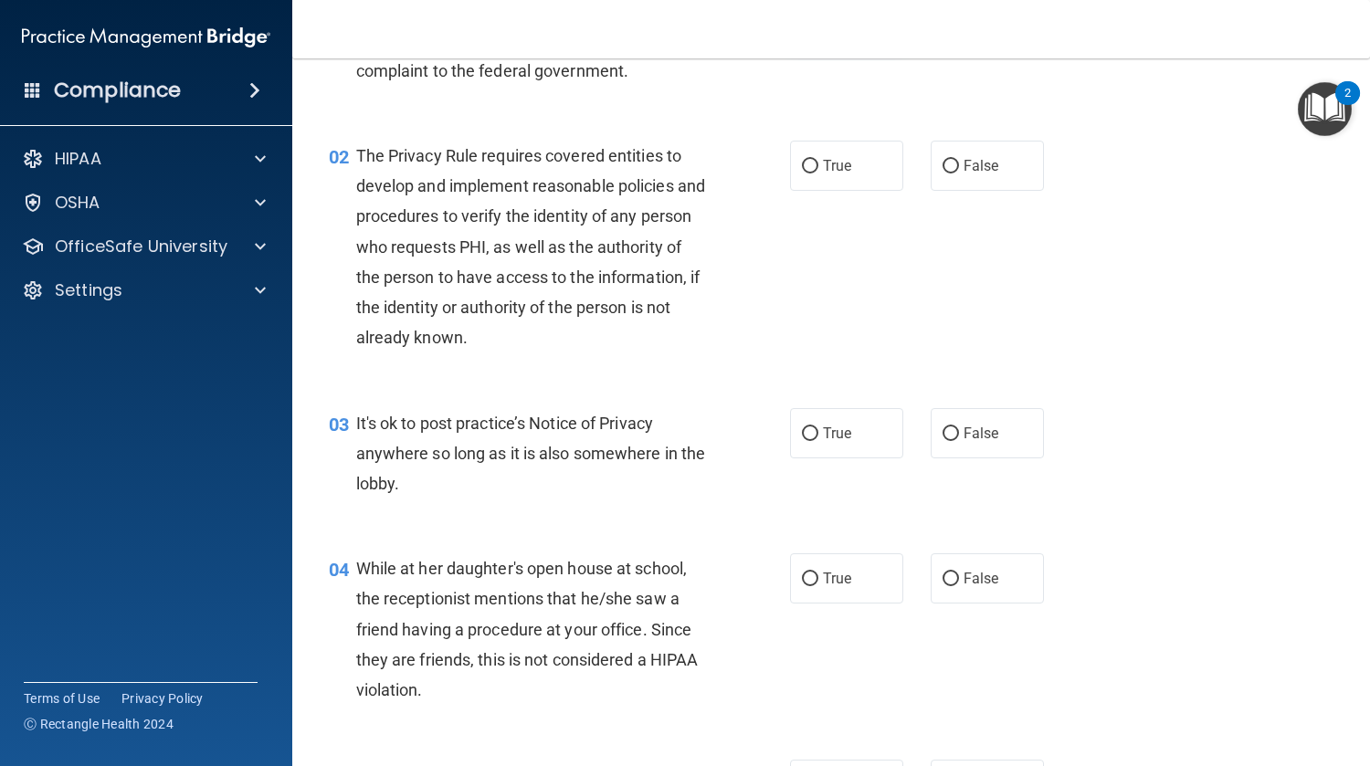
scroll to position [150, 0]
click at [987, 177] on label "False" at bounding box center [987, 166] width 113 height 50
click at [959, 174] on input "False" at bounding box center [950, 167] width 16 height 14
radio input "true"
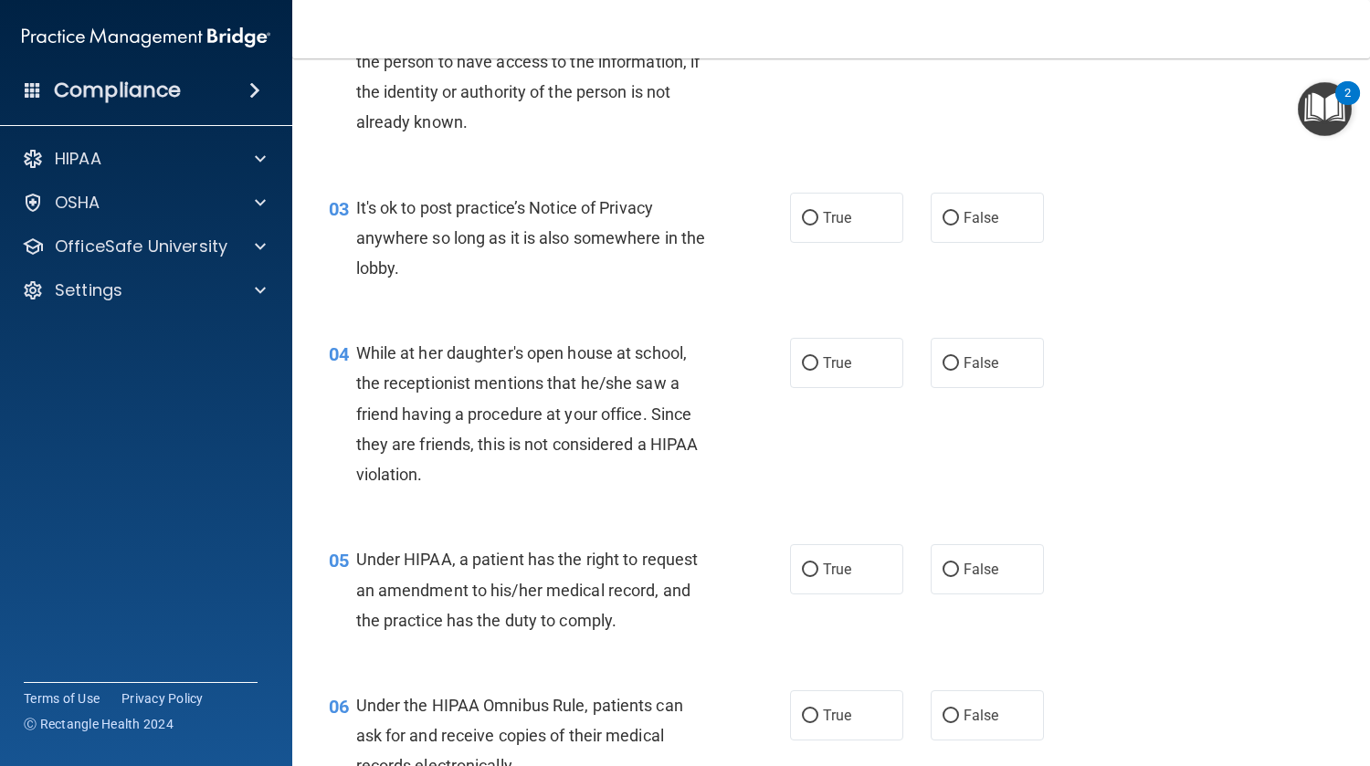
scroll to position [363, 0]
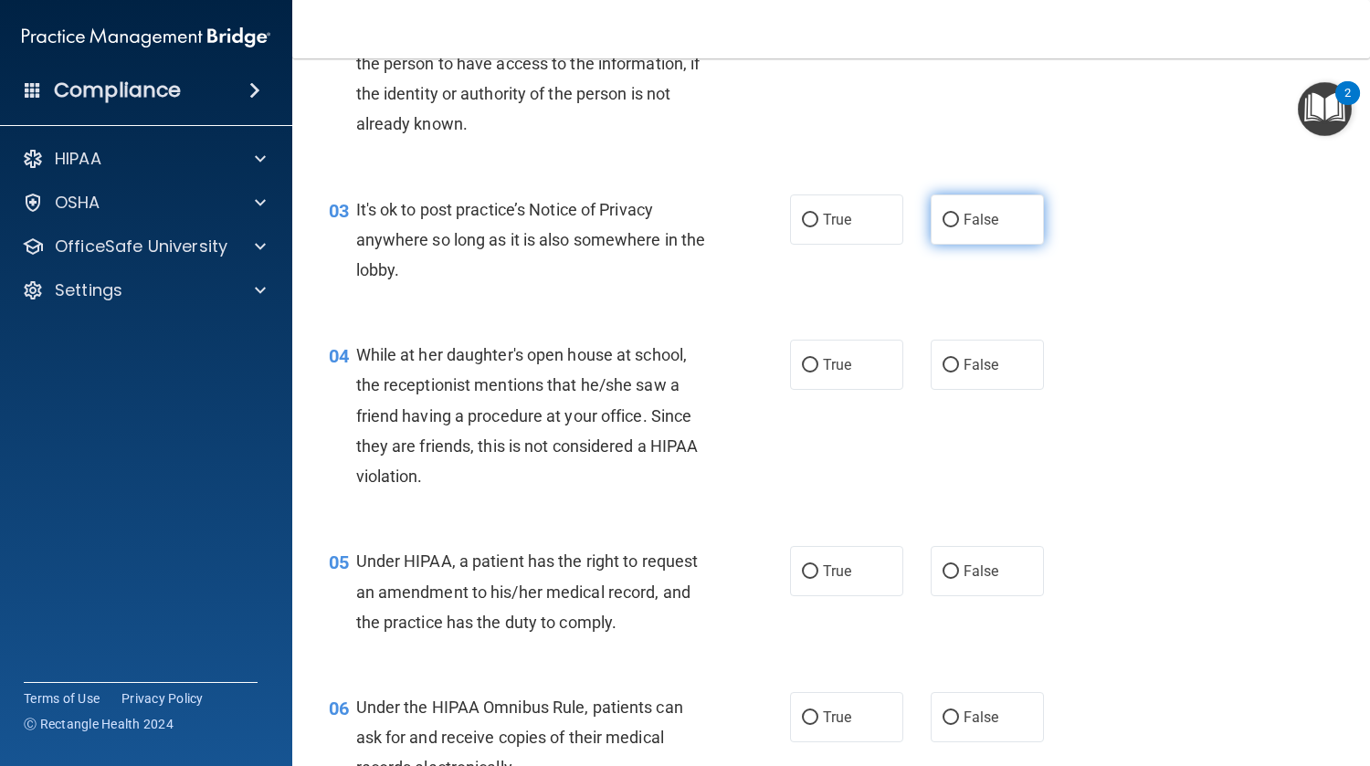
click at [969, 211] on span "False" at bounding box center [981, 219] width 36 height 17
click at [959, 214] on input "False" at bounding box center [950, 221] width 16 height 14
radio input "true"
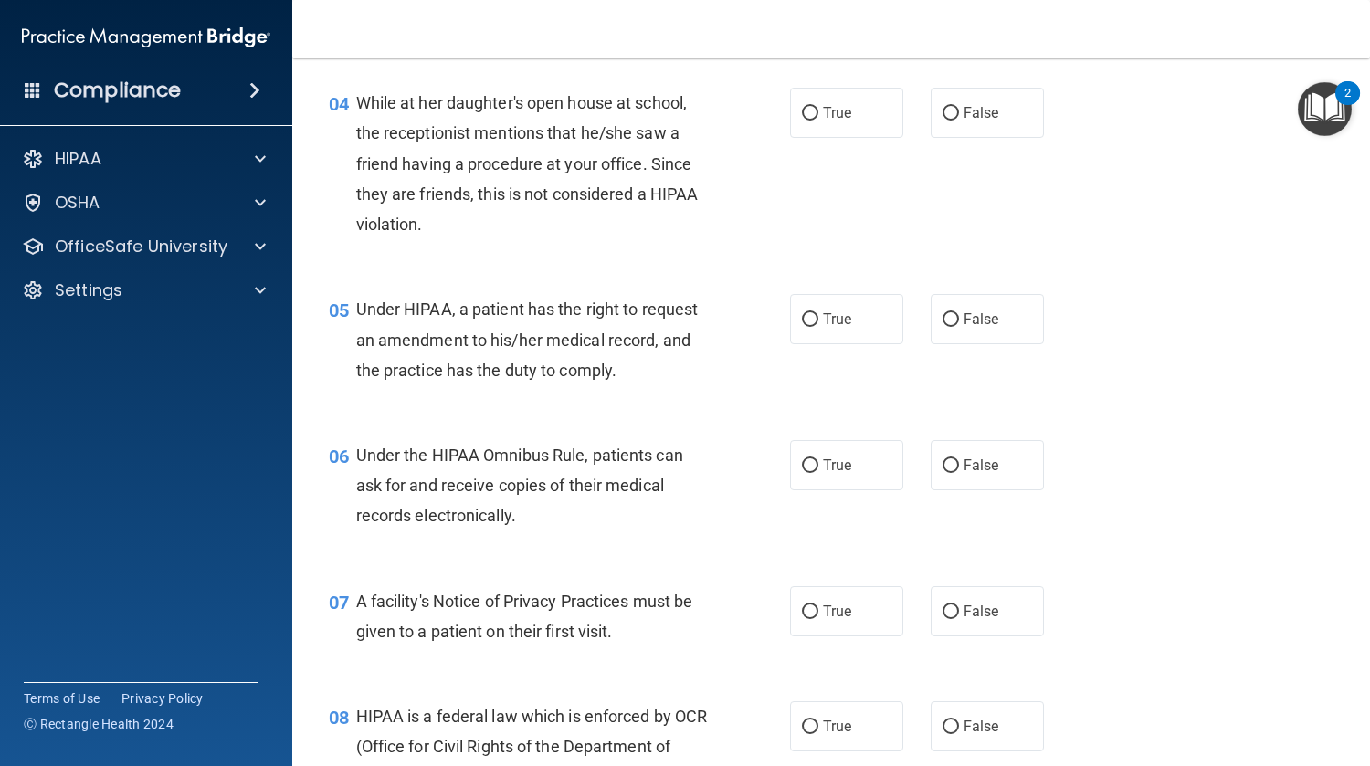
scroll to position [619, 0]
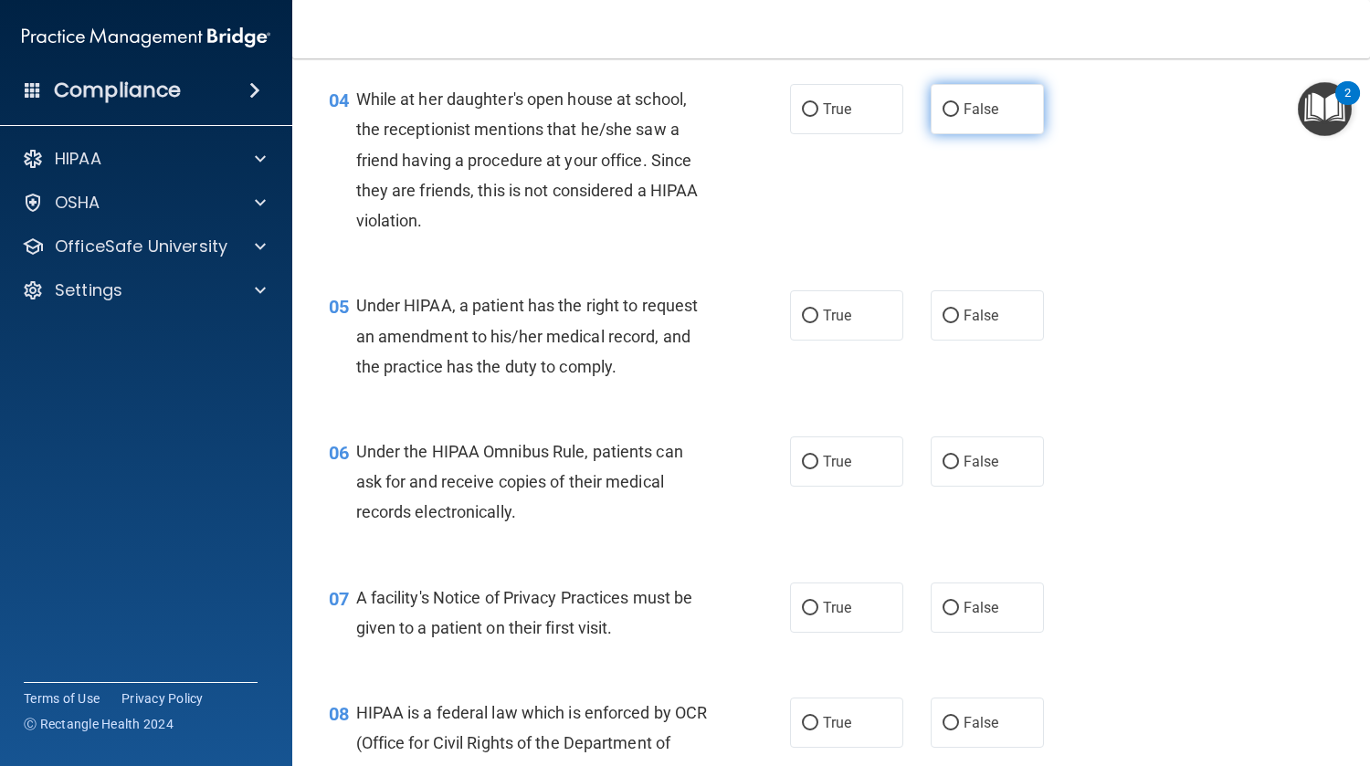
click at [985, 91] on label "False" at bounding box center [987, 109] width 113 height 50
click at [959, 103] on input "False" at bounding box center [950, 110] width 16 height 14
radio input "true"
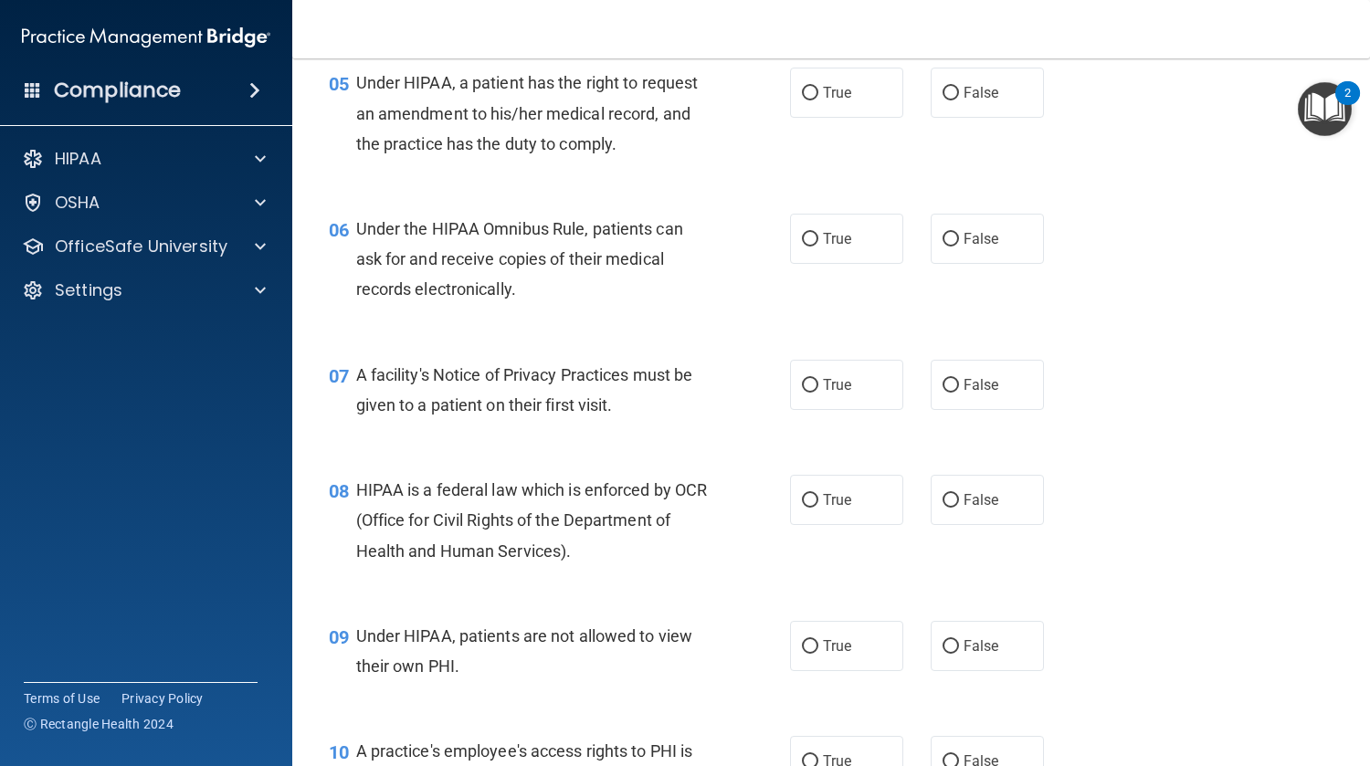
scroll to position [841, 0]
click at [976, 85] on span "False" at bounding box center [981, 93] width 36 height 17
click at [959, 88] on input "False" at bounding box center [950, 95] width 16 height 14
radio input "true"
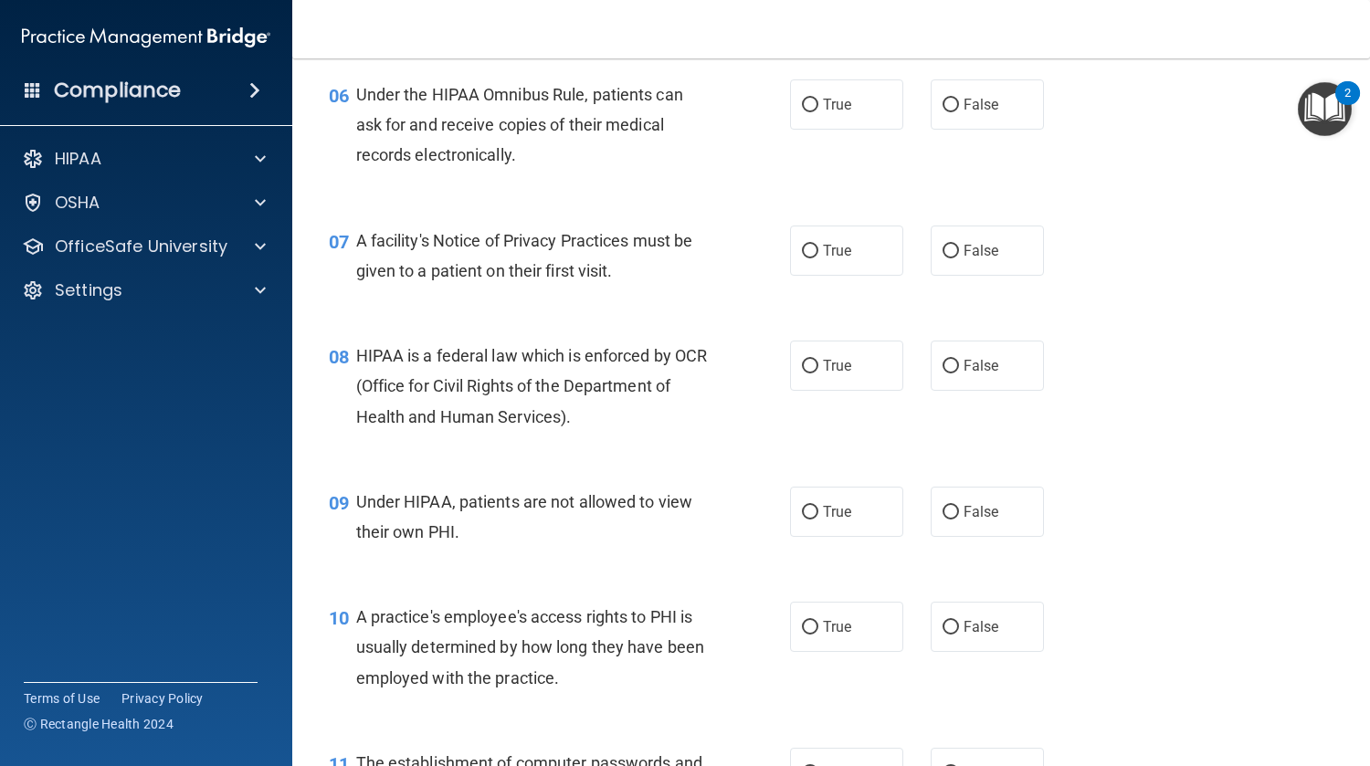
scroll to position [970, 0]
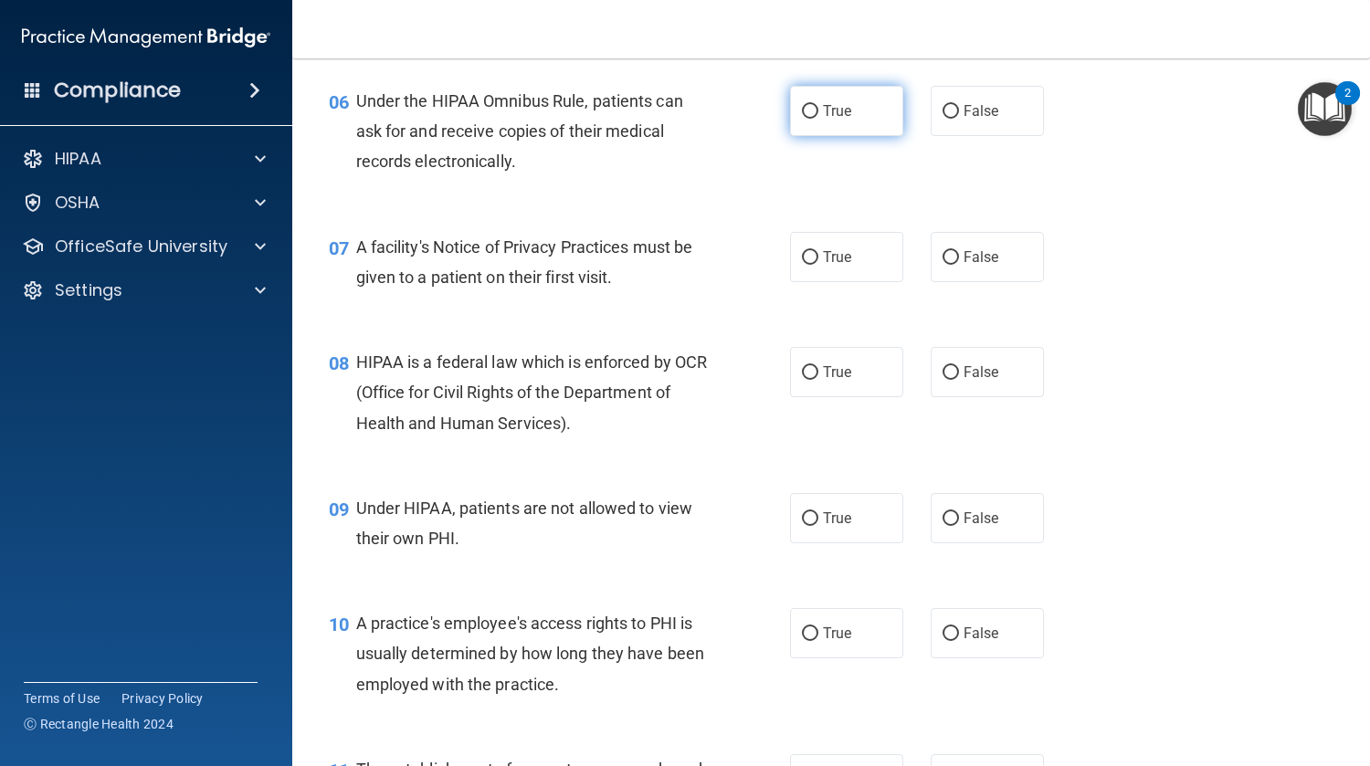
click at [857, 111] on label "True" at bounding box center [846, 111] width 113 height 50
click at [818, 111] on input "True" at bounding box center [810, 112] width 16 height 14
radio input "true"
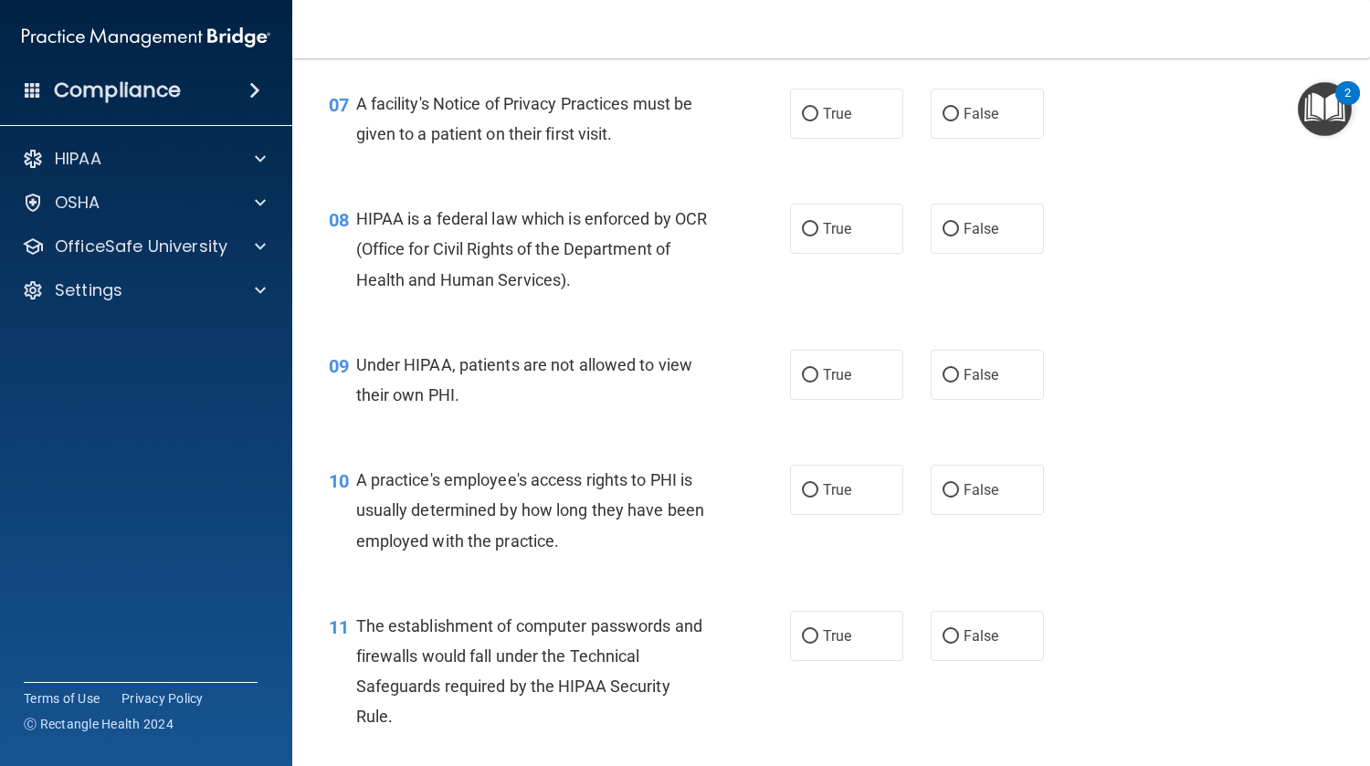
scroll to position [1106, 0]
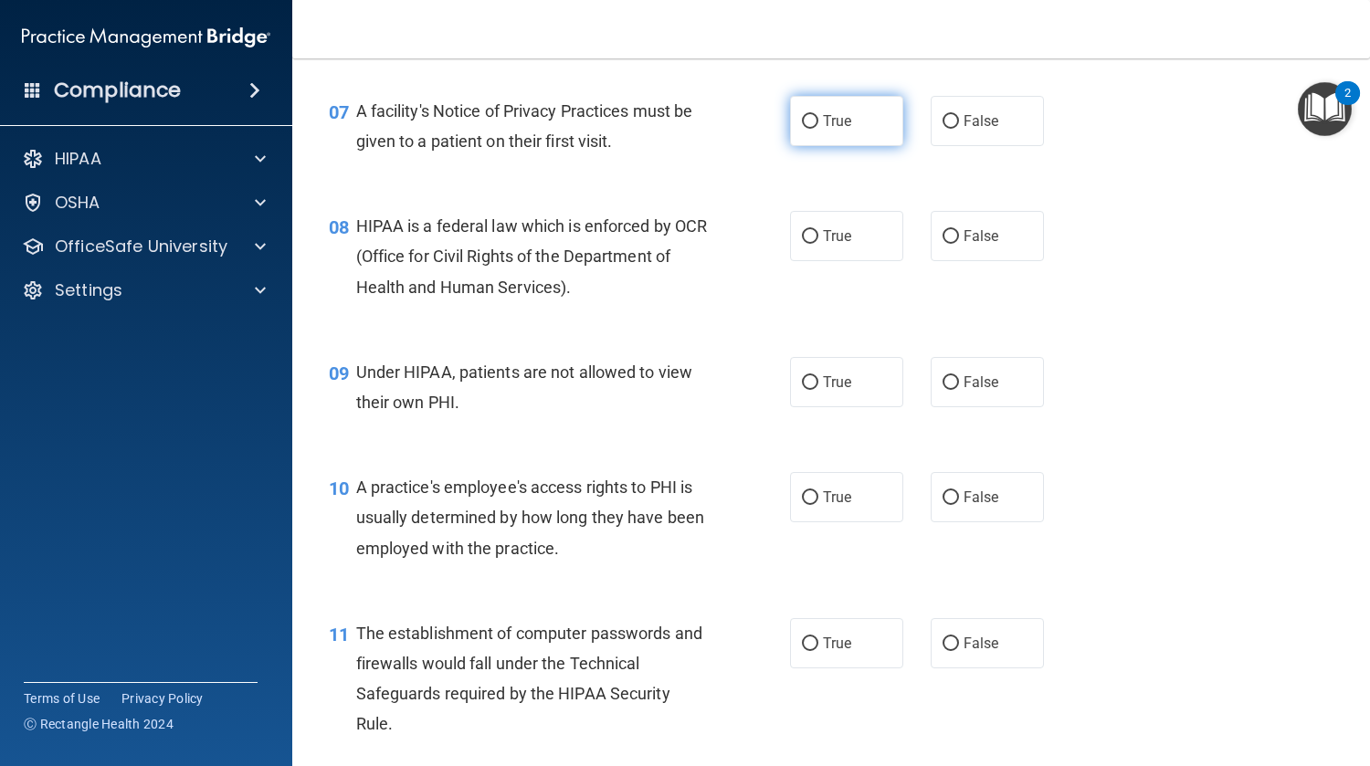
click at [830, 127] on span "True" at bounding box center [837, 120] width 28 height 17
click at [818, 127] on input "True" at bounding box center [810, 122] width 16 height 14
radio input "true"
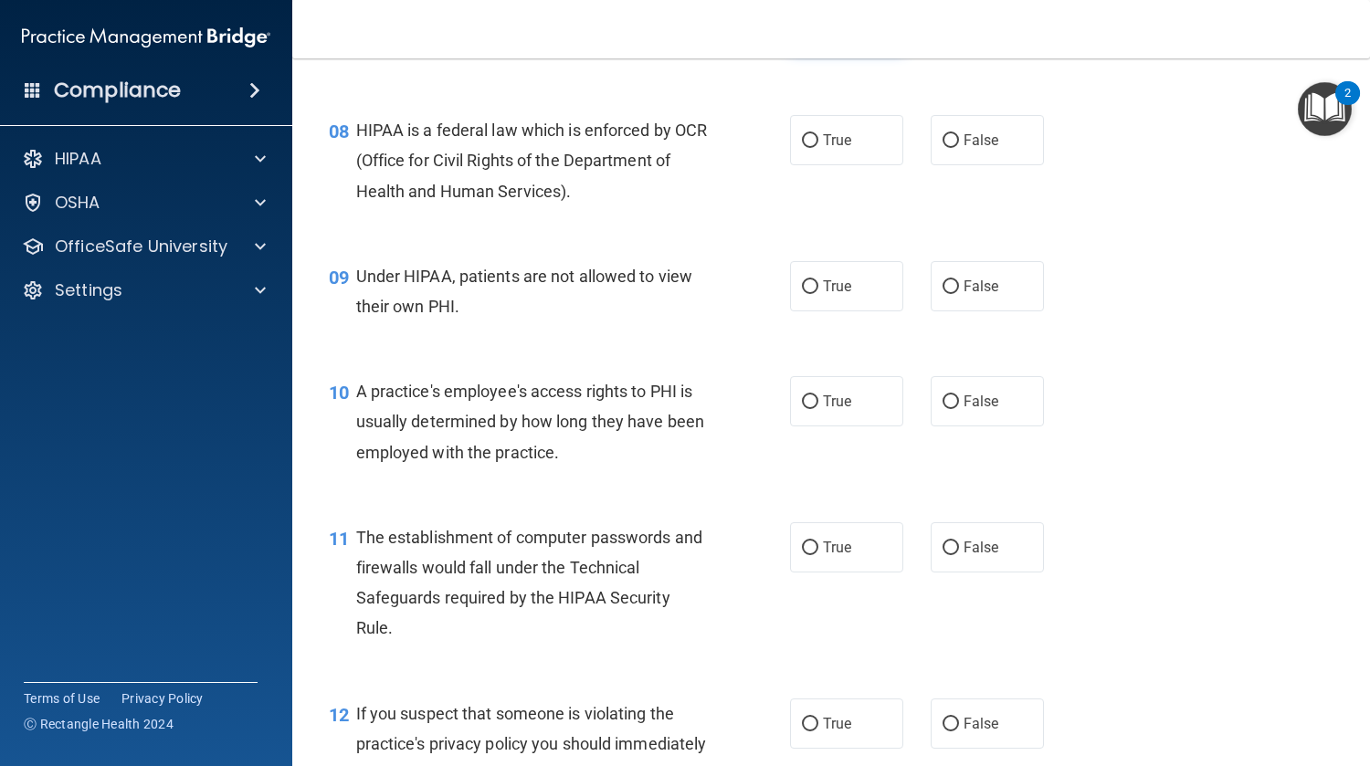
scroll to position [1201, 0]
click at [806, 136] on input "True" at bounding box center [810, 142] width 16 height 14
radio input "true"
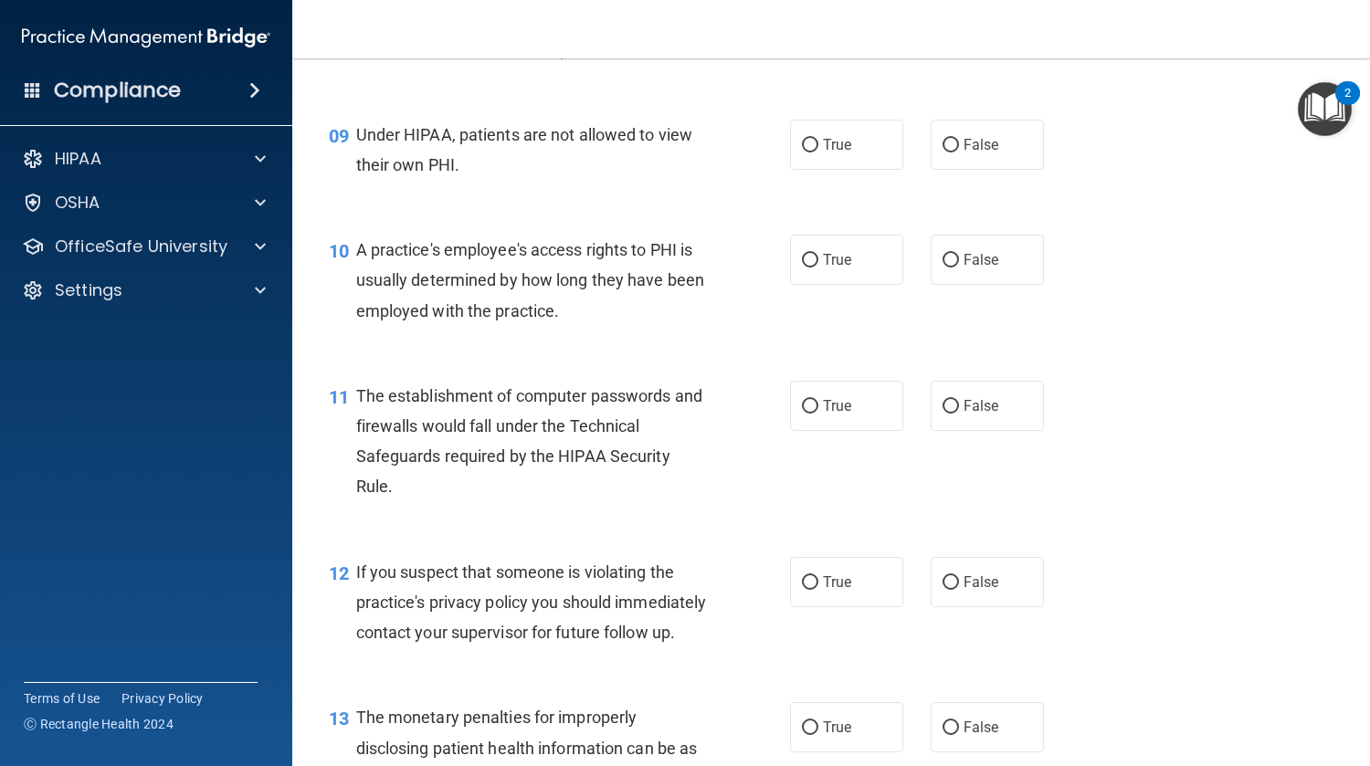
scroll to position [1344, 0]
click at [995, 152] on label "False" at bounding box center [987, 144] width 113 height 50
click at [959, 152] on input "False" at bounding box center [950, 145] width 16 height 14
radio input "true"
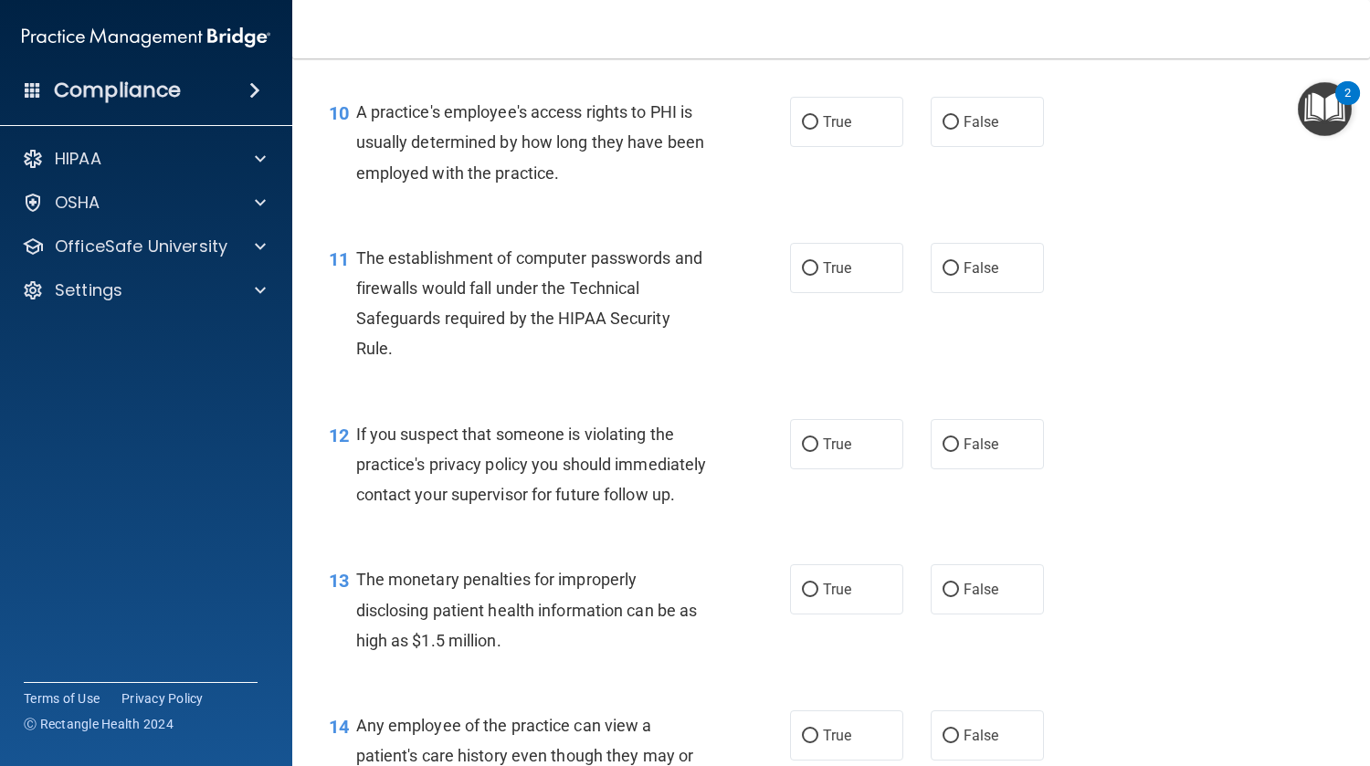
scroll to position [1490, 0]
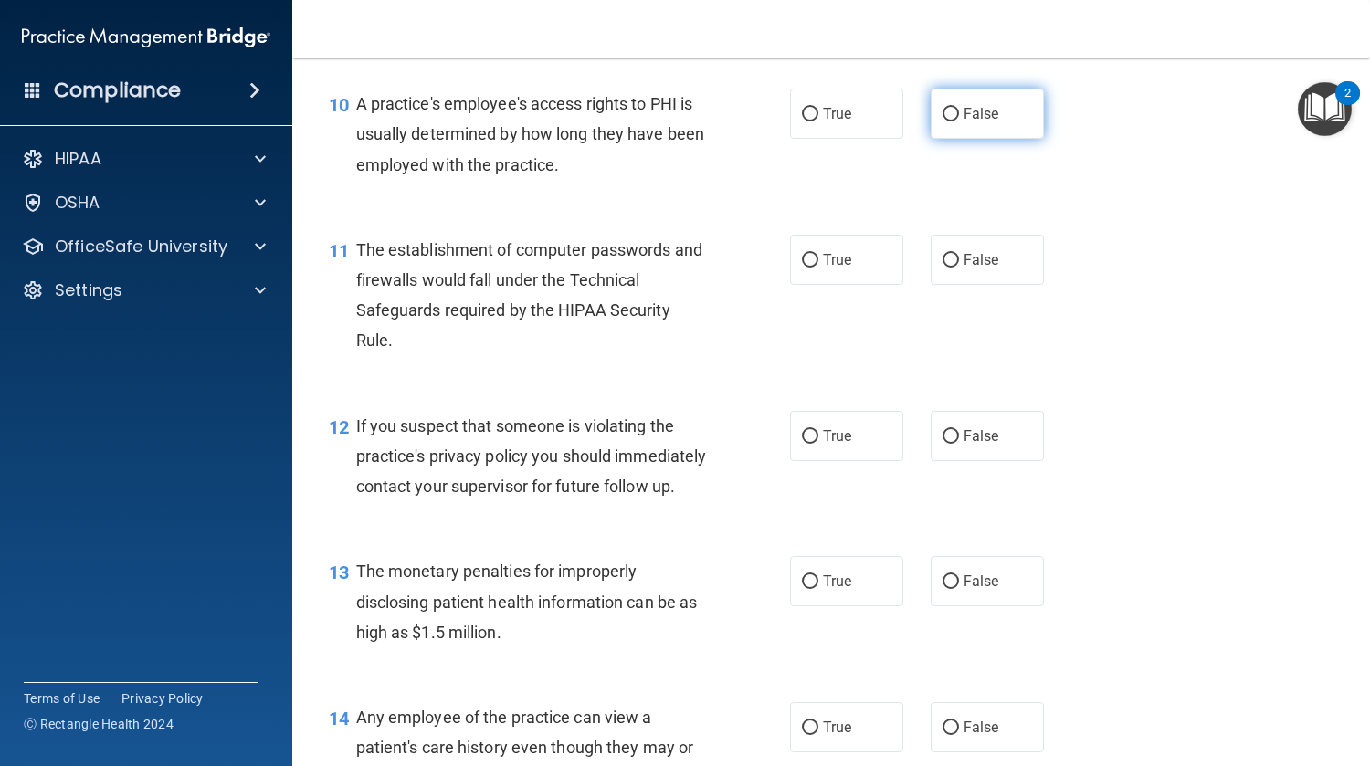
click at [947, 112] on input "False" at bounding box center [950, 115] width 16 height 14
radio input "true"
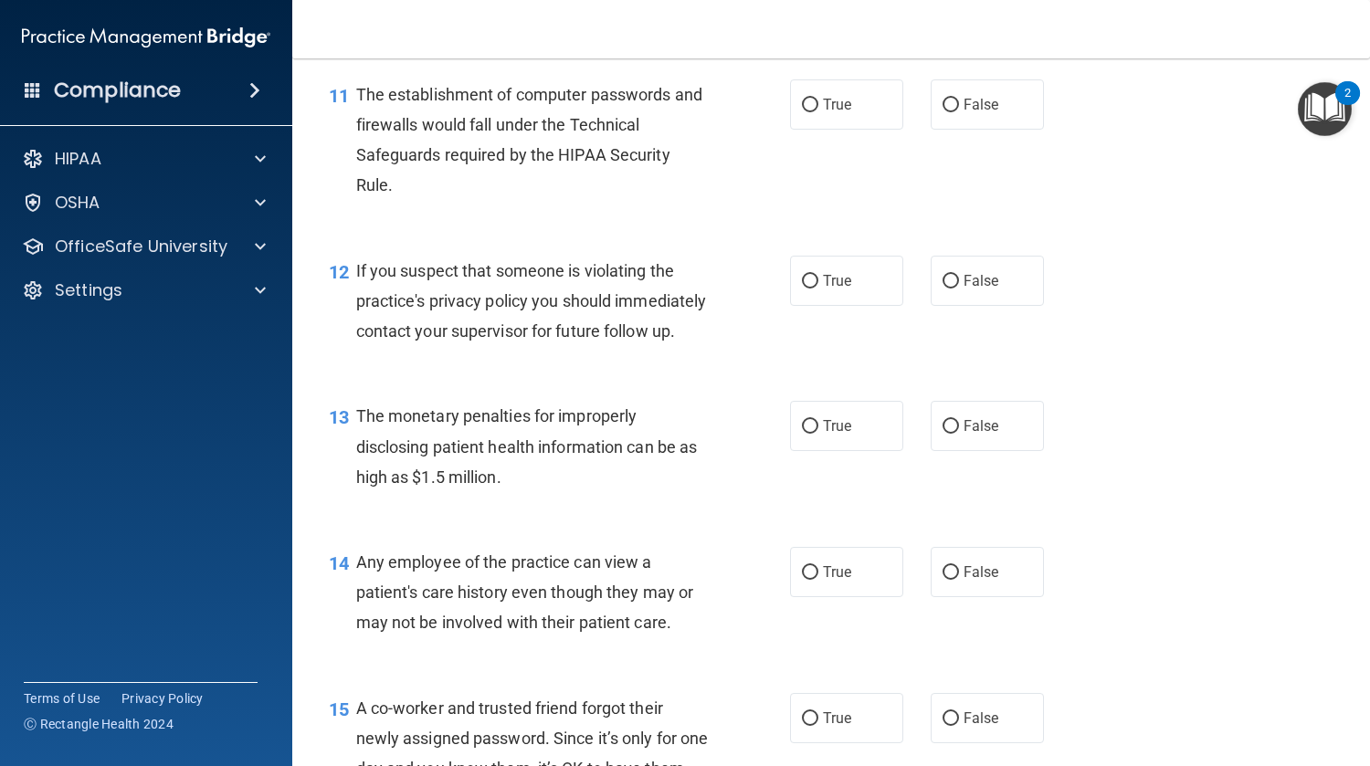
scroll to position [1654, 0]
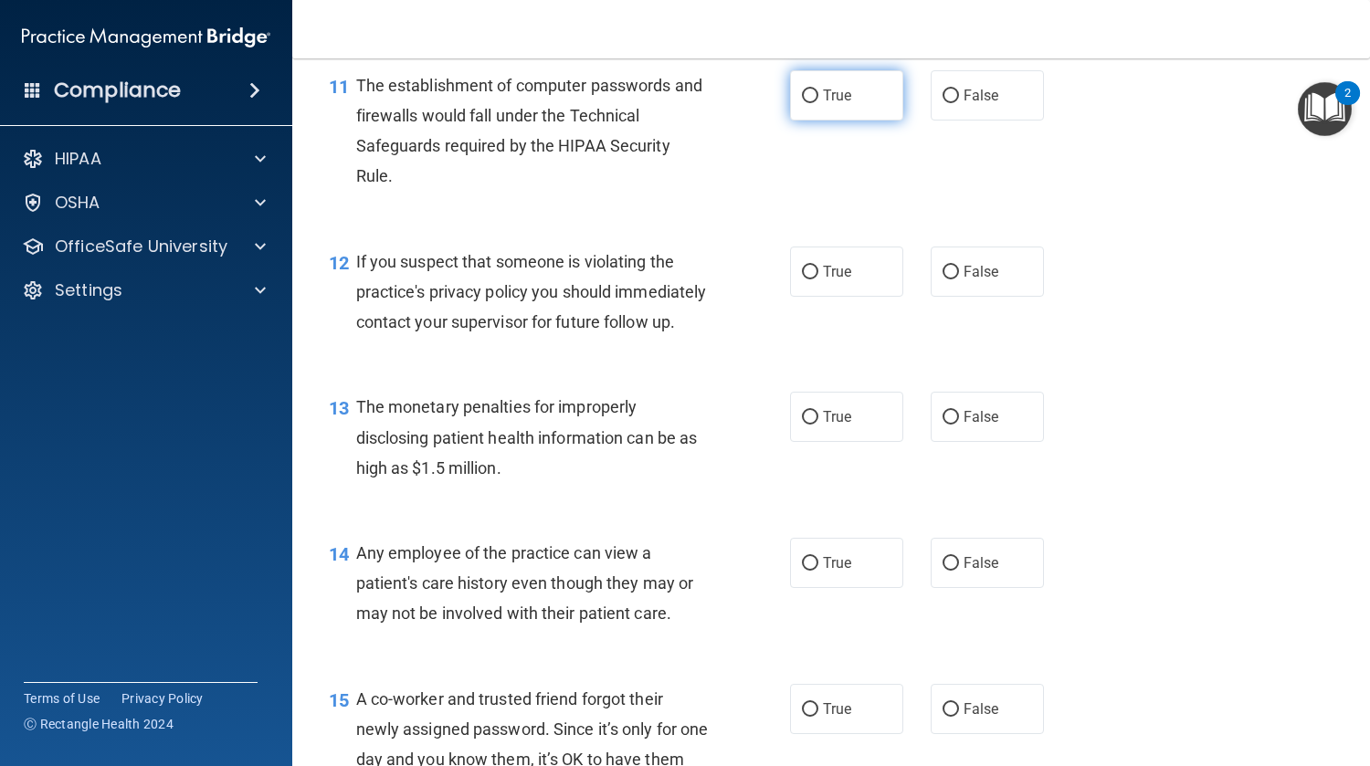
click at [803, 101] on input "True" at bounding box center [810, 97] width 16 height 14
radio input "true"
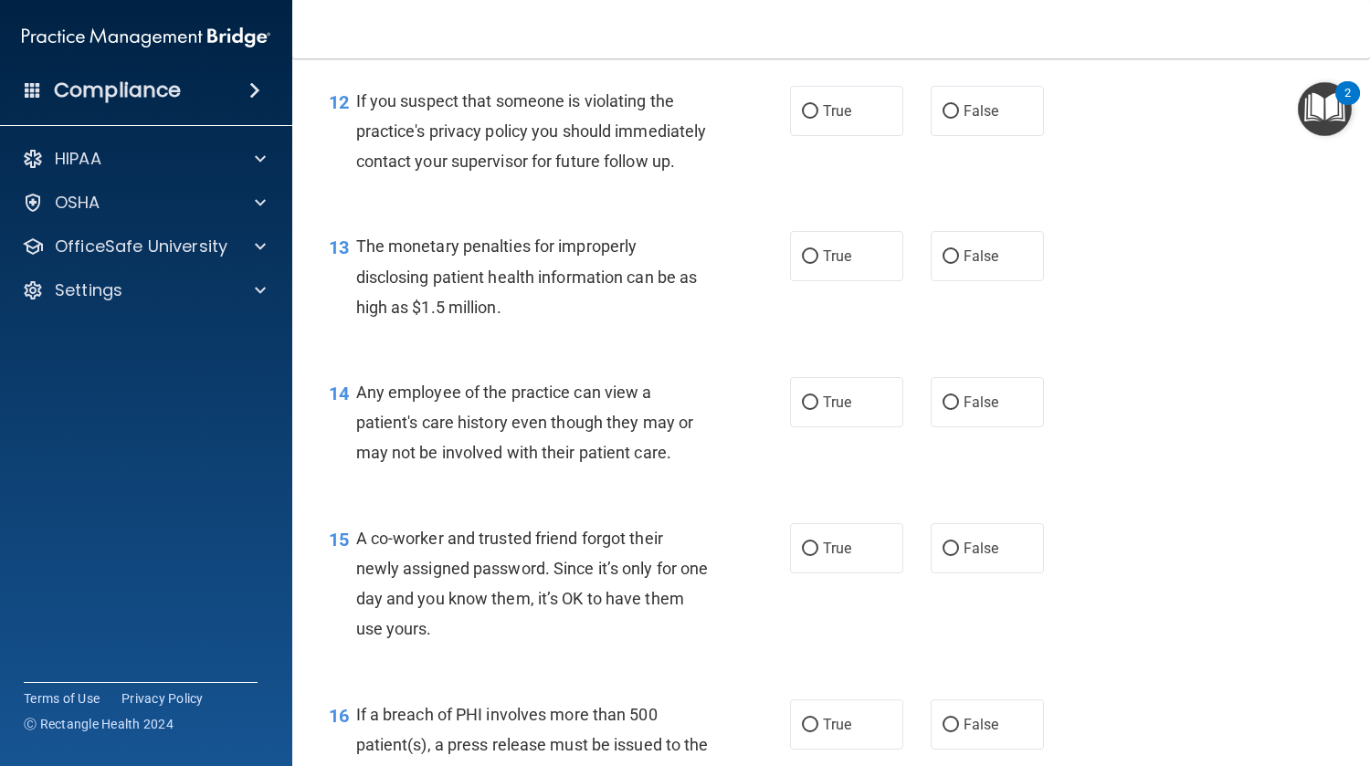
scroll to position [1815, 0]
click at [810, 112] on input "True" at bounding box center [810, 112] width 16 height 14
radio input "true"
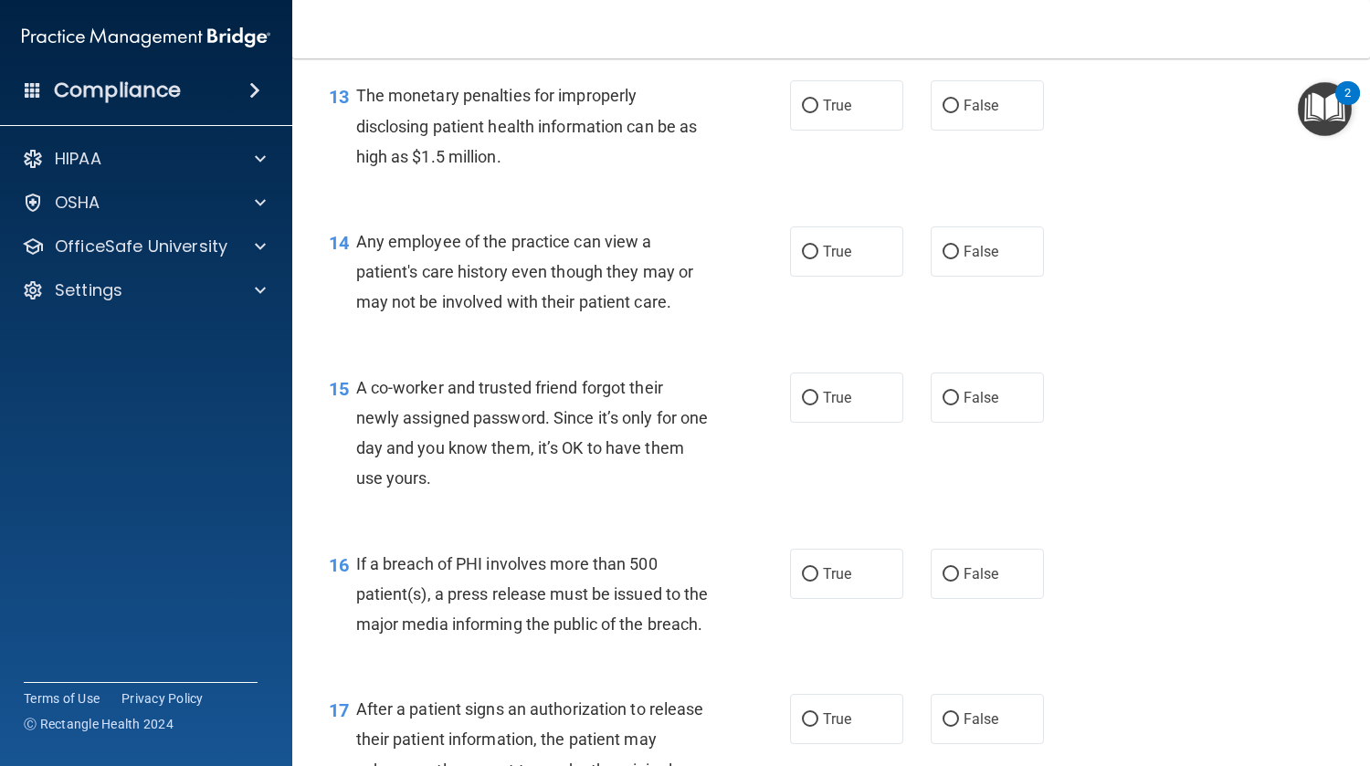
scroll to position [1965, 0]
click at [864, 131] on label "True" at bounding box center [846, 105] width 113 height 50
click at [818, 113] on input "True" at bounding box center [810, 107] width 16 height 14
radio input "true"
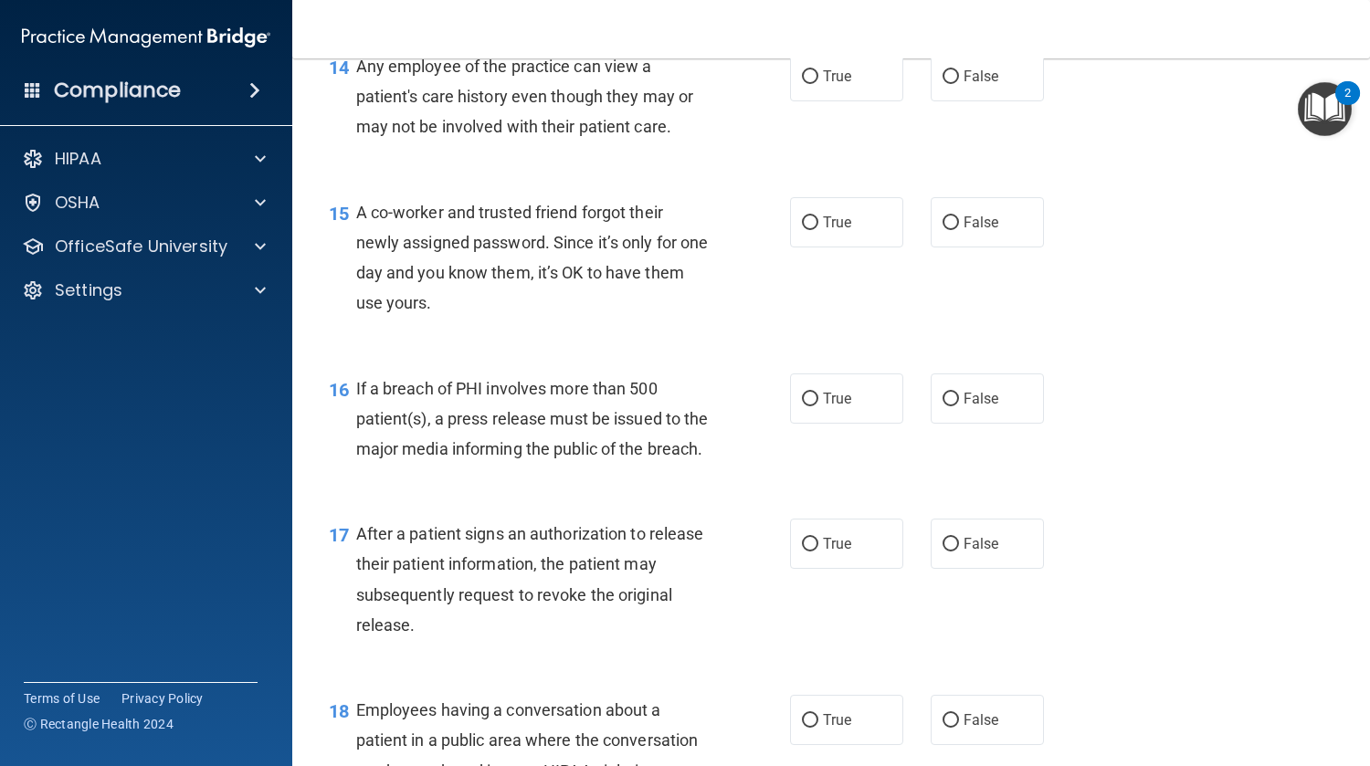
scroll to position [2141, 0]
click at [972, 85] on span "False" at bounding box center [981, 76] width 36 height 17
click at [959, 84] on input "False" at bounding box center [950, 77] width 16 height 14
radio input "true"
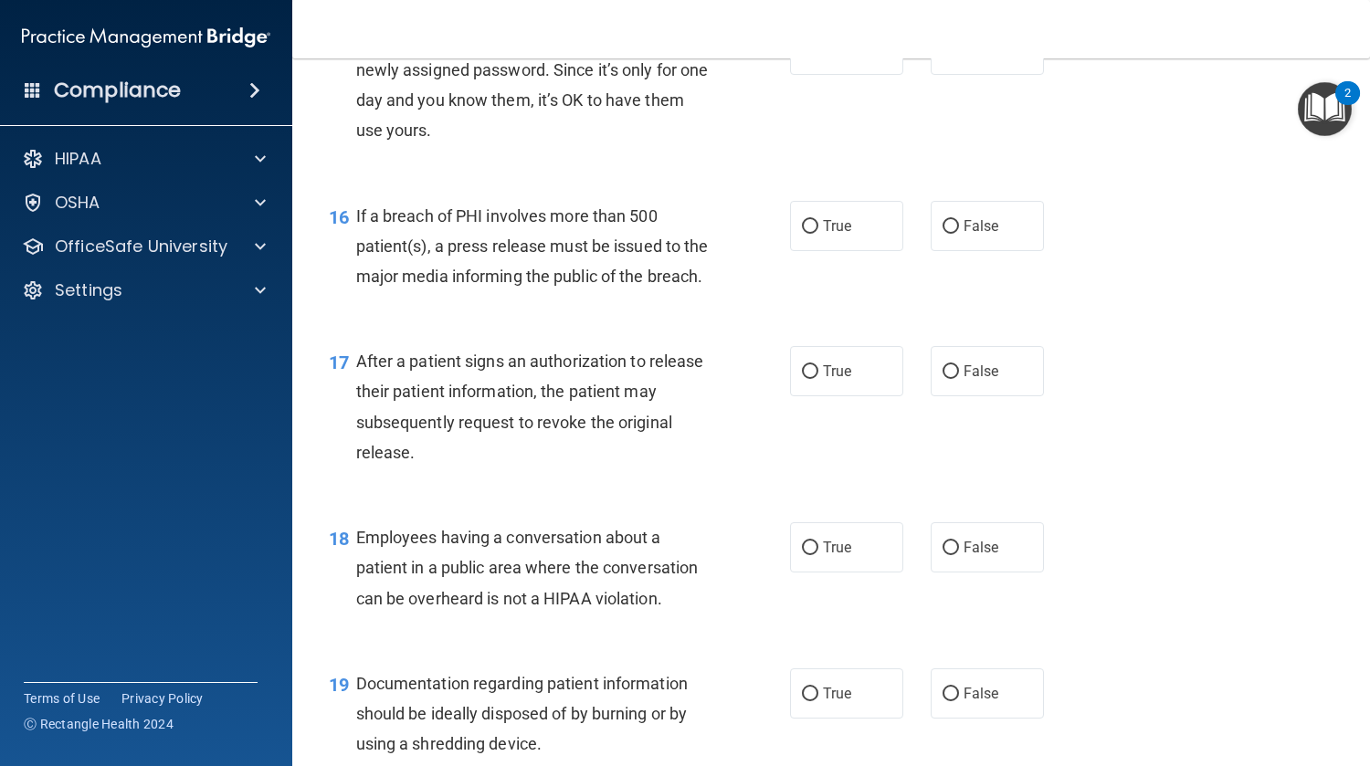
scroll to position [2305, 0]
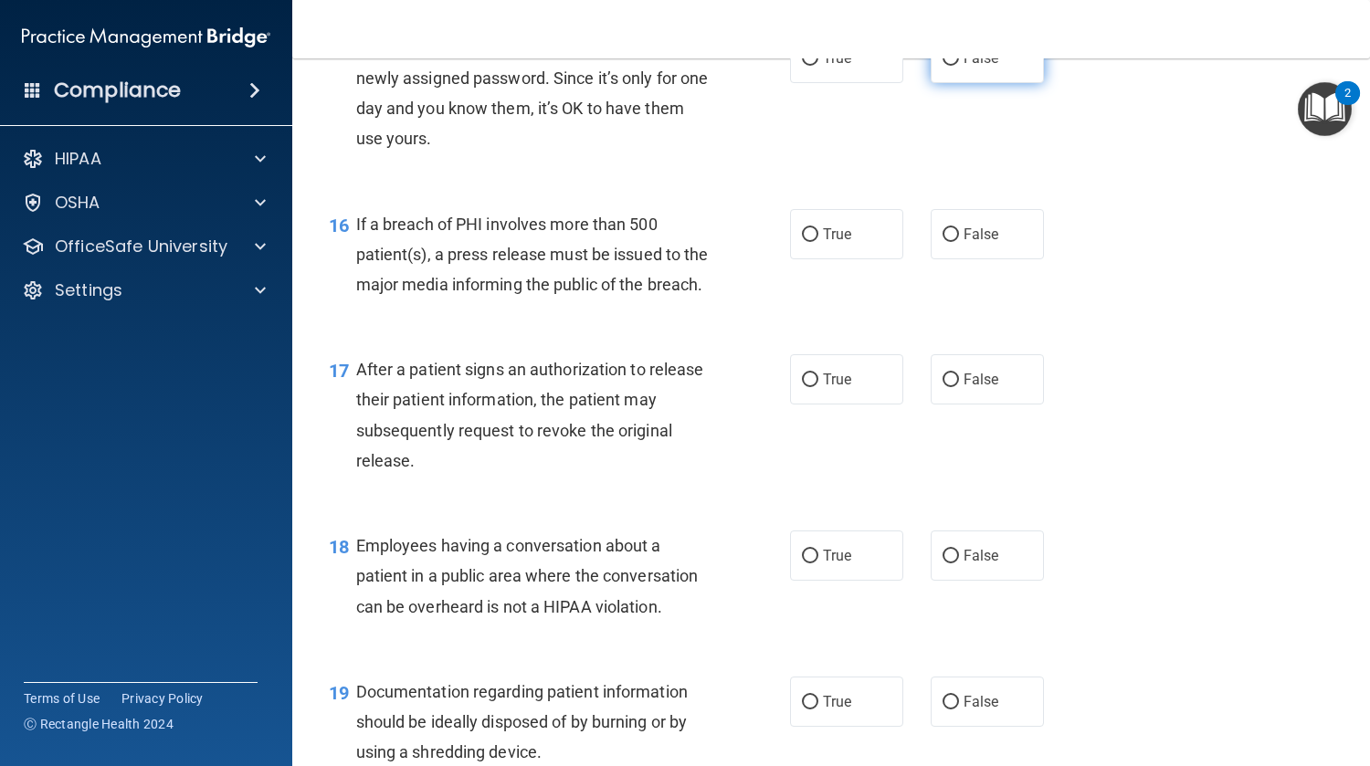
click at [974, 83] on label "False" at bounding box center [987, 58] width 113 height 50
click at [959, 66] on input "False" at bounding box center [950, 59] width 16 height 14
radio input "true"
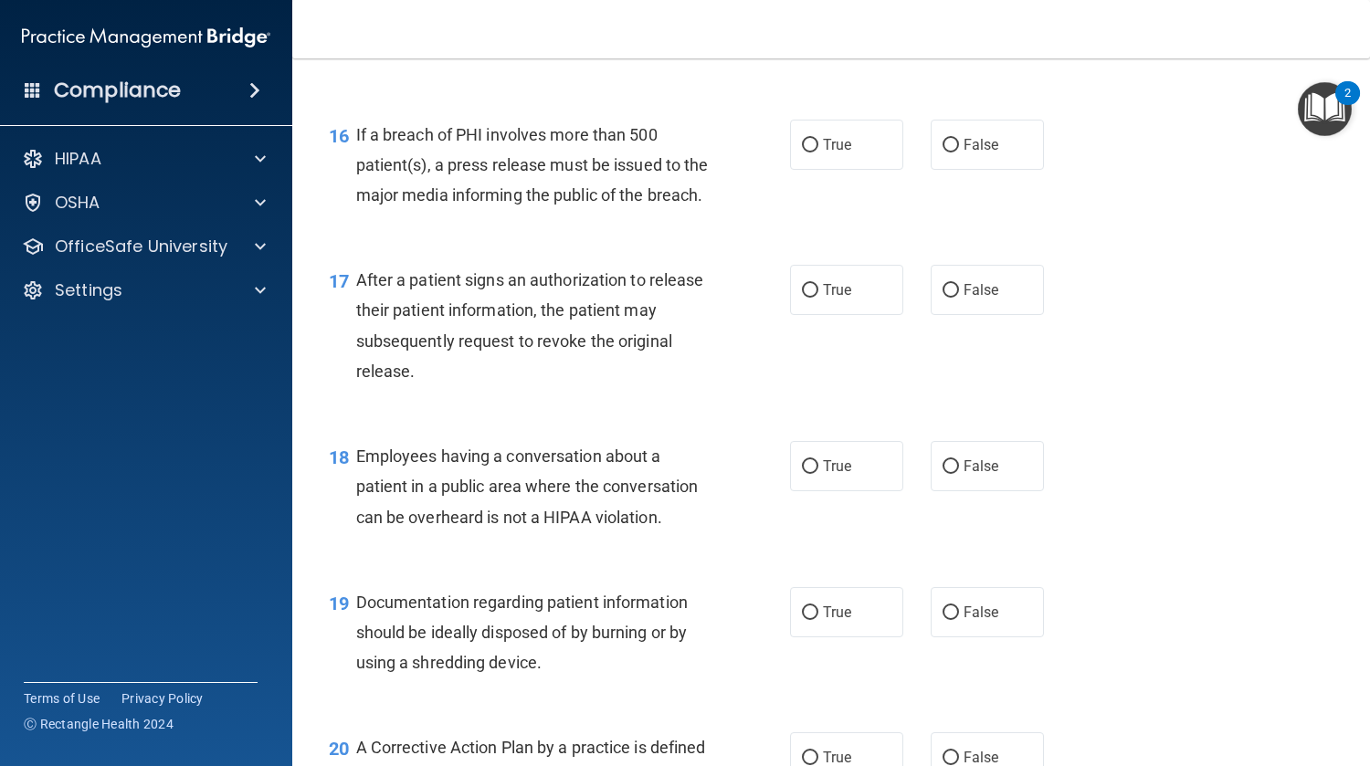
scroll to position [2398, 0]
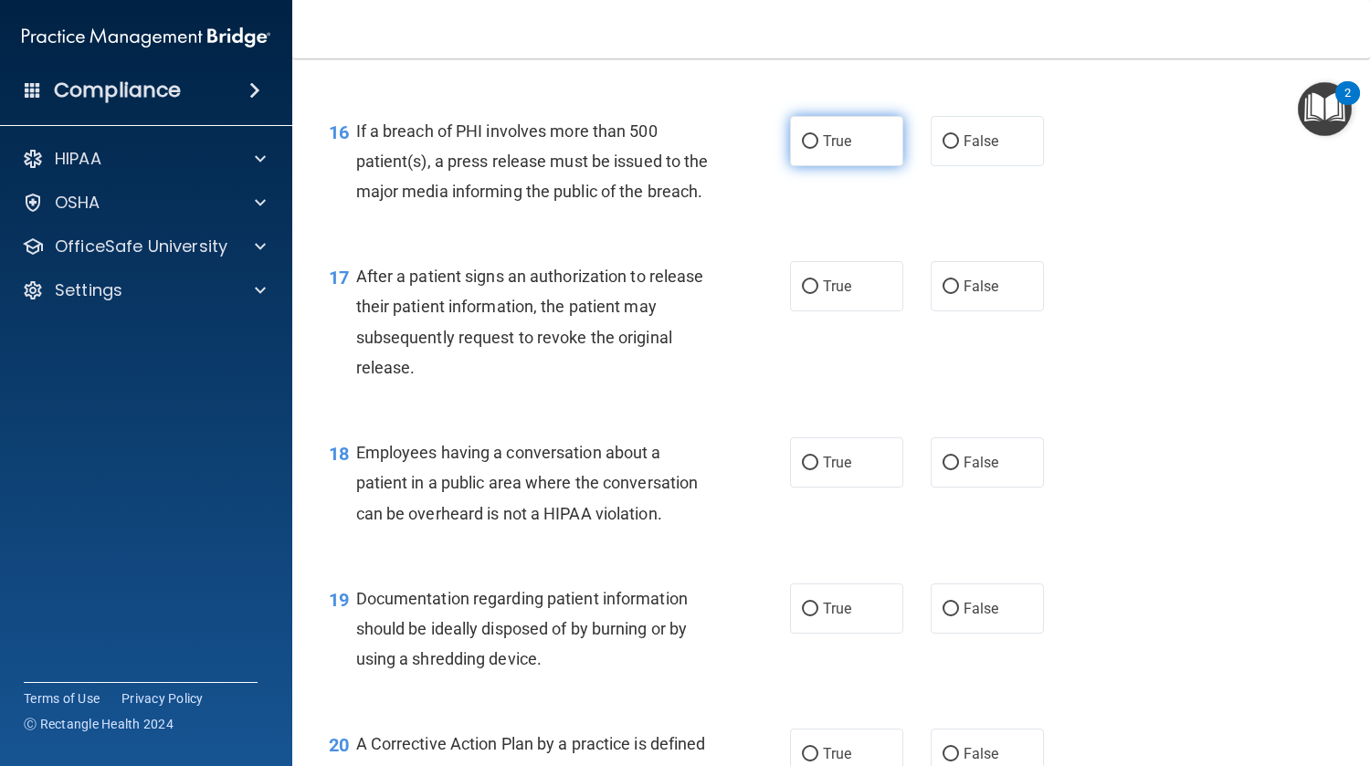
click at [831, 150] on span "True" at bounding box center [837, 140] width 28 height 17
click at [818, 149] on input "True" at bounding box center [810, 142] width 16 height 14
radio input "true"
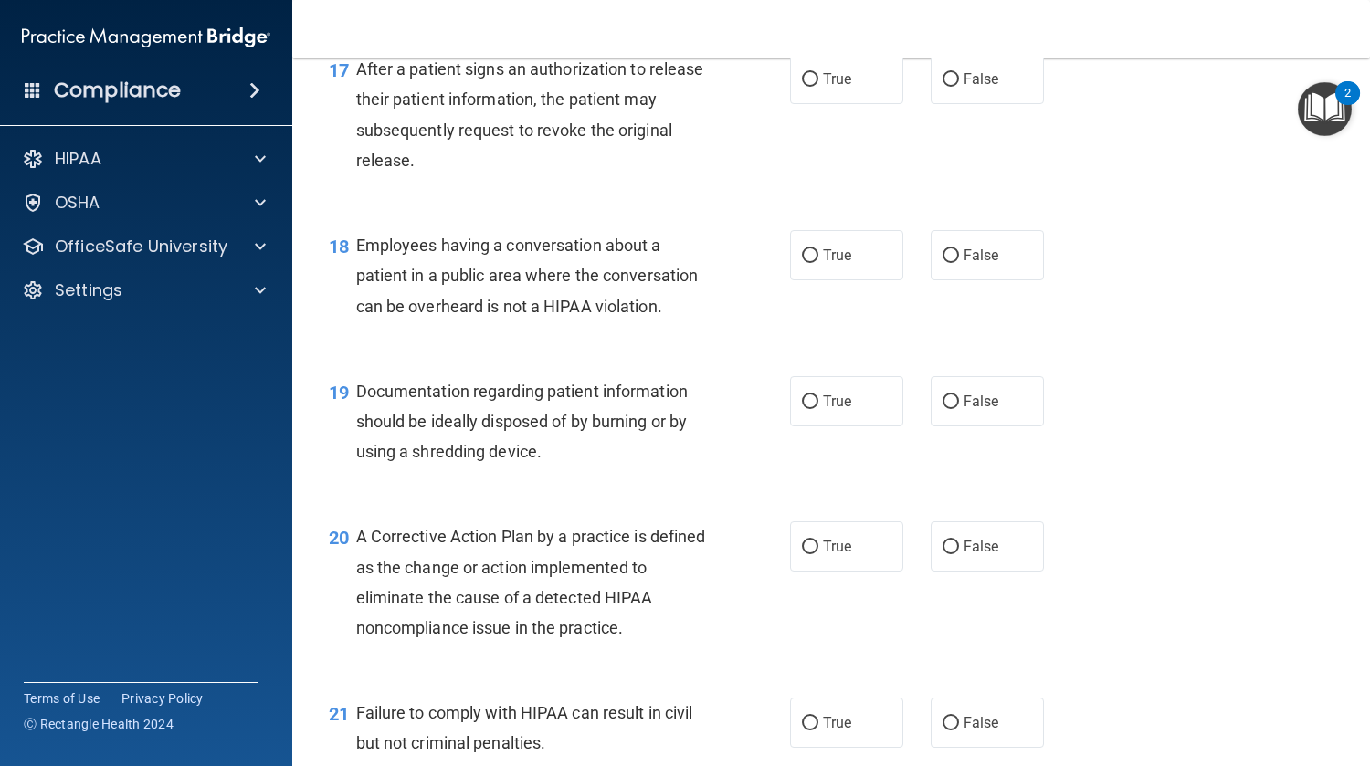
scroll to position [2615, 0]
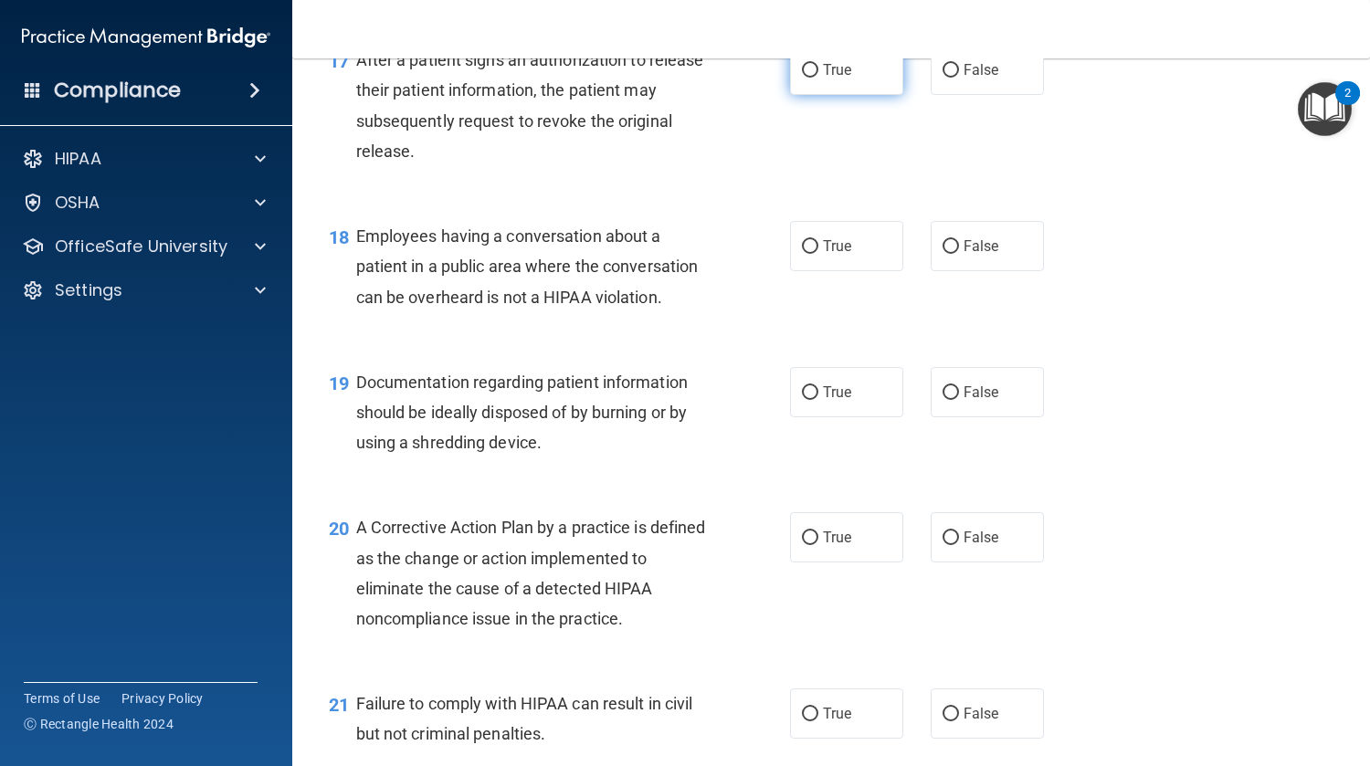
click at [842, 95] on label "True" at bounding box center [846, 70] width 113 height 50
click at [818, 78] on input "True" at bounding box center [810, 71] width 16 height 14
radio input "true"
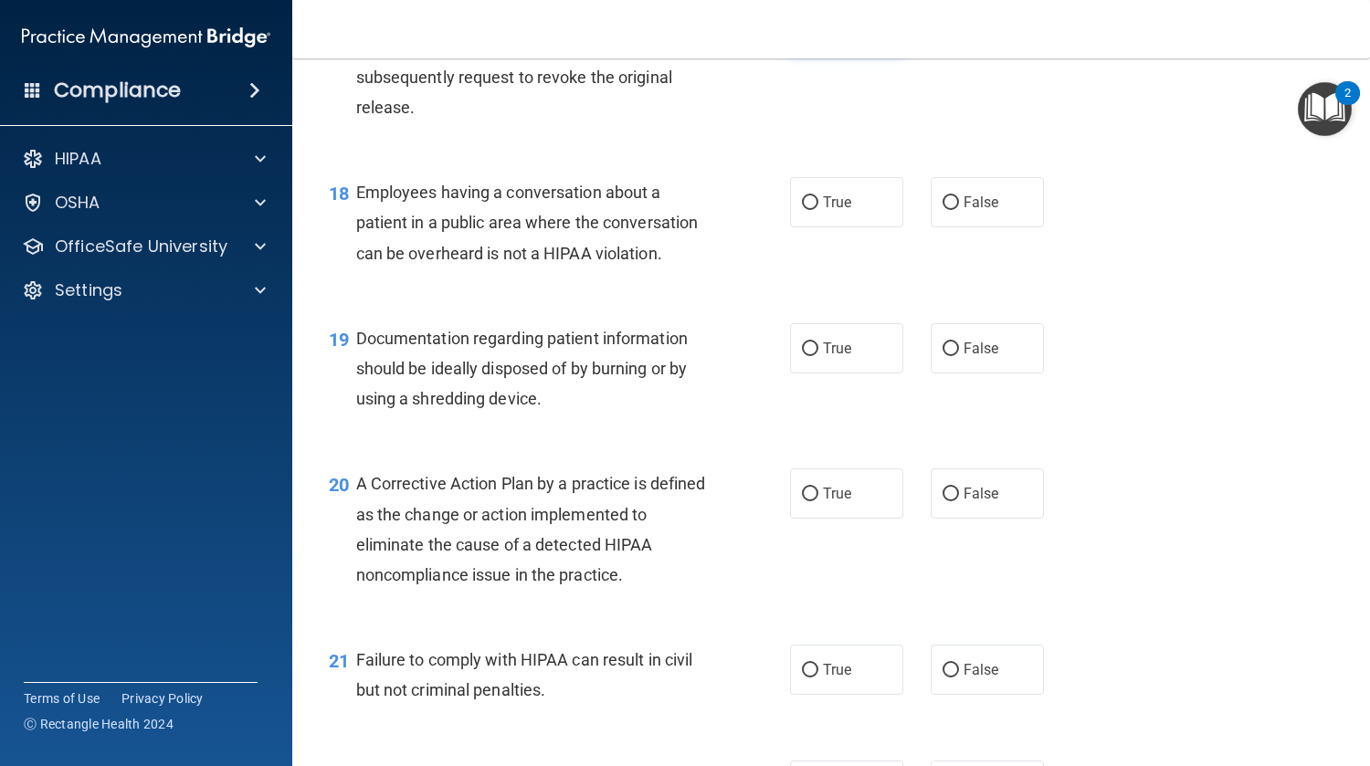
scroll to position [2685, 0]
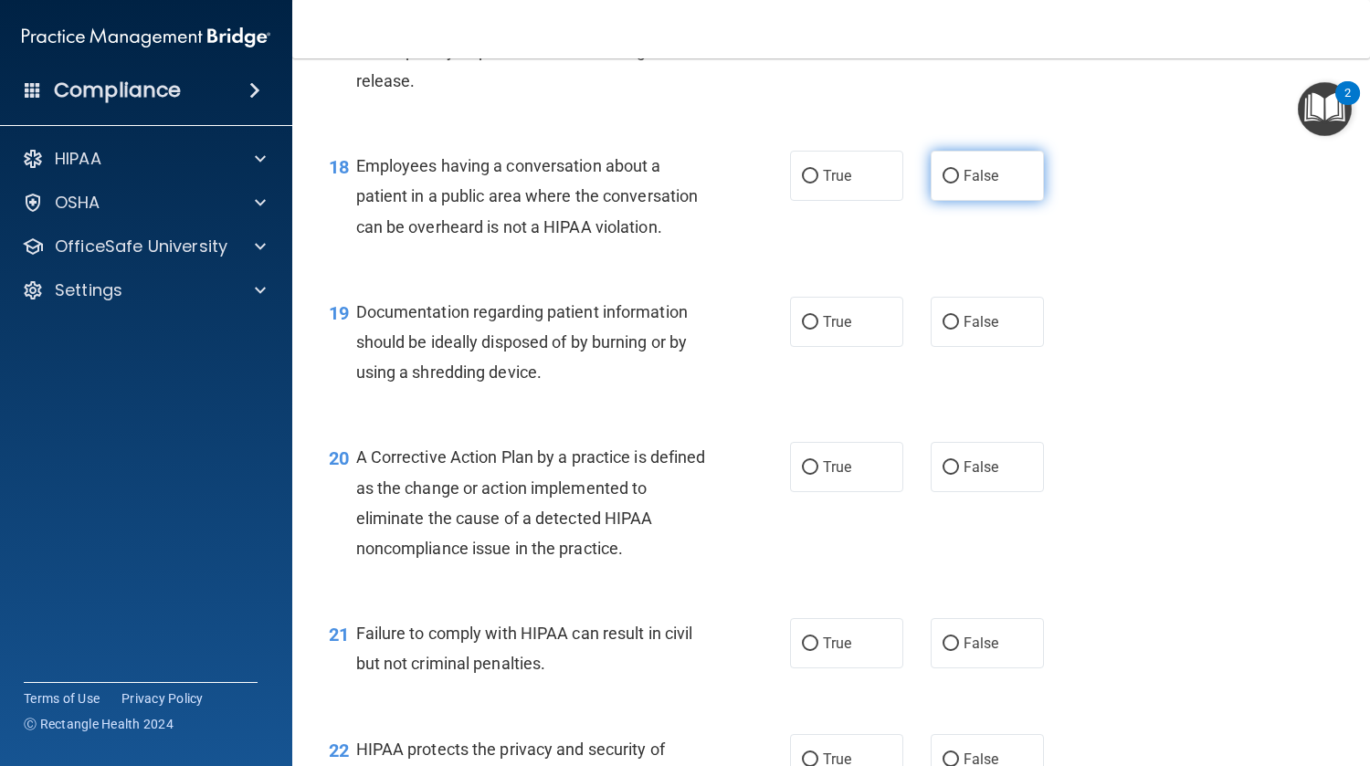
click at [975, 184] on span "False" at bounding box center [981, 175] width 36 height 17
click at [959, 184] on input "False" at bounding box center [950, 177] width 16 height 14
radio input "true"
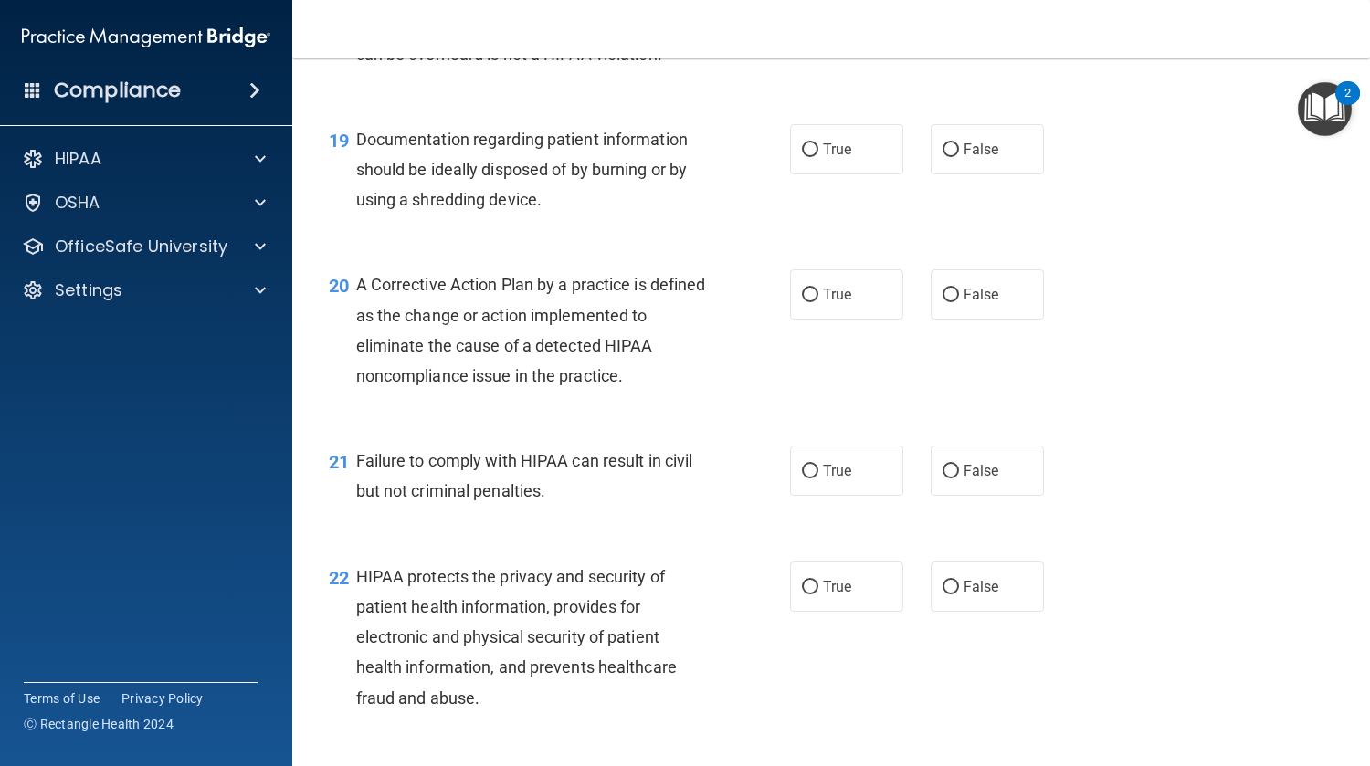
scroll to position [2856, 0]
click at [807, 159] on input "True" at bounding box center [810, 152] width 16 height 14
radio input "true"
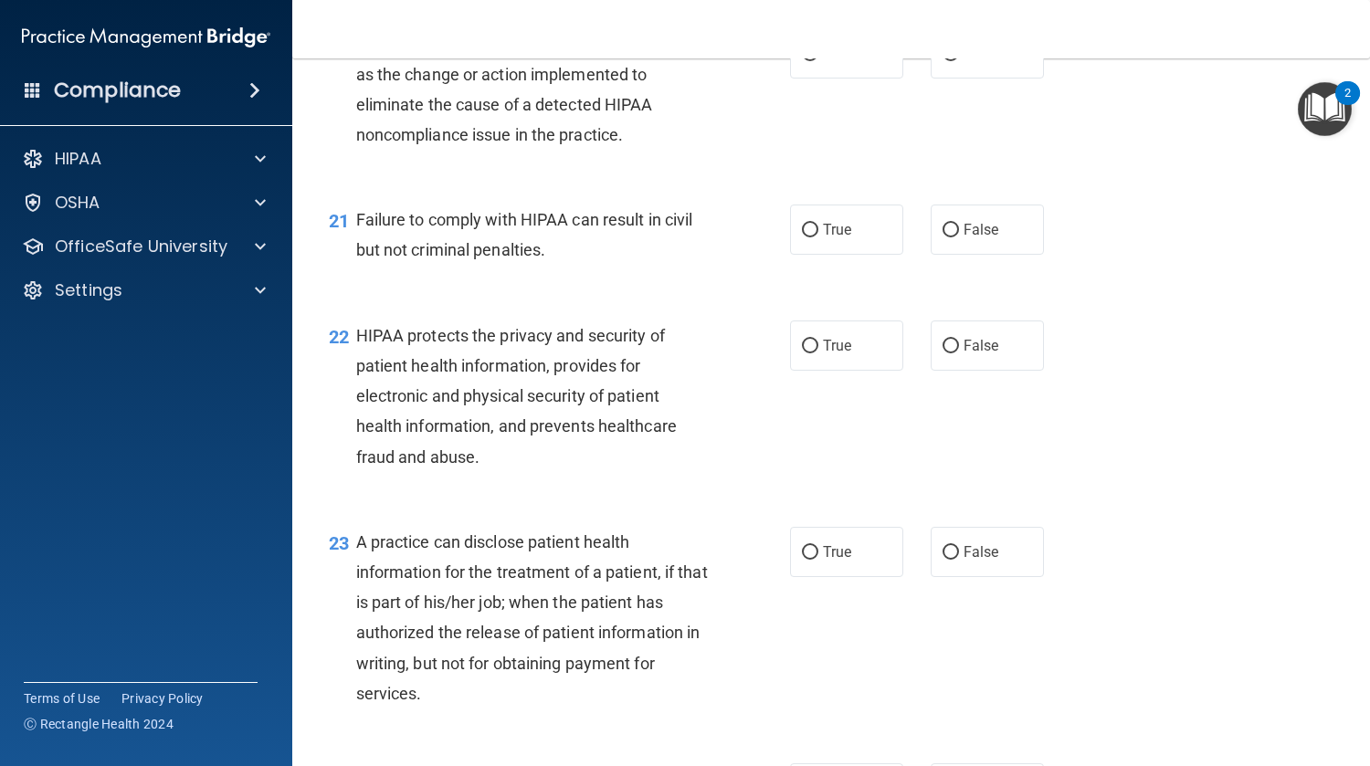
scroll to position [3099, 0]
click at [842, 79] on label "True" at bounding box center [846, 53] width 113 height 50
click at [818, 61] on input "True" at bounding box center [810, 54] width 16 height 14
radio input "true"
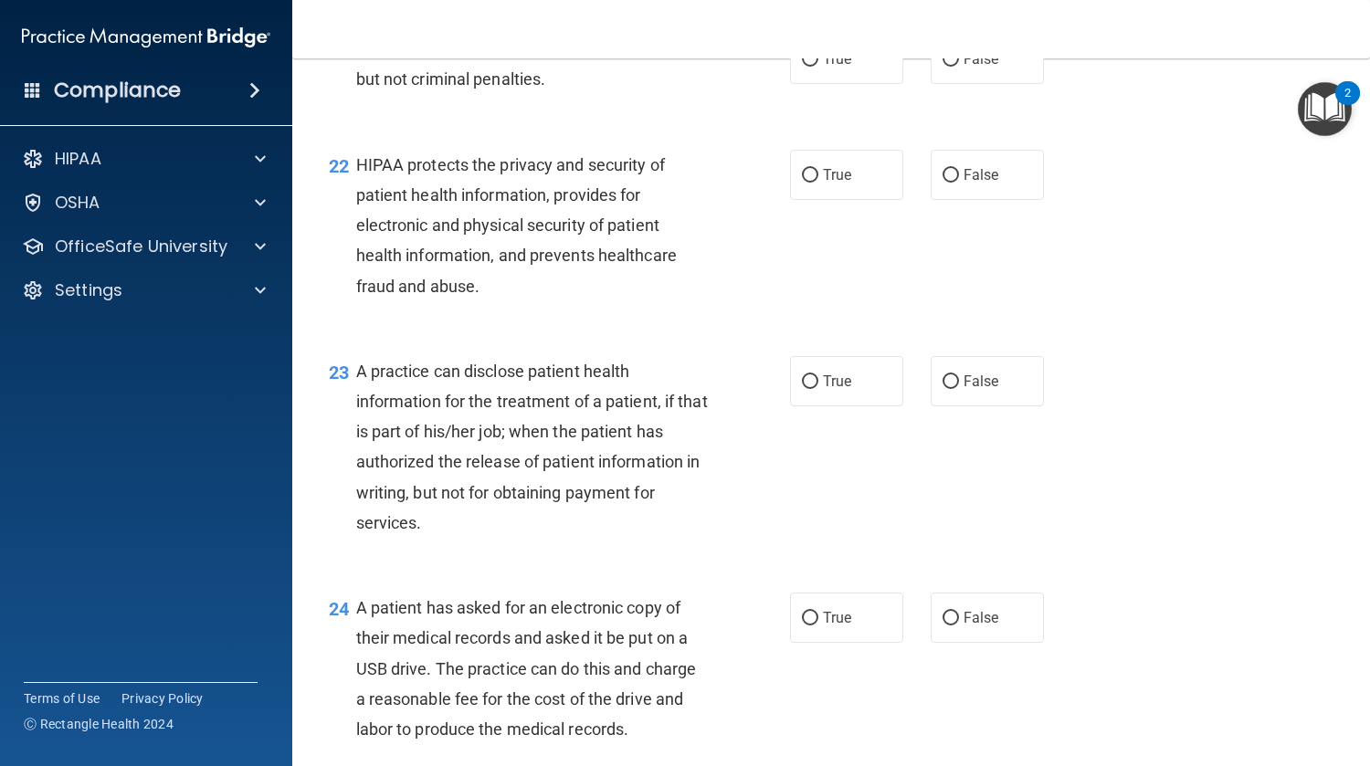
scroll to position [3272, 0]
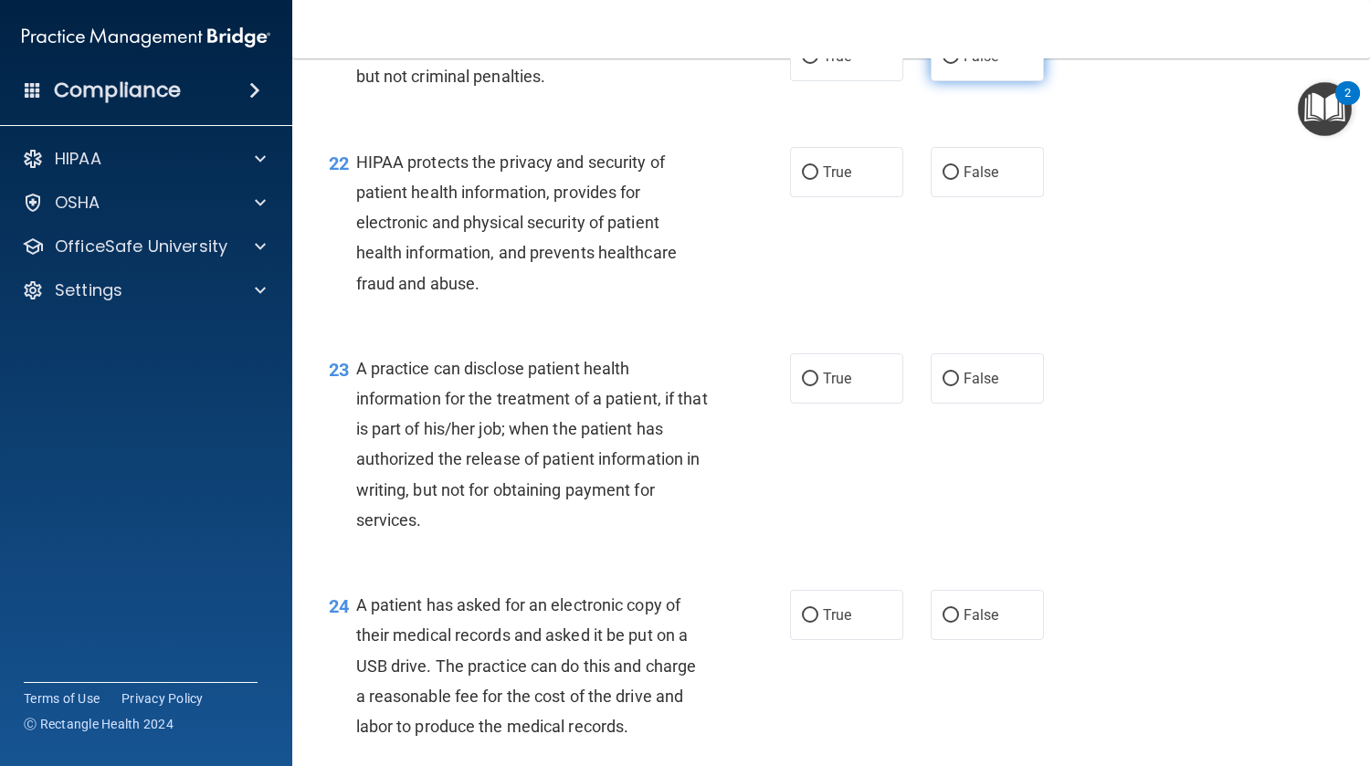
click at [968, 65] on span "False" at bounding box center [981, 55] width 36 height 17
click at [959, 64] on input "False" at bounding box center [950, 57] width 16 height 14
radio input "true"
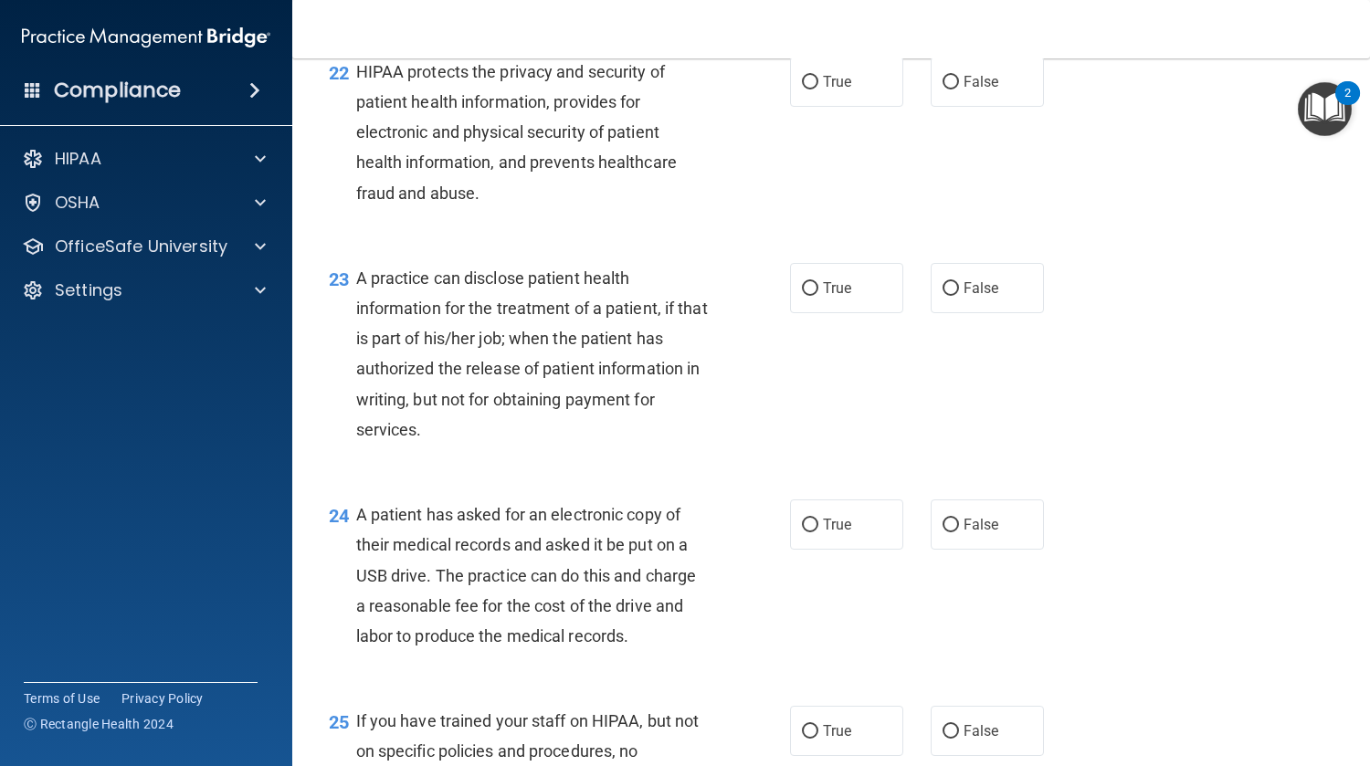
scroll to position [3365, 0]
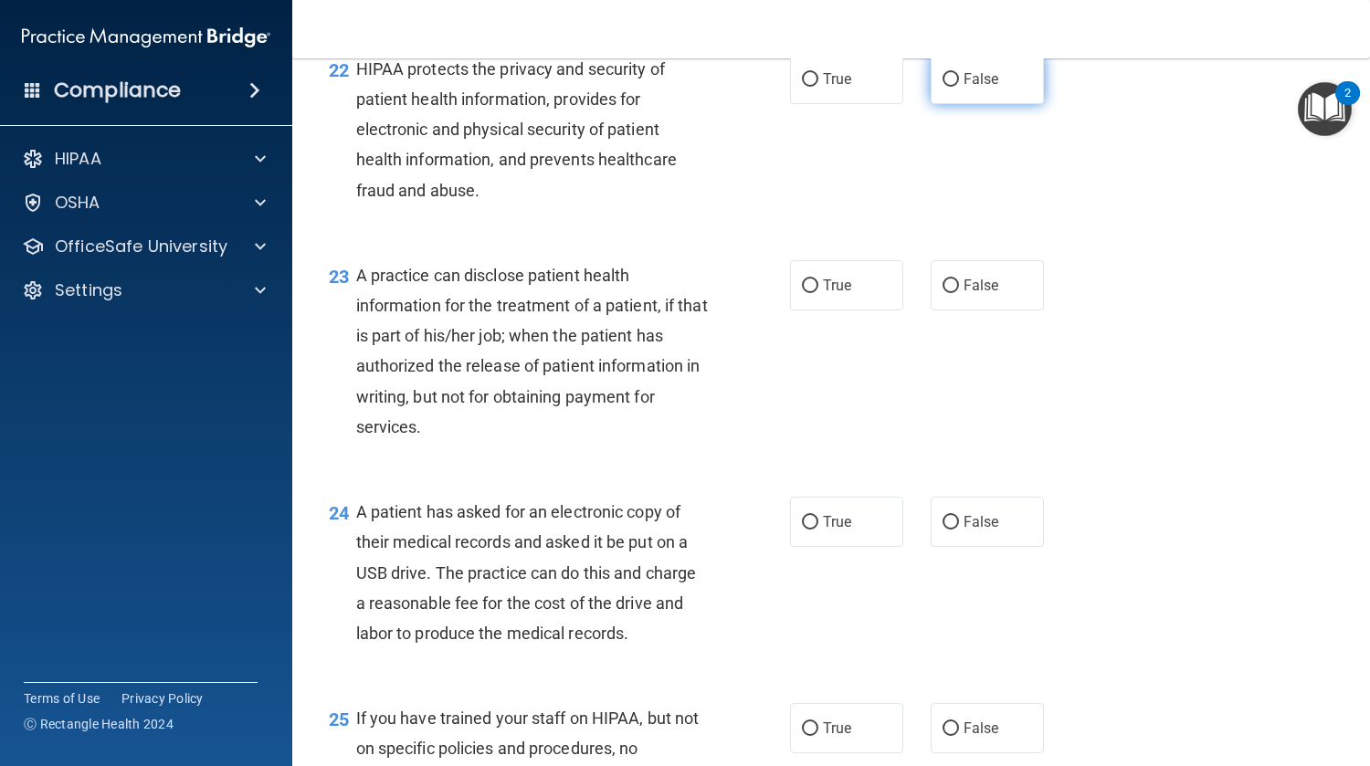
click at [984, 104] on label "False" at bounding box center [987, 79] width 113 height 50
click at [959, 87] on input "False" at bounding box center [950, 80] width 16 height 14
radio input "true"
click at [848, 104] on label "True" at bounding box center [846, 79] width 113 height 50
click at [818, 87] on input "True" at bounding box center [810, 80] width 16 height 14
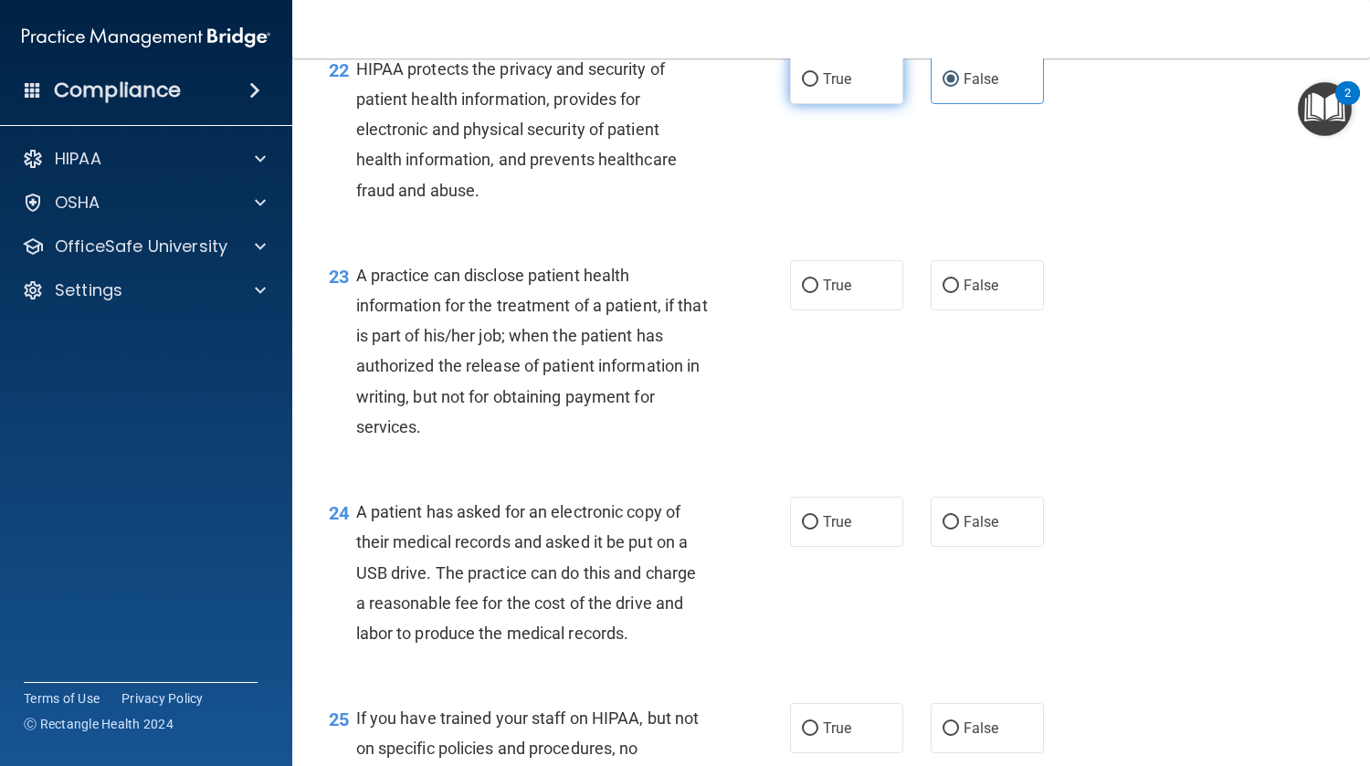
radio input "true"
radio input "false"
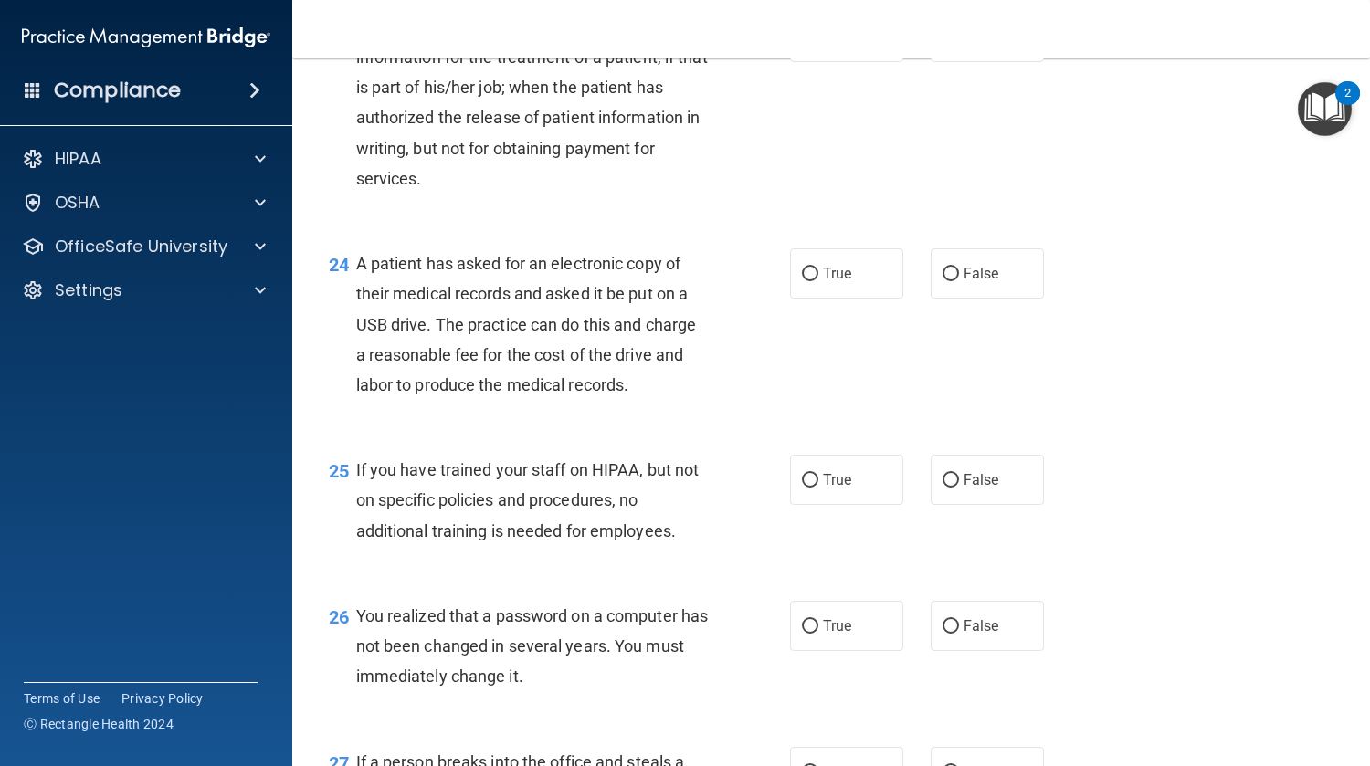
scroll to position [3618, 0]
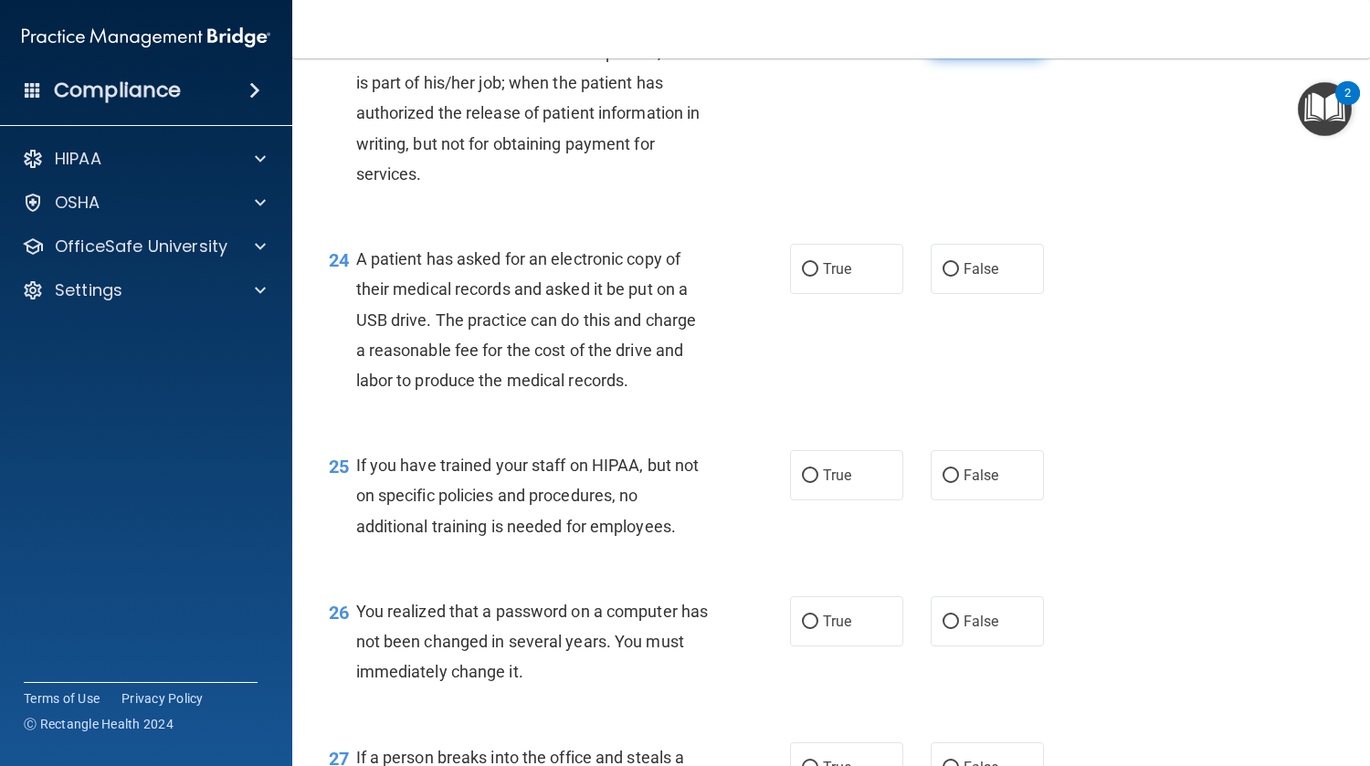
click at [947, 40] on input "False" at bounding box center [950, 33] width 16 height 14
radio input "true"
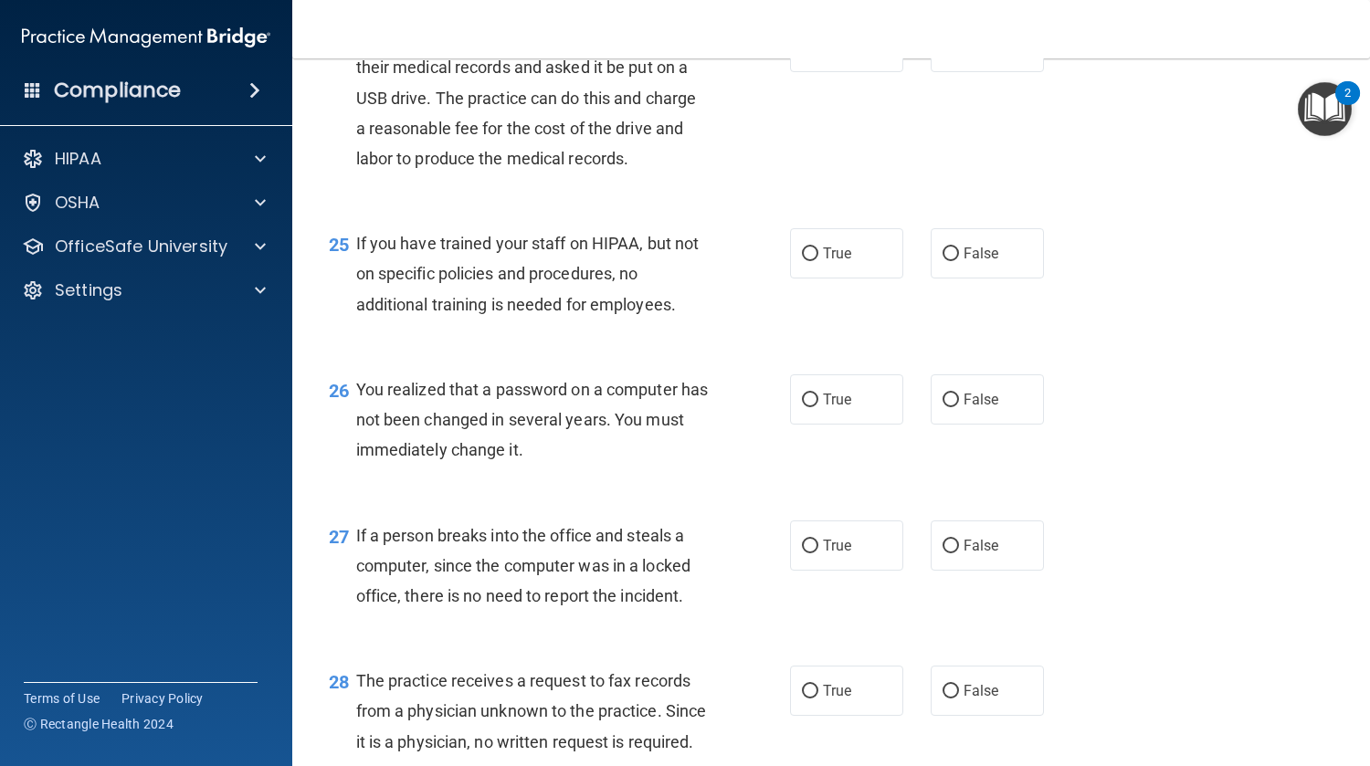
scroll to position [3839, 0]
click at [828, 57] on span "True" at bounding box center [837, 47] width 28 height 17
click at [818, 56] on input "True" at bounding box center [810, 49] width 16 height 14
radio input "true"
click at [972, 263] on span "False" at bounding box center [981, 254] width 36 height 17
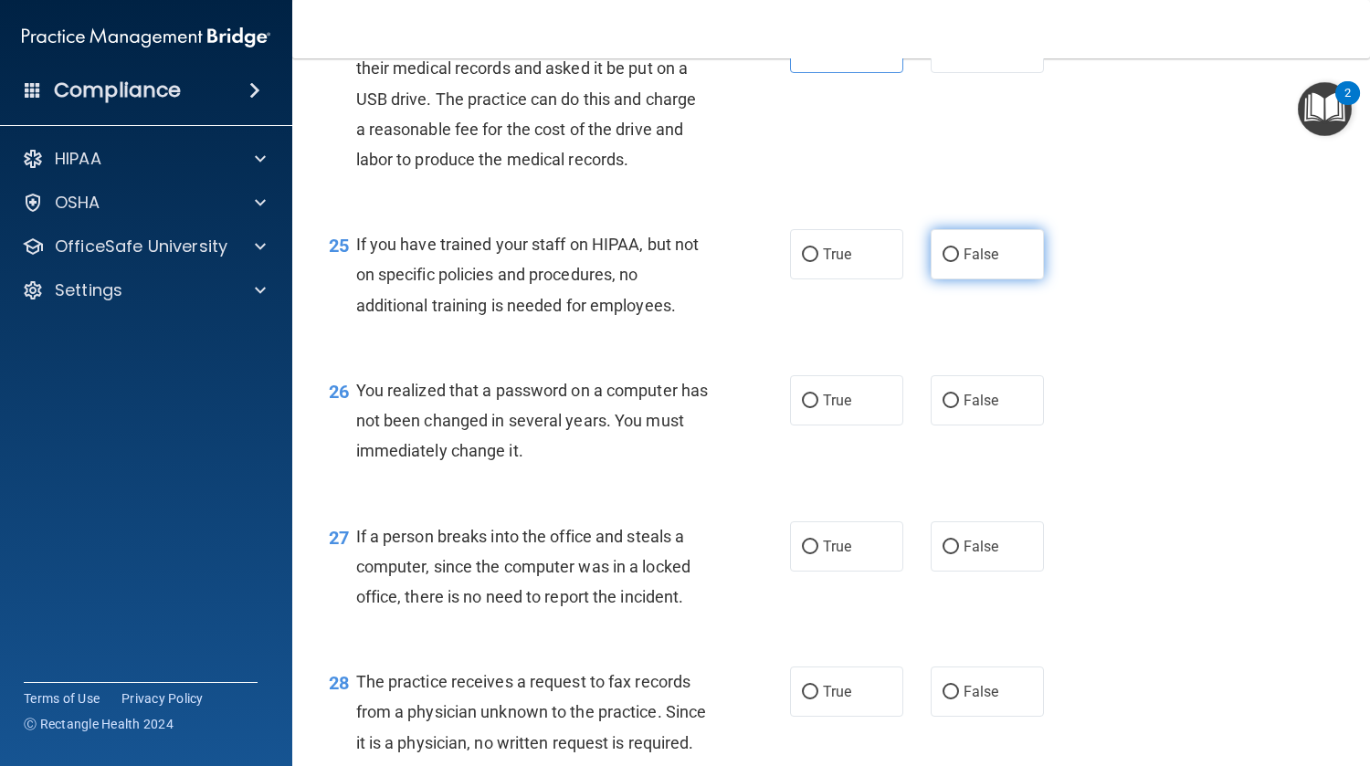
click at [959, 262] on input "False" at bounding box center [950, 255] width 16 height 14
radio input "true"
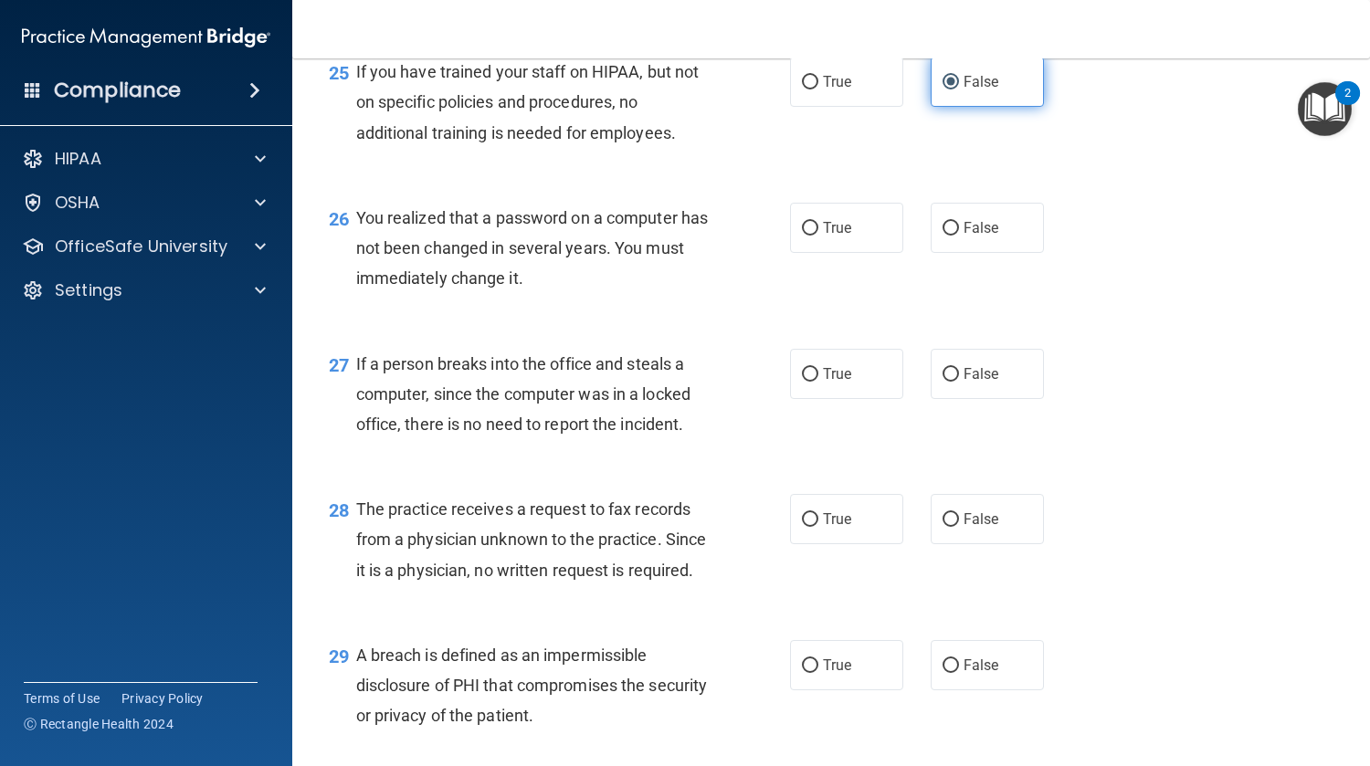
scroll to position [4015, 0]
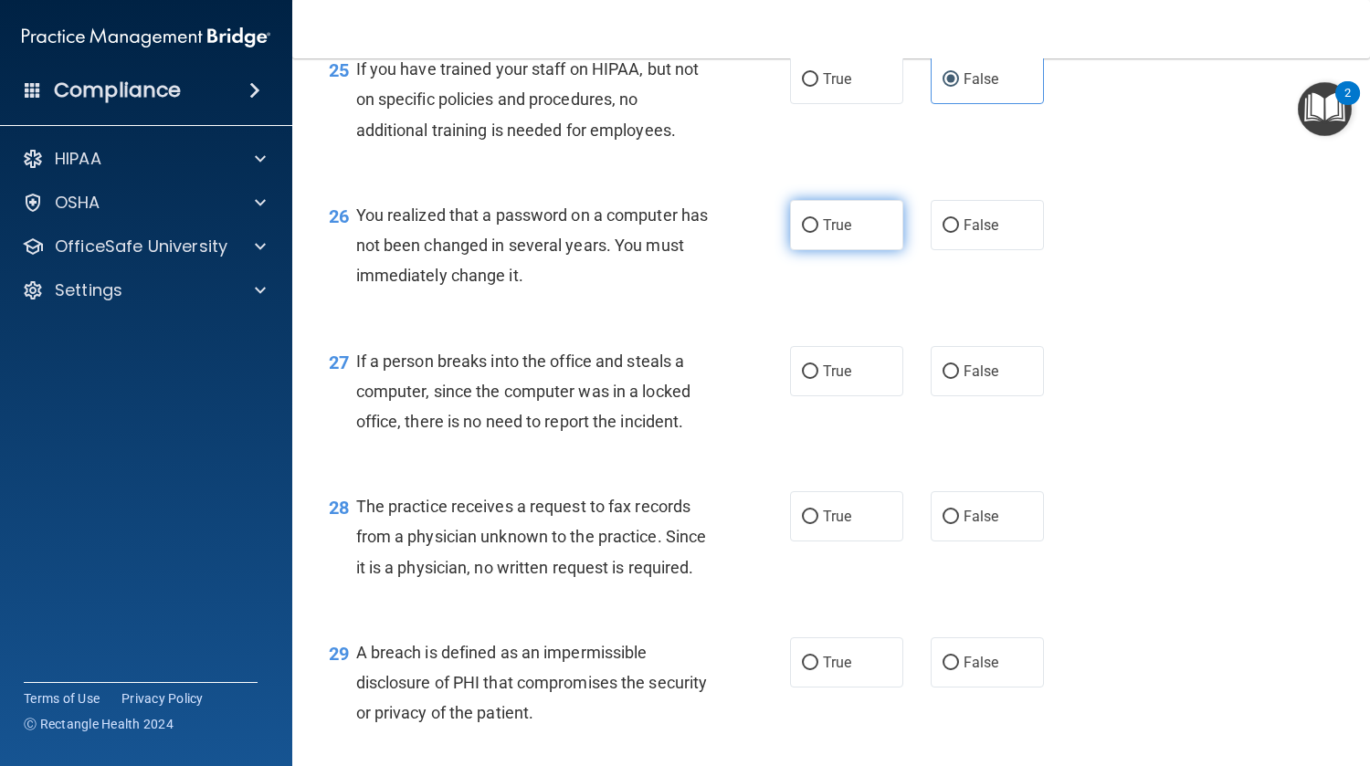
click at [848, 250] on label "True" at bounding box center [846, 225] width 113 height 50
click at [818, 233] on input "True" at bounding box center [810, 226] width 16 height 14
radio input "true"
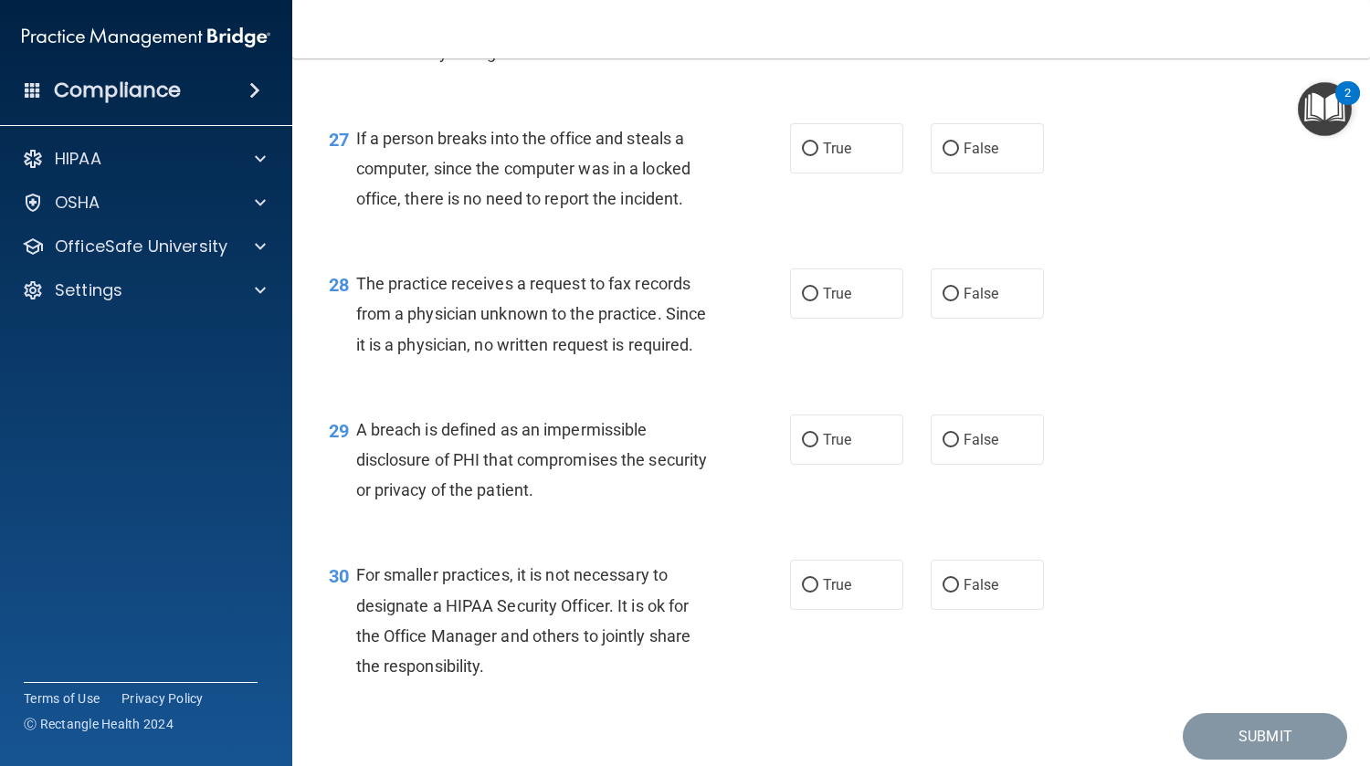
scroll to position [4244, 0]
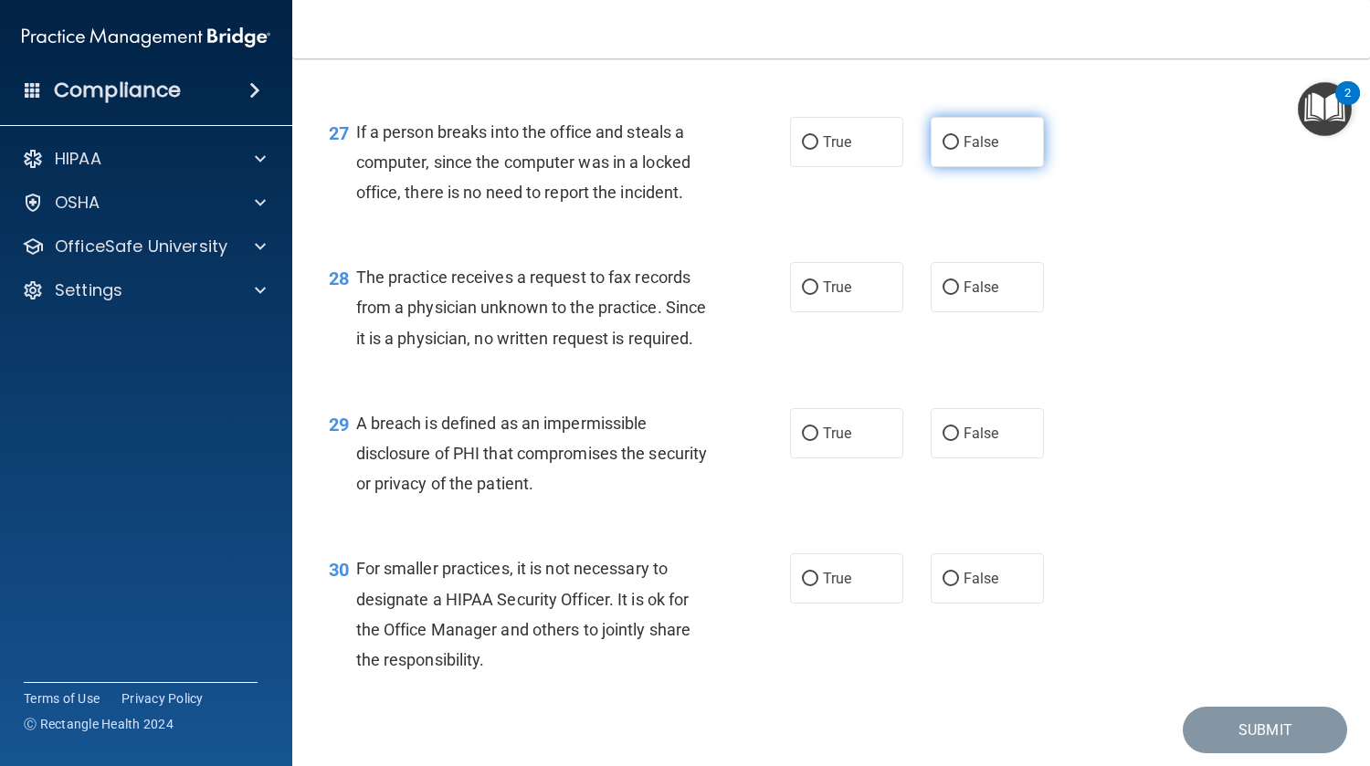
click at [970, 167] on label "False" at bounding box center [987, 142] width 113 height 50
click at [959, 150] on input "False" at bounding box center [950, 143] width 16 height 14
radio input "true"
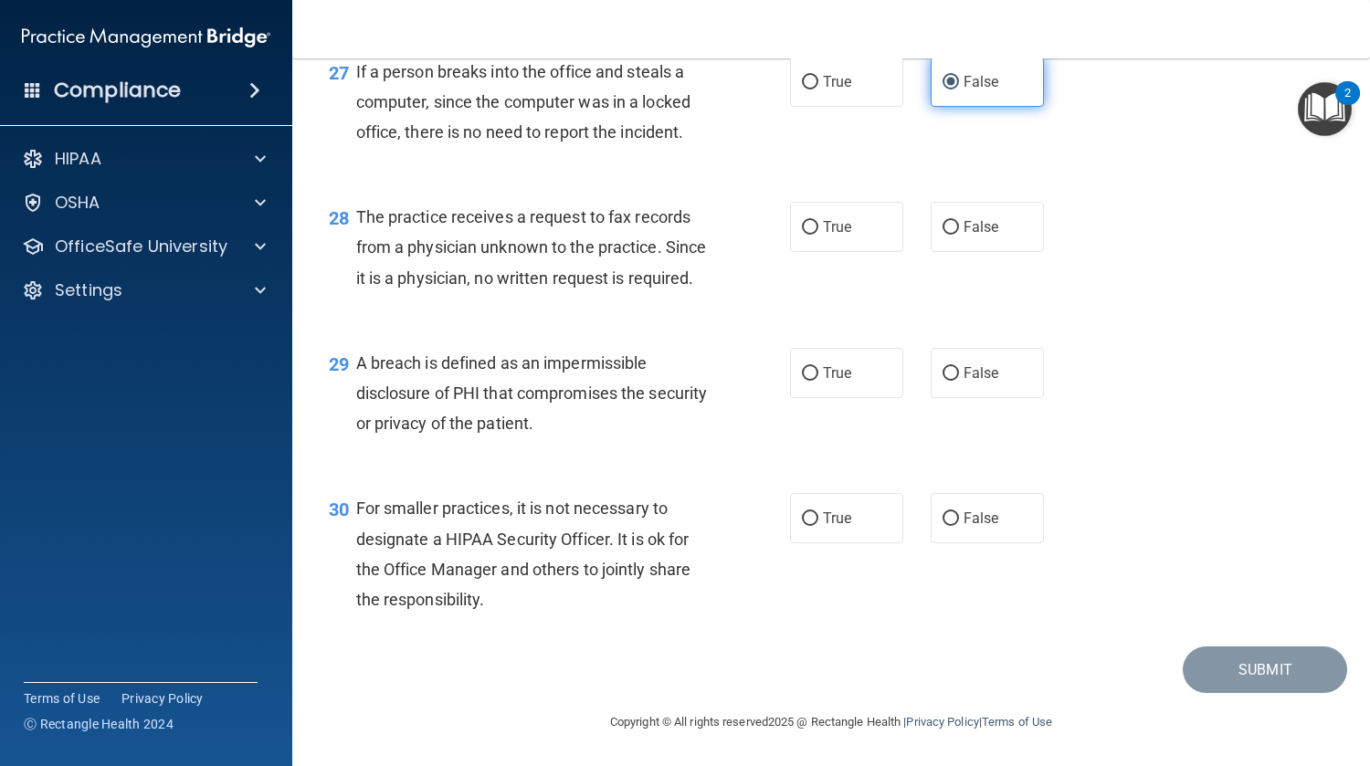
scroll to position [4396, 0]
click at [960, 238] on div "28 The practice receives a request to fax records from a physician unknown to t…" at bounding box center [831, 252] width 1032 height 146
click at [982, 218] on label "False" at bounding box center [987, 227] width 113 height 50
click at [959, 221] on input "False" at bounding box center [950, 228] width 16 height 14
radio input "true"
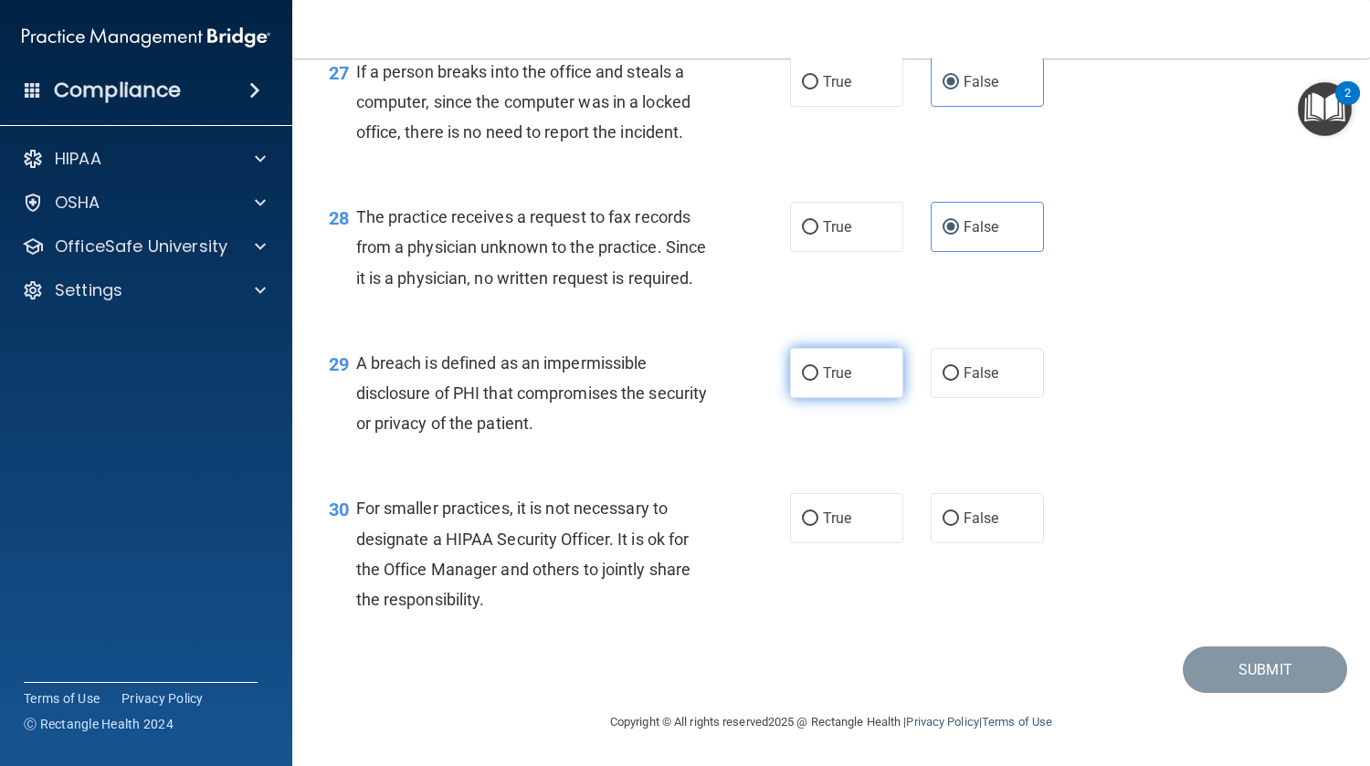
click at [837, 381] on span "True" at bounding box center [837, 372] width 28 height 17
click at [818, 381] on input "True" at bounding box center [810, 374] width 16 height 14
radio input "true"
click at [972, 525] on span "False" at bounding box center [981, 518] width 36 height 17
click at [959, 525] on input "False" at bounding box center [950, 519] width 16 height 14
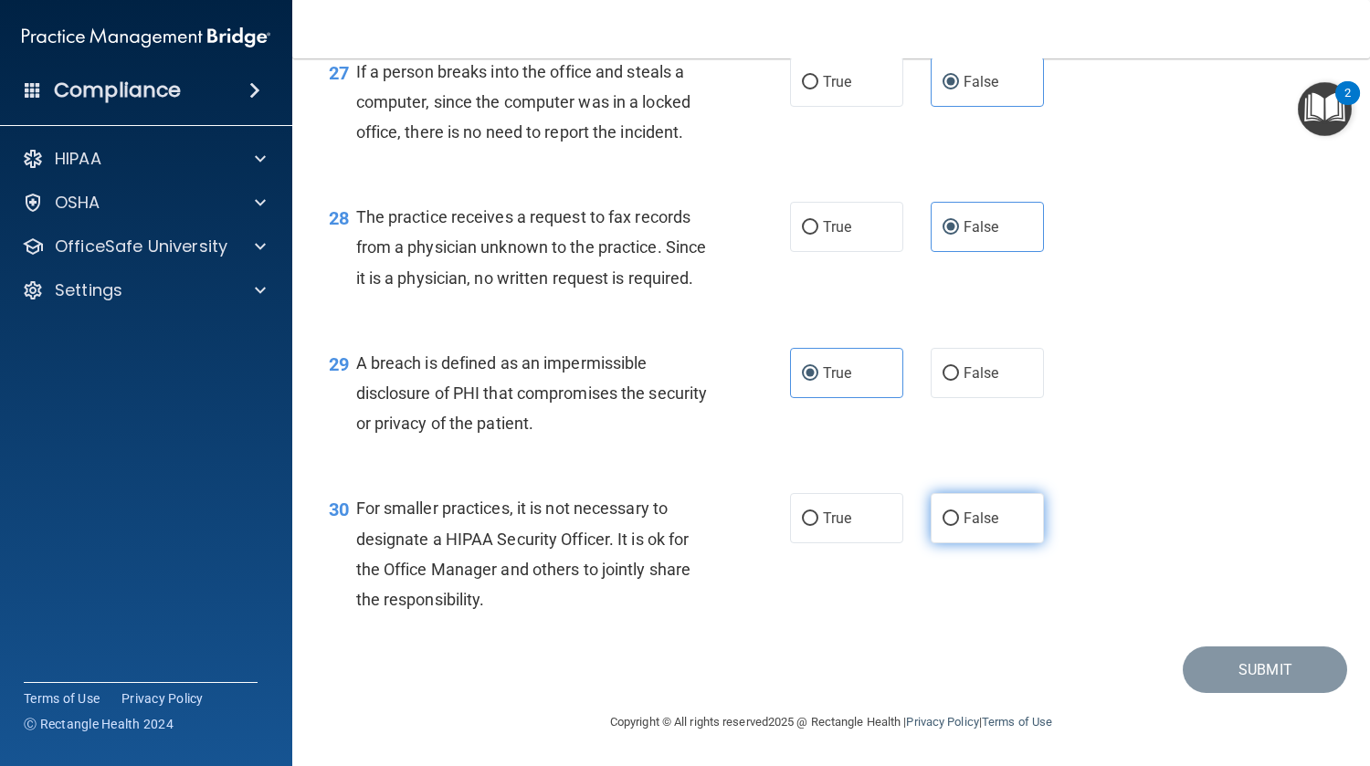
radio input "true"
click at [1261, 668] on button "Submit" at bounding box center [1265, 670] width 164 height 47
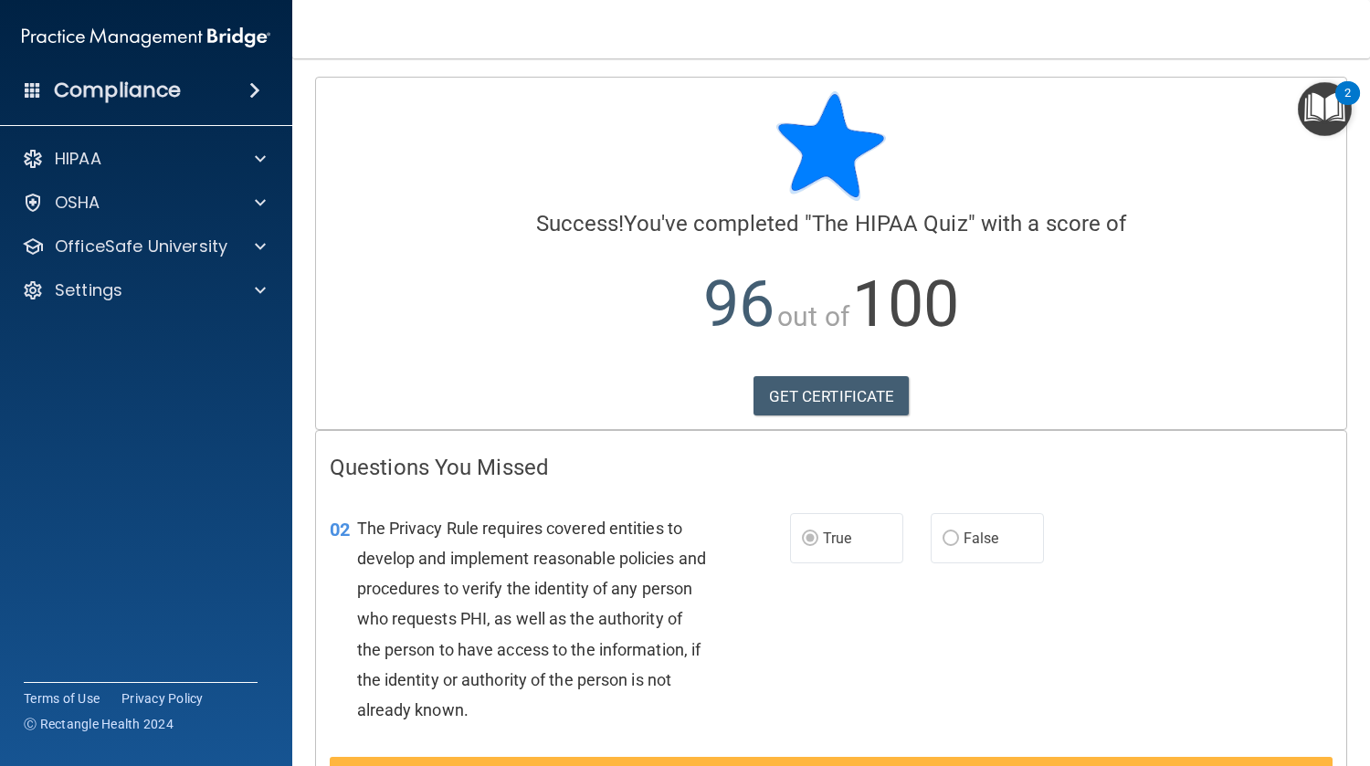
scroll to position [149, 0]
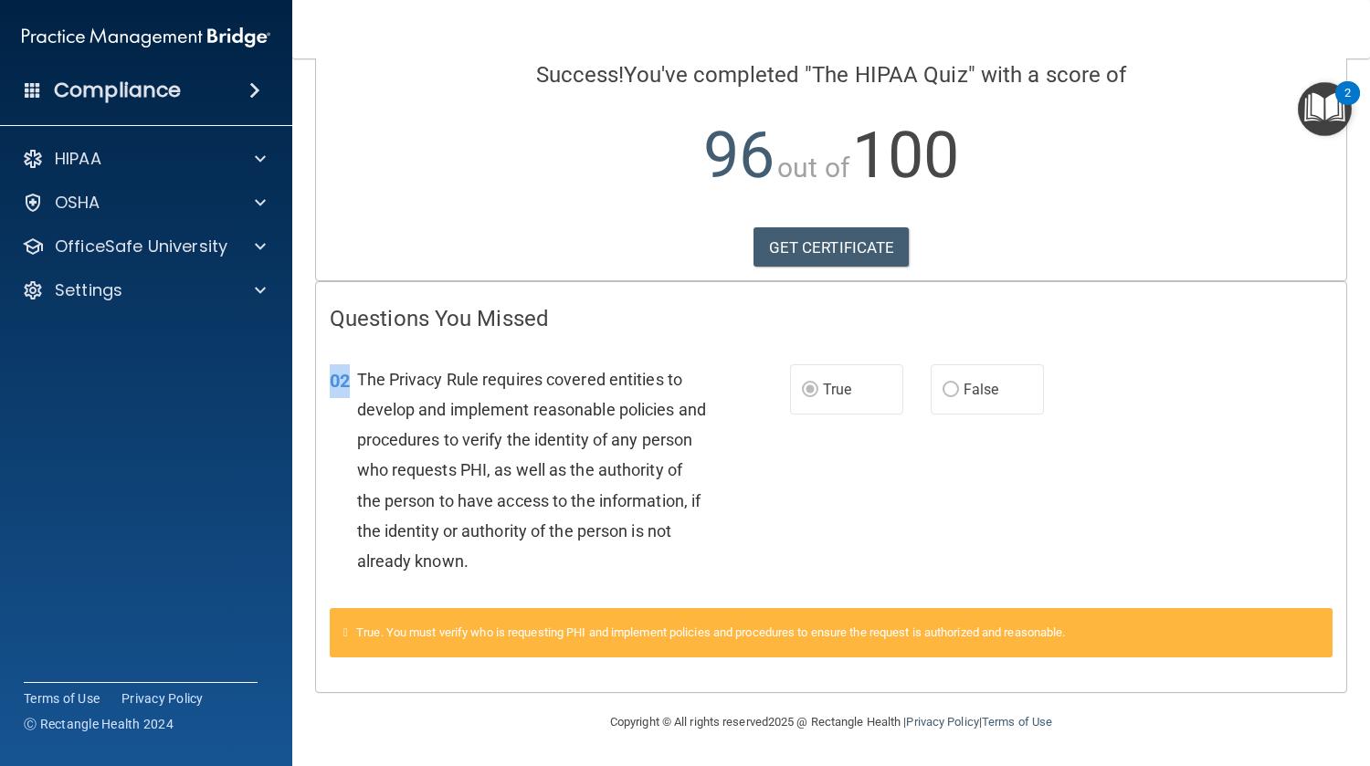
click at [527, 699] on div "Copyright © All rights reserved 2025 @ Rectangle Health | Privacy Policy | Term…" at bounding box center [831, 722] width 667 height 58
click at [897, 236] on link "GET CERTIFICATE" at bounding box center [831, 247] width 156 height 40
click at [204, 230] on div "OfficeSafe University" at bounding box center [146, 246] width 293 height 37
click at [205, 239] on p "OfficeSafe University" at bounding box center [141, 247] width 173 height 22
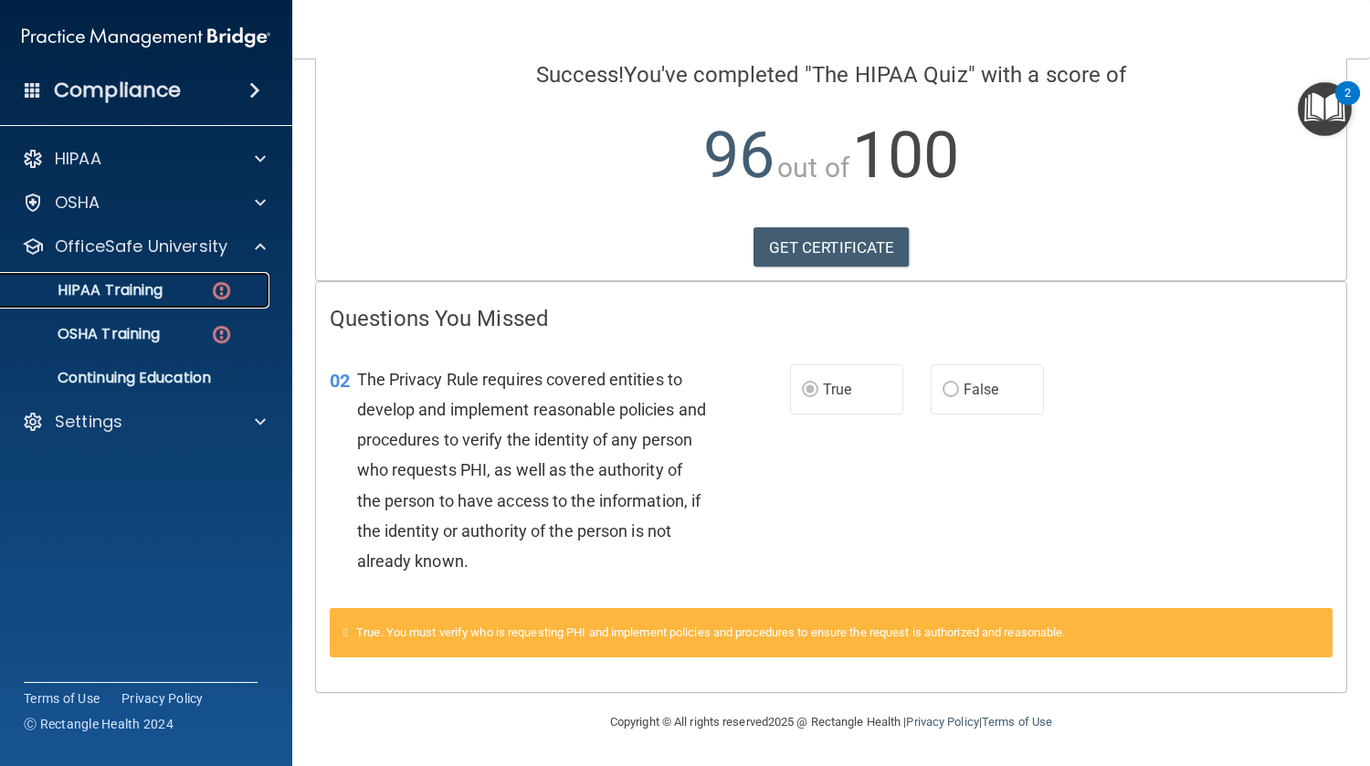
click at [154, 290] on p "HIPAA Training" at bounding box center [87, 290] width 151 height 18
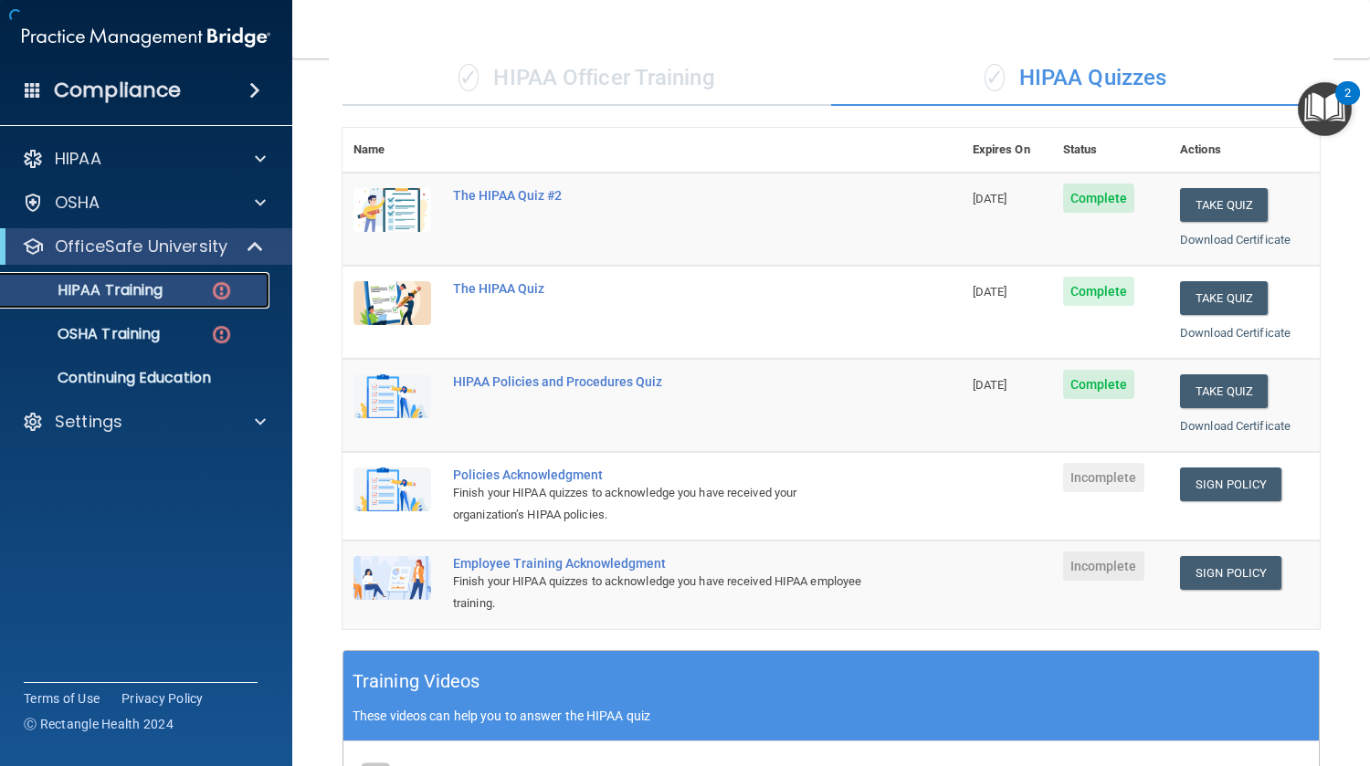
scroll to position [601, 0]
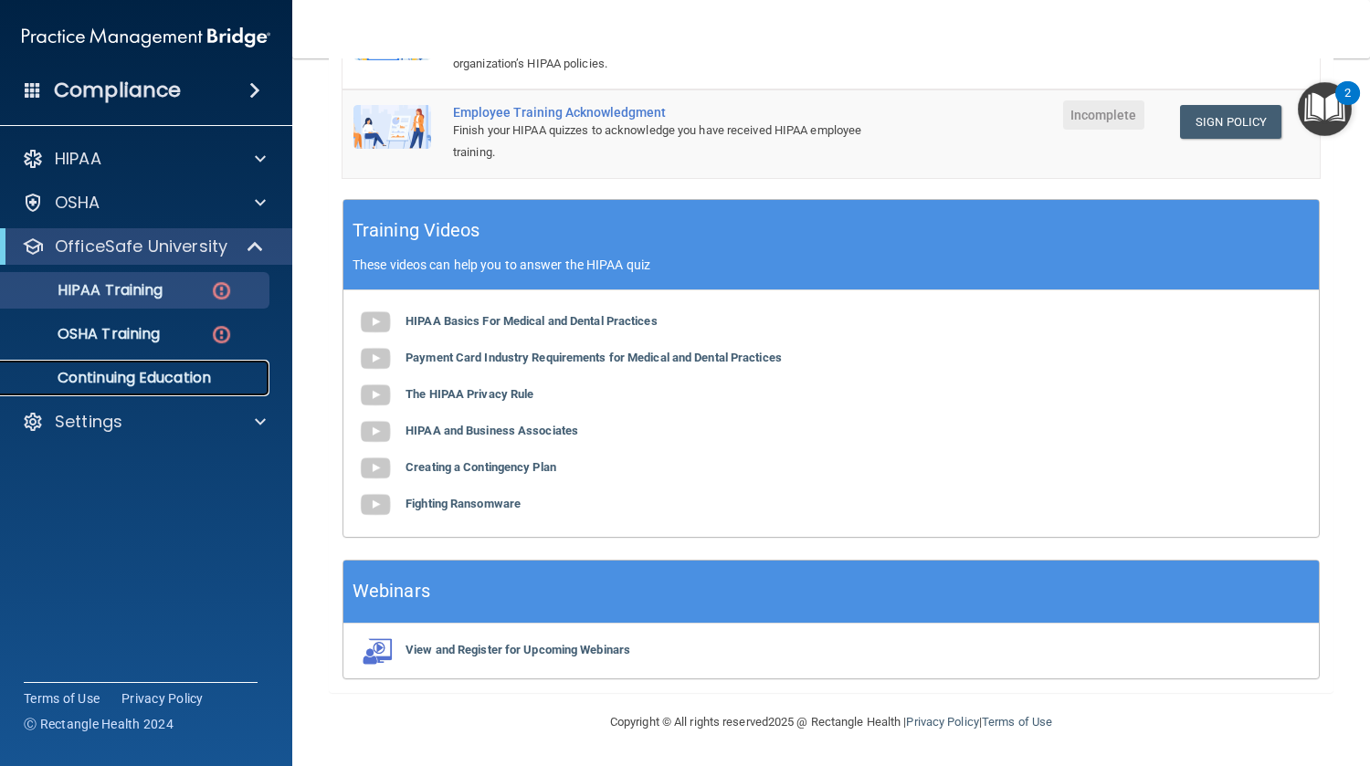
click at [169, 377] on p "Continuing Education" at bounding box center [136, 378] width 249 height 18
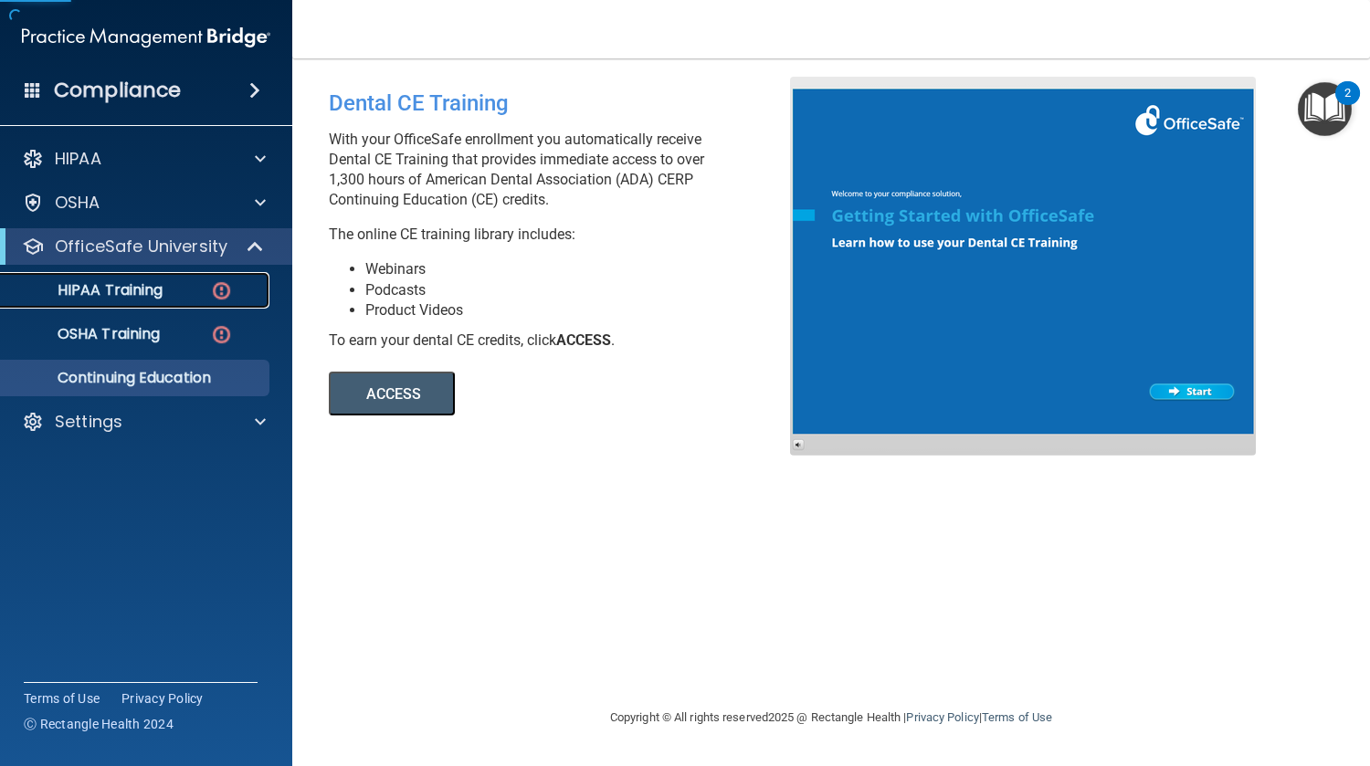
click at [157, 295] on p "HIPAA Training" at bounding box center [87, 290] width 151 height 18
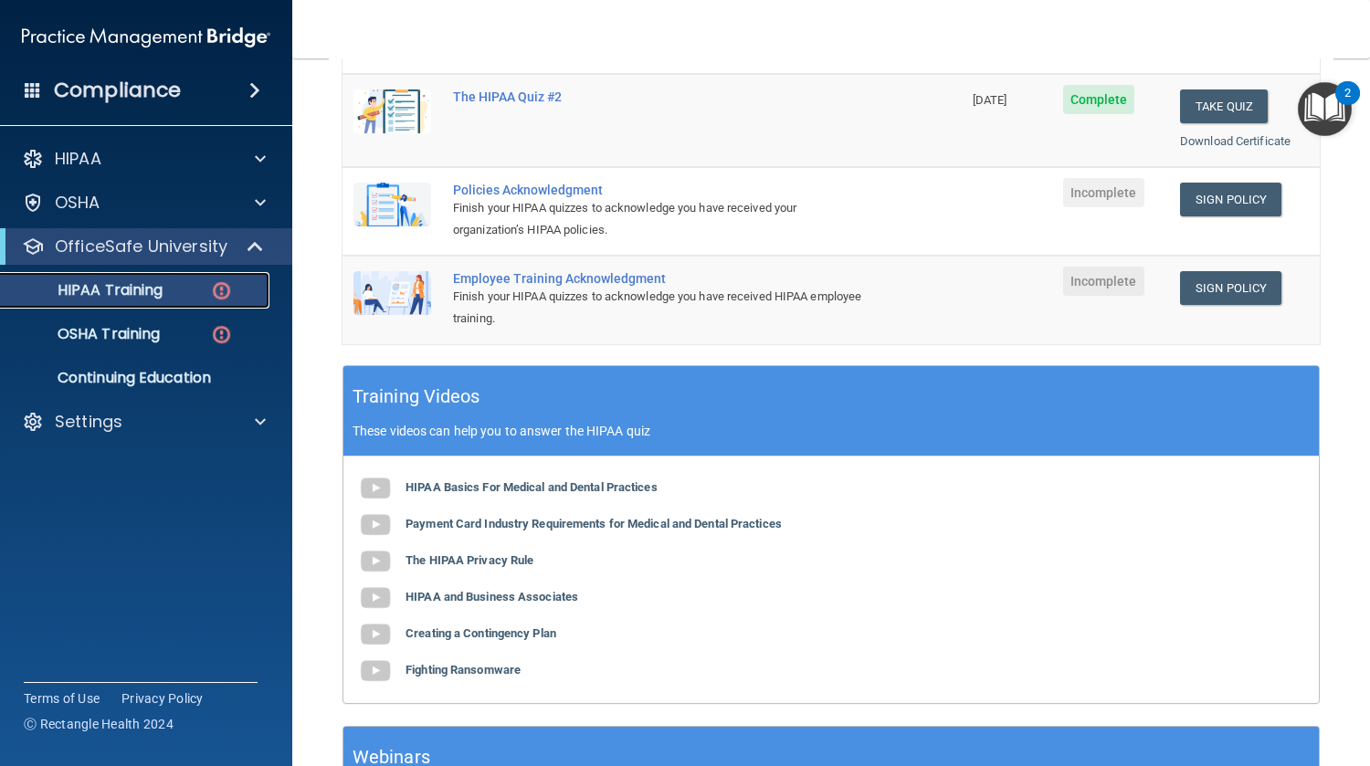
scroll to position [601, 0]
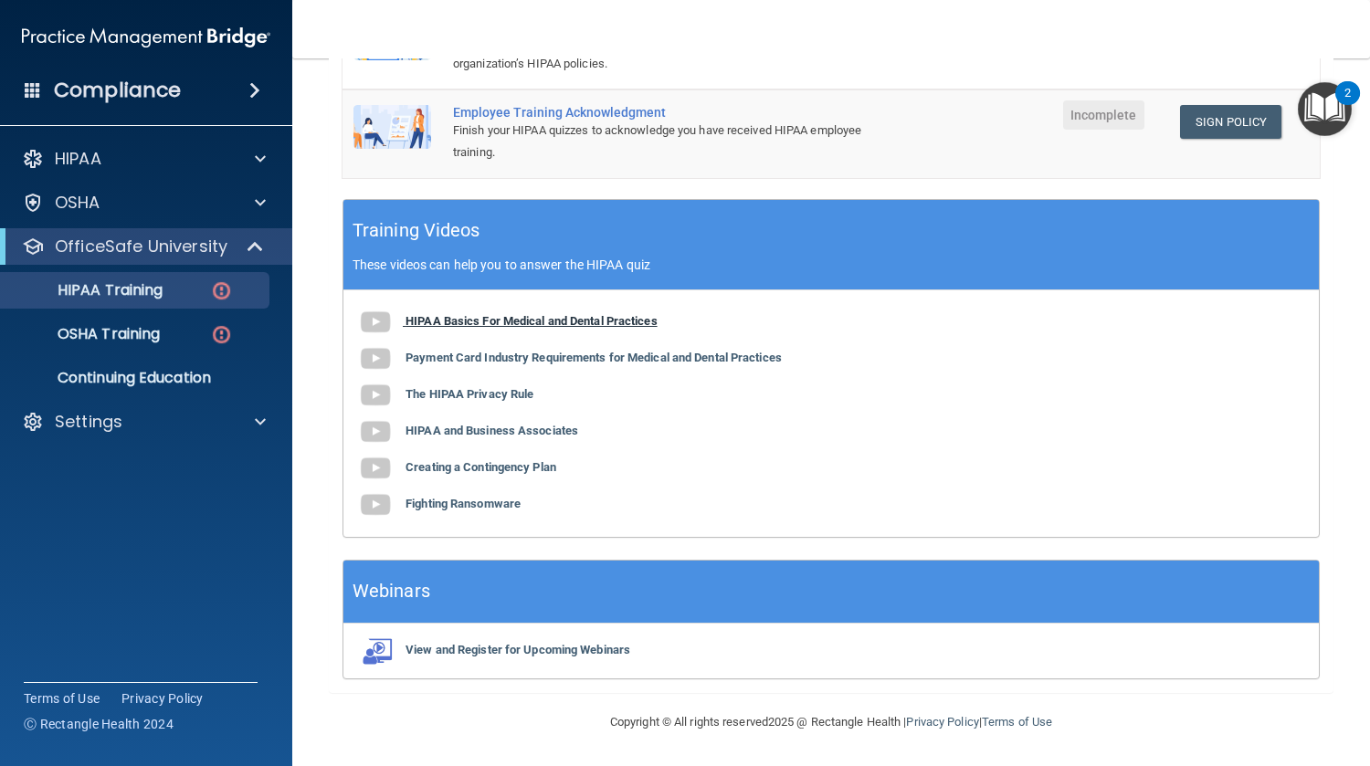
click at [471, 326] on b "HIPAA Basics For Medical and Dental Practices" at bounding box center [531, 321] width 252 height 14
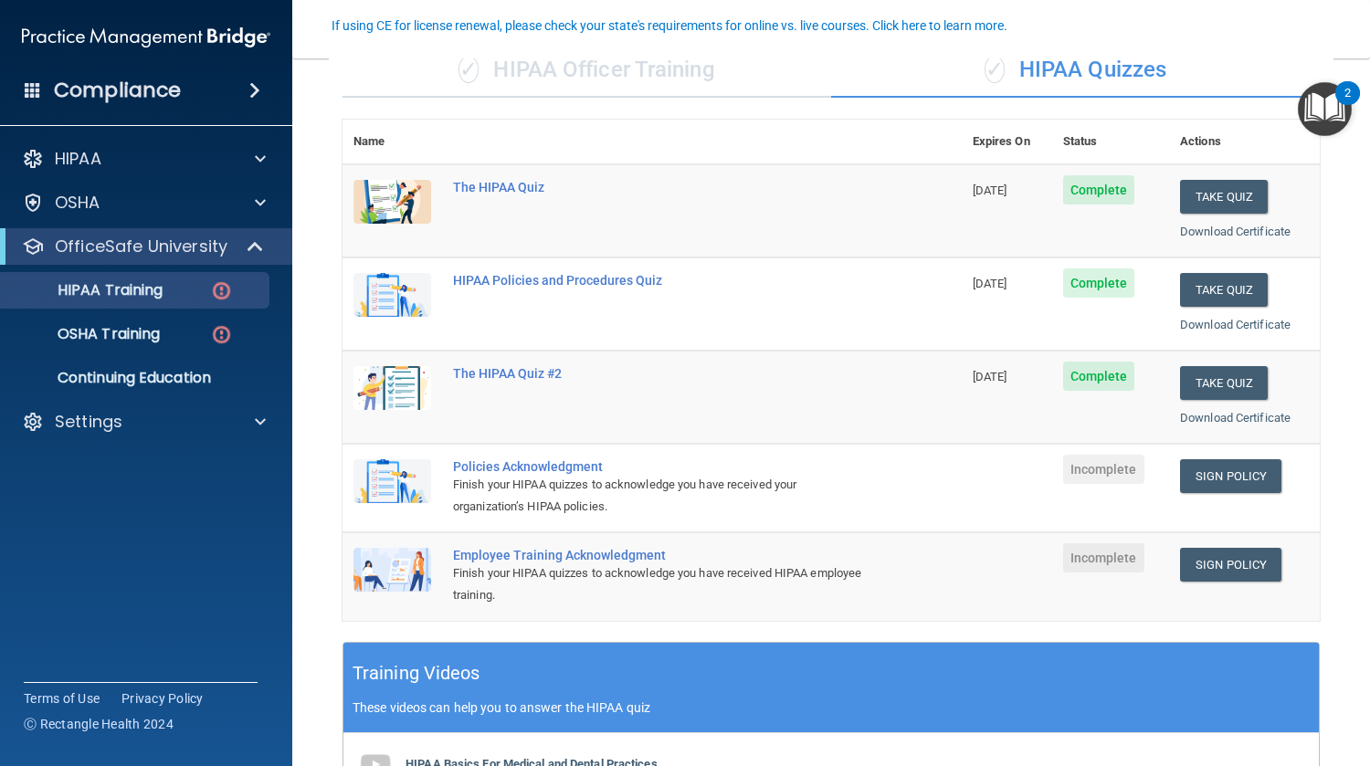
scroll to position [159, 0]
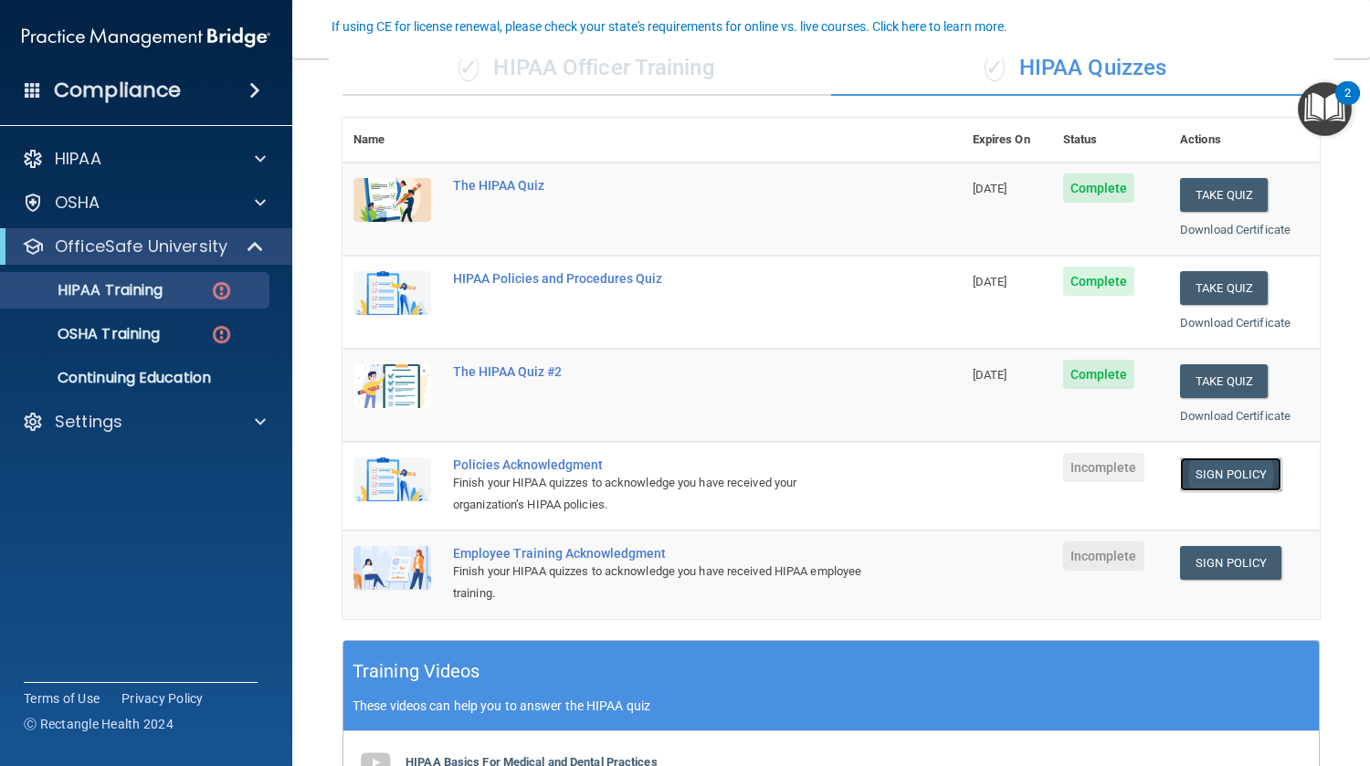
click at [1224, 481] on link "Sign Policy" at bounding box center [1230, 475] width 101 height 34
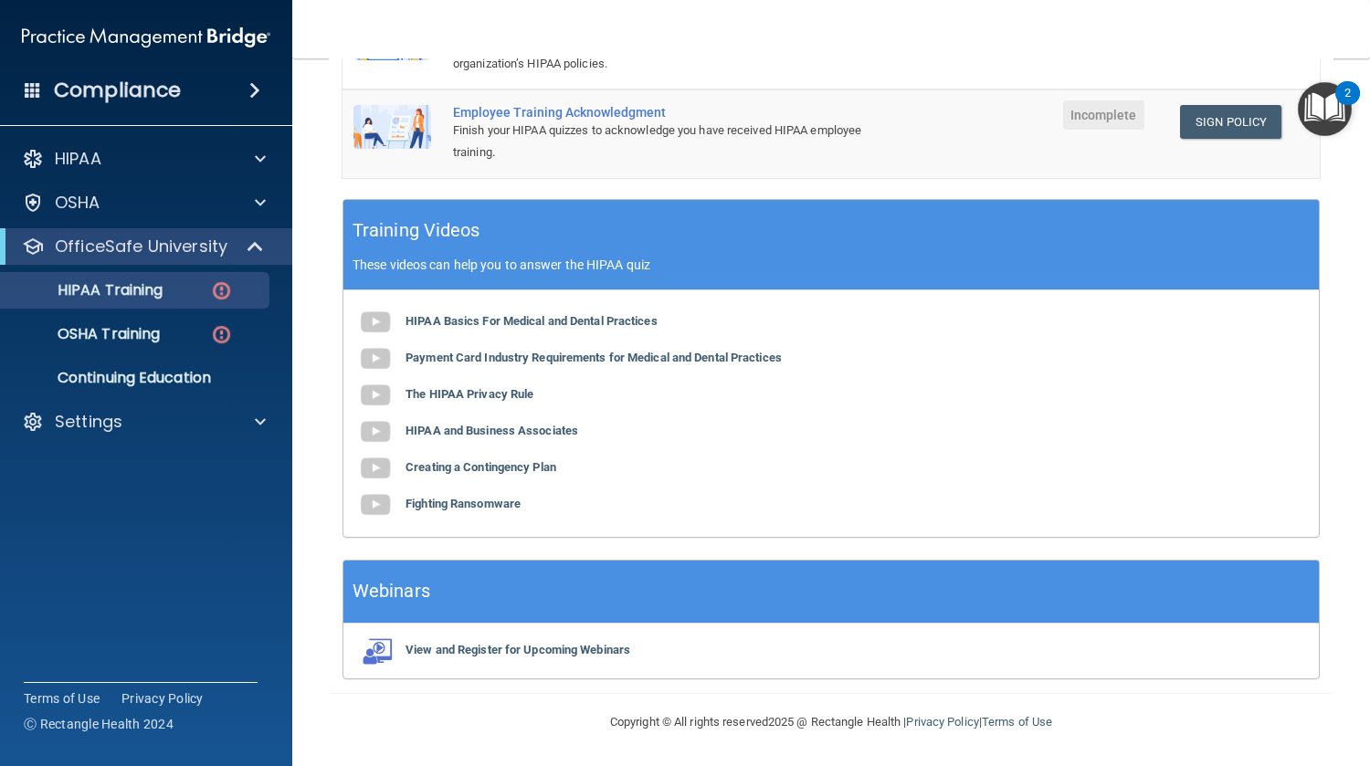
scroll to position [0, 0]
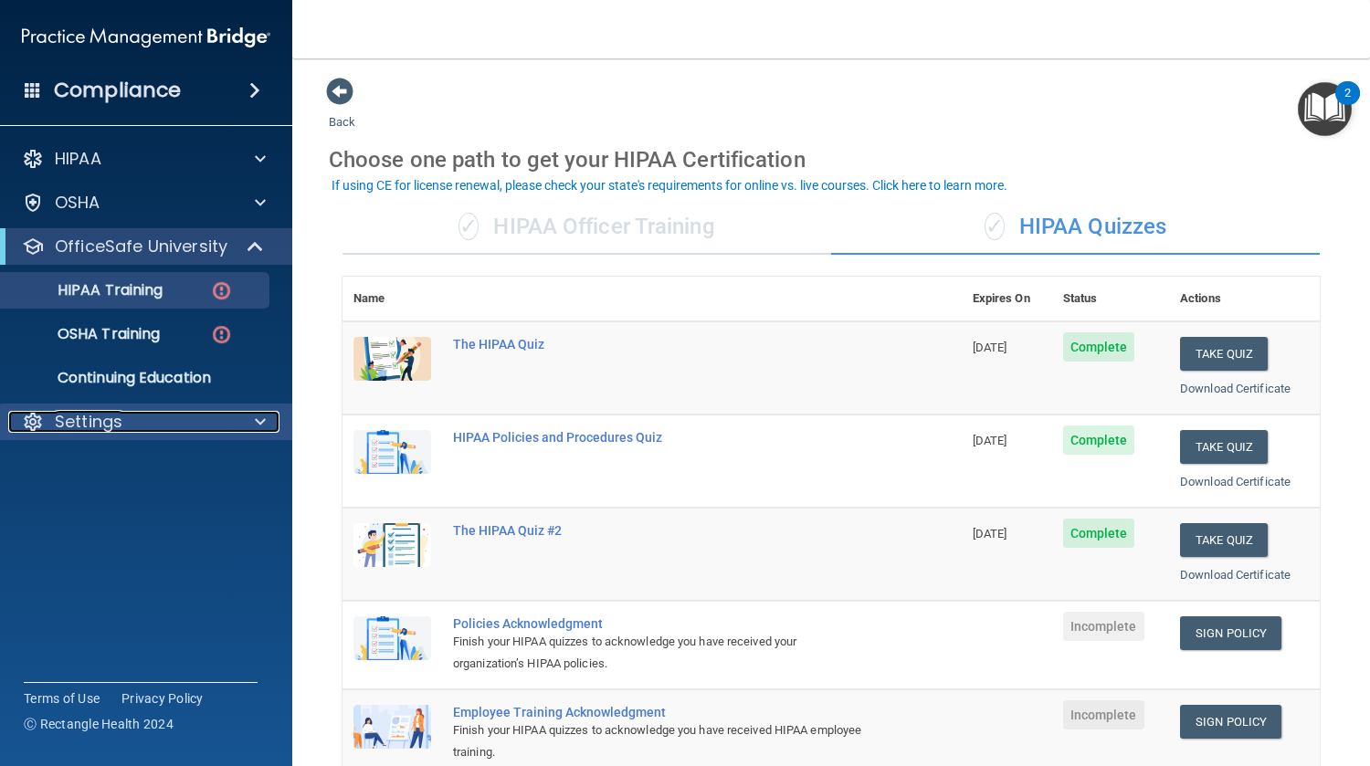
click at [112, 423] on p "Settings" at bounding box center [89, 422] width 68 height 22
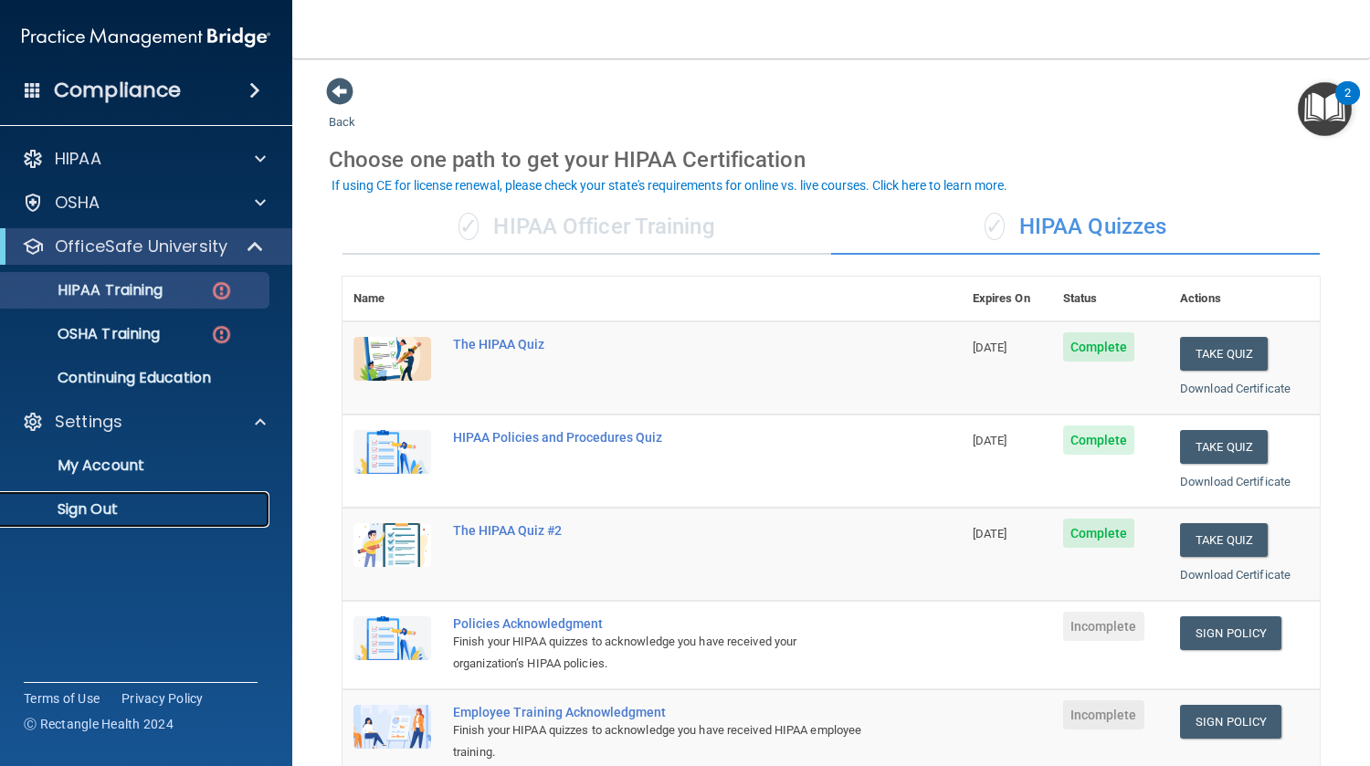
click at [111, 515] on p "Sign Out" at bounding box center [136, 509] width 249 height 18
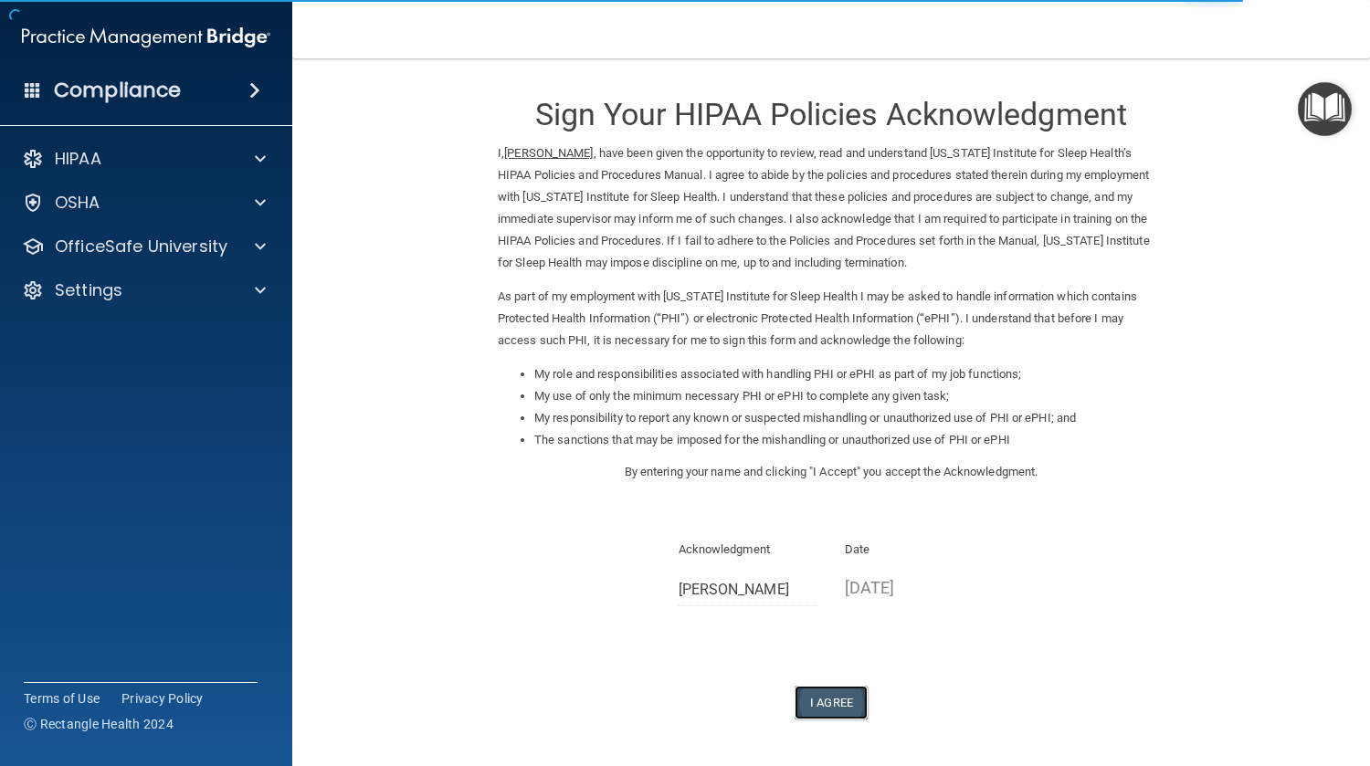
click at [818, 705] on button "I Agree" at bounding box center [831, 703] width 73 height 34
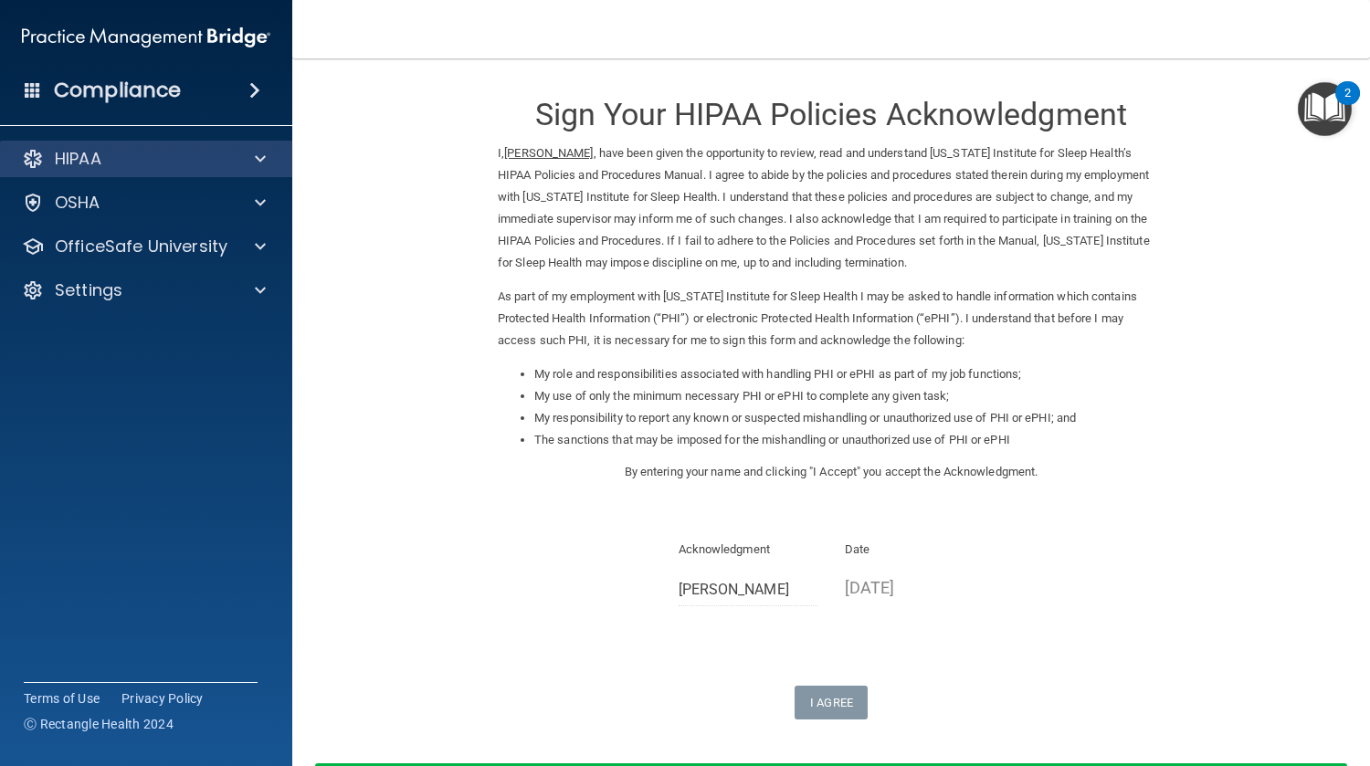
click at [101, 146] on div "HIPAA" at bounding box center [146, 159] width 293 height 37
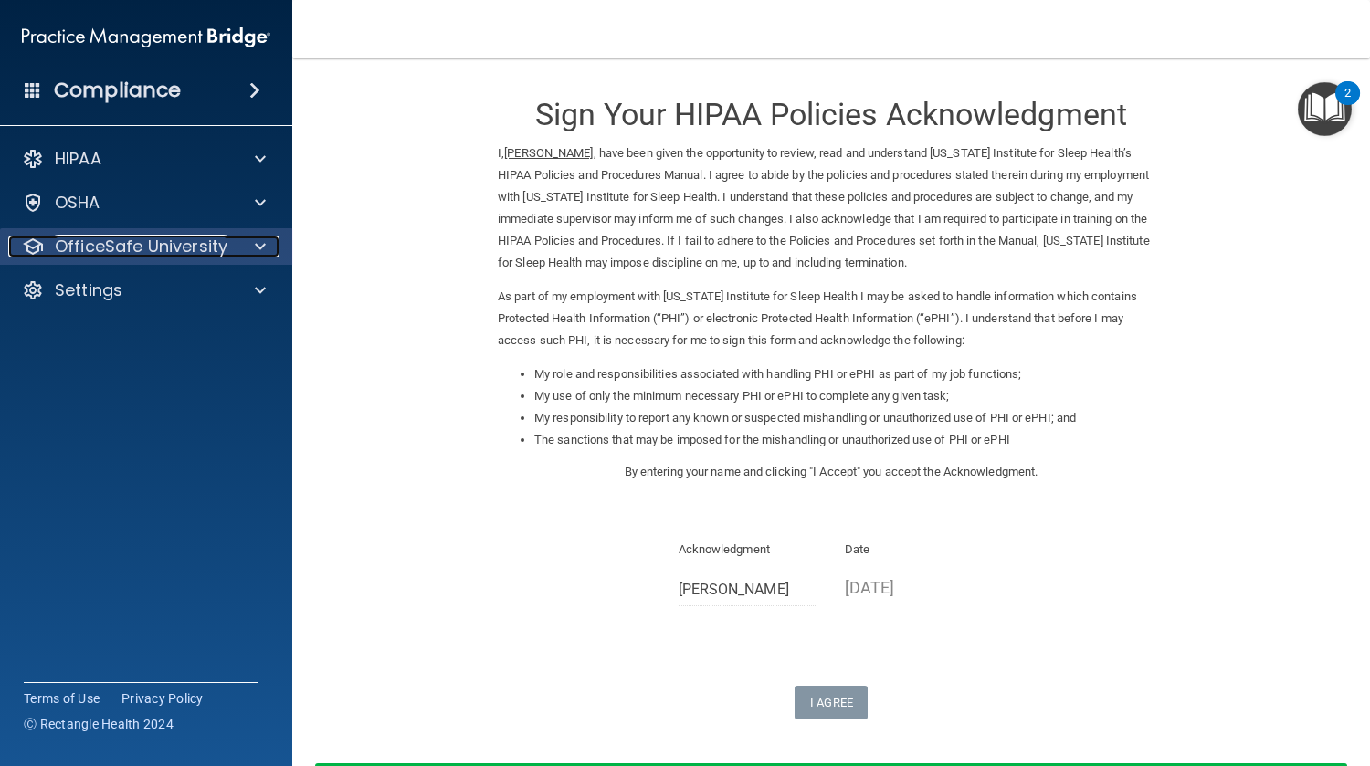
click at [121, 251] on p "OfficeSafe University" at bounding box center [141, 247] width 173 height 22
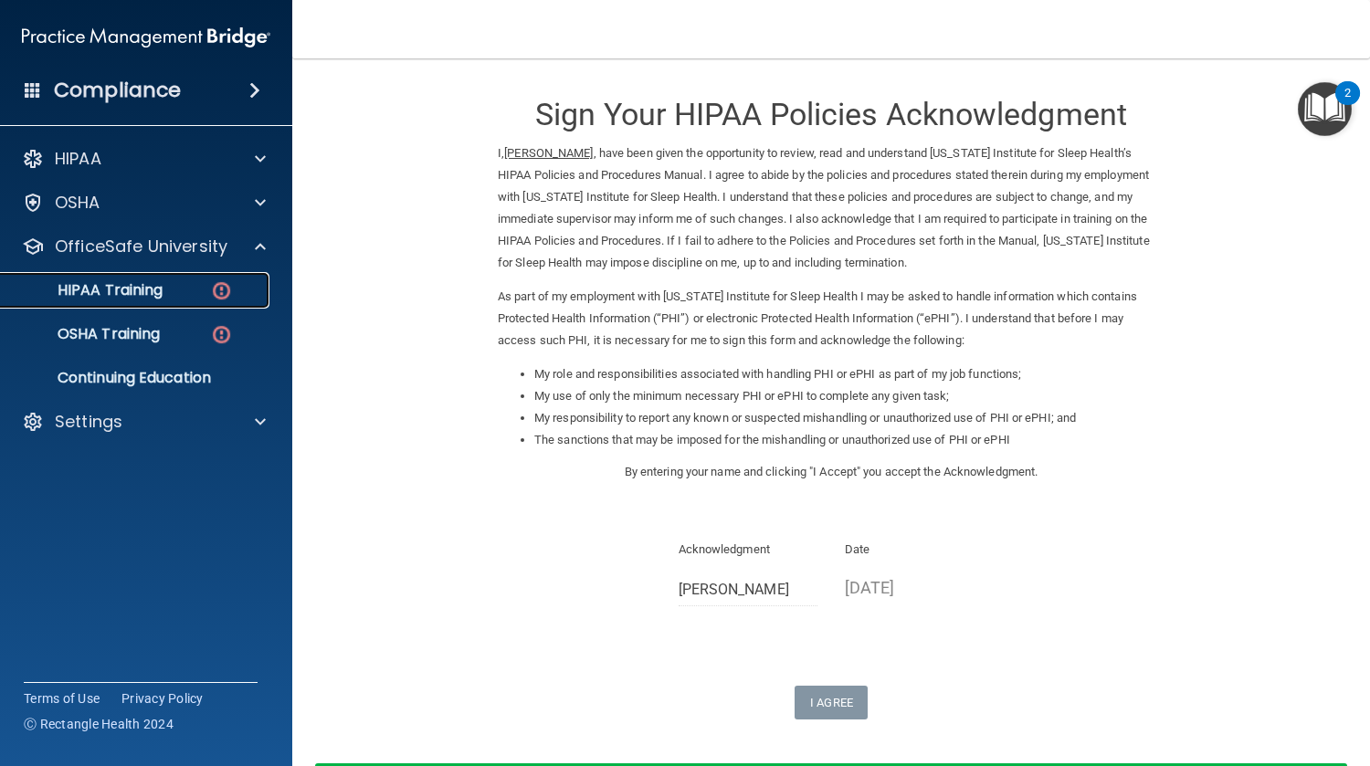
click at [130, 294] on p "HIPAA Training" at bounding box center [87, 290] width 151 height 18
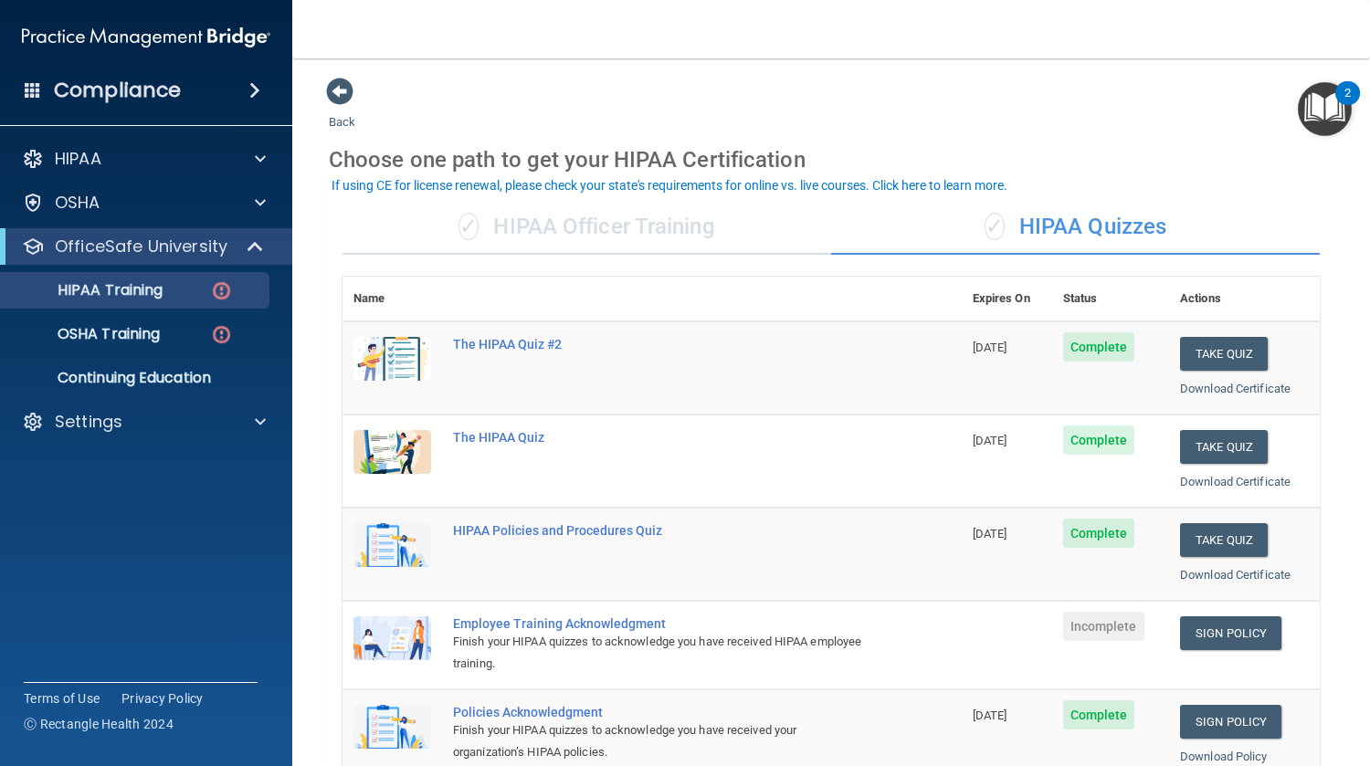
drag, startPoint x: 1354, startPoint y: 366, endPoint x: 1285, endPoint y: 560, distance: 205.7
click at [1353, 546] on main "Back Choose one path to get your HIPAA Certification ✓ HIPAA Officer Training ✓…" at bounding box center [831, 412] width 1078 height 708
click at [1248, 616] on link "Sign Policy" at bounding box center [1230, 633] width 101 height 34
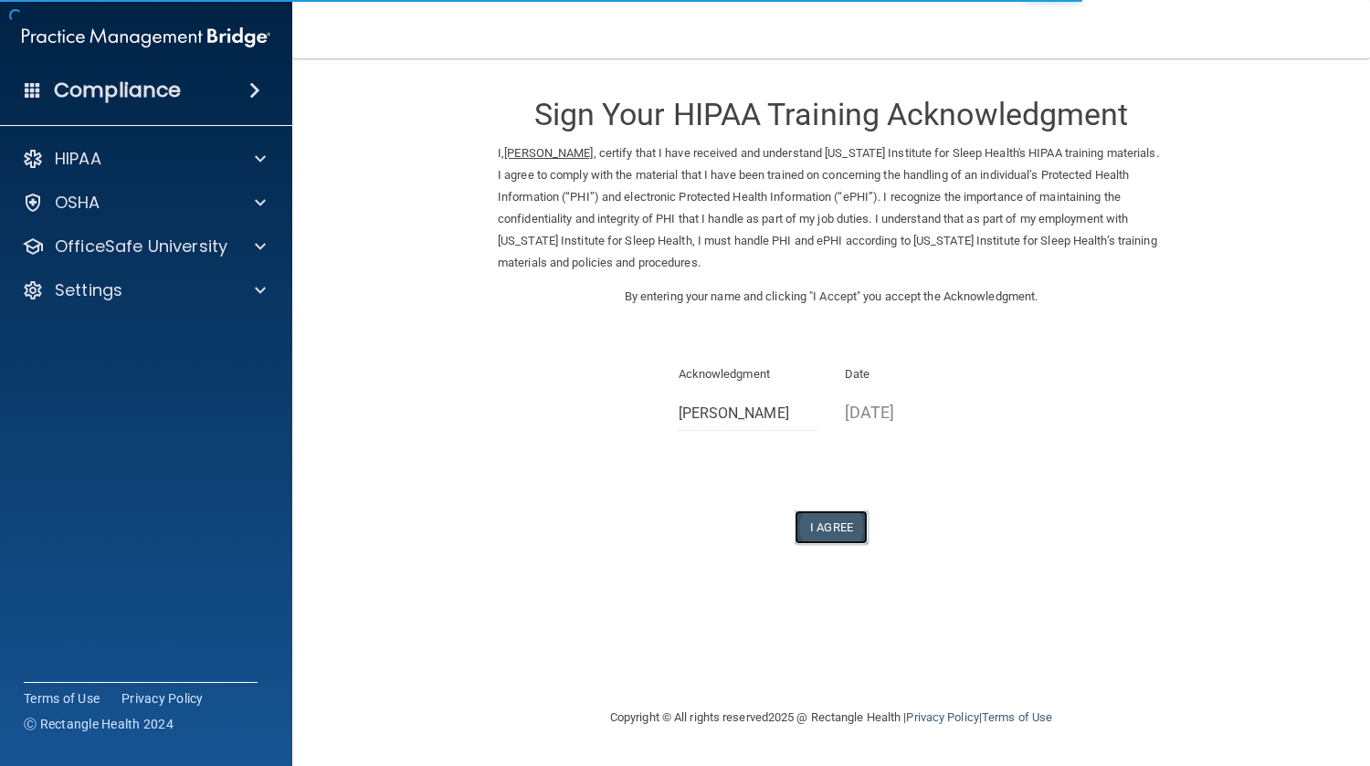
click at [818, 522] on button "I Agree" at bounding box center [831, 528] width 73 height 34
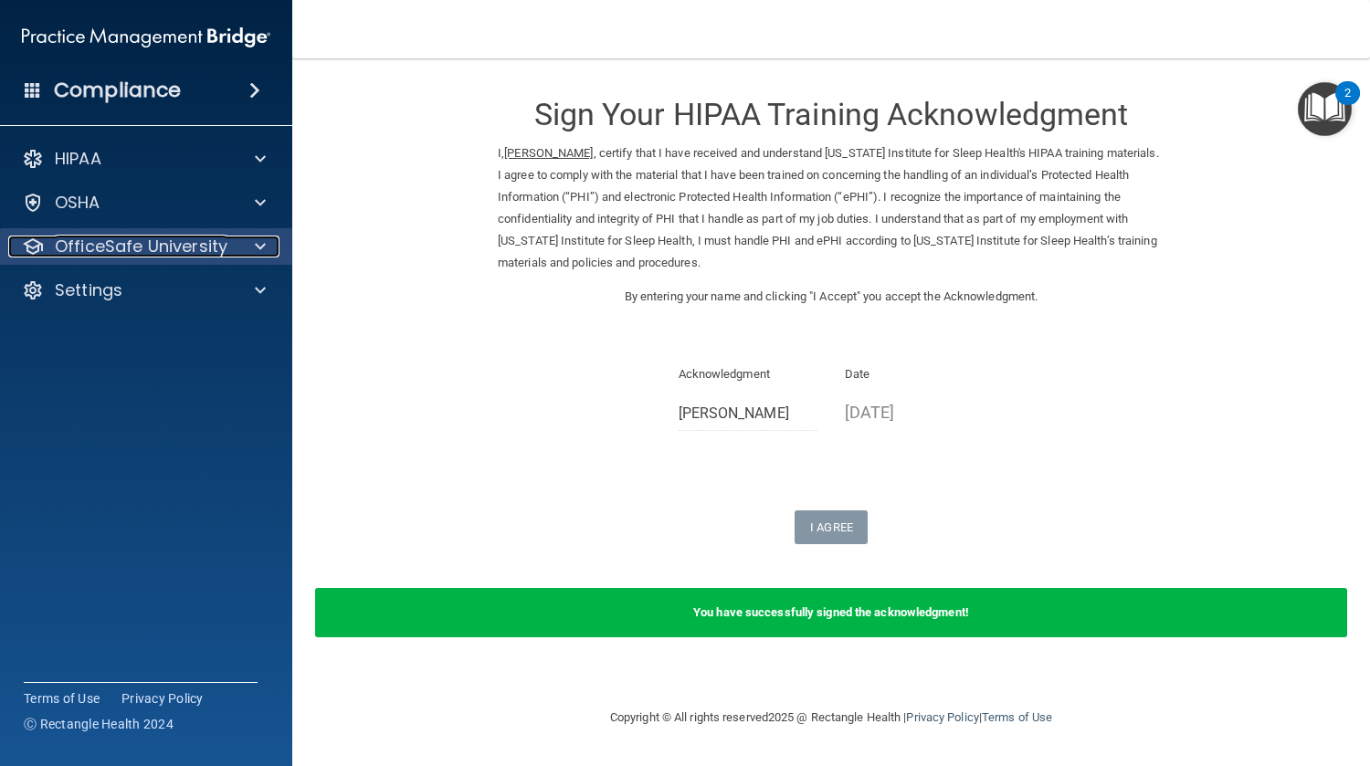
click at [125, 239] on p "OfficeSafe University" at bounding box center [141, 247] width 173 height 22
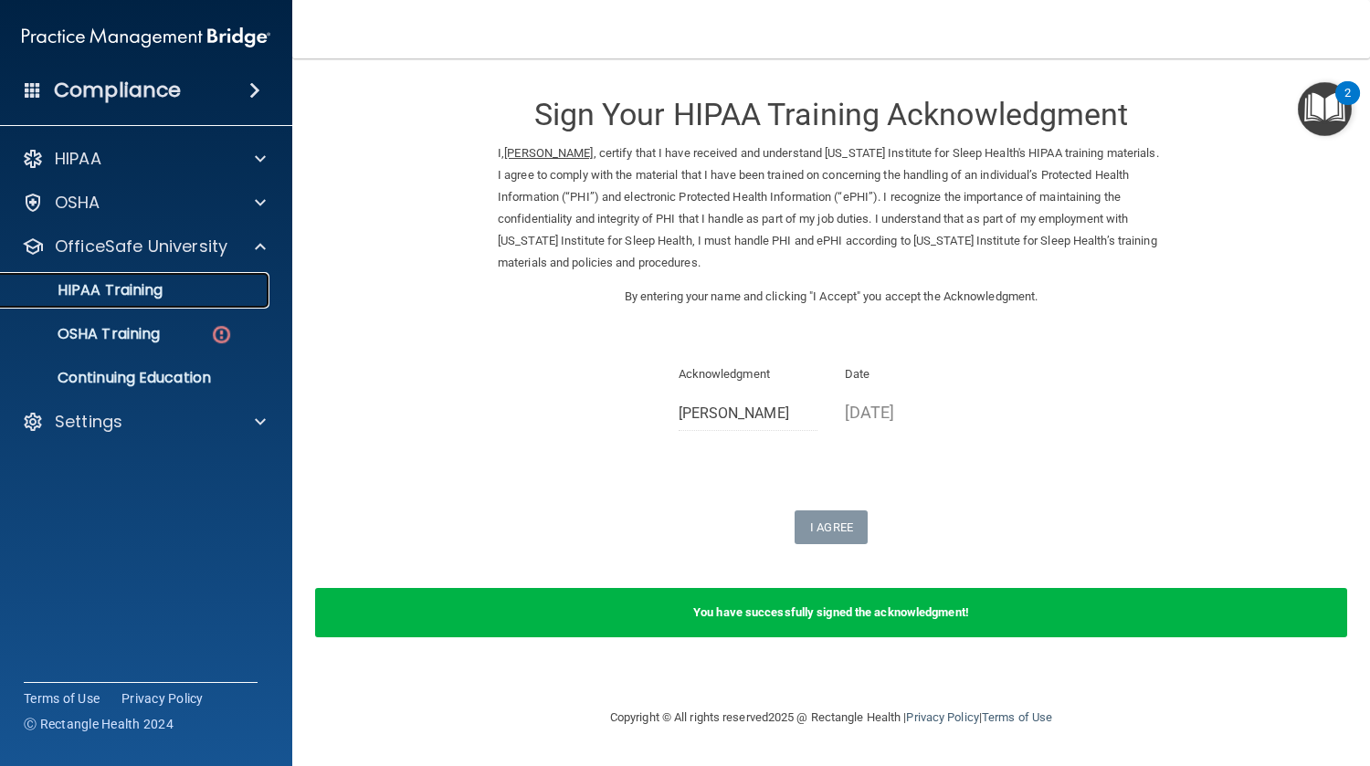
click at [134, 279] on link "HIPAA Training" at bounding box center [126, 290] width 288 height 37
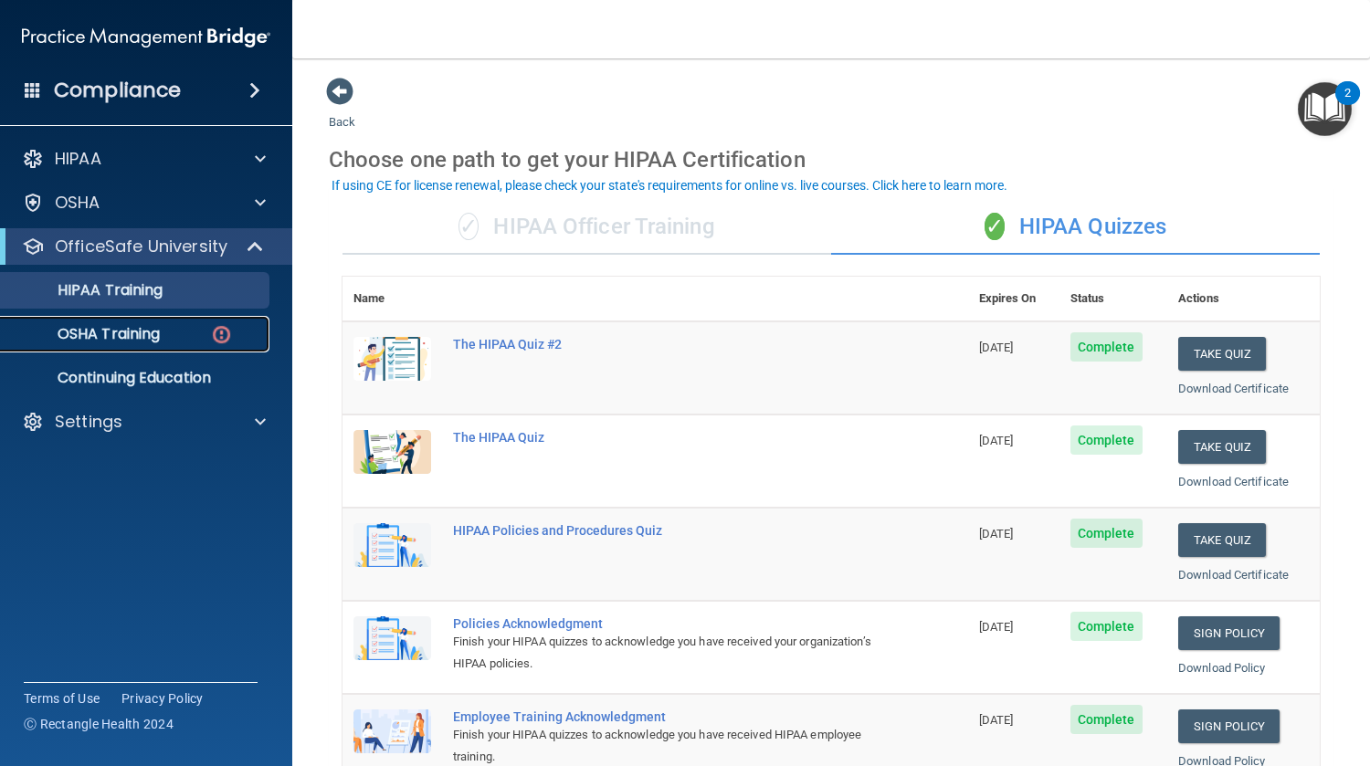
click at [174, 337] on div "OSHA Training" at bounding box center [136, 334] width 249 height 18
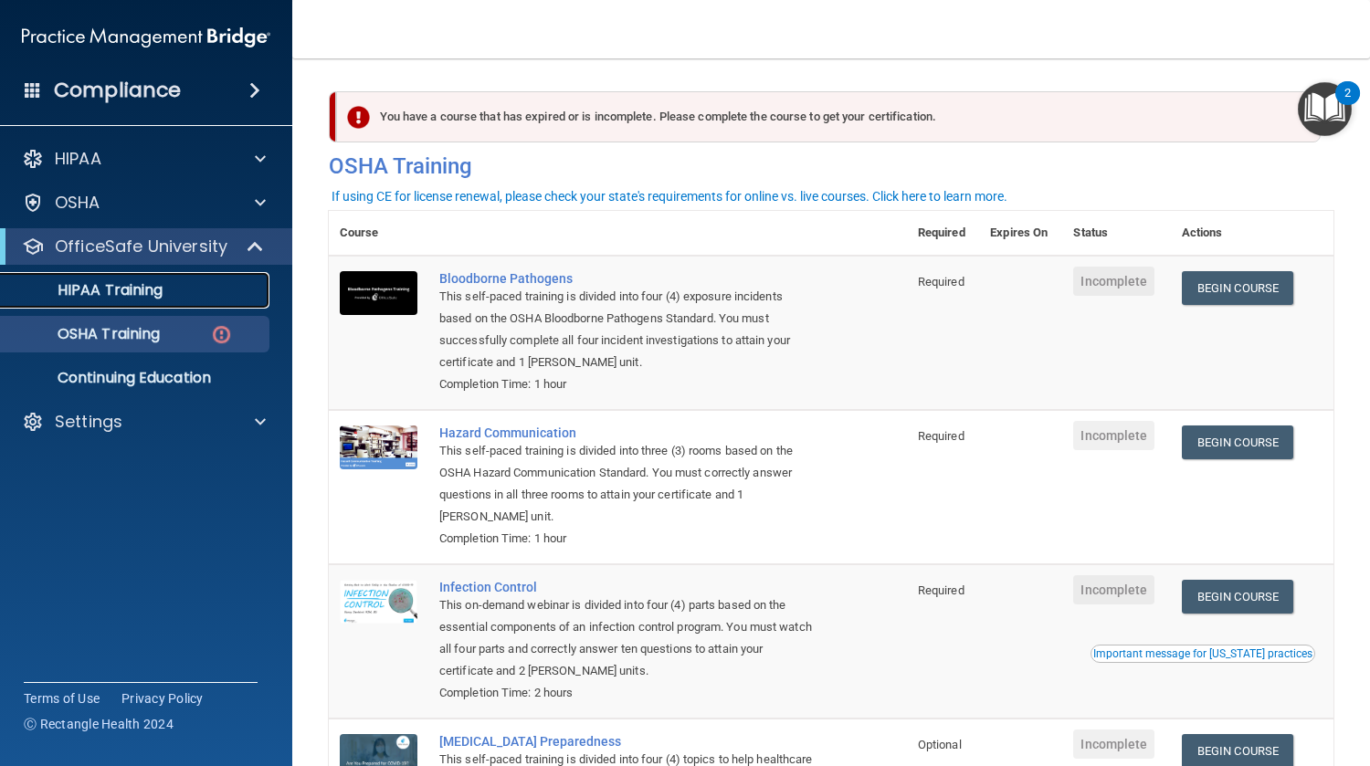
click at [118, 291] on p "HIPAA Training" at bounding box center [87, 290] width 151 height 18
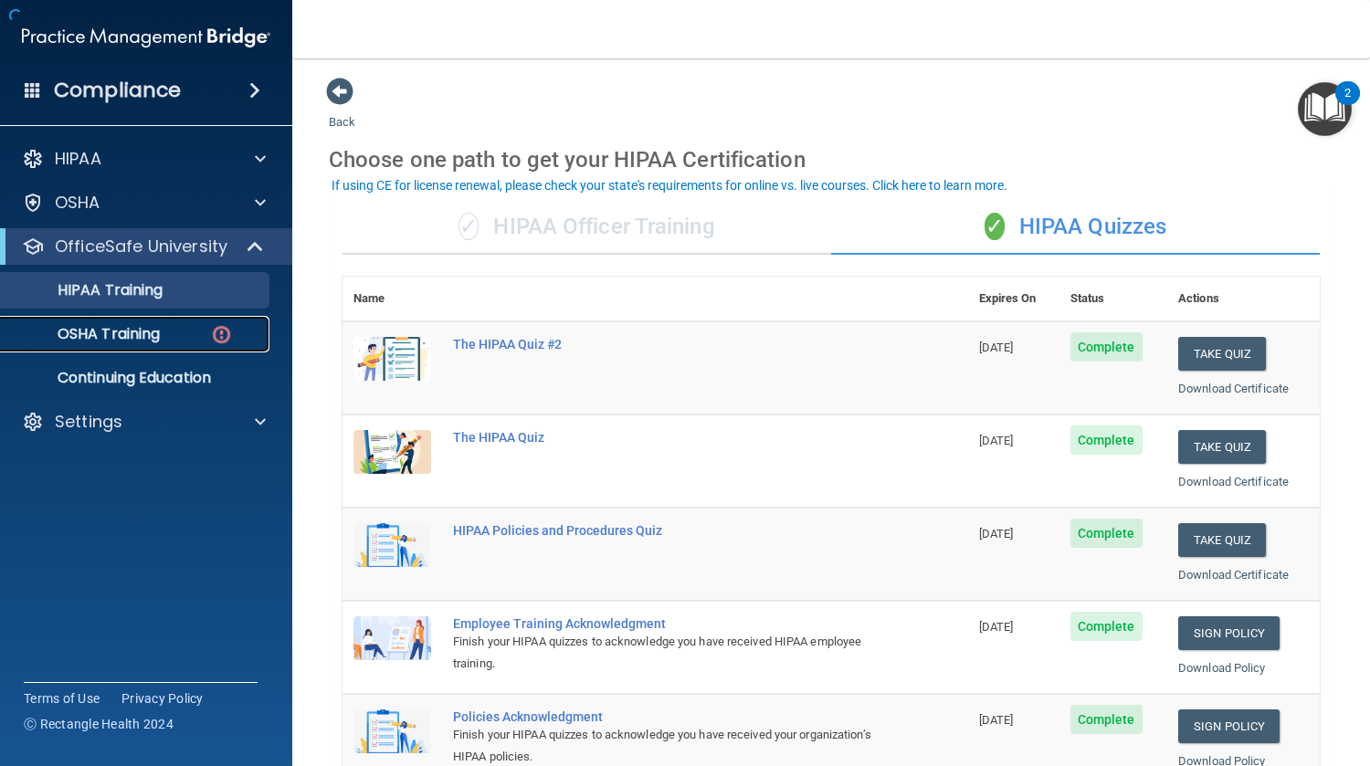
click at [135, 344] on link "OSHA Training" at bounding box center [126, 334] width 288 height 37
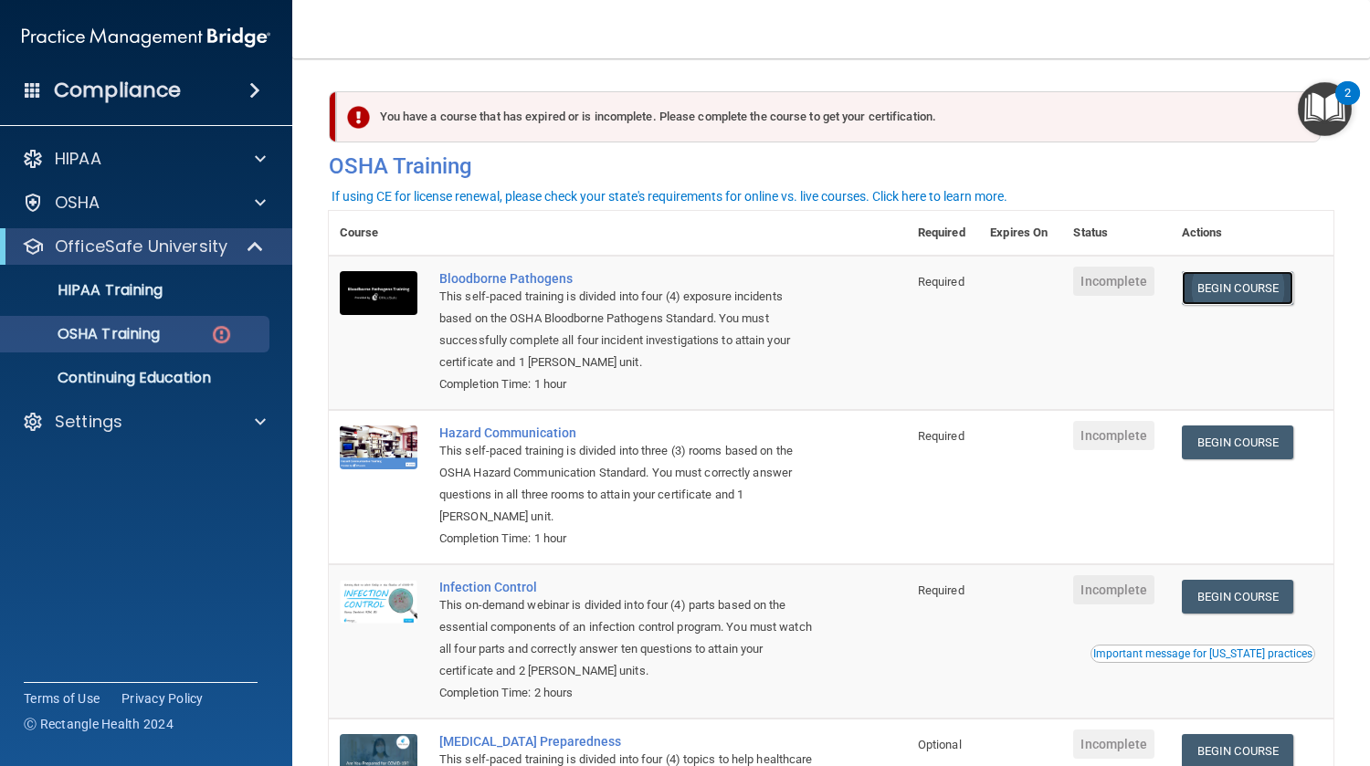
click at [1243, 293] on link "Begin Course" at bounding box center [1237, 288] width 111 height 34
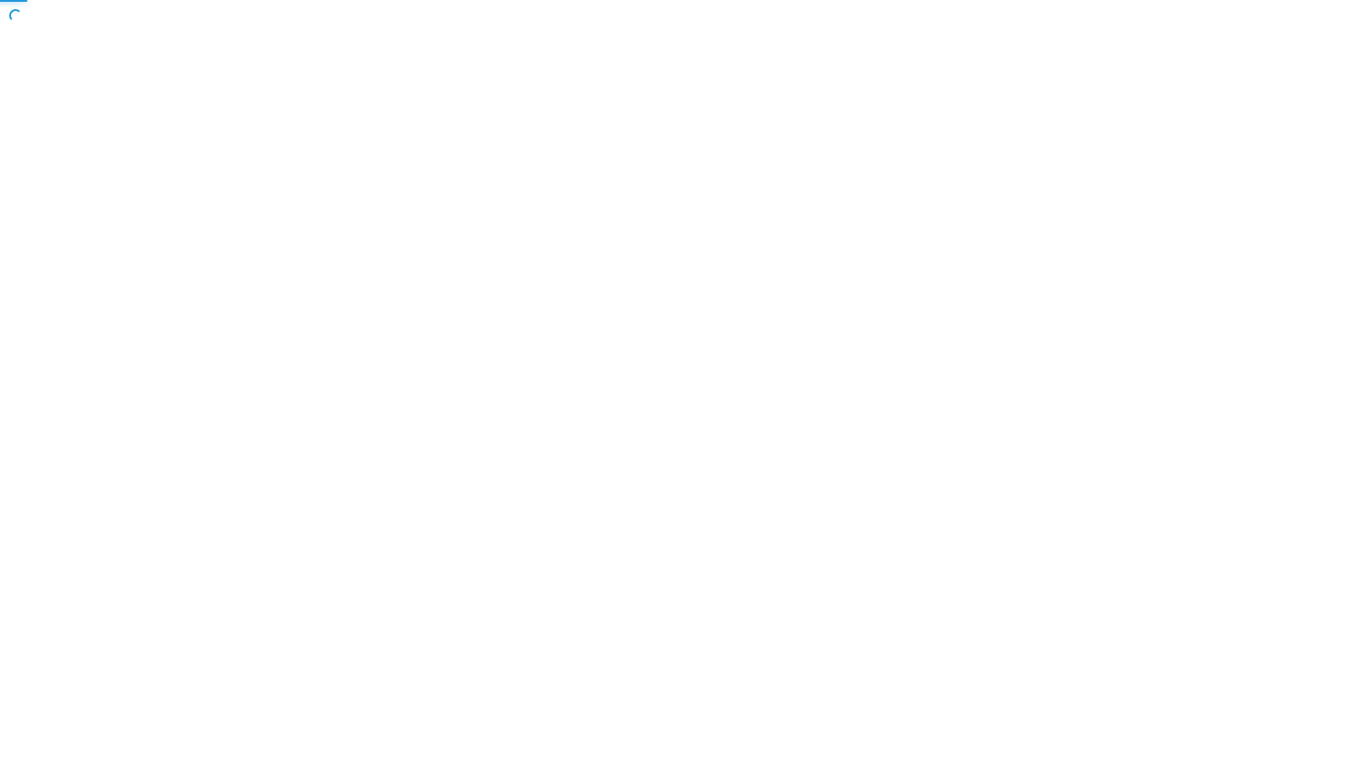
click at [1243, 293] on body "Toggle navigation Manage My Enterprise Manage My Location Copyright © All right…" at bounding box center [685, 383] width 1370 height 766
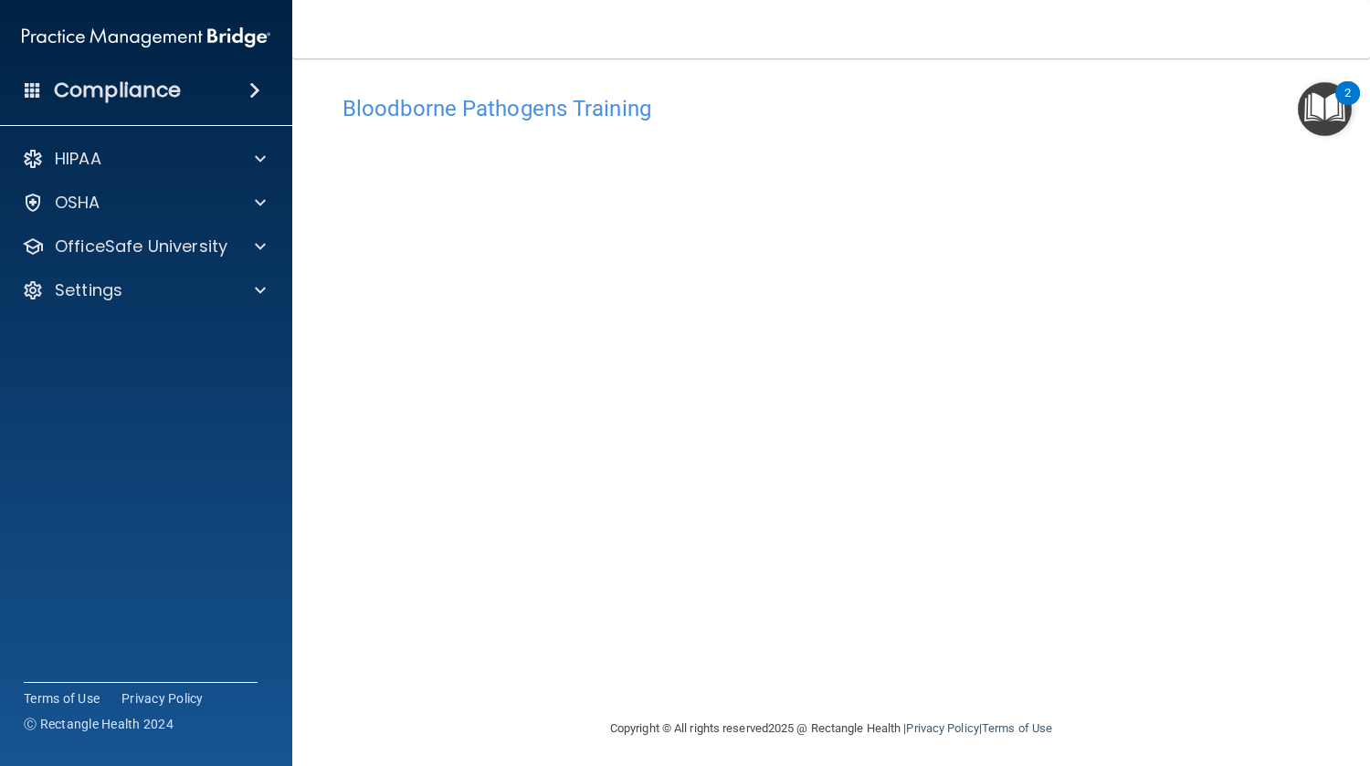
scroll to position [16, 0]
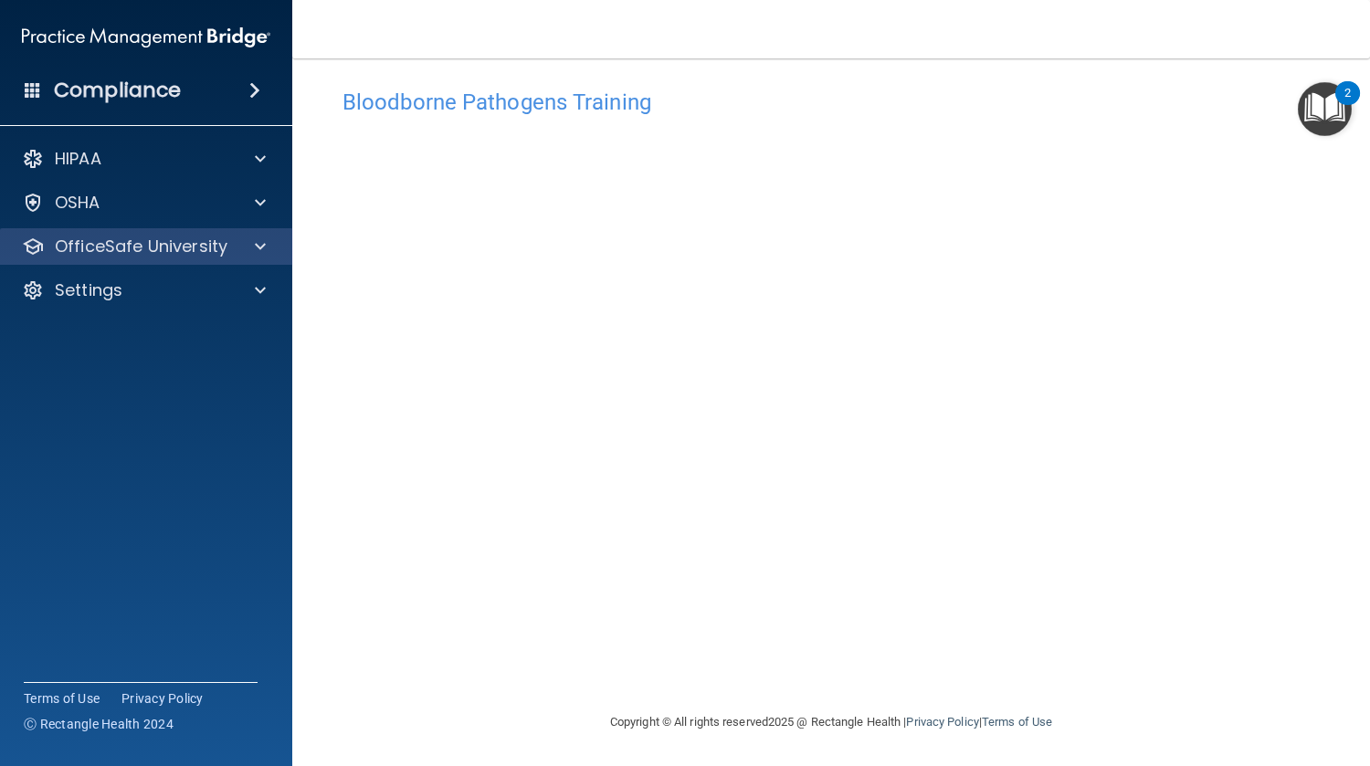
click at [111, 264] on div "OfficeSafe University" at bounding box center [146, 246] width 293 height 37
click at [161, 237] on p "OfficeSafe University" at bounding box center [141, 247] width 173 height 22
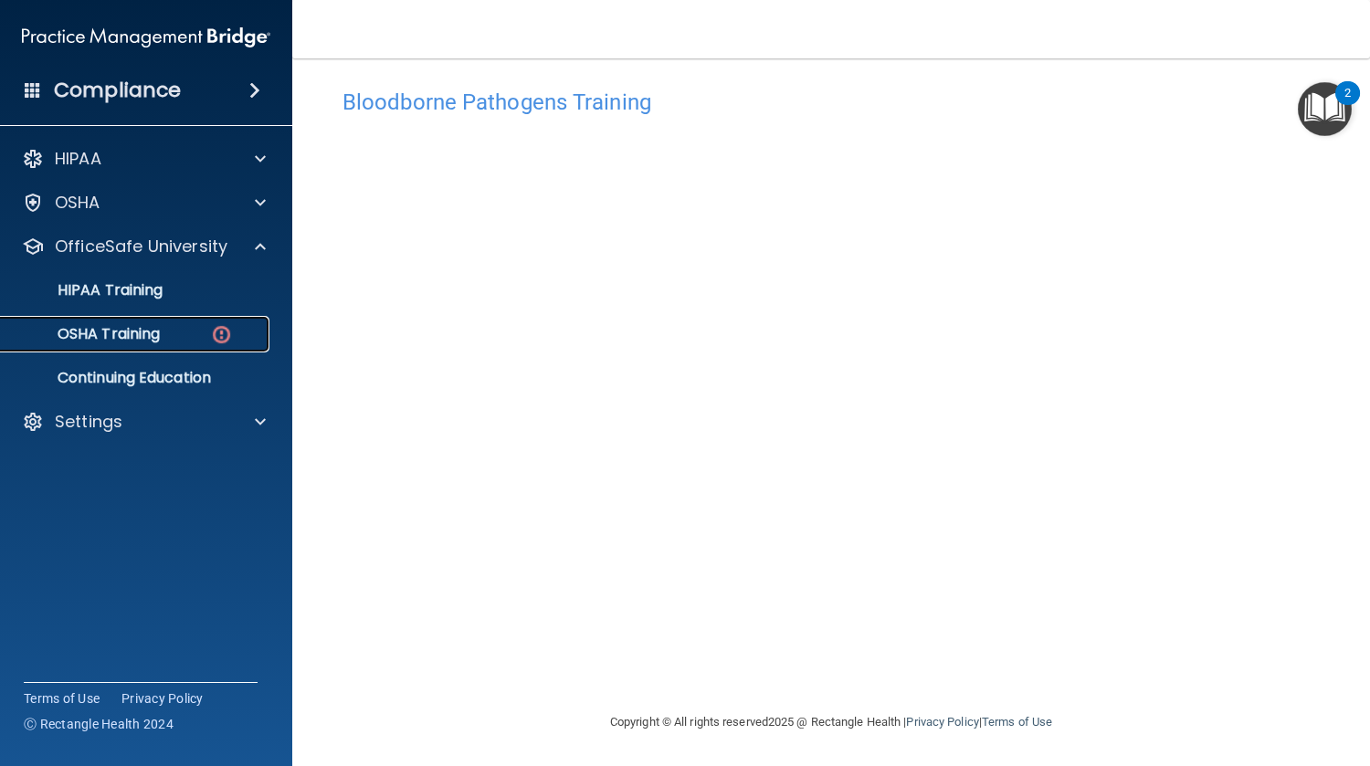
click at [171, 332] on div "OSHA Training" at bounding box center [136, 334] width 249 height 18
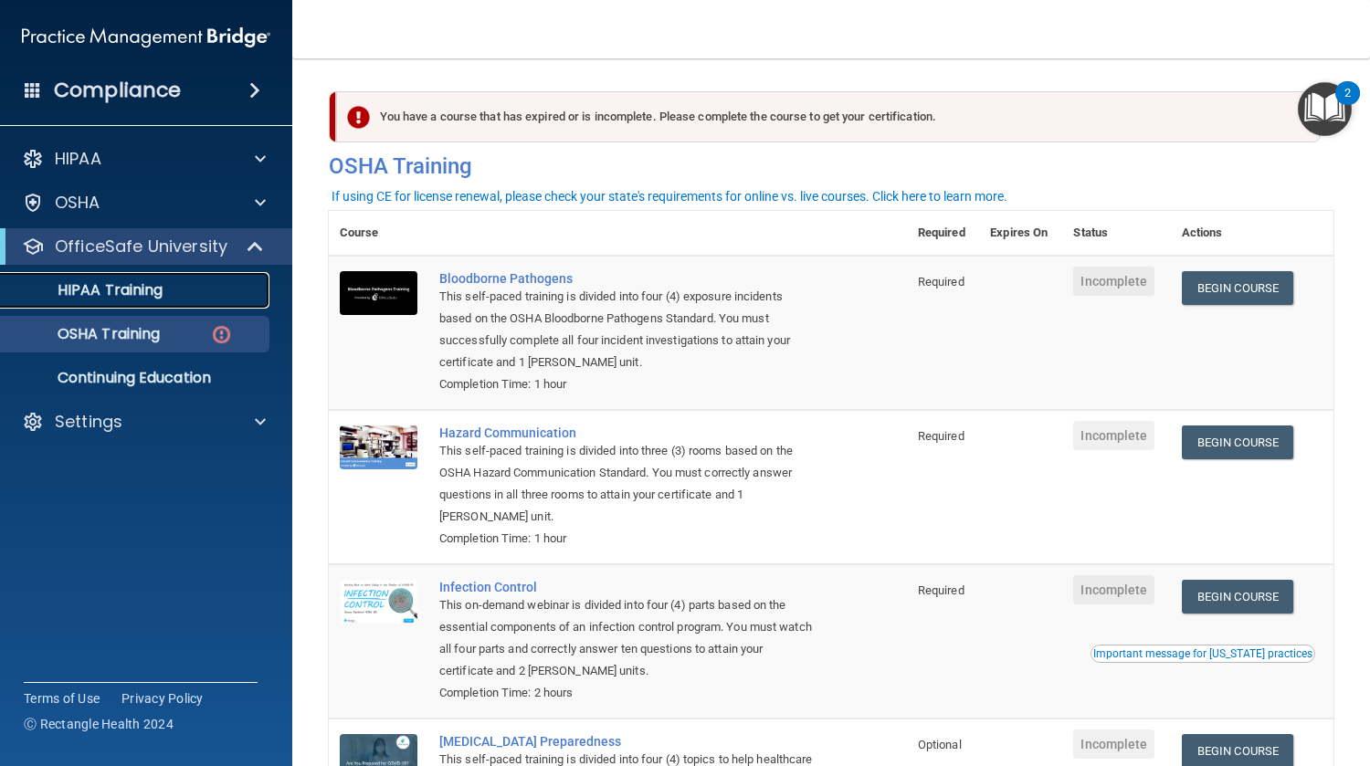
click at [121, 291] on p "HIPAA Training" at bounding box center [87, 290] width 151 height 18
